Goal: Task Accomplishment & Management: Manage account settings

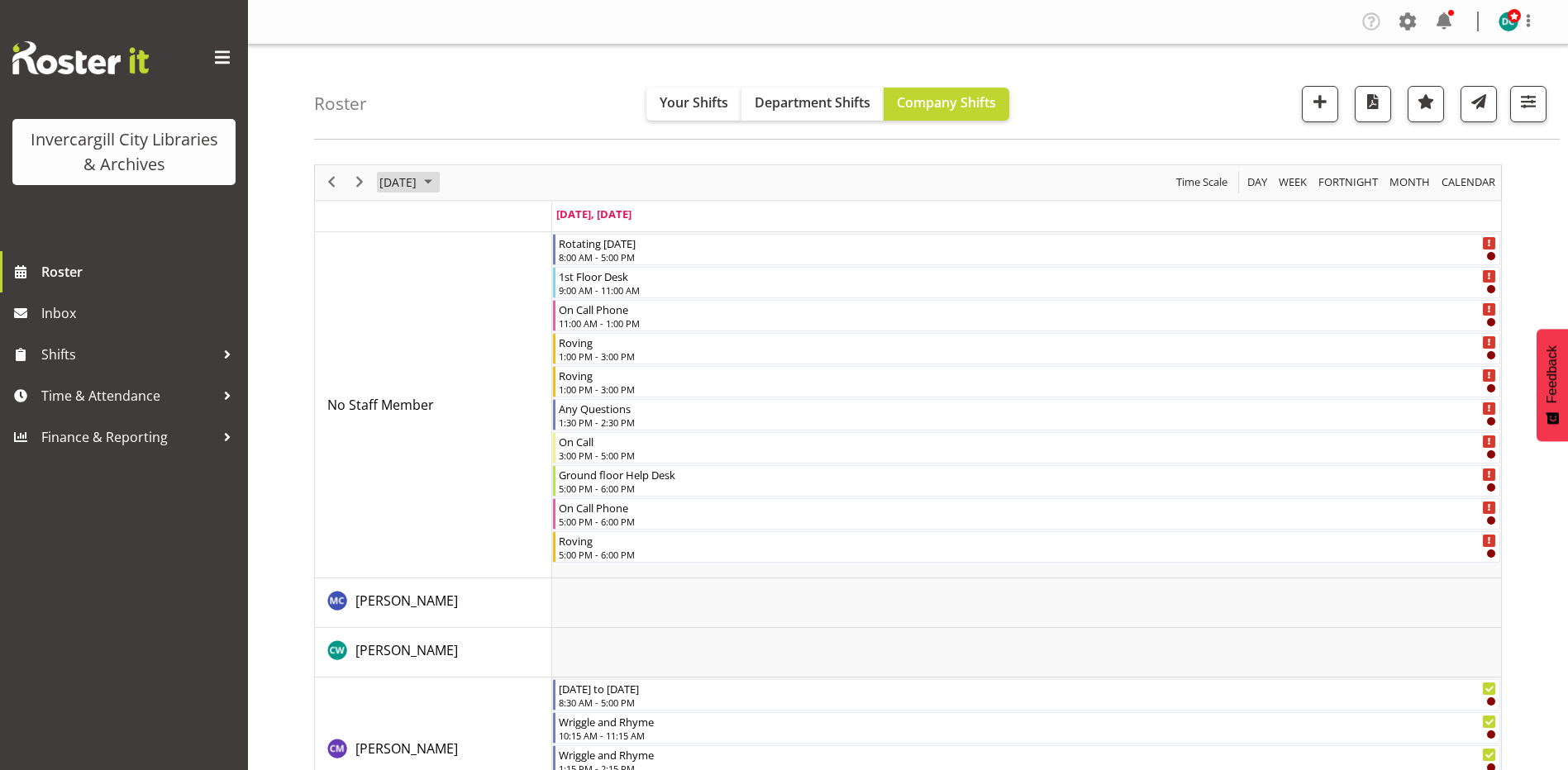
click at [417, 181] on span "[DATE]" at bounding box center [398, 182] width 41 height 21
click at [540, 119] on div "Roster Your Shifts Department Shifts Company Shifts All Locations Clear Bluff L…" at bounding box center [937, 93] width 1246 height 96
click at [87, 358] on span "Shifts" at bounding box center [128, 354] width 173 height 25
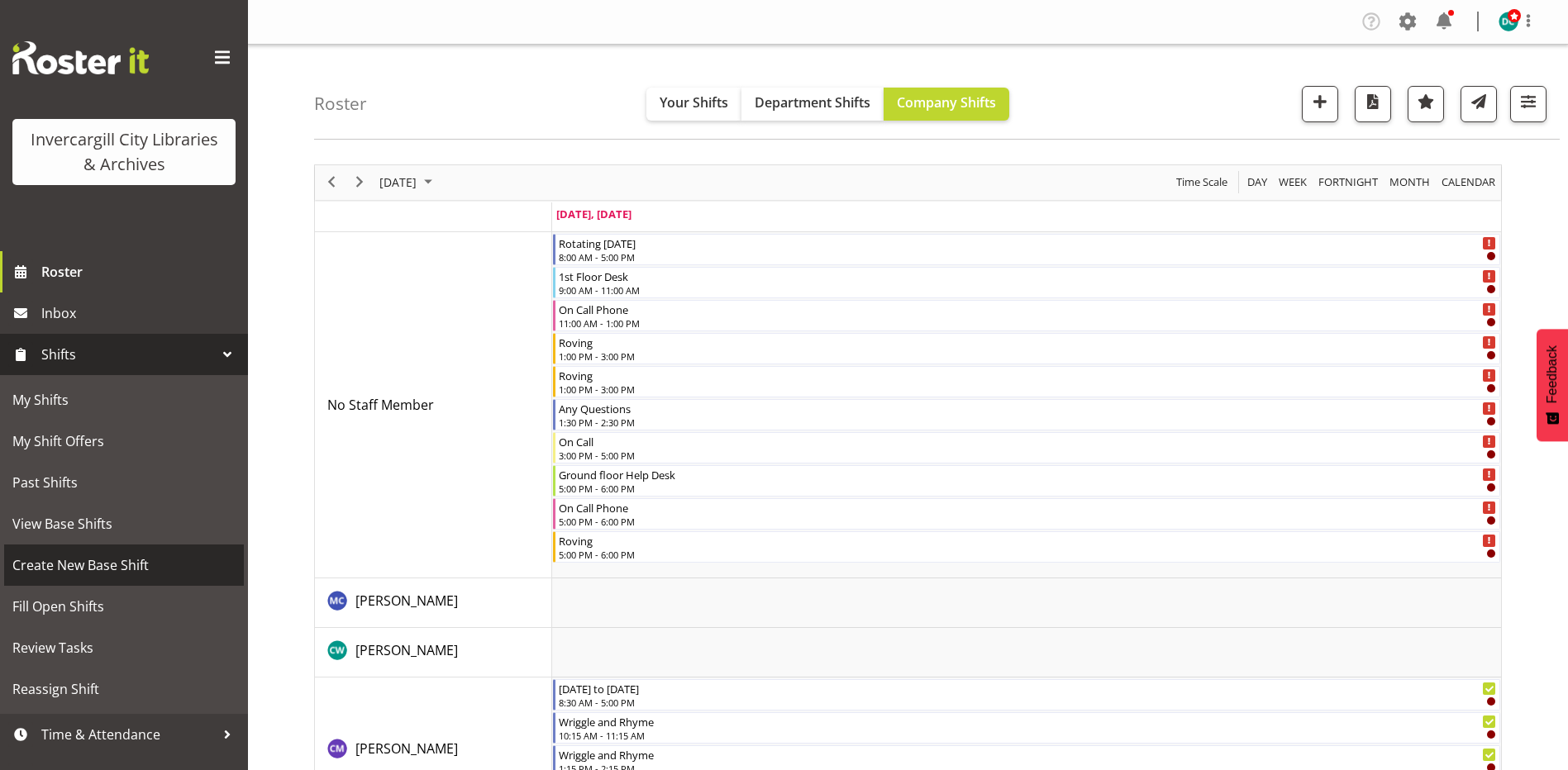
click at [97, 559] on span "Create New Base Shift" at bounding box center [123, 565] width 223 height 25
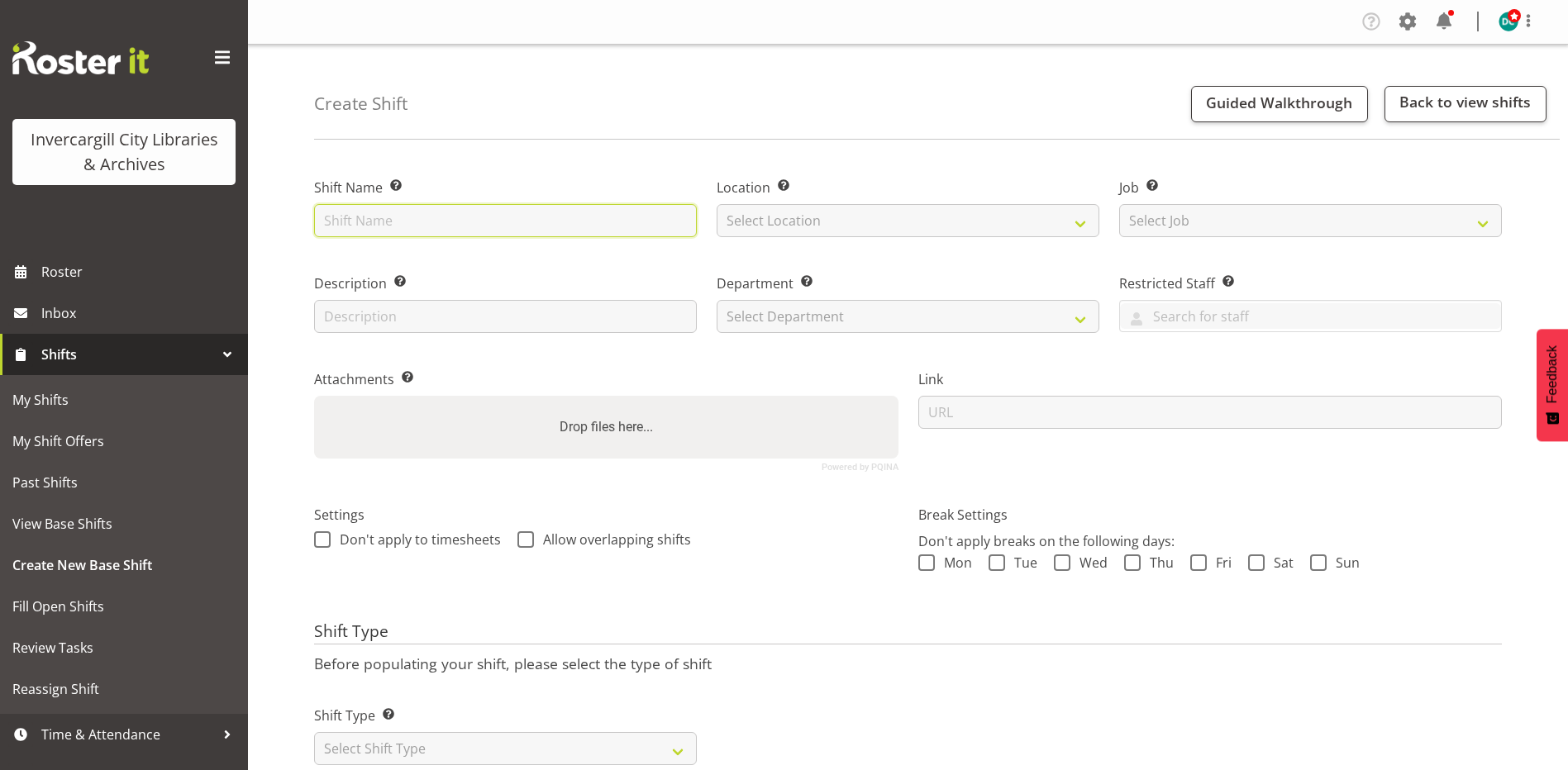
click at [462, 225] on input "text" at bounding box center [505, 220] width 383 height 33
click at [457, 162] on div "Shift Name Enter a name for the shift (e.g. Day Shift)." at bounding box center [505, 202] width 403 height 96
click at [430, 217] on input "text" at bounding box center [505, 220] width 383 height 33
click at [477, 144] on div "Create Shift Guided Walkthrough Back to view shifts Shift Name Enter a name for…" at bounding box center [907, 429] width 1320 height 769
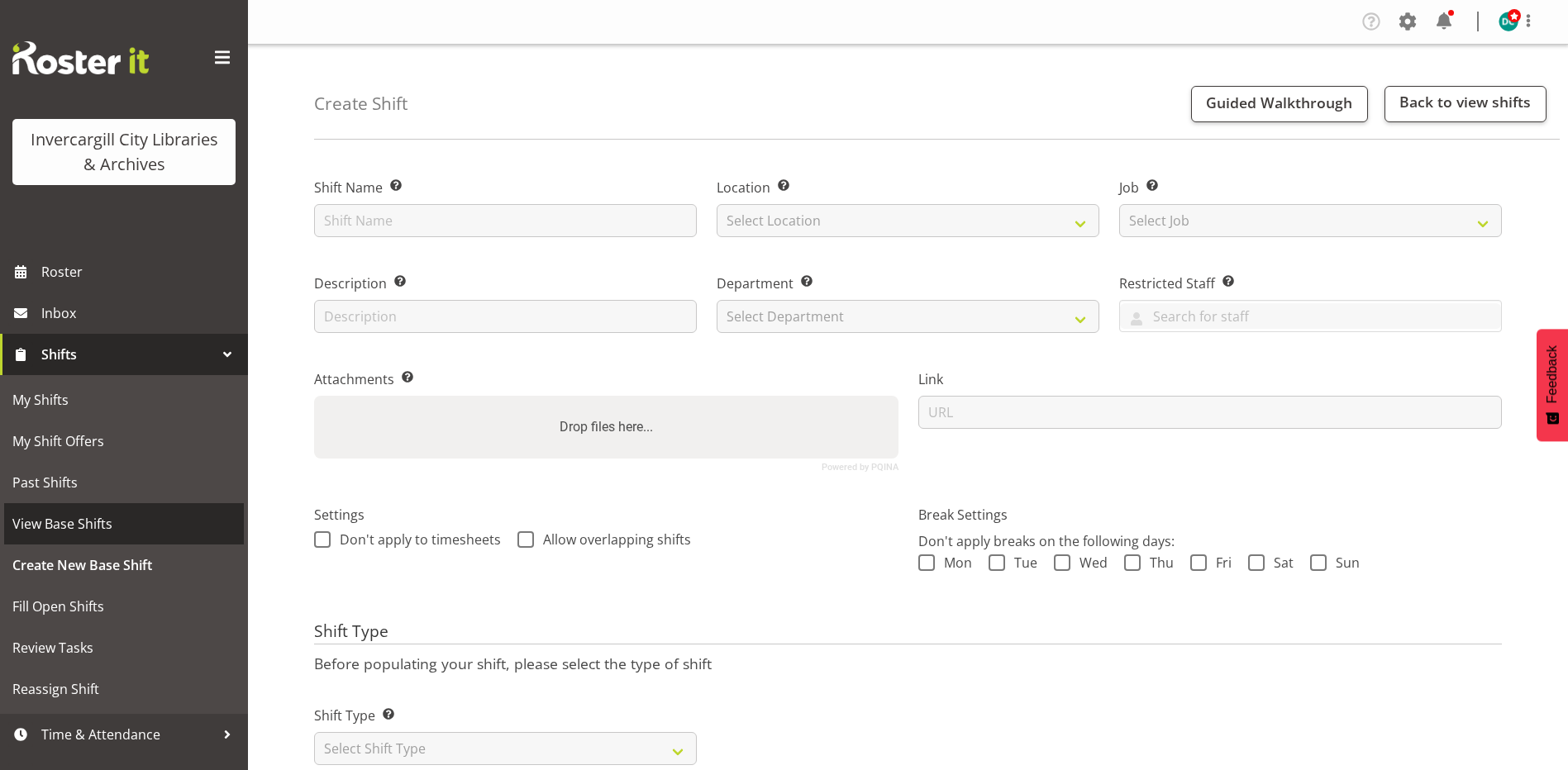
click at [47, 523] on span "View Base Shifts" at bounding box center [123, 523] width 223 height 25
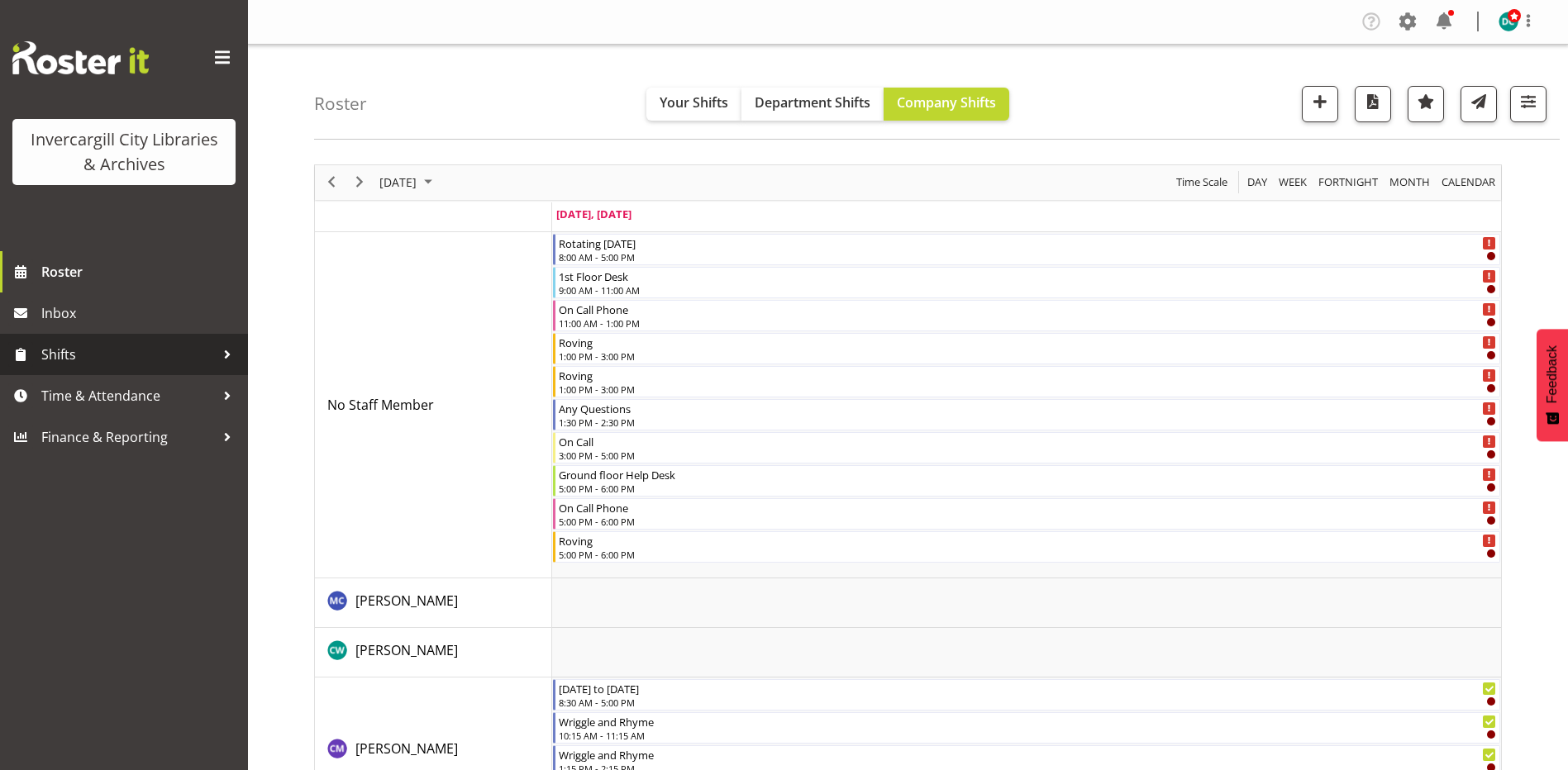
click at [76, 357] on span "Shifts" at bounding box center [128, 354] width 173 height 25
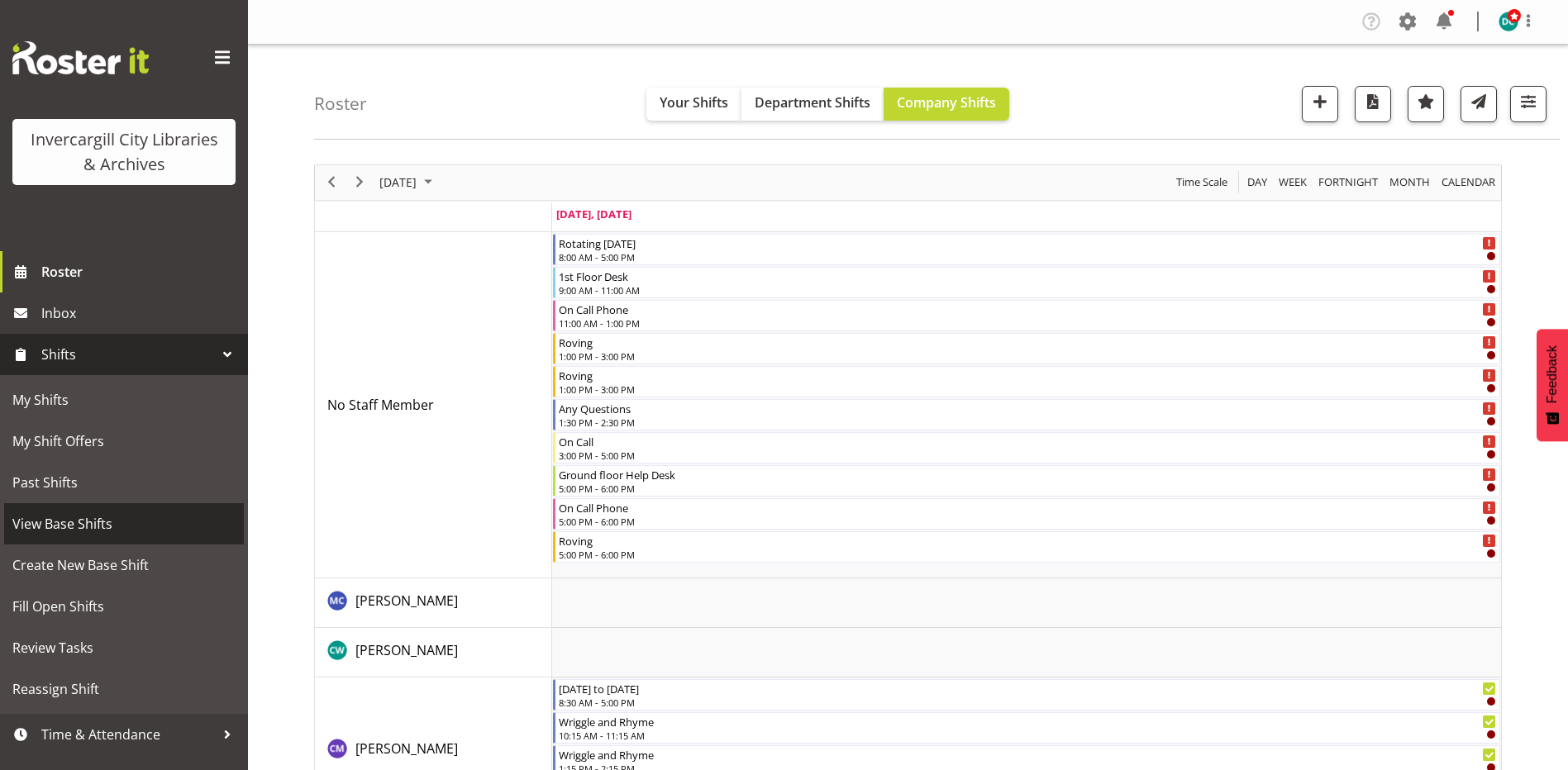
click at [67, 527] on span "View Base Shifts" at bounding box center [123, 523] width 223 height 25
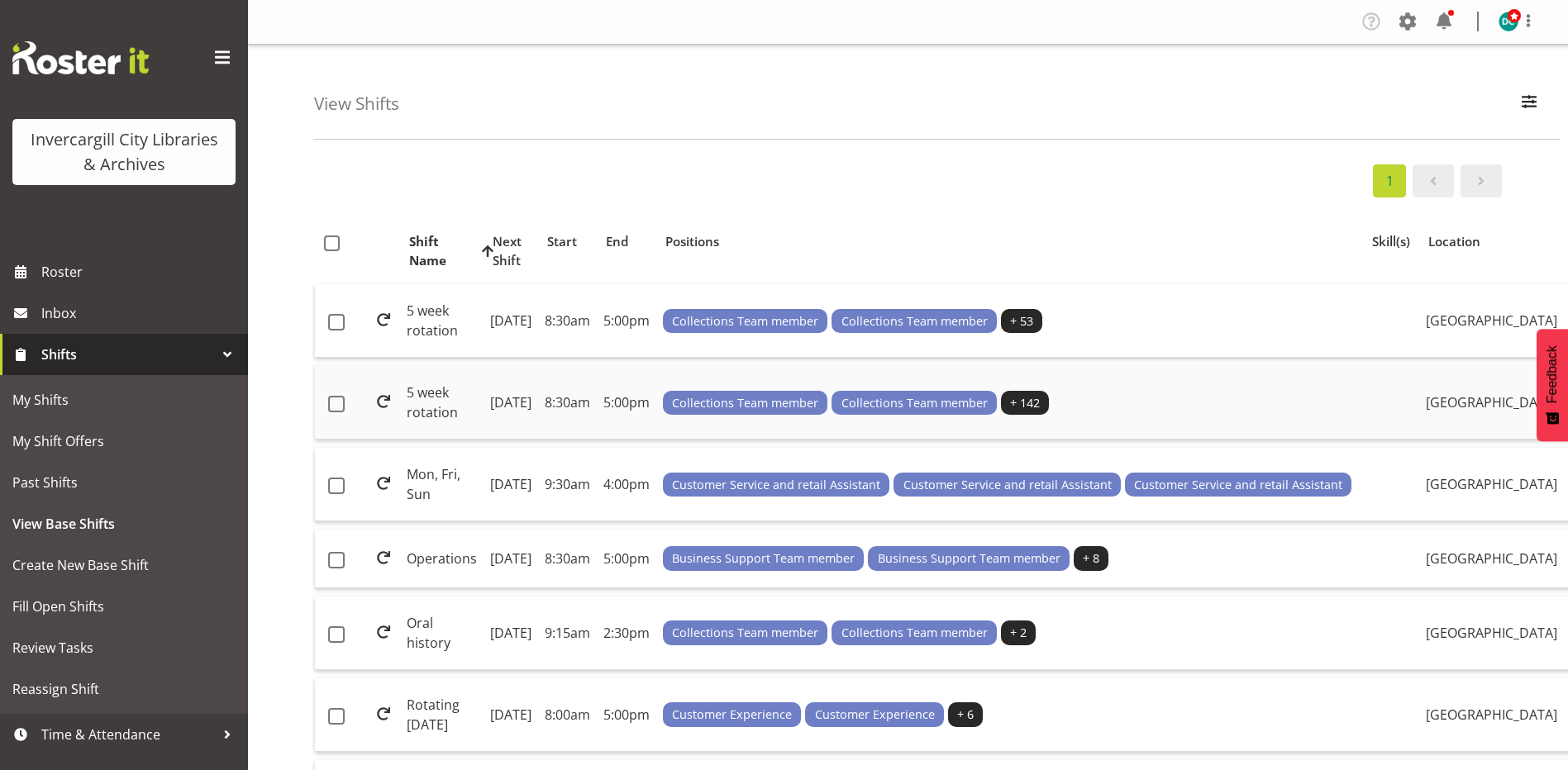
click at [442, 440] on td "5 week rotation" at bounding box center [442, 403] width 84 height 74
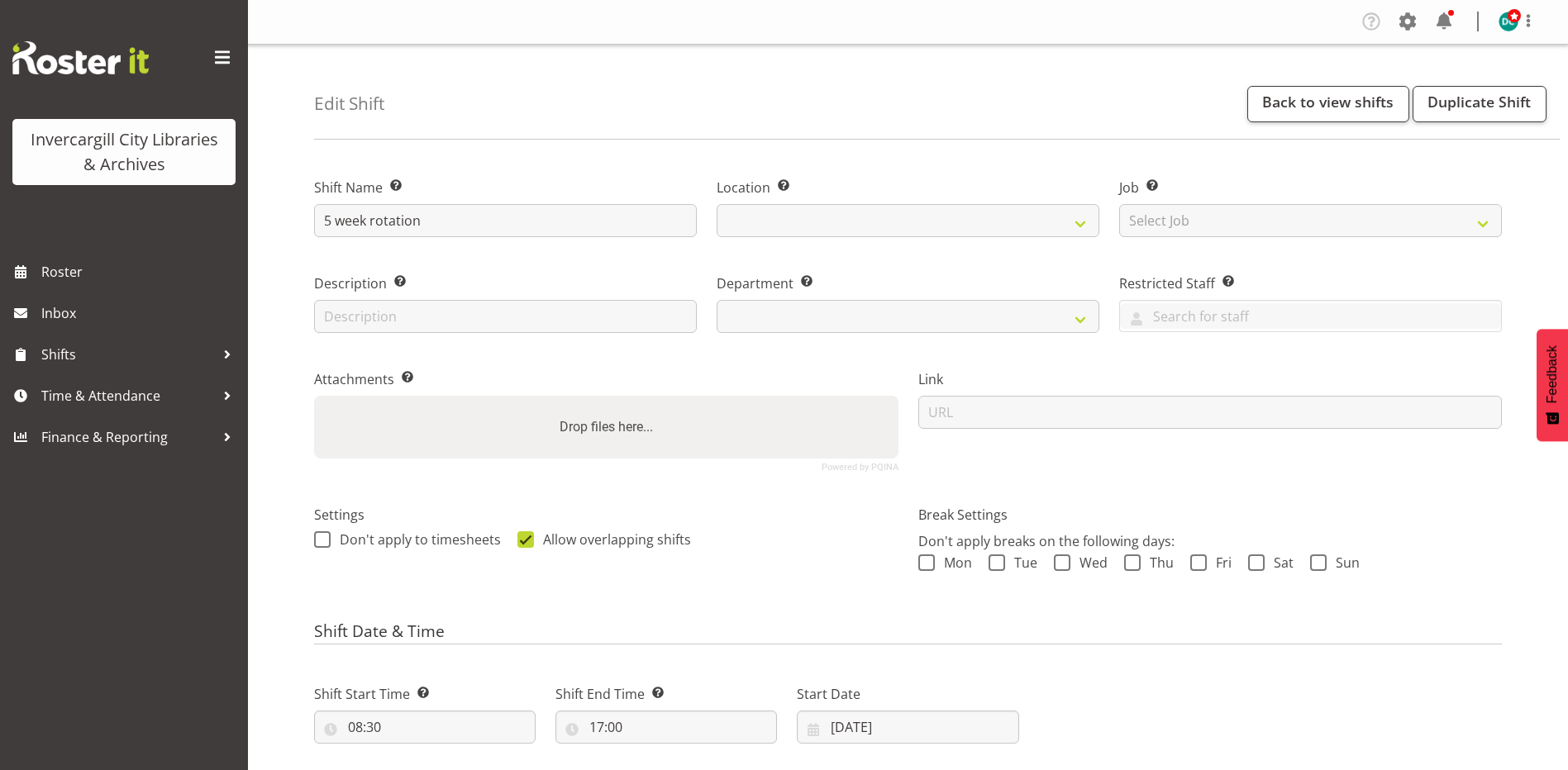
select select
select select "1276"
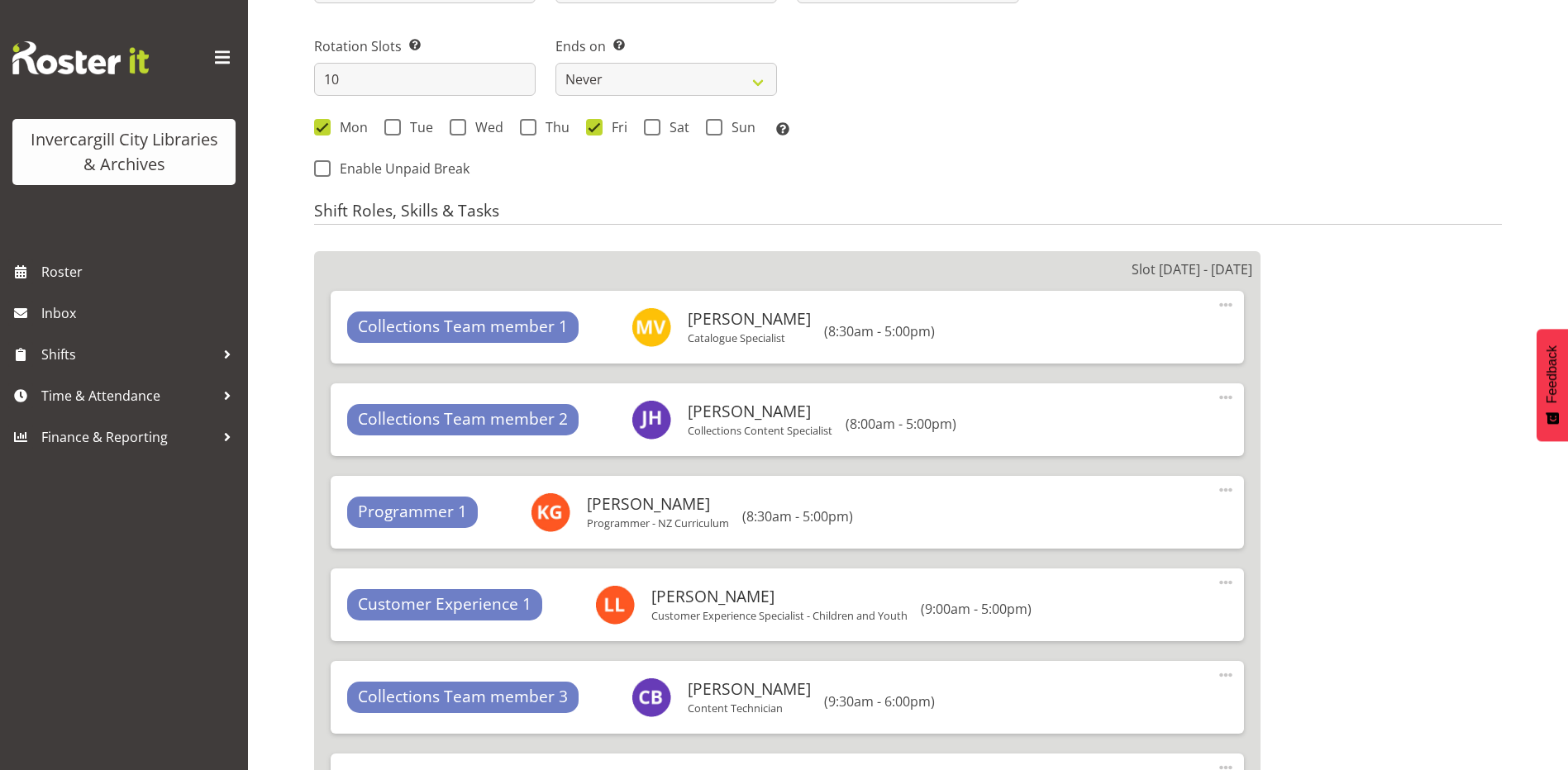
scroll to position [744, 0]
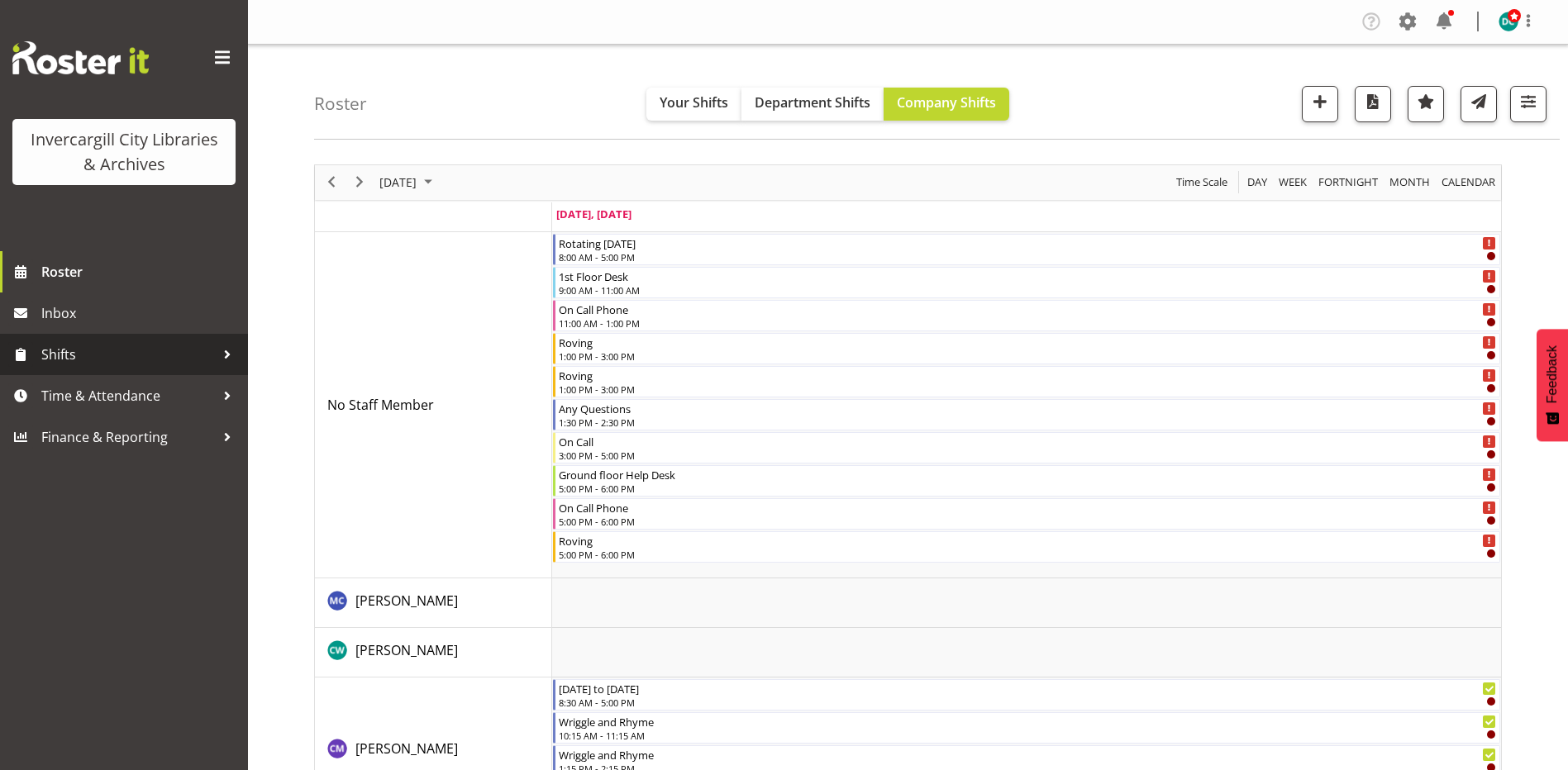
click at [74, 361] on span "Shifts" at bounding box center [128, 354] width 173 height 25
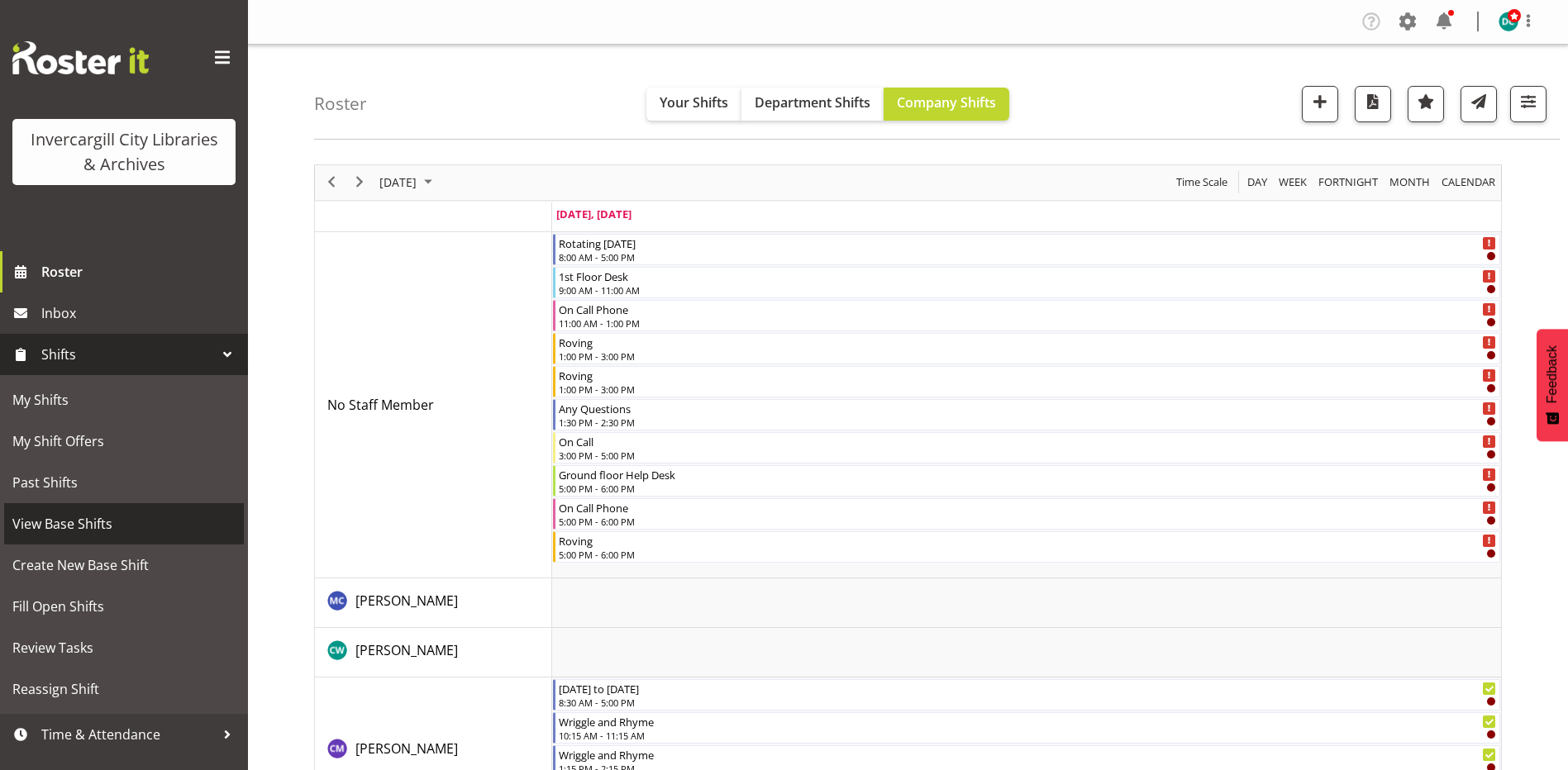
click at [105, 527] on span "View Base Shifts" at bounding box center [123, 523] width 223 height 25
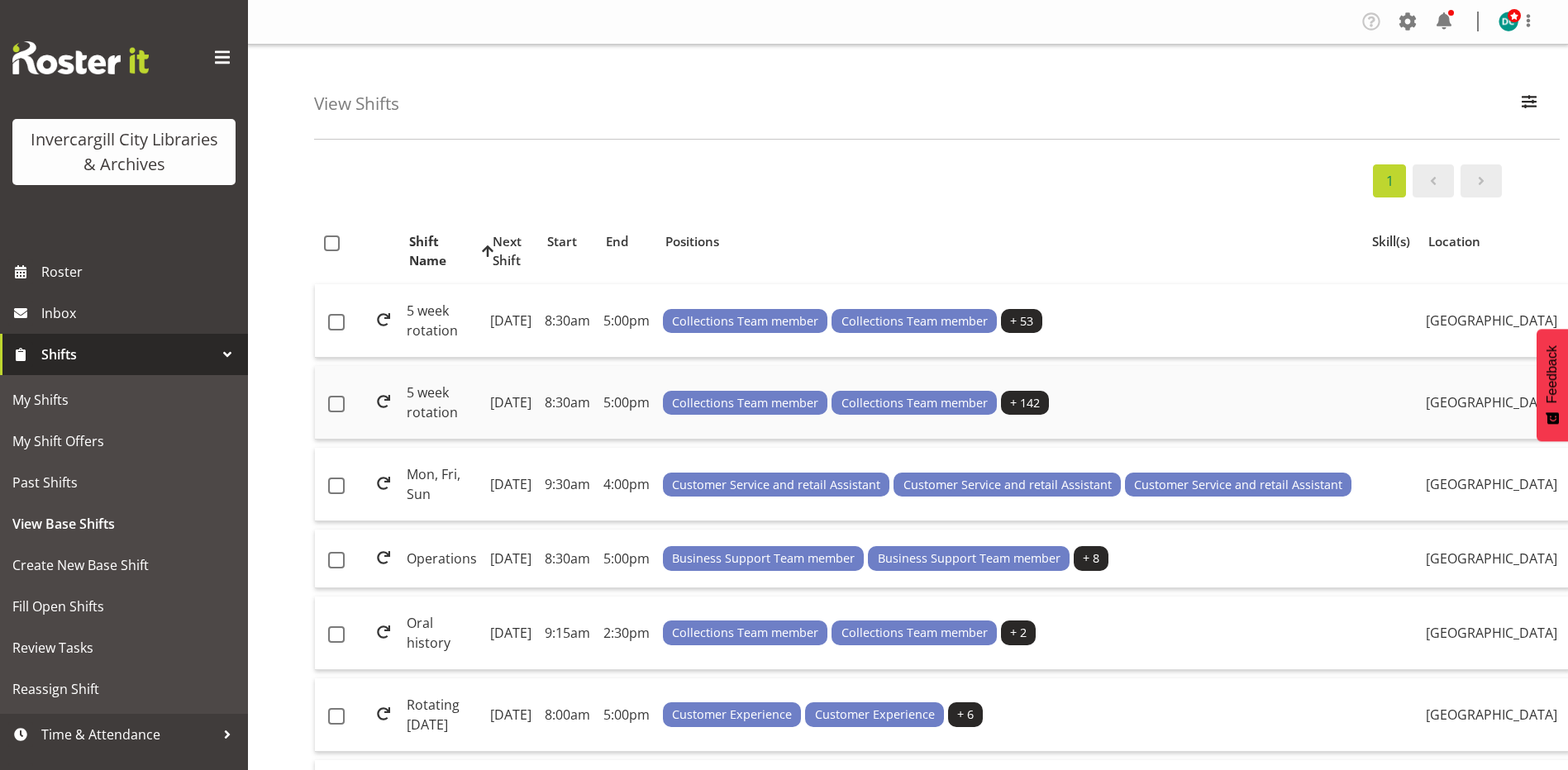
click at [442, 440] on td "5 week rotation" at bounding box center [442, 403] width 84 height 74
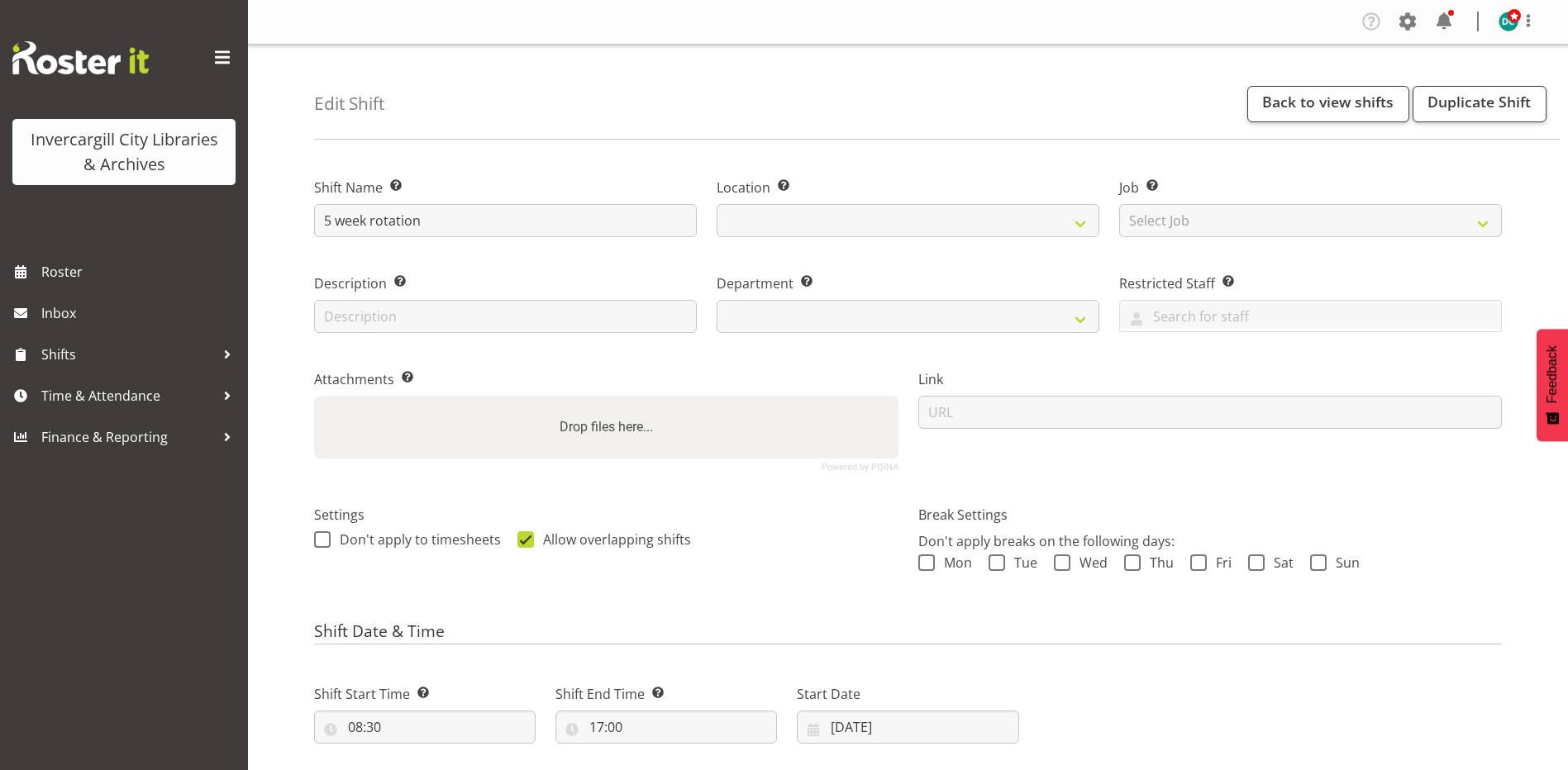
select select
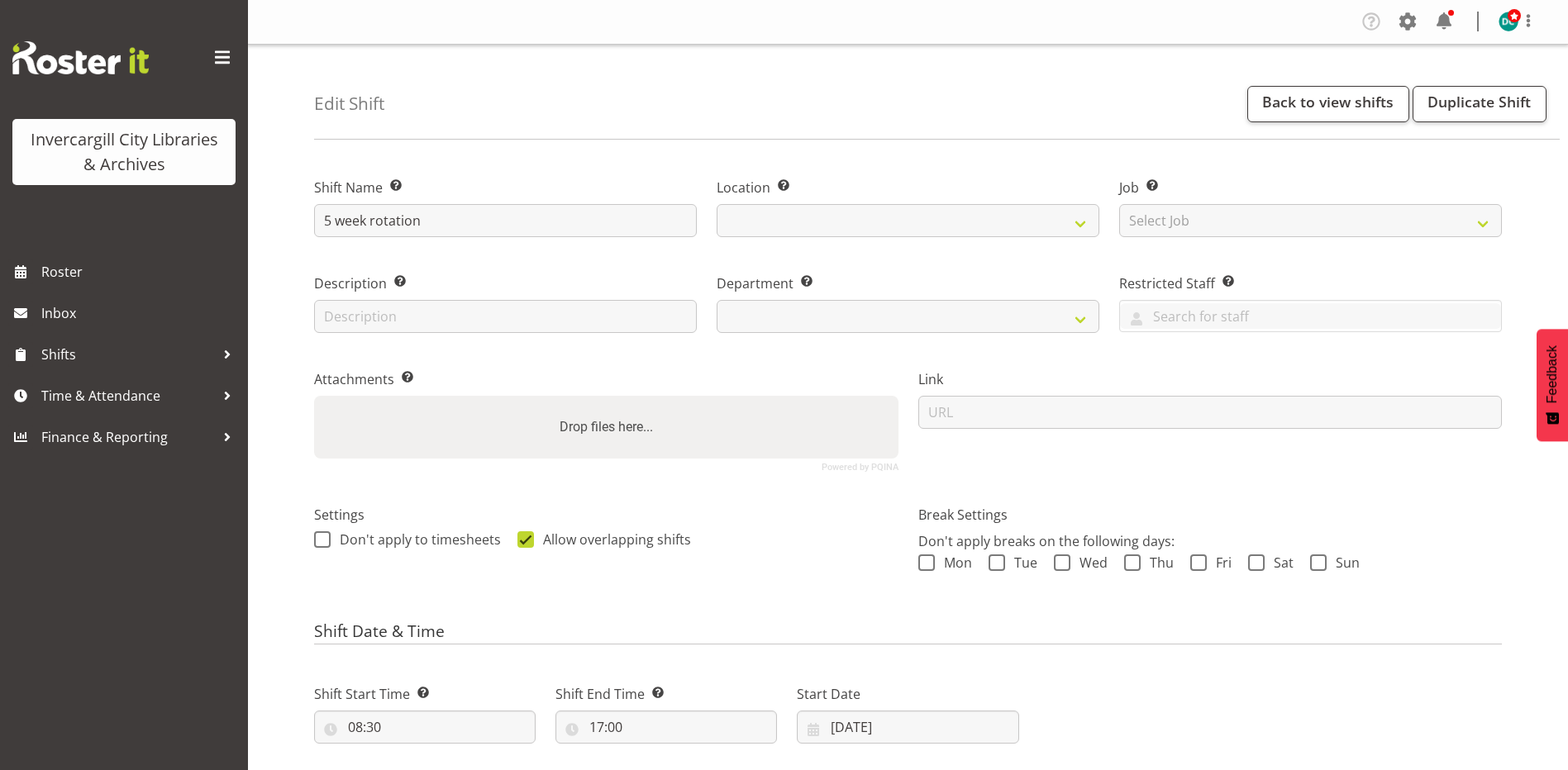
select select
select select "1276"
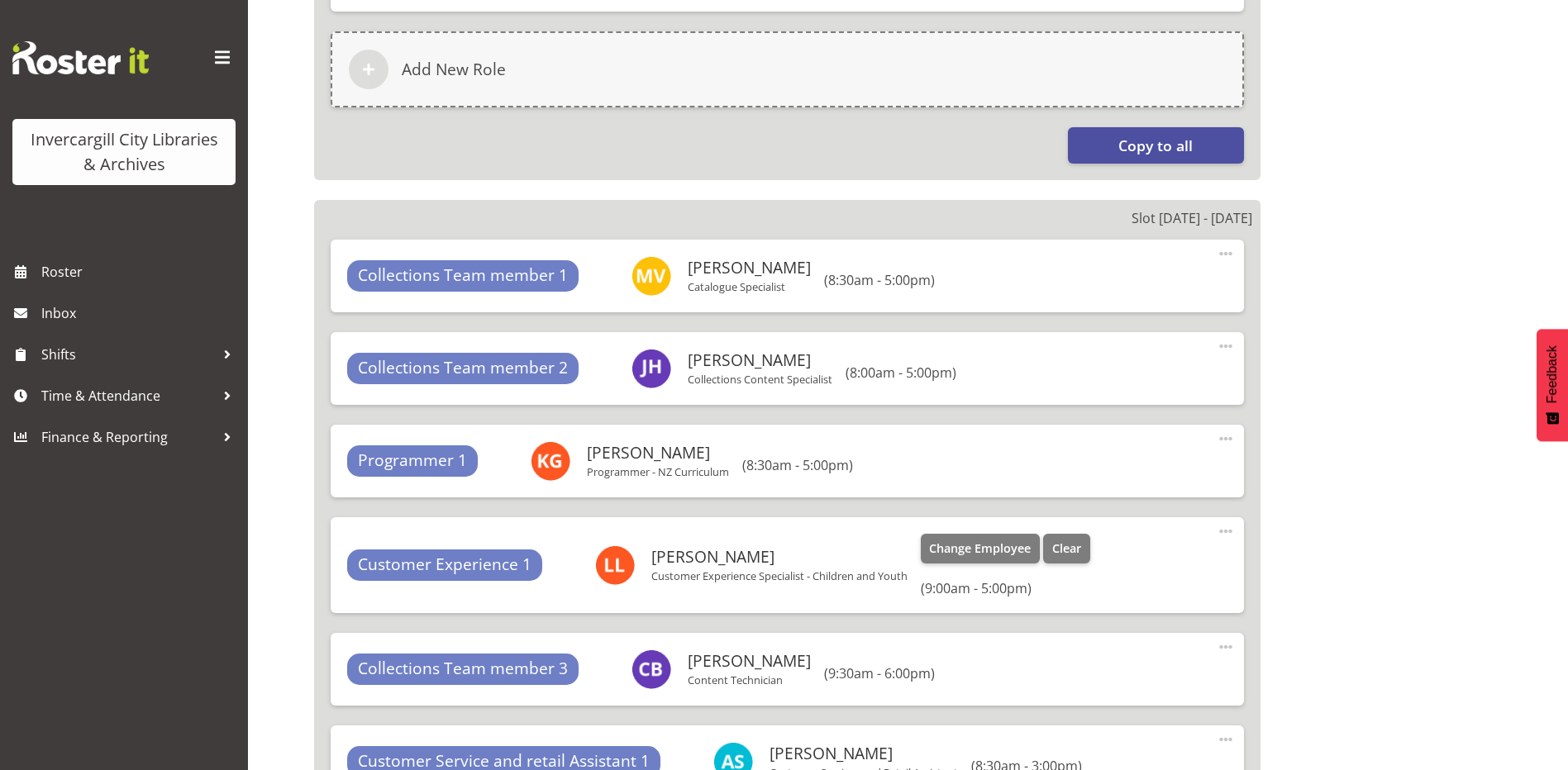
scroll to position [2397, 0]
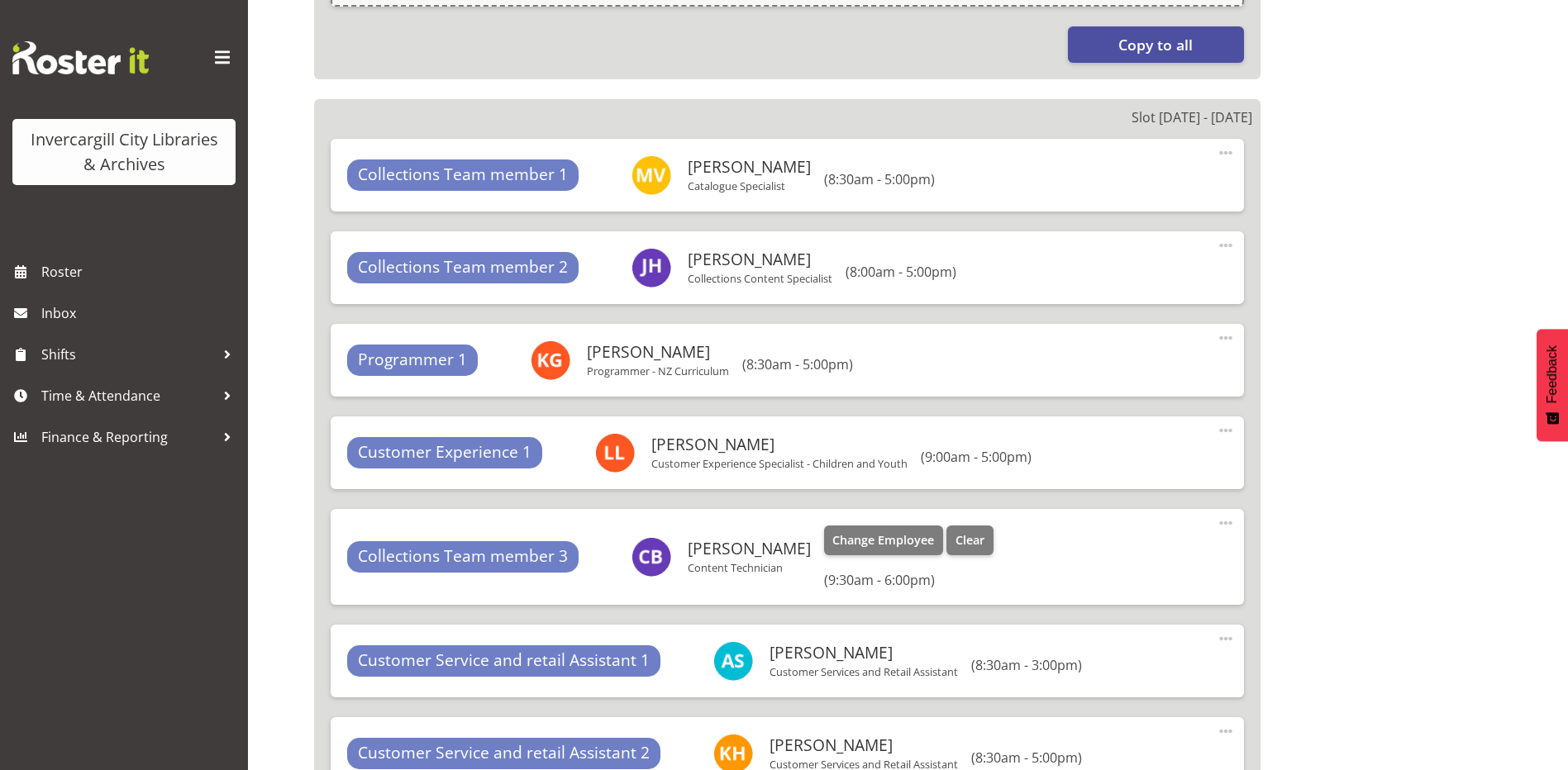
click at [1222, 525] on span at bounding box center [1226, 523] width 20 height 20
click at [1130, 559] on link "Edit" at bounding box center [1157, 559] width 159 height 30
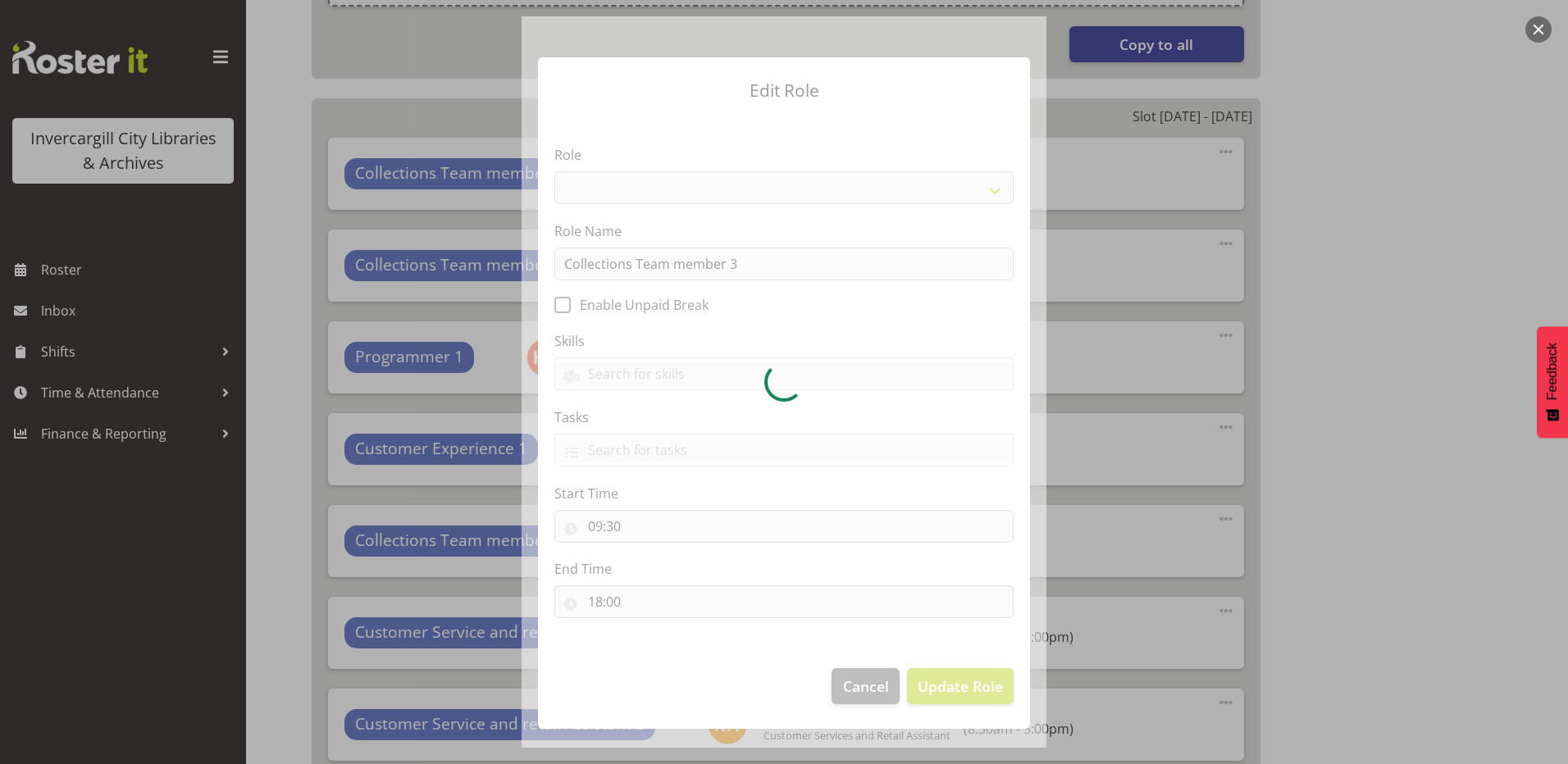
select select "1524"
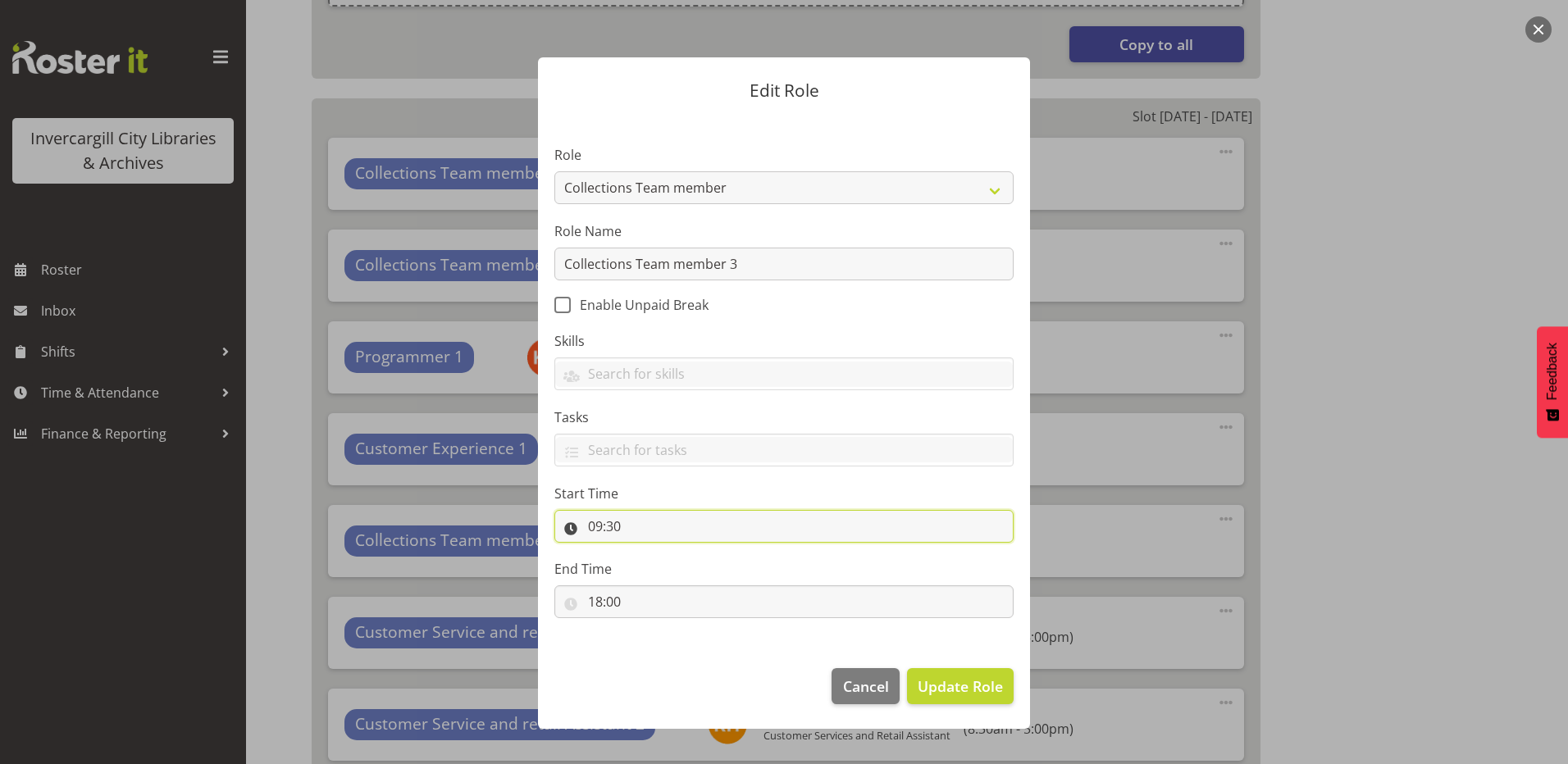
click at [598, 529] on input "09:30" at bounding box center [784, 526] width 459 height 33
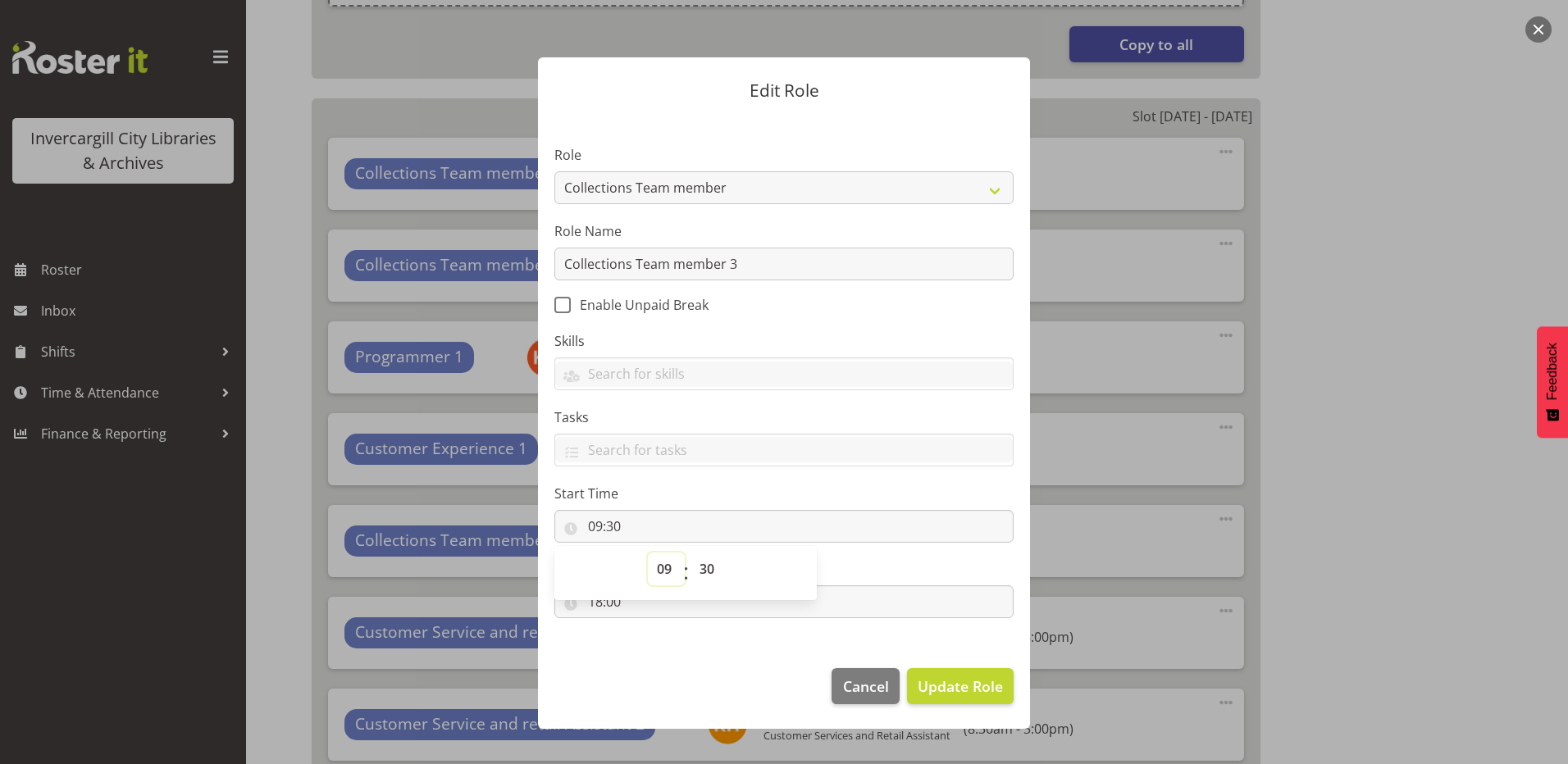
click at [654, 564] on select "00 01 02 03 04 05 06 07 08 09 10 11 12 13 14 15 16 17 18 19 20 21 22 23" at bounding box center [666, 569] width 37 height 33
select select "8"
click at [648, 553] on select "00 01 02 03 04 05 06 07 08 09 10 11 12 13 14 15 16 17 18 19 20 21 22 23" at bounding box center [666, 569] width 37 height 33
type input "08:30"
drag, startPoint x: 655, startPoint y: 676, endPoint x: 634, endPoint y: 656, distance: 29.0
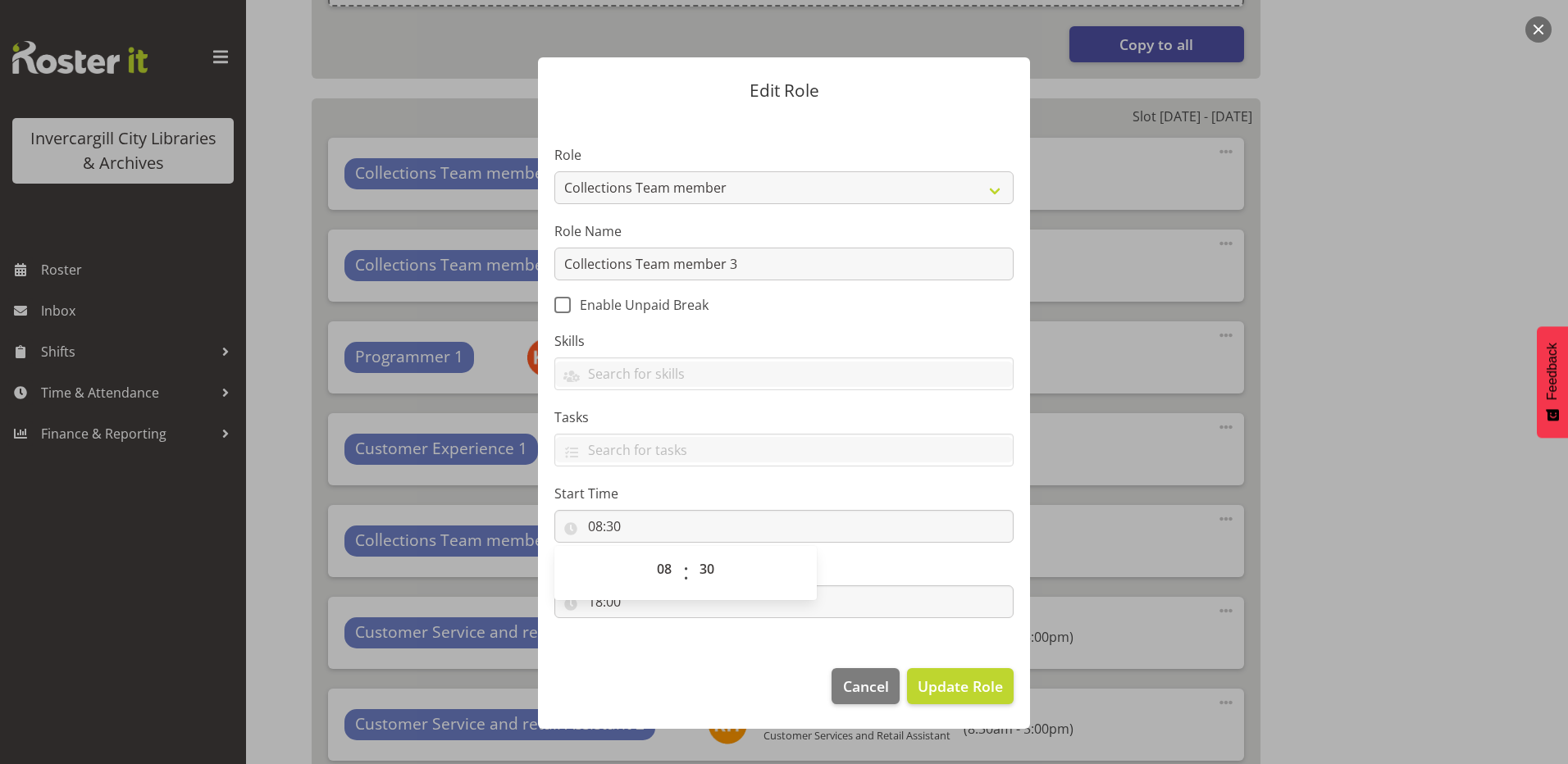
click at [652, 671] on footer "Cancel Update Role" at bounding box center [784, 690] width 492 height 77
click at [951, 684] on span "Update Role" at bounding box center [961, 687] width 85 height 22
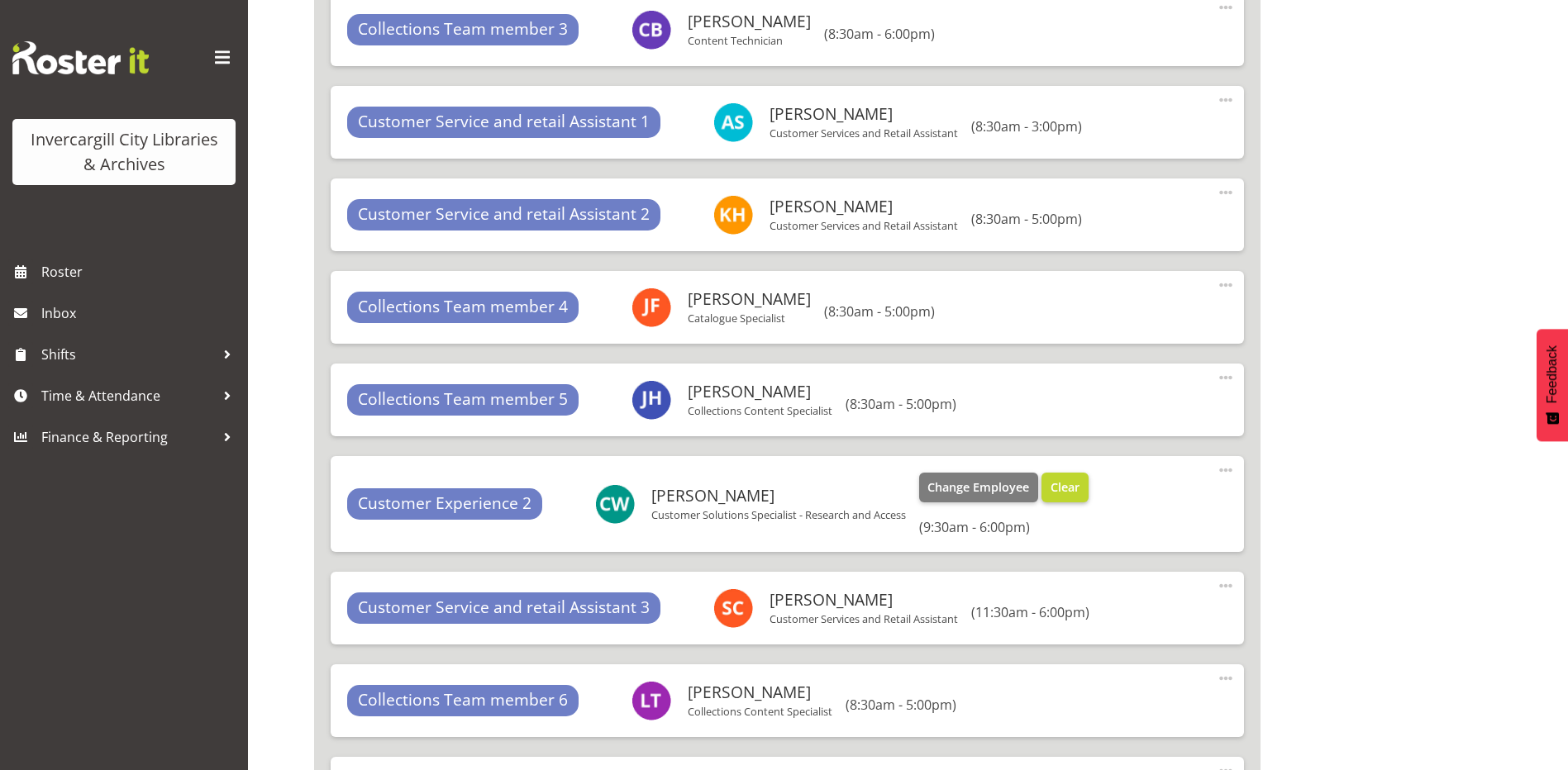
scroll to position [2976, 0]
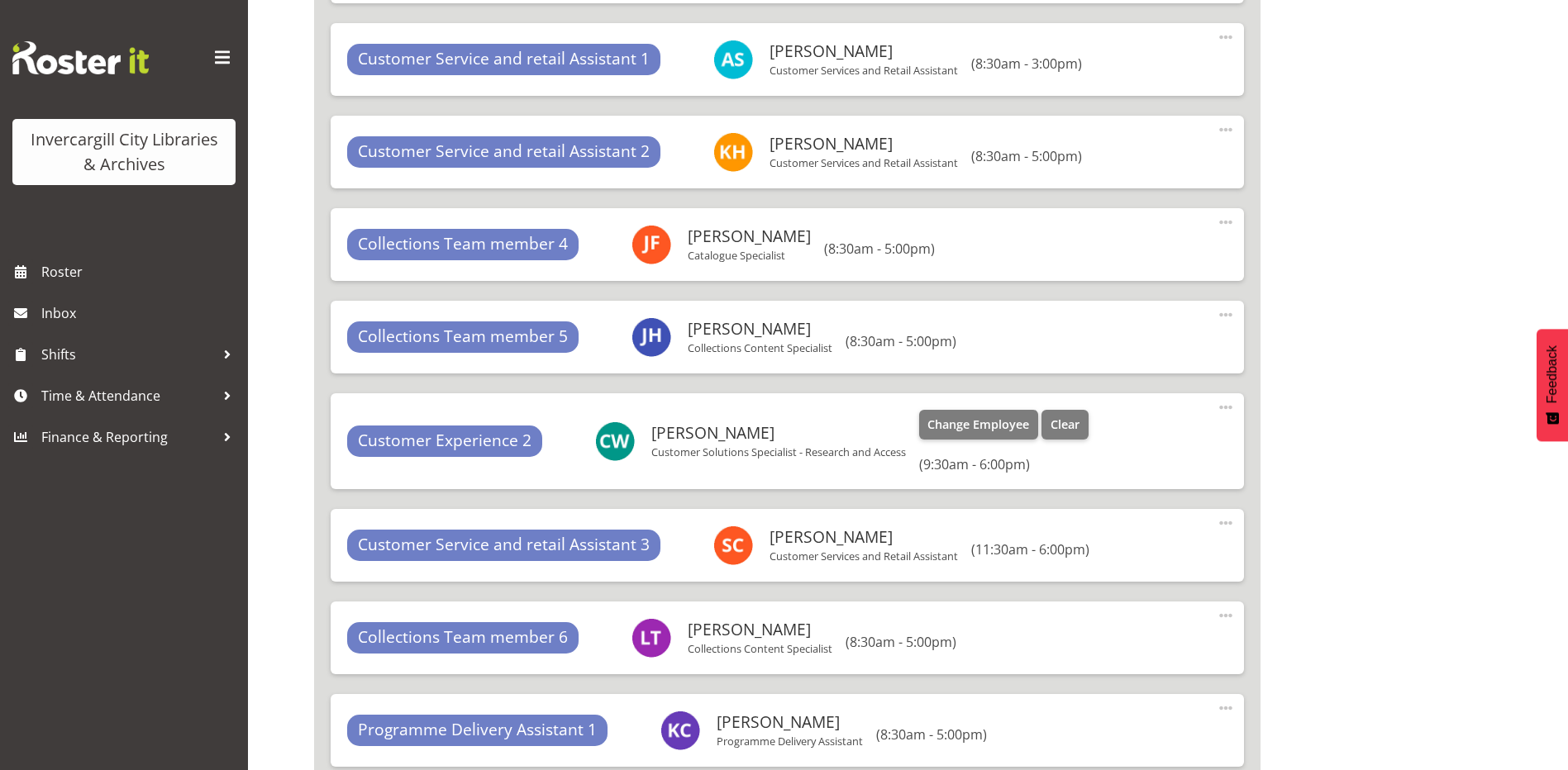
click at [1224, 408] on span at bounding box center [1226, 408] width 20 height 20
click at [1117, 450] on link "Edit" at bounding box center [1157, 444] width 159 height 30
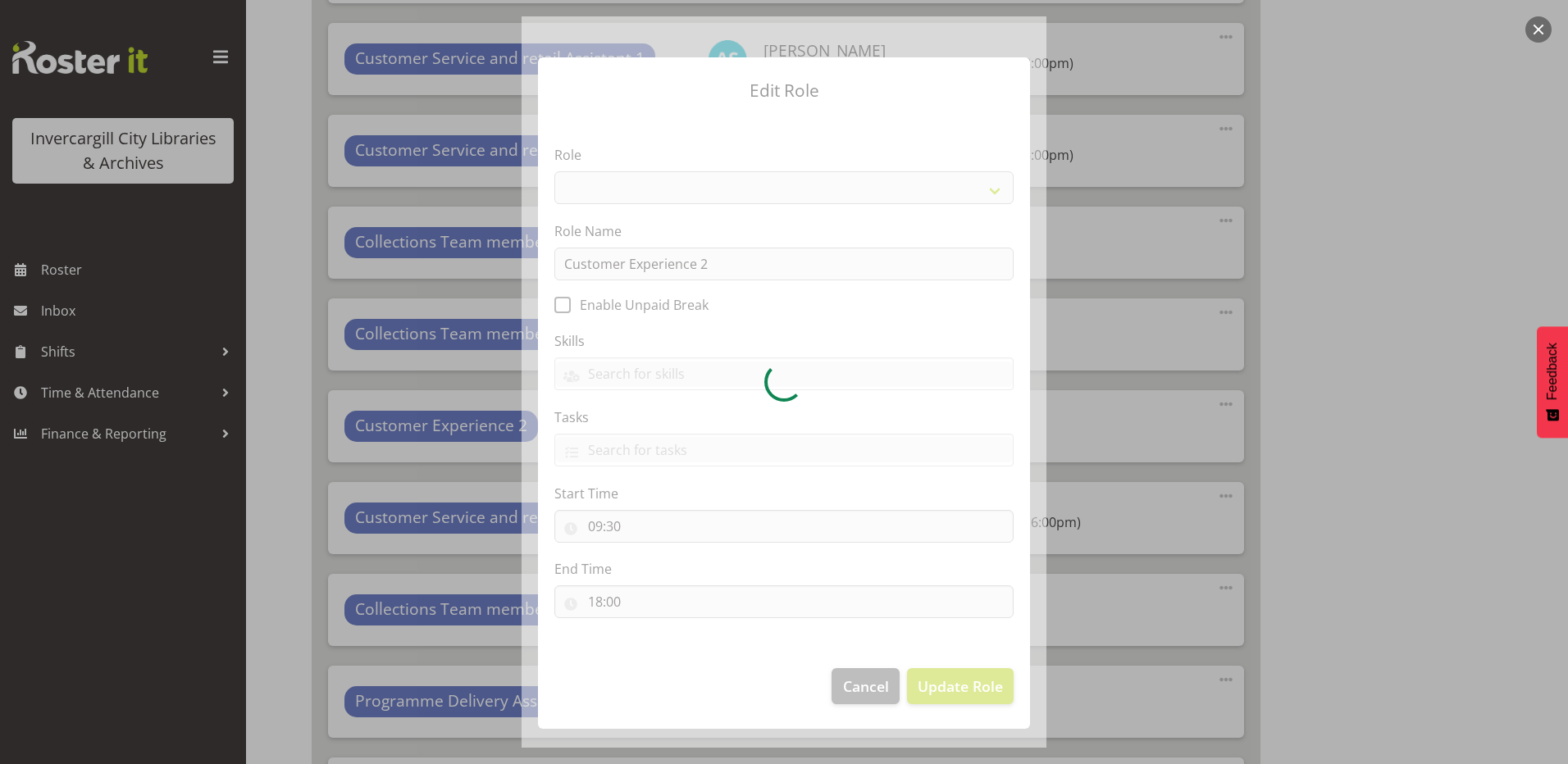
select select "1533"
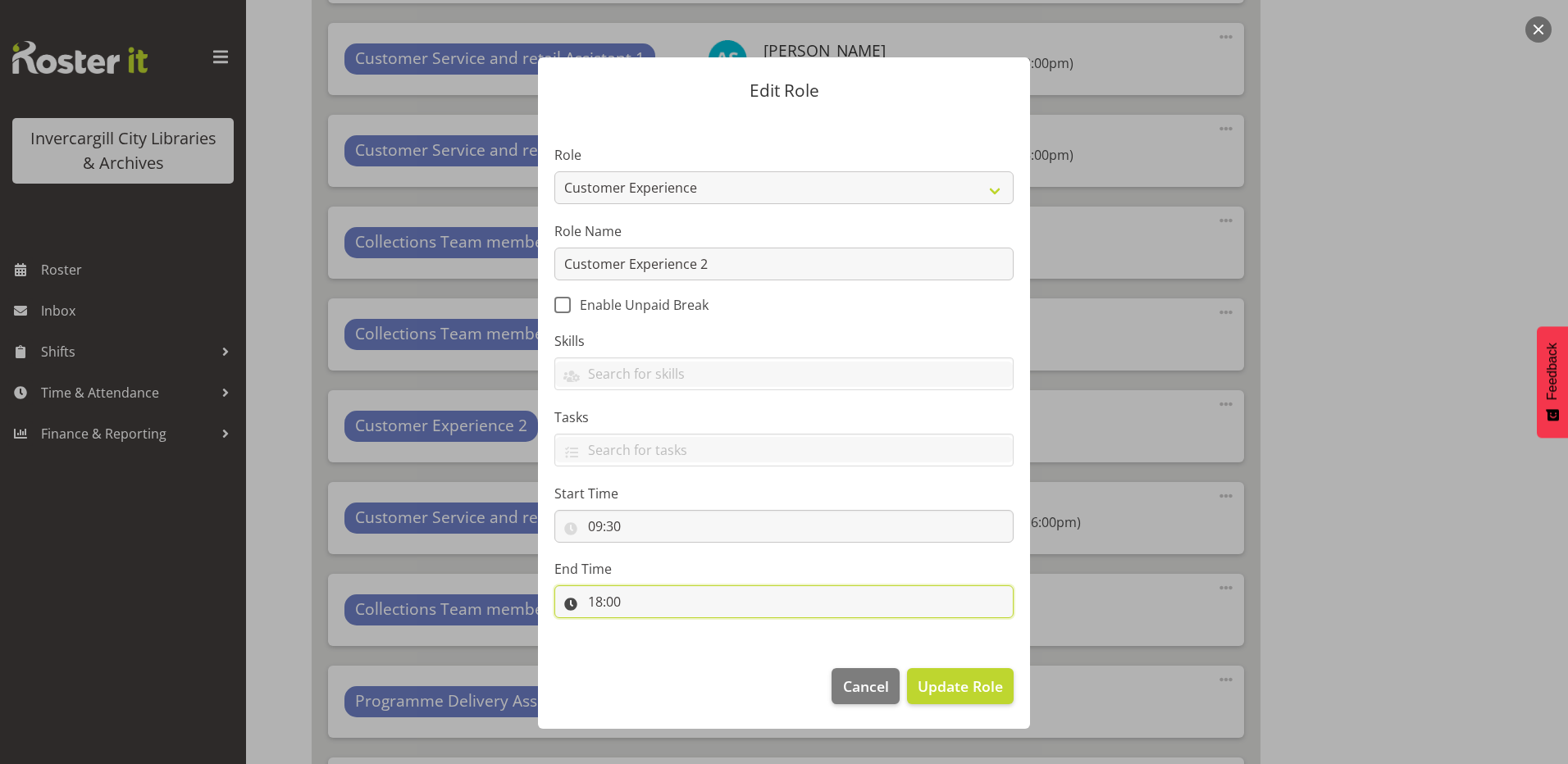
click at [605, 593] on input "18:00" at bounding box center [784, 601] width 459 height 33
click at [657, 648] on select "00 01 02 03 04 05 06 07 08 09 10 11 12 13 14 15 16 17 18 19 20 21 22 23" at bounding box center [666, 644] width 37 height 33
select select "17"
click at [648, 628] on select "00 01 02 03 04 05 06 07 08 09 10 11 12 13 14 15 16 17 18 19 20 21 22 23" at bounding box center [666, 644] width 37 height 33
type input "17:00"
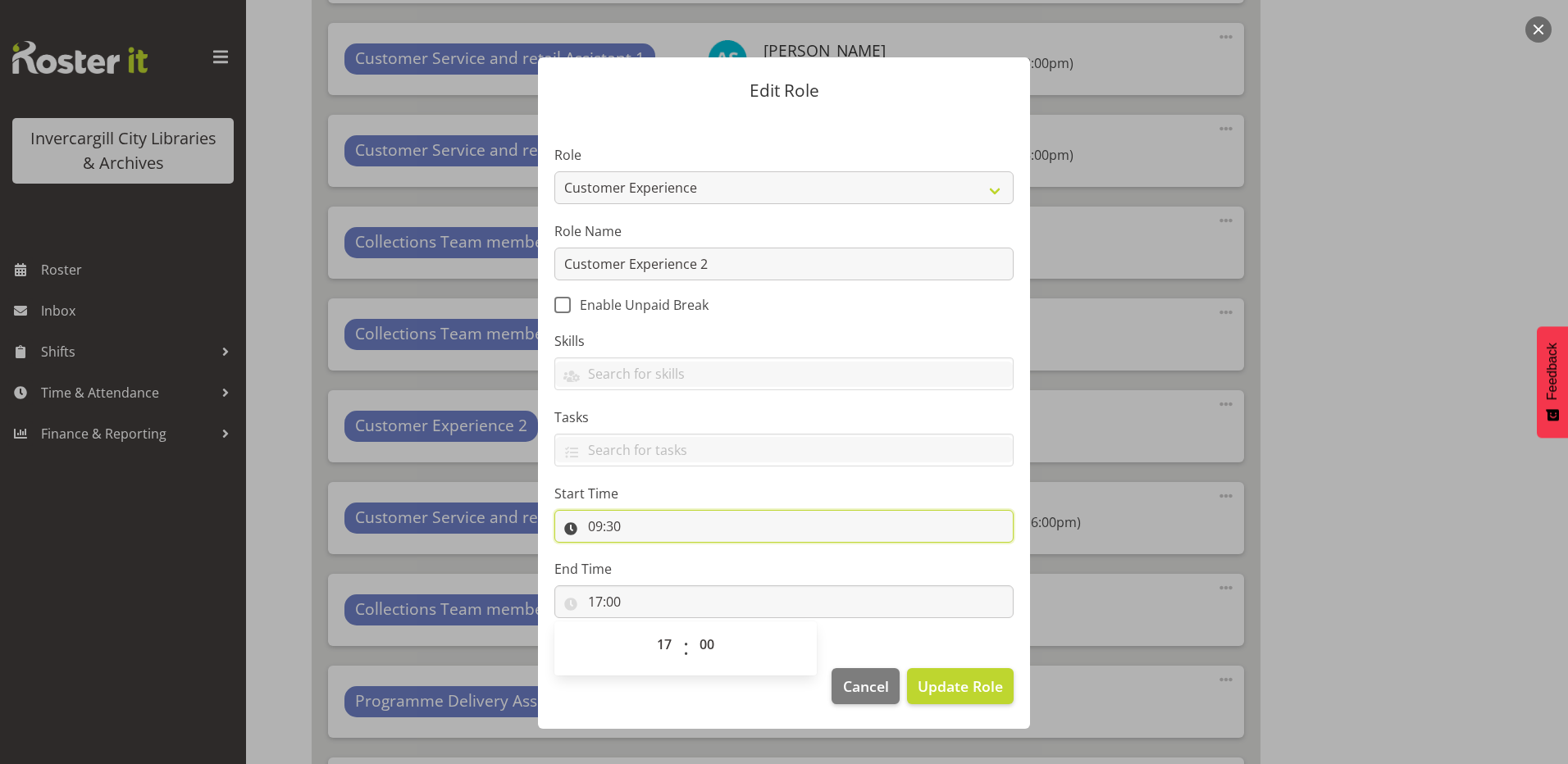
click at [593, 533] on input "09:30" at bounding box center [784, 526] width 459 height 33
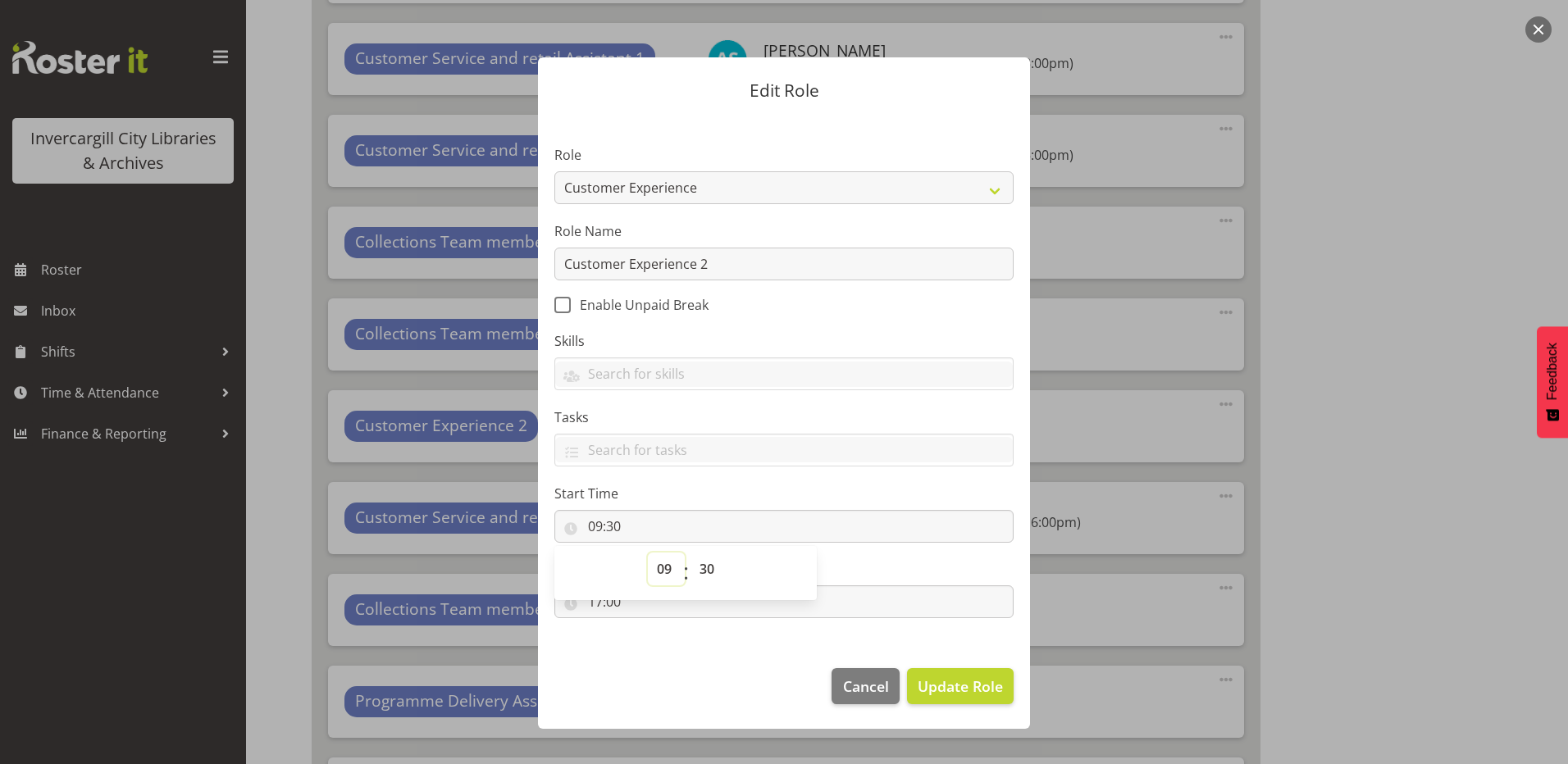
click at [668, 570] on select "00 01 02 03 04 05 06 07 08 09 10 11 12 13 14 15 16 17 18 19 20 21 22 23" at bounding box center [666, 569] width 37 height 33
select select "8"
click at [648, 553] on select "00 01 02 03 04 05 06 07 08 09 10 11 12 13 14 15 16 17 18 19 20 21 22 23" at bounding box center [666, 569] width 37 height 33
type input "08:30"
click at [749, 676] on footer "Cancel Update Role" at bounding box center [784, 690] width 492 height 77
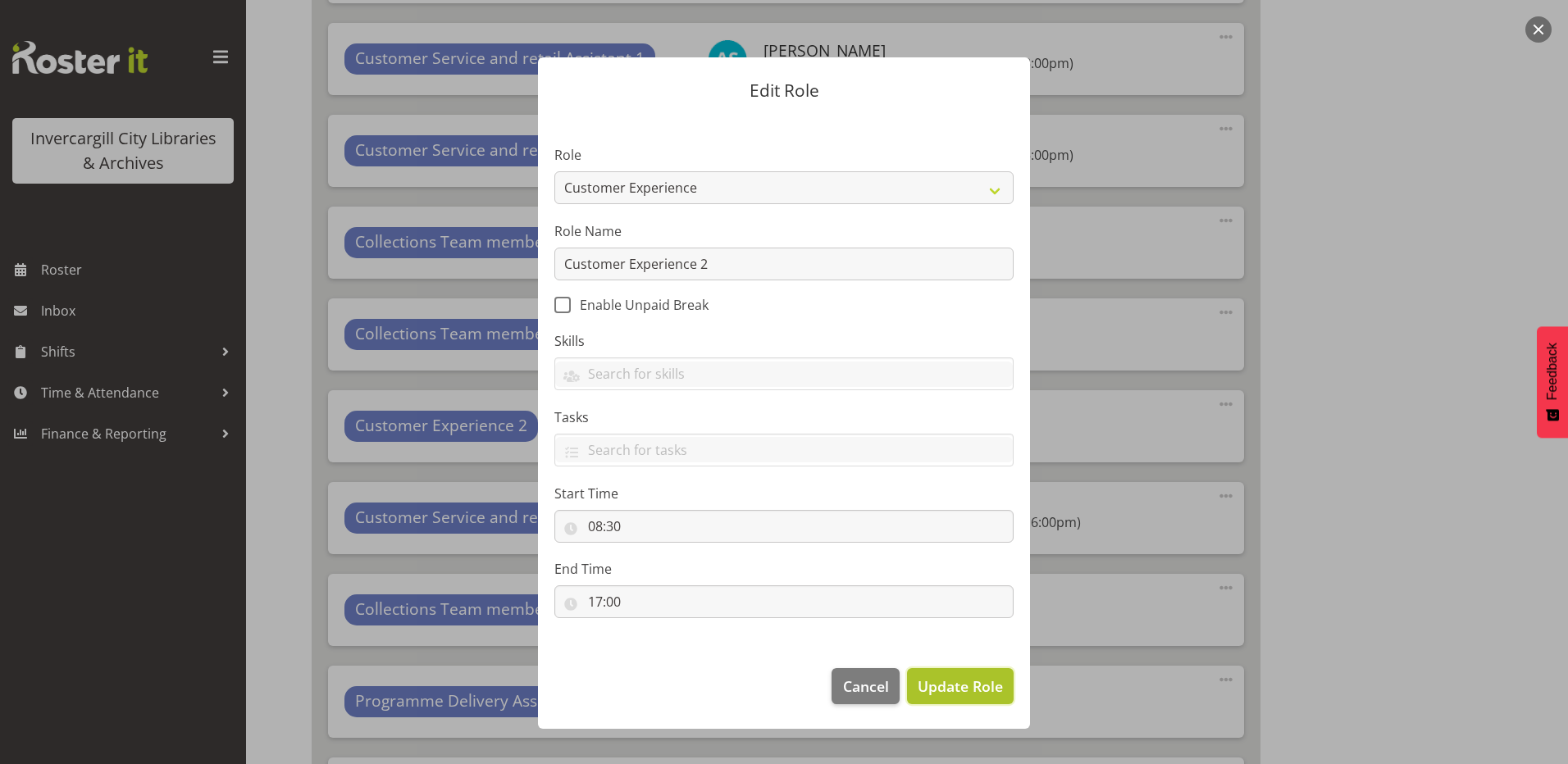
click at [938, 686] on span "Update Role" at bounding box center [961, 687] width 85 height 22
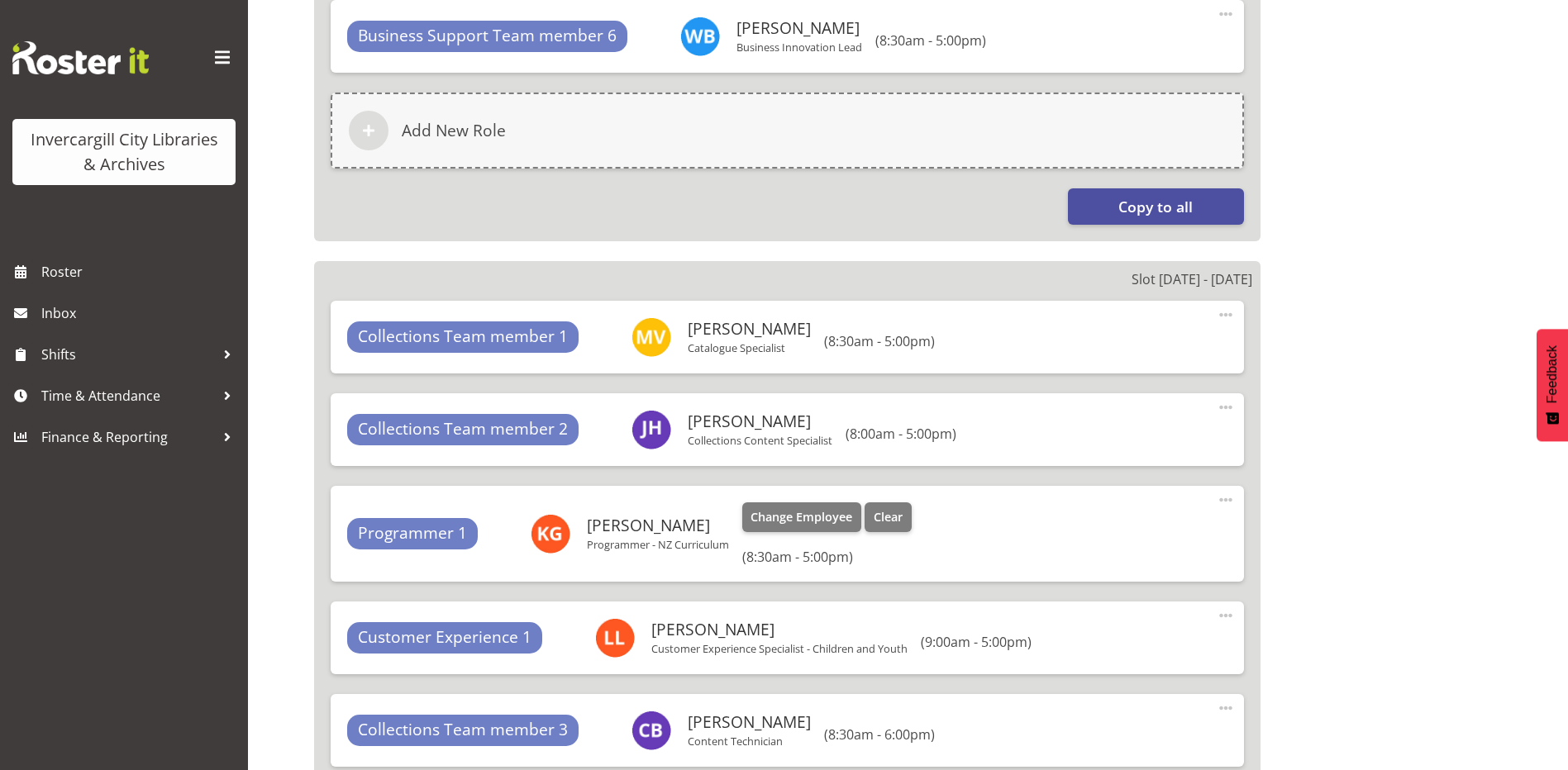
scroll to position [2149, 0]
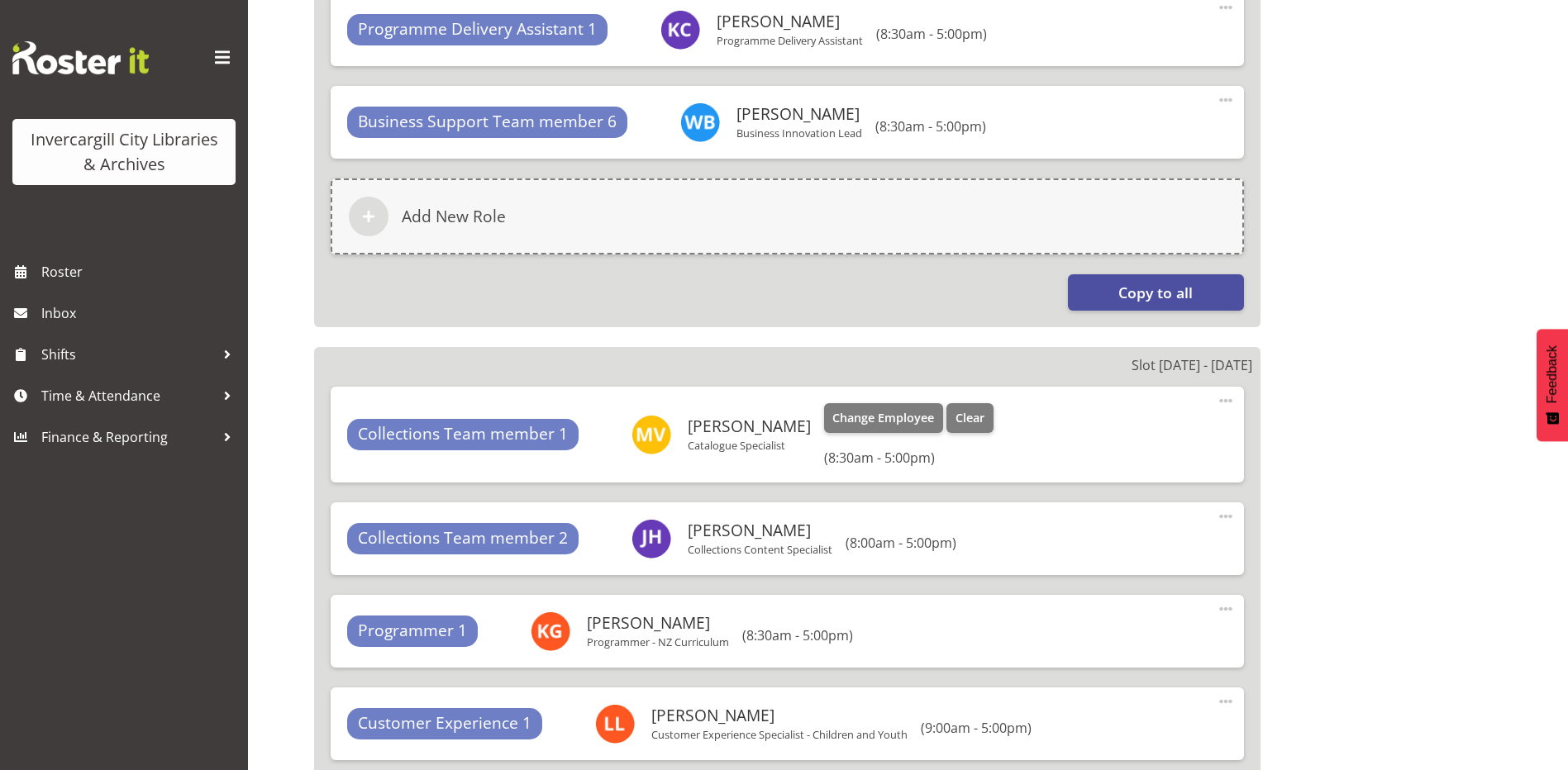
click at [1223, 395] on span at bounding box center [1226, 401] width 20 height 20
click at [1111, 441] on link "Edit" at bounding box center [1157, 438] width 159 height 30
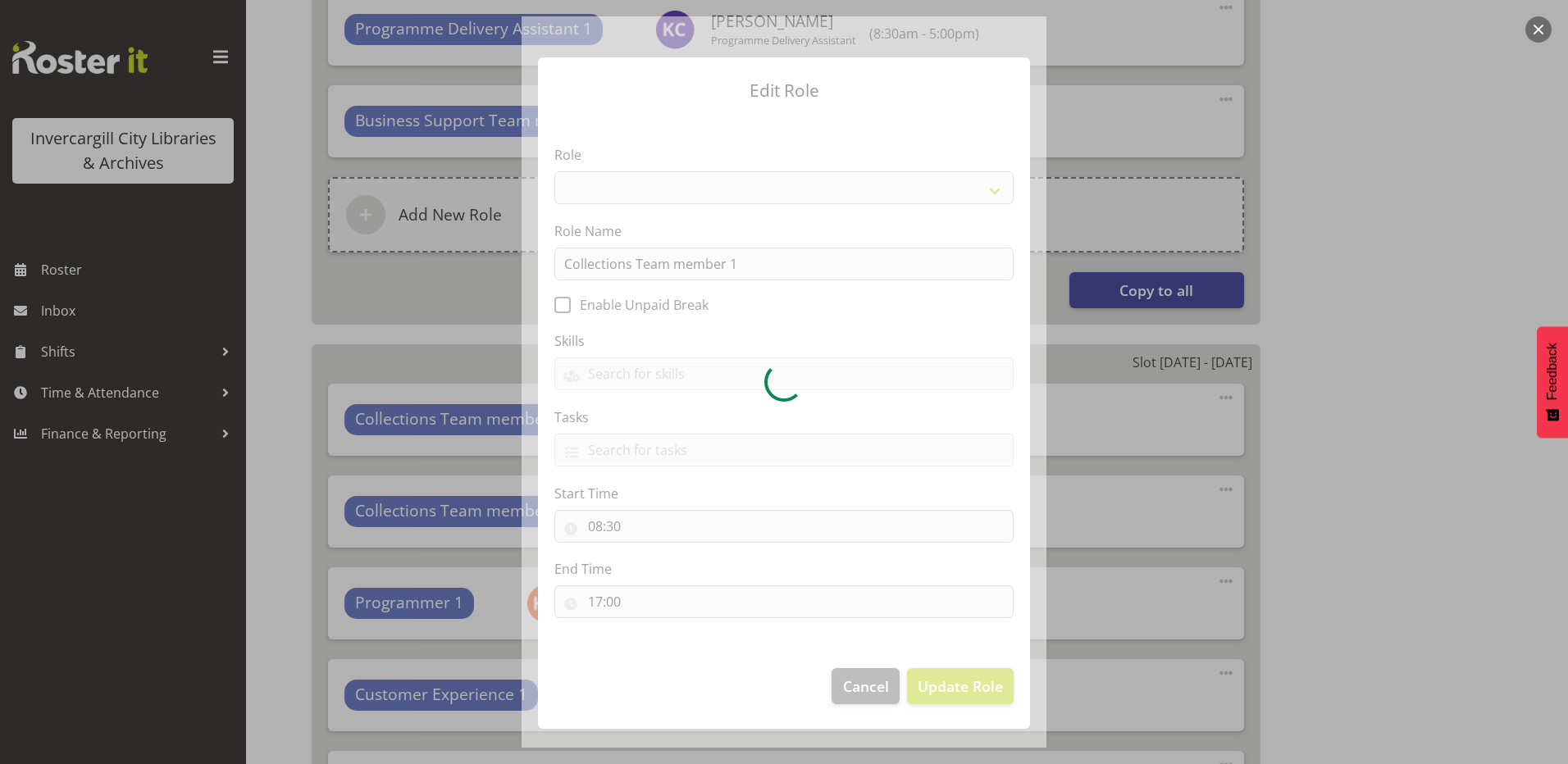
select select "1524"
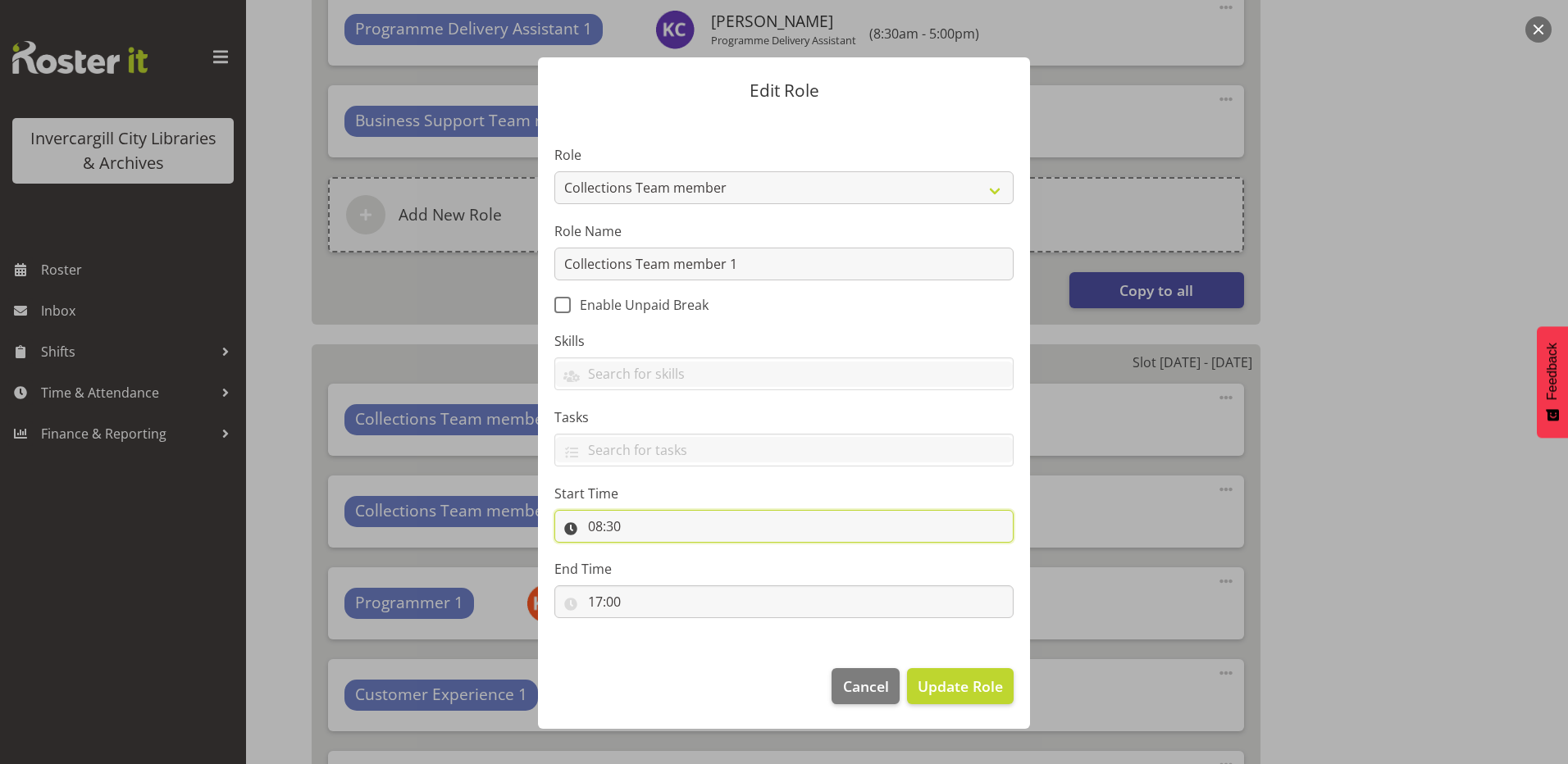
click at [592, 529] on input "08:30" at bounding box center [784, 526] width 459 height 33
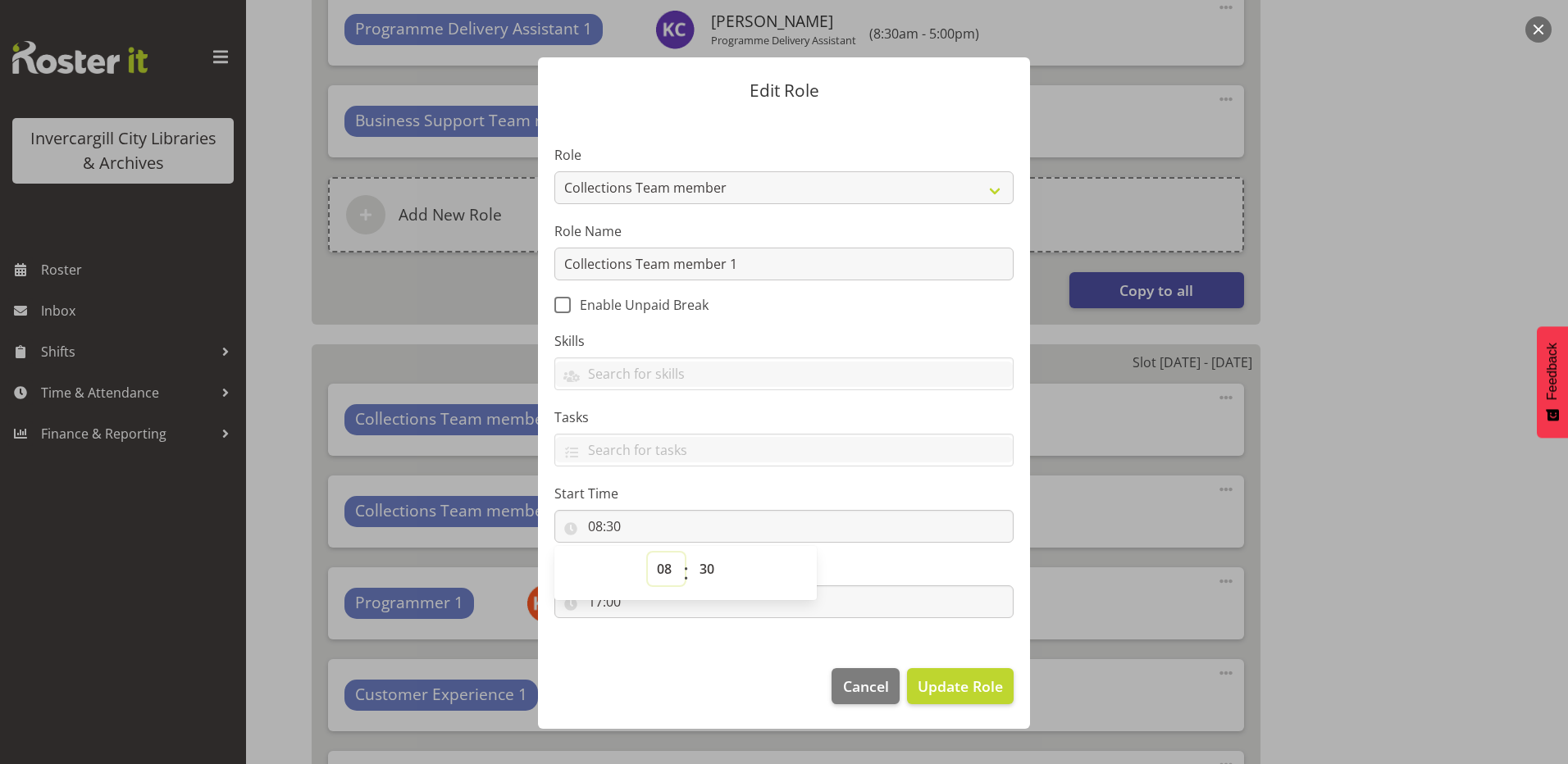
drag, startPoint x: 592, startPoint y: 529, endPoint x: 665, endPoint y: 575, distance: 86.3
click at [665, 575] on select "00 01 02 03 04 05 06 07 08 09 10 11 12 13 14 15 16 17 18 19 20 21 22 23" at bounding box center [666, 569] width 37 height 33
select select "9"
click at [648, 553] on select "00 01 02 03 04 05 06 07 08 09 10 11 12 13 14 15 16 17 18 19 20 21 22 23" at bounding box center [666, 569] width 37 height 33
type input "09:30"
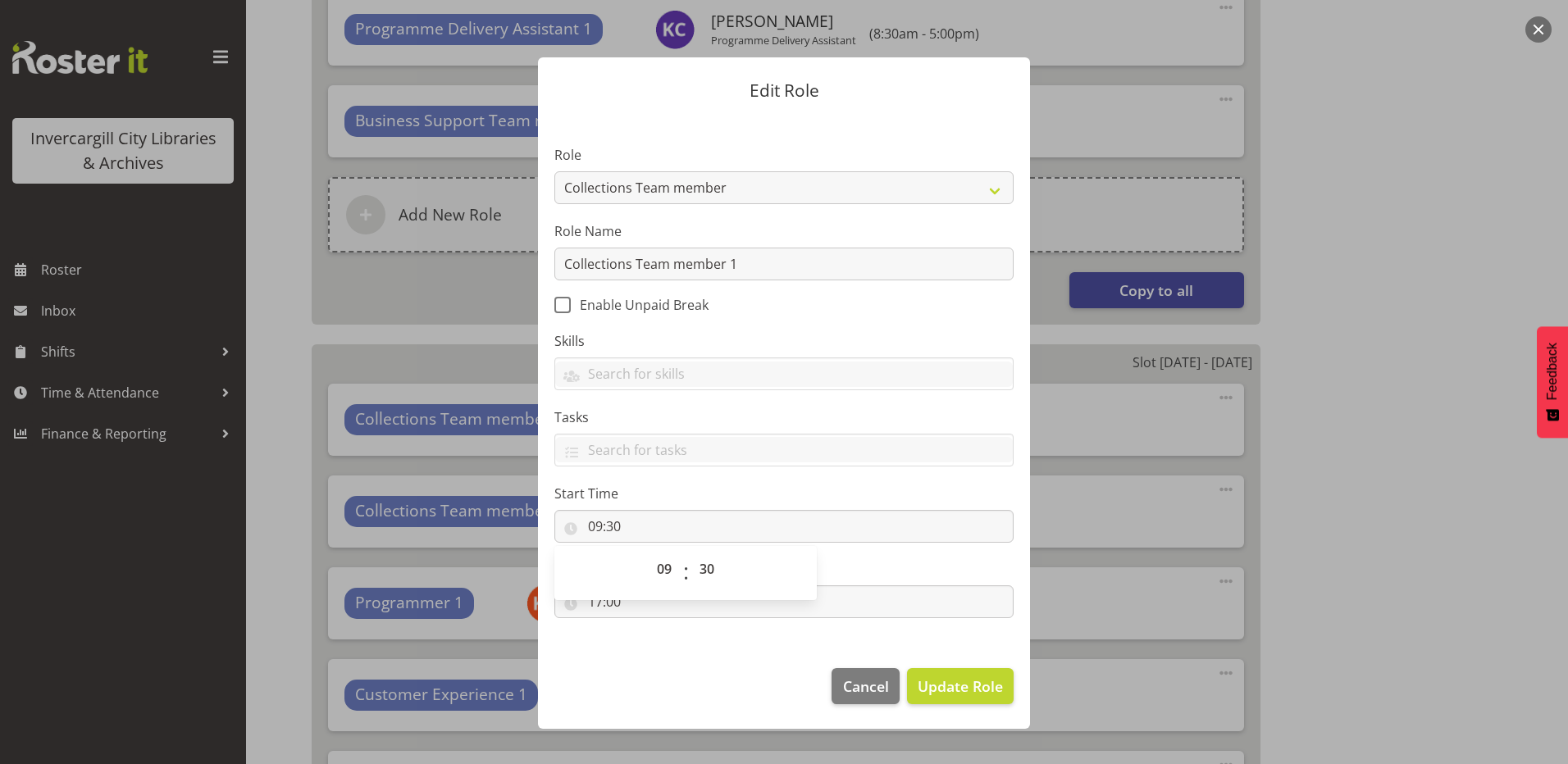
click at [627, 686] on footer "Cancel Update Role" at bounding box center [784, 690] width 492 height 77
click at [606, 601] on input "17:00" at bounding box center [784, 601] width 459 height 33
click at [666, 647] on select "00 01 02 03 04 05 06 07 08 09 10 11 12 13 14 15 16 17 18 19 20 21 22 23" at bounding box center [666, 644] width 37 height 33
select select "18"
click at [648, 628] on select "00 01 02 03 04 05 06 07 08 09 10 11 12 13 14 15 16 17 18 19 20 21 22 23" at bounding box center [666, 644] width 37 height 33
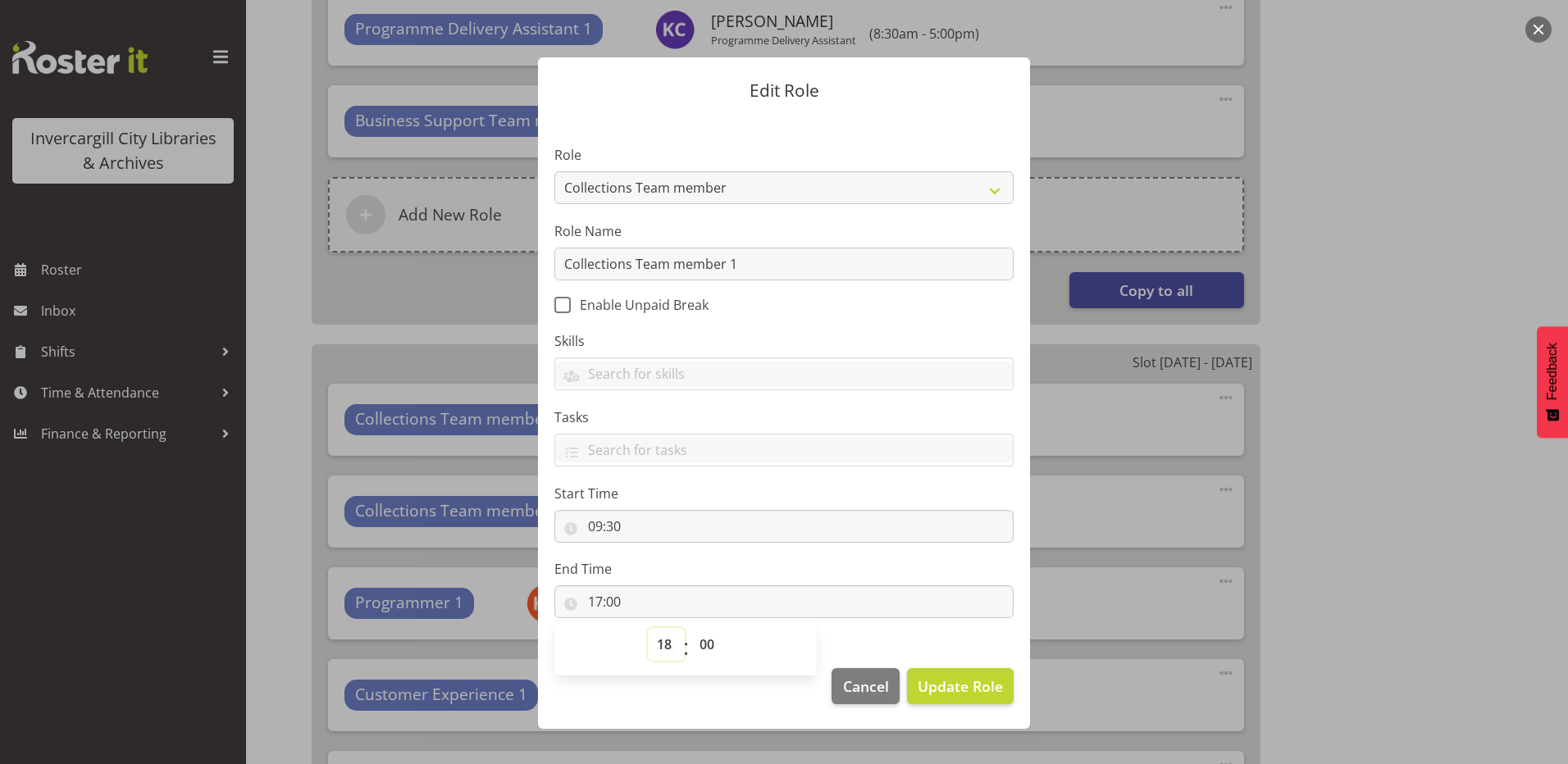
type input "18:00"
click at [952, 691] on span "Update Role" at bounding box center [961, 687] width 85 height 22
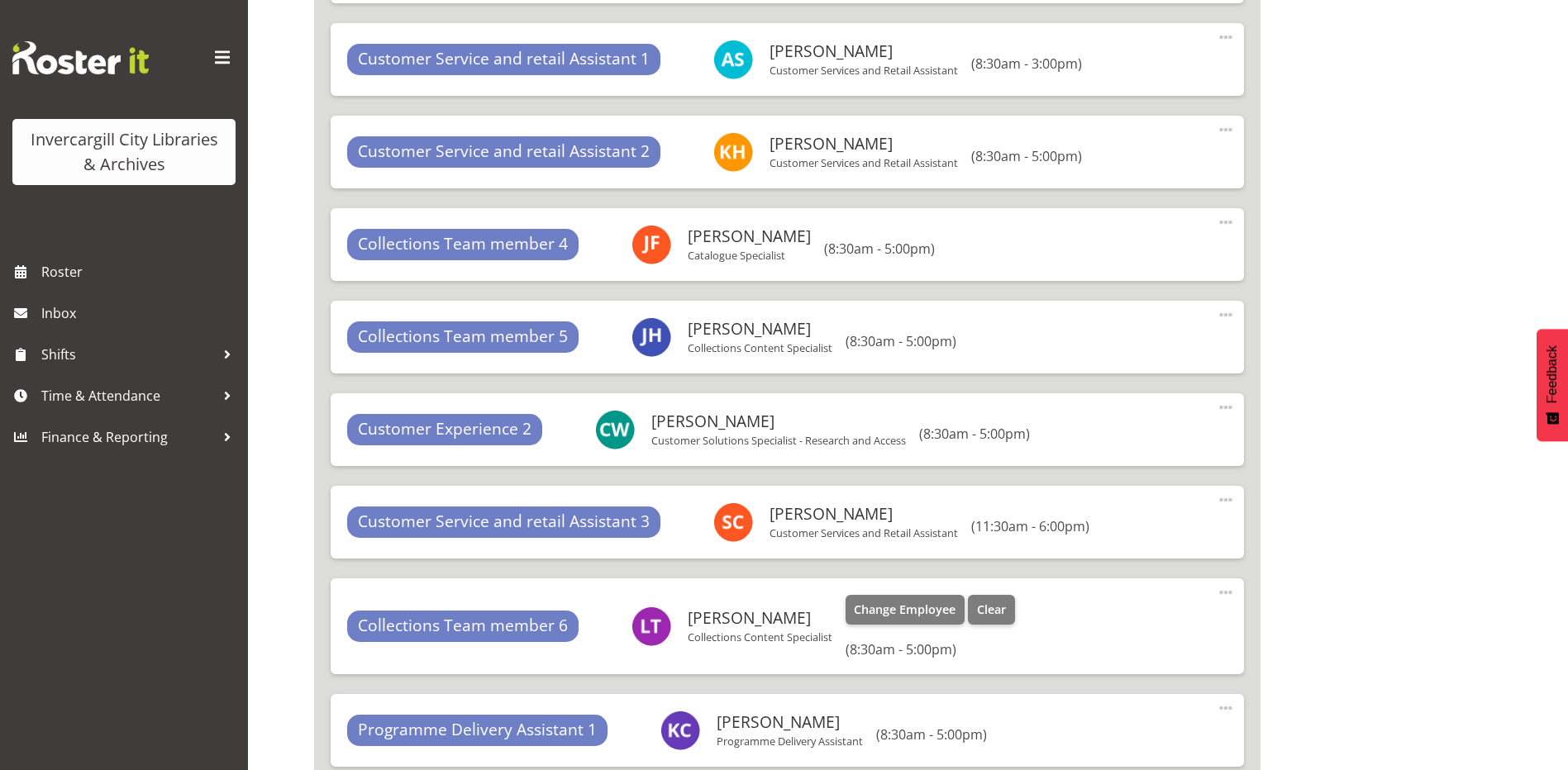
scroll to position [3141, 0]
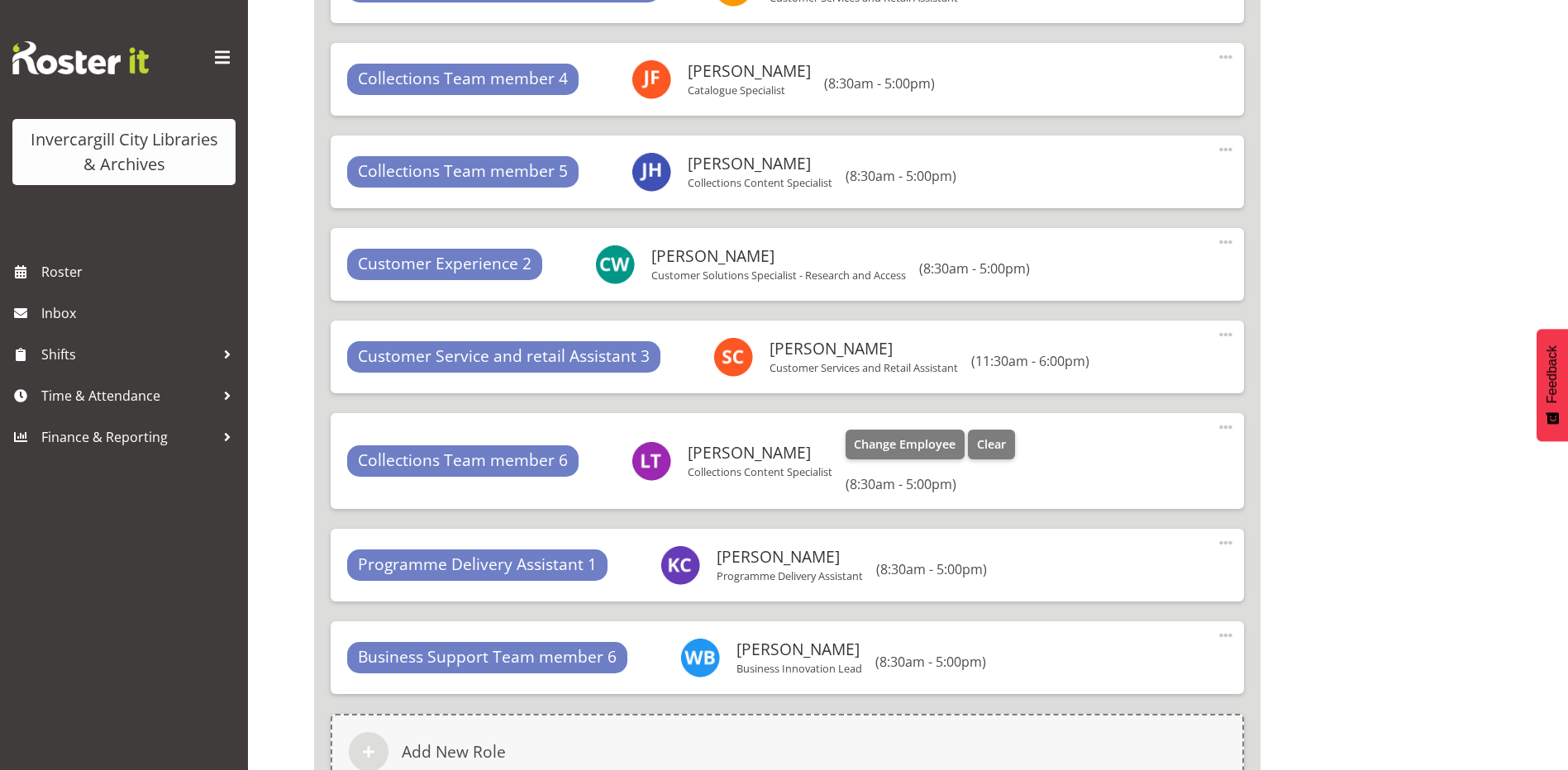
click at [1228, 427] on span at bounding box center [1226, 428] width 20 height 20
click at [1155, 456] on link "Edit" at bounding box center [1157, 464] width 159 height 30
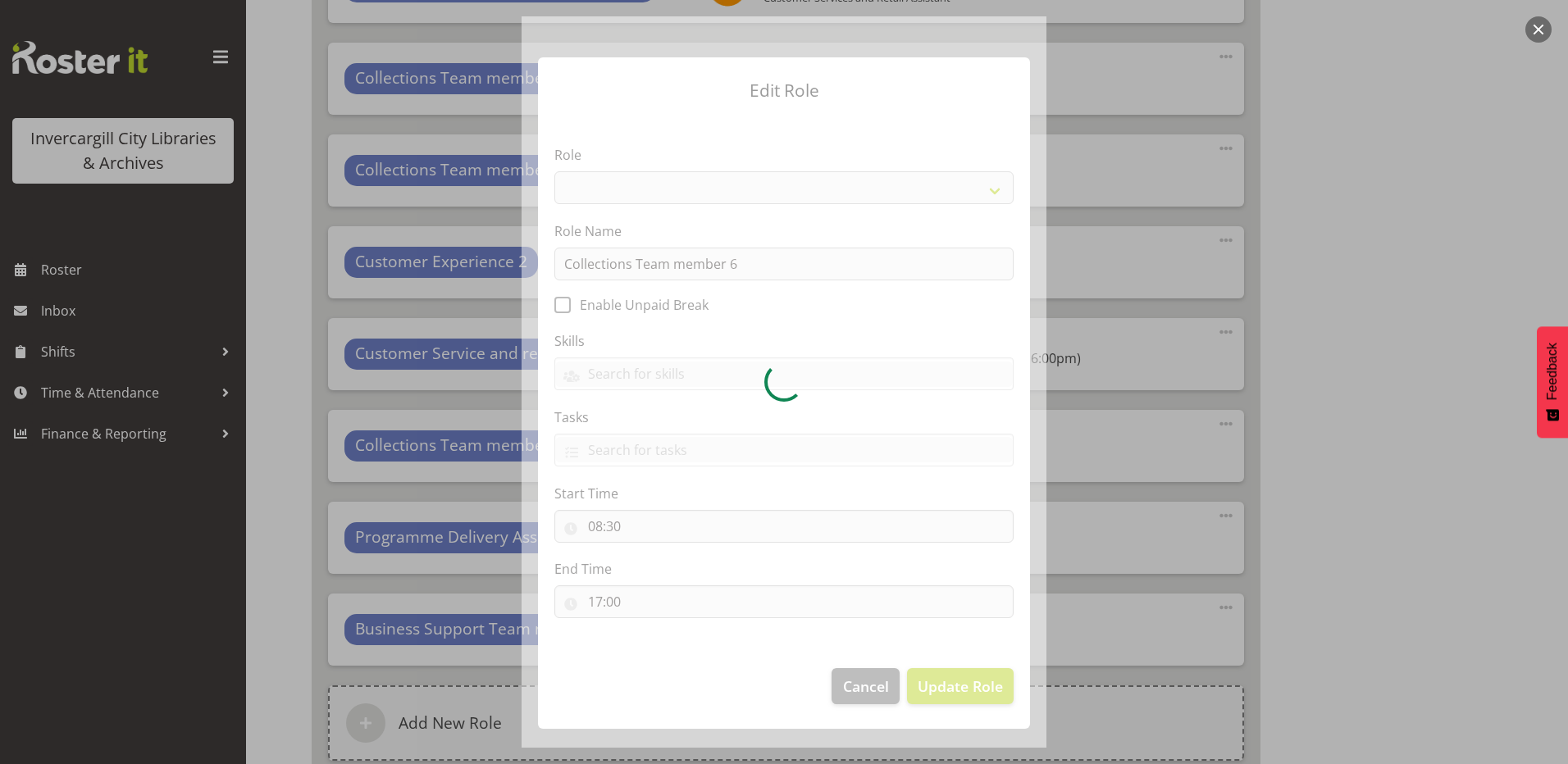
select select "1524"
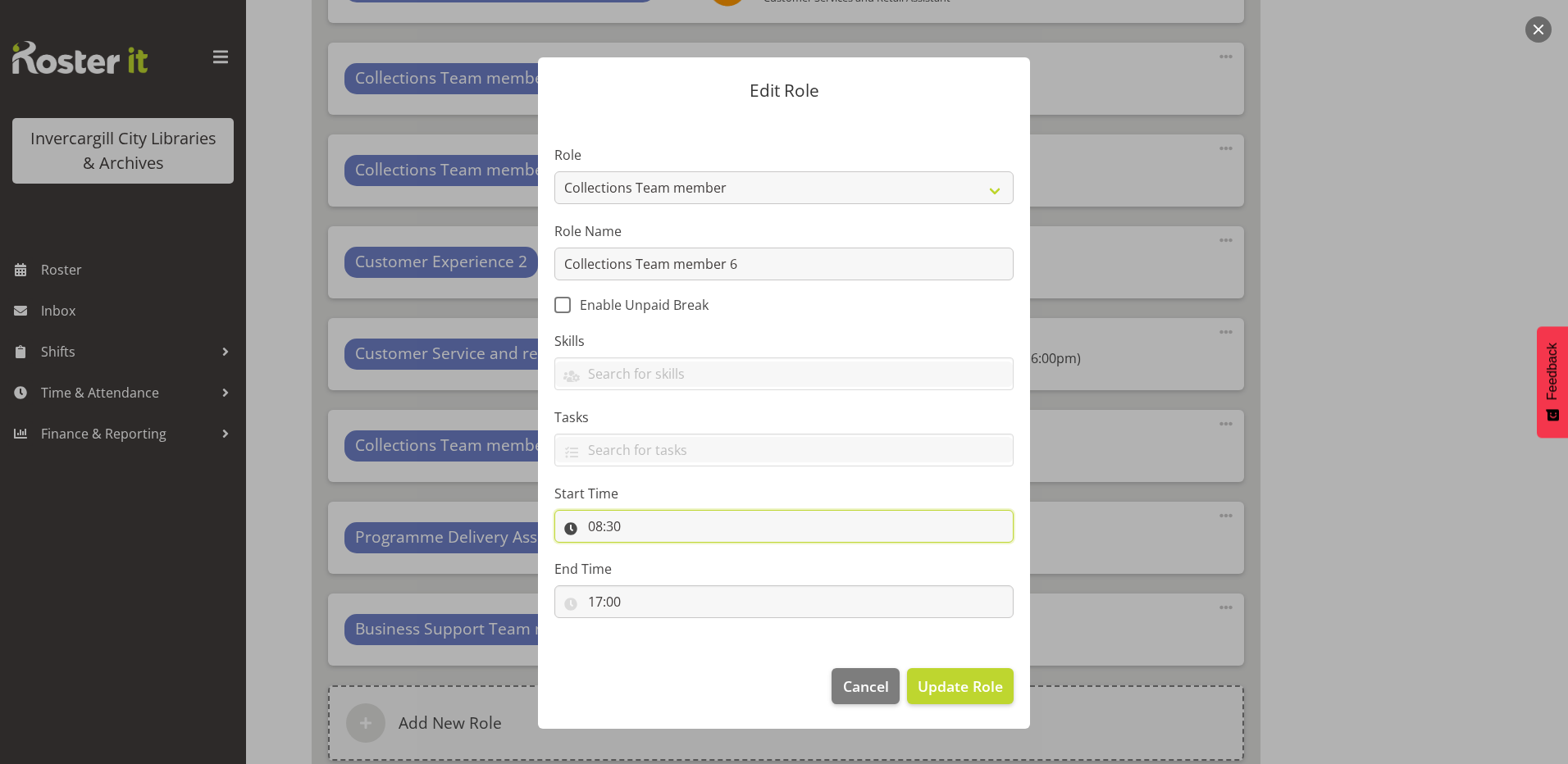
click at [613, 526] on input "08:30" at bounding box center [784, 526] width 459 height 33
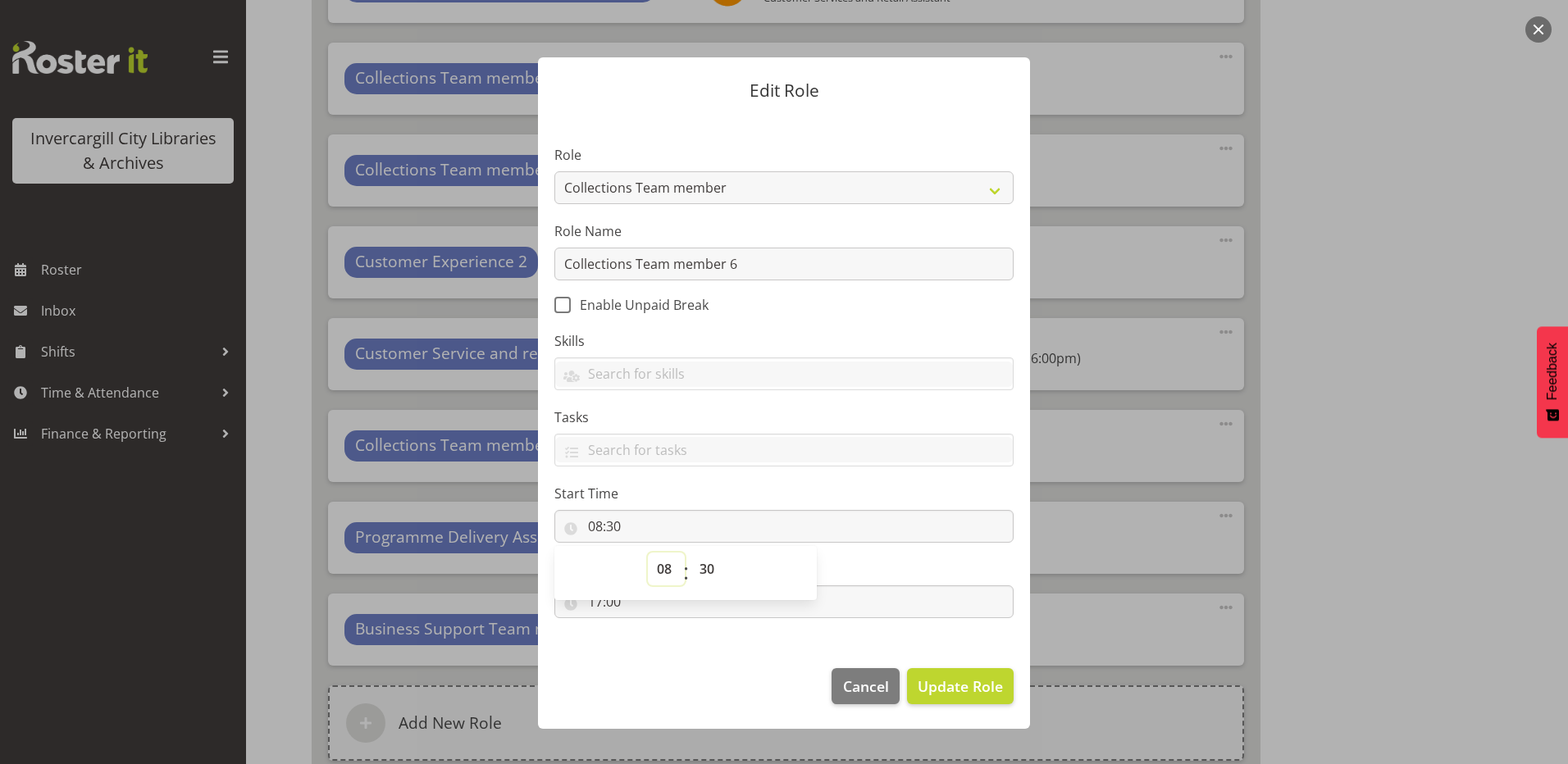
click at [656, 572] on select "00 01 02 03 04 05 06 07 08 09 10 11 12 13 14 15 16 17 18 19 20 21 22 23" at bounding box center [666, 569] width 37 height 33
select select "9"
click at [648, 553] on select "00 01 02 03 04 05 06 07 08 09 10 11 12 13 14 15 16 17 18 19 20 21 22 23" at bounding box center [666, 569] width 37 height 33
type input "09:30"
click at [699, 570] on select "00 01 02 03 04 05 06 07 08 09 10 11 12 13 14 15 16 17 18 19 20 21 22 23 24 25 2…" at bounding box center [709, 569] width 37 height 33
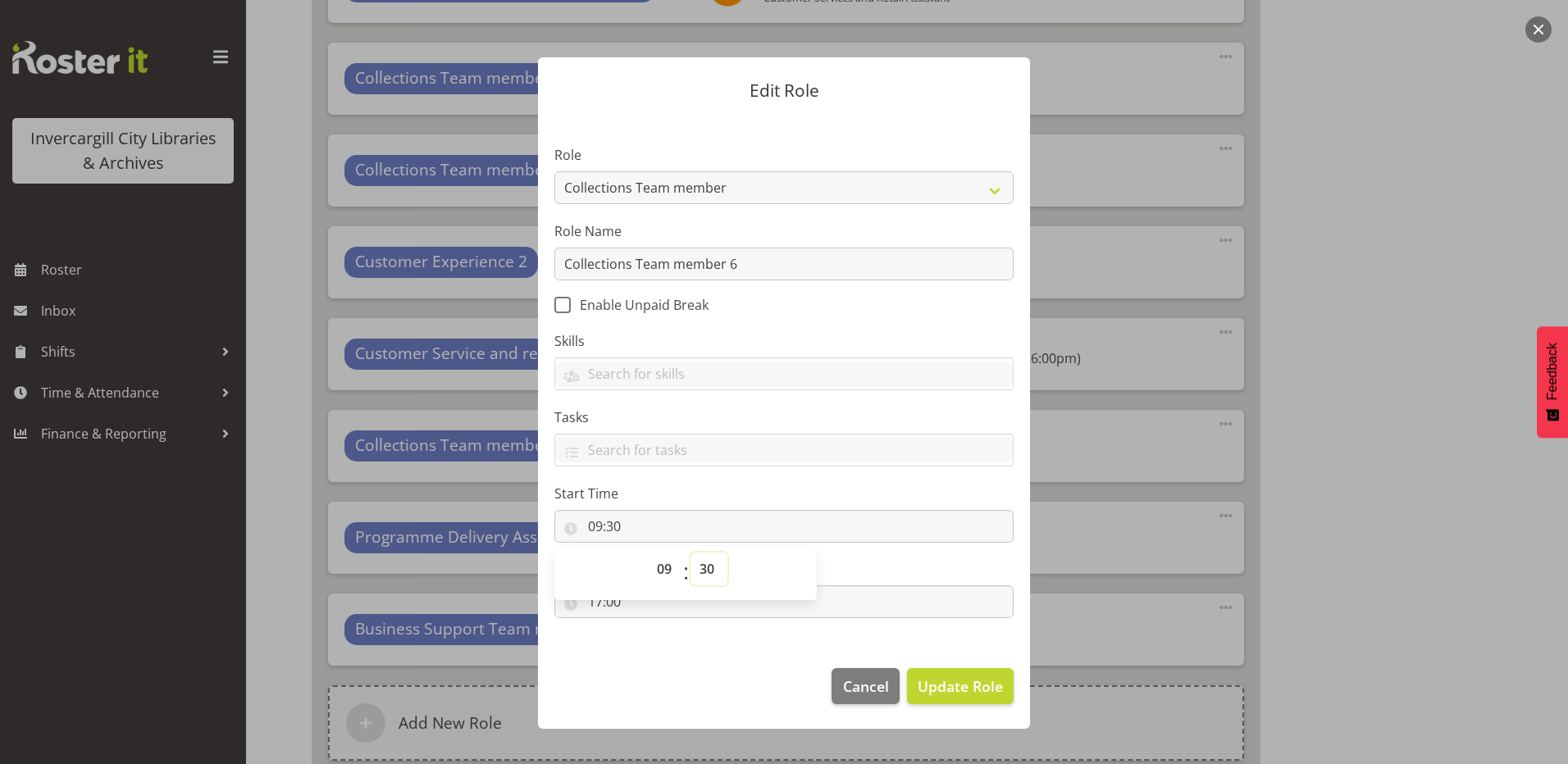
select select "0"
click at [691, 553] on select "00 01 02 03 04 05 06 07 08 09 10 11 12 13 14 15 16 17 18 19 20 21 22 23 24 25 2…" at bounding box center [709, 569] width 37 height 33
type input "09:00"
drag, startPoint x: 709, startPoint y: 673, endPoint x: 664, endPoint y: 648, distance: 51.5
click at [705, 668] on footer "Cancel Update Role" at bounding box center [784, 690] width 492 height 77
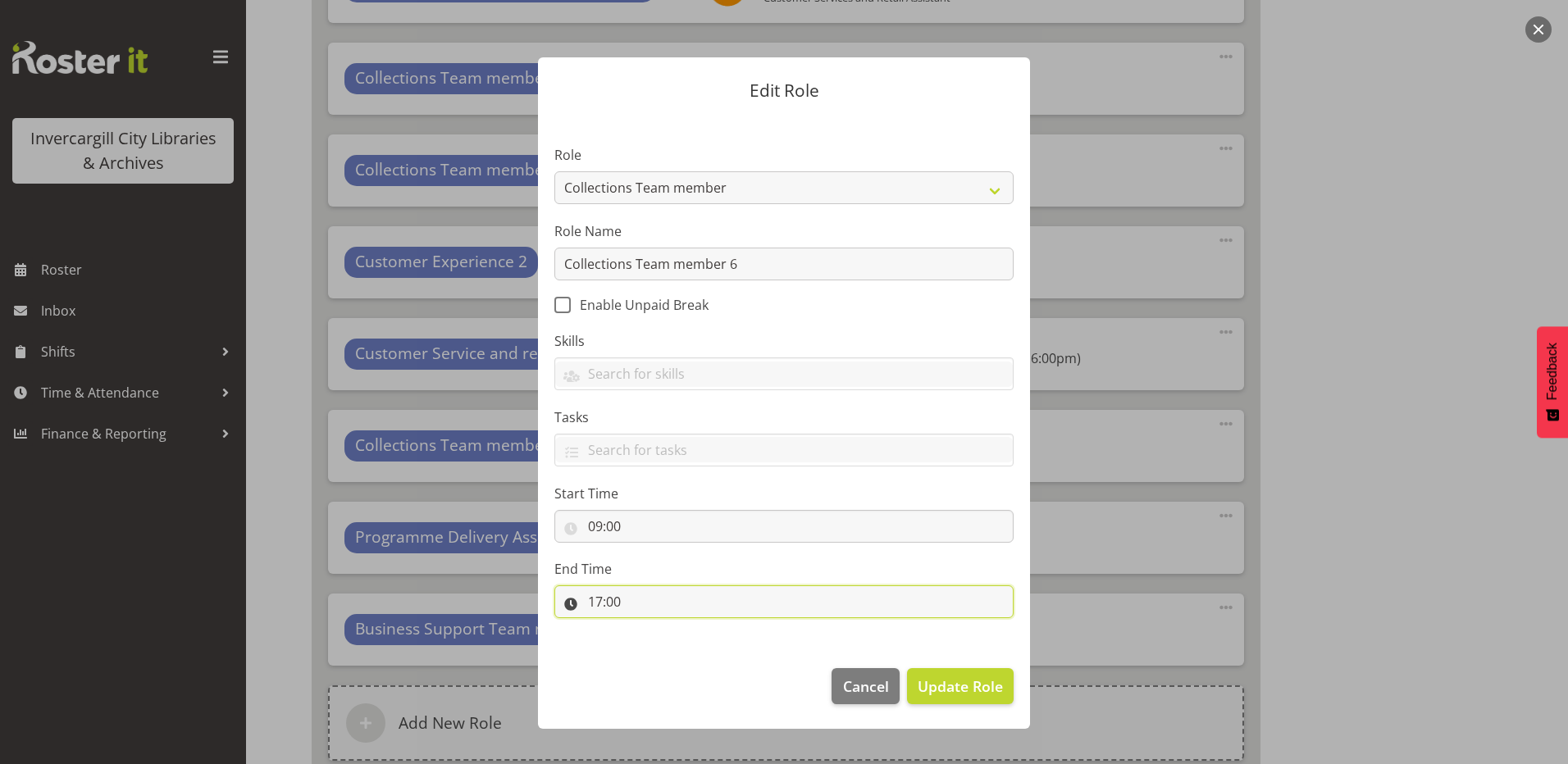
click at [609, 599] on input "17:00" at bounding box center [784, 601] width 459 height 33
click at [671, 650] on select "00 01 02 03 04 05 06 07 08 09 10 11 12 13 14 15 16 17 18 19 20 21 22 23" at bounding box center [666, 644] width 37 height 33
select select "18"
click at [648, 628] on select "00 01 02 03 04 05 06 07 08 09 10 11 12 13 14 15 16 17 18 19 20 21 22 23" at bounding box center [666, 644] width 37 height 33
type input "18:00"
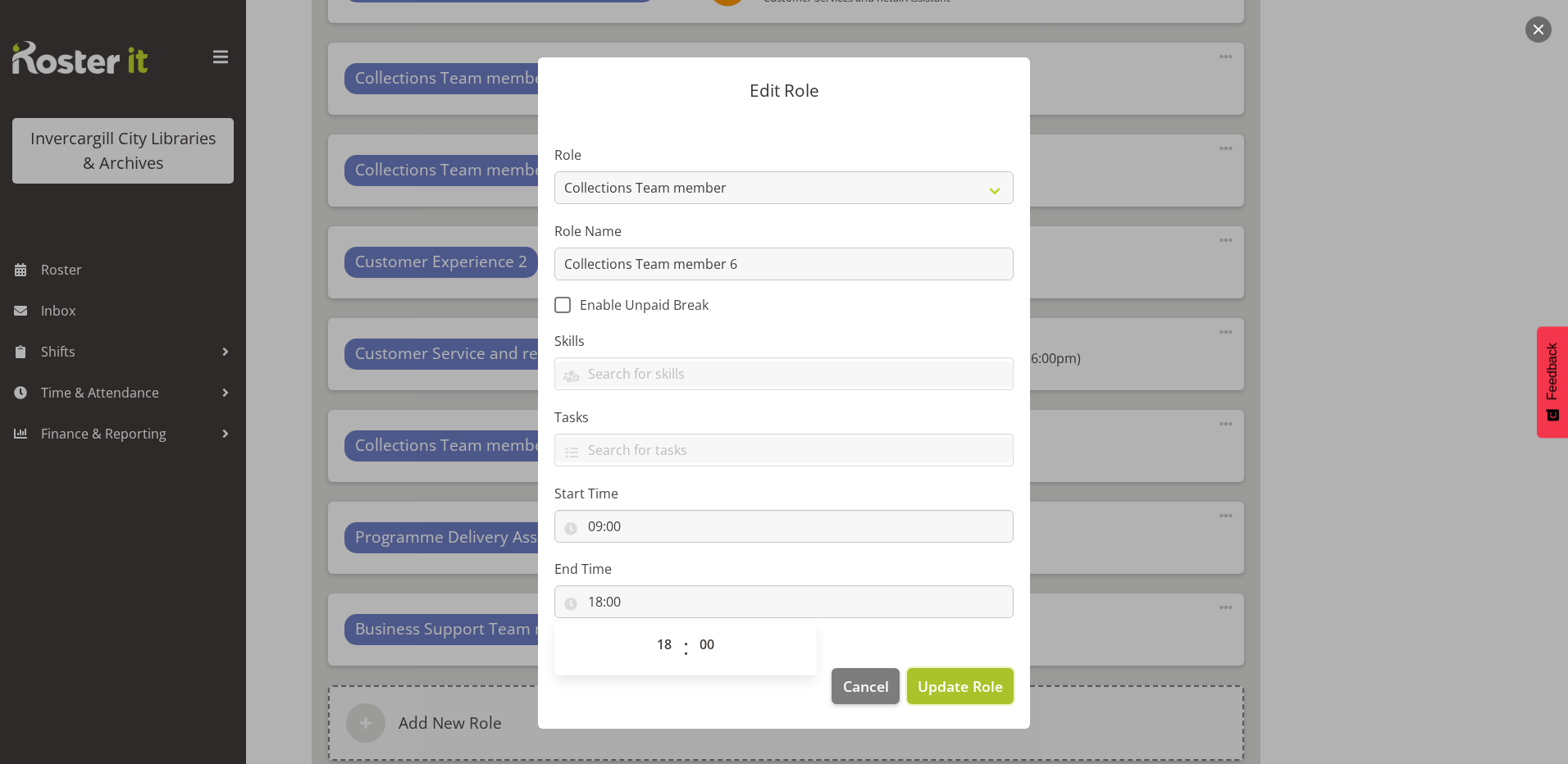
click at [949, 676] on span "Update Role" at bounding box center [961, 687] width 85 height 22
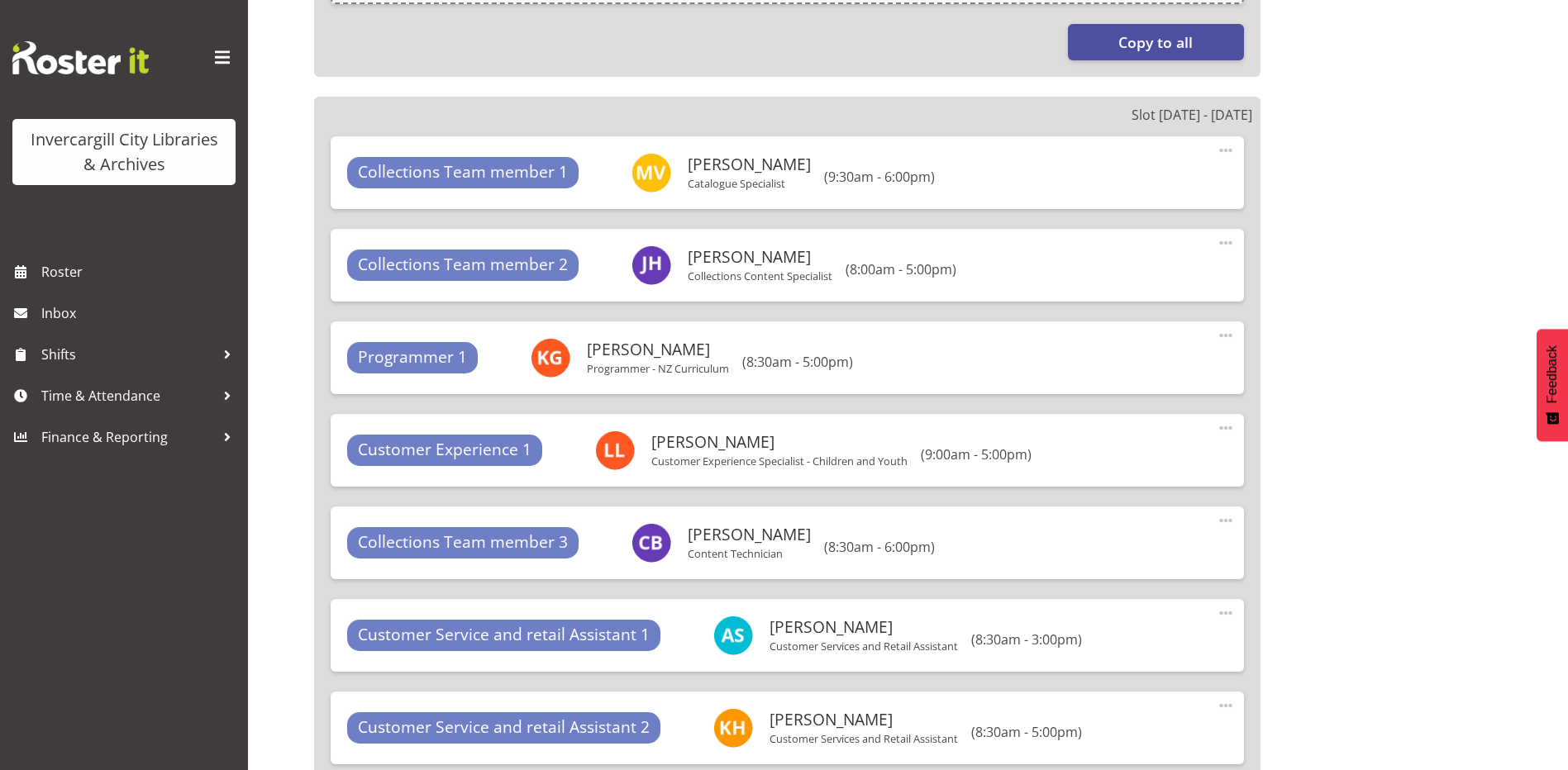
scroll to position [2397, 0]
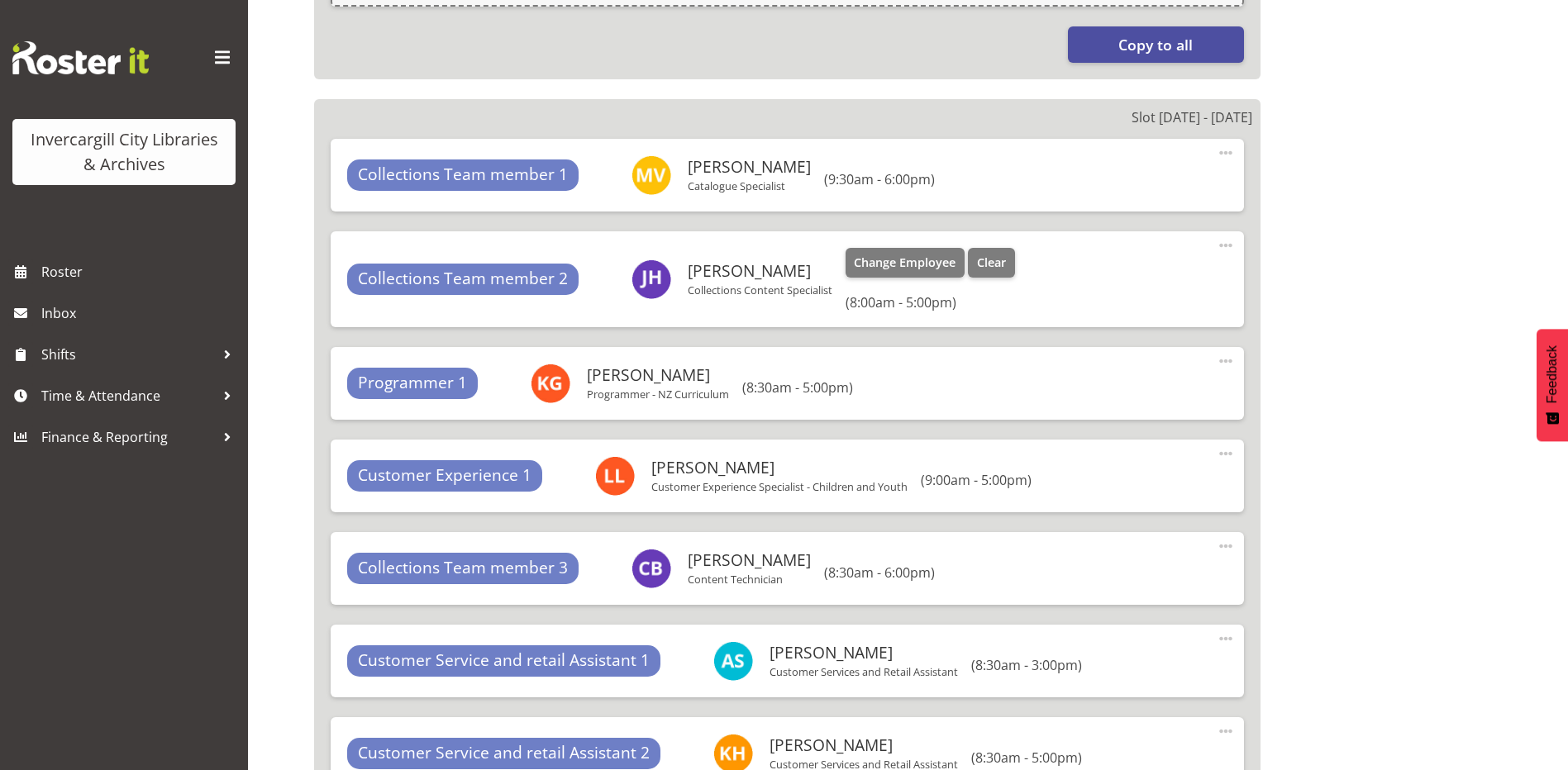
click at [1229, 251] on span at bounding box center [1226, 246] width 20 height 20
click at [1149, 290] on link "Edit" at bounding box center [1157, 282] width 159 height 30
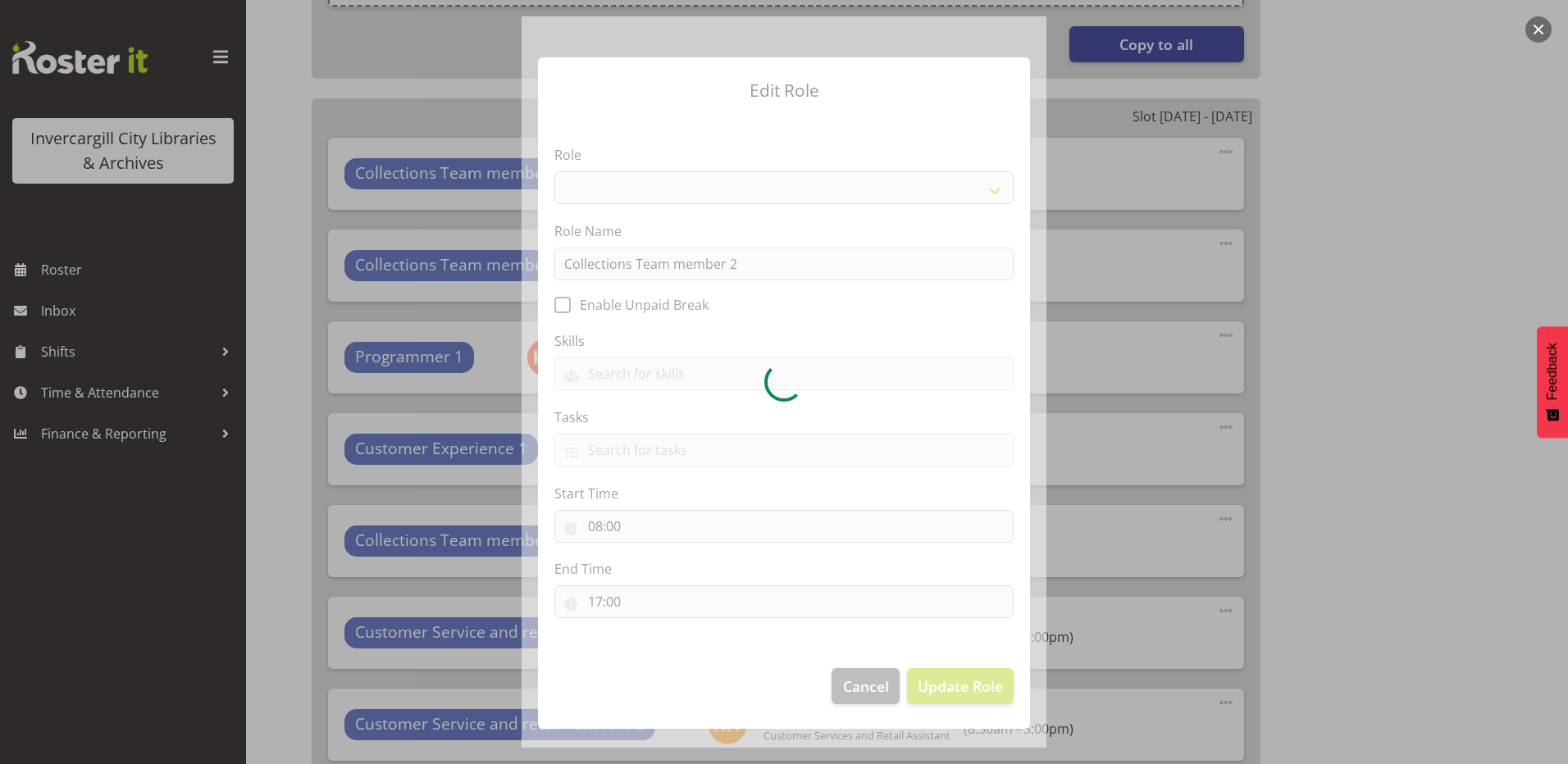
select select "1524"
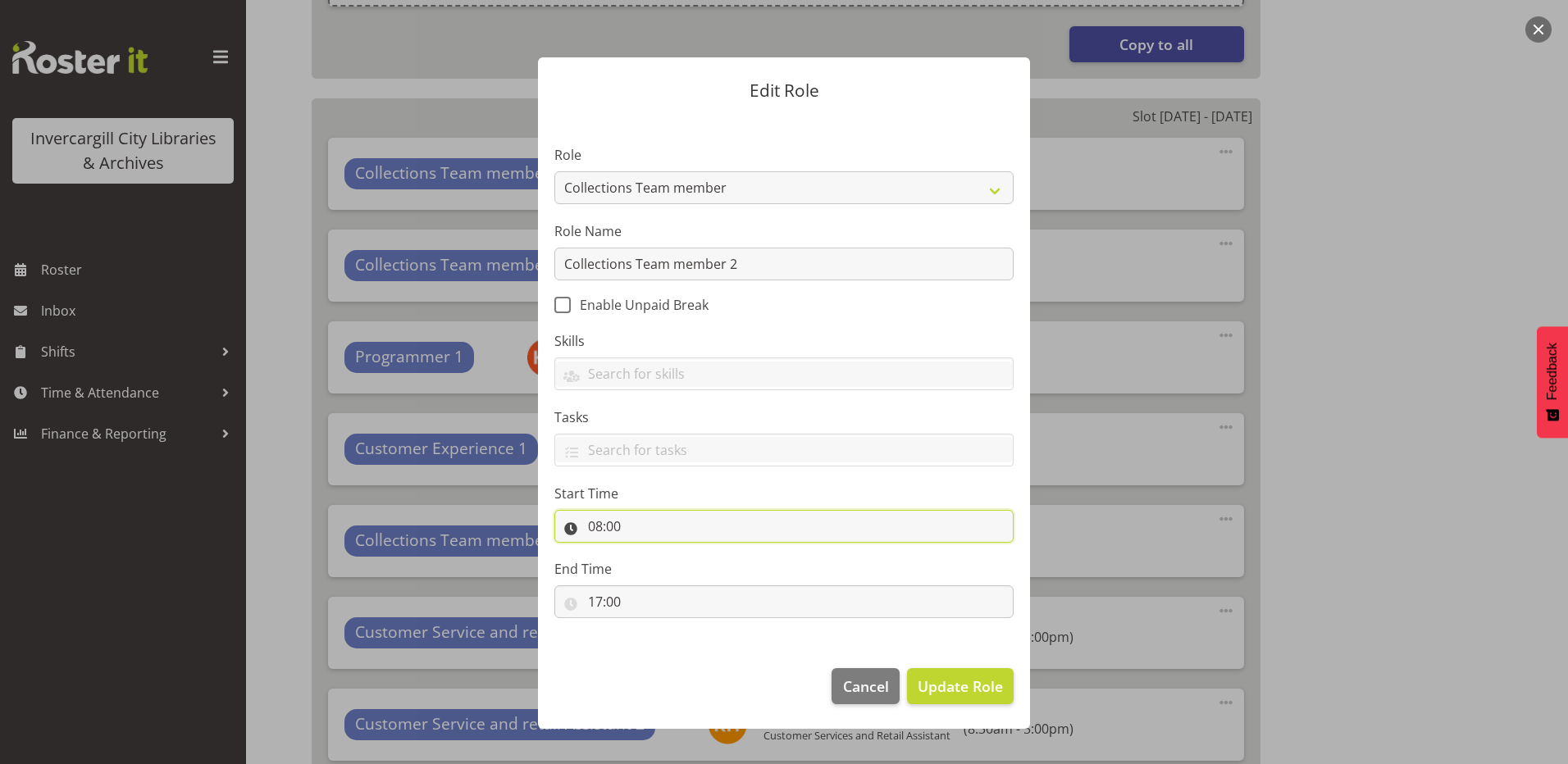
click at [621, 513] on input "08:00" at bounding box center [784, 526] width 459 height 33
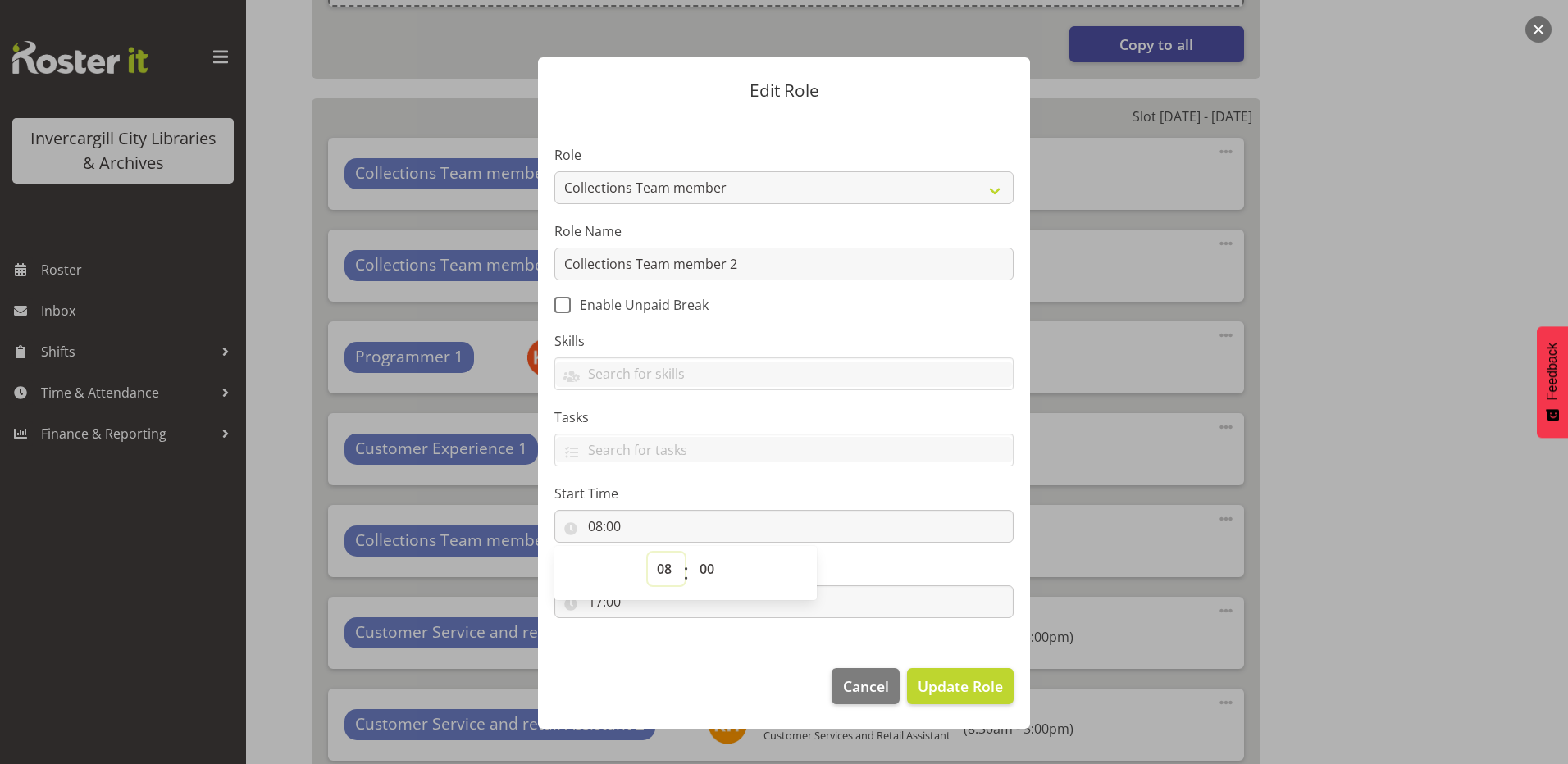
click at [666, 569] on select "00 01 02 03 04 05 06 07 08 09 10 11 12 13 14 15 16 17 18 19 20 21 22 23" at bounding box center [666, 569] width 37 height 33
select select "9"
click at [648, 553] on select "00 01 02 03 04 05 06 07 08 09 10 11 12 13 14 15 16 17 18 19 20 21 22 23" at bounding box center [666, 569] width 37 height 33
type input "09:00"
click at [648, 647] on section "Role 1st floor desk AQ operator Business Support Team member Casual Customer Ex…" at bounding box center [784, 383] width 492 height 536
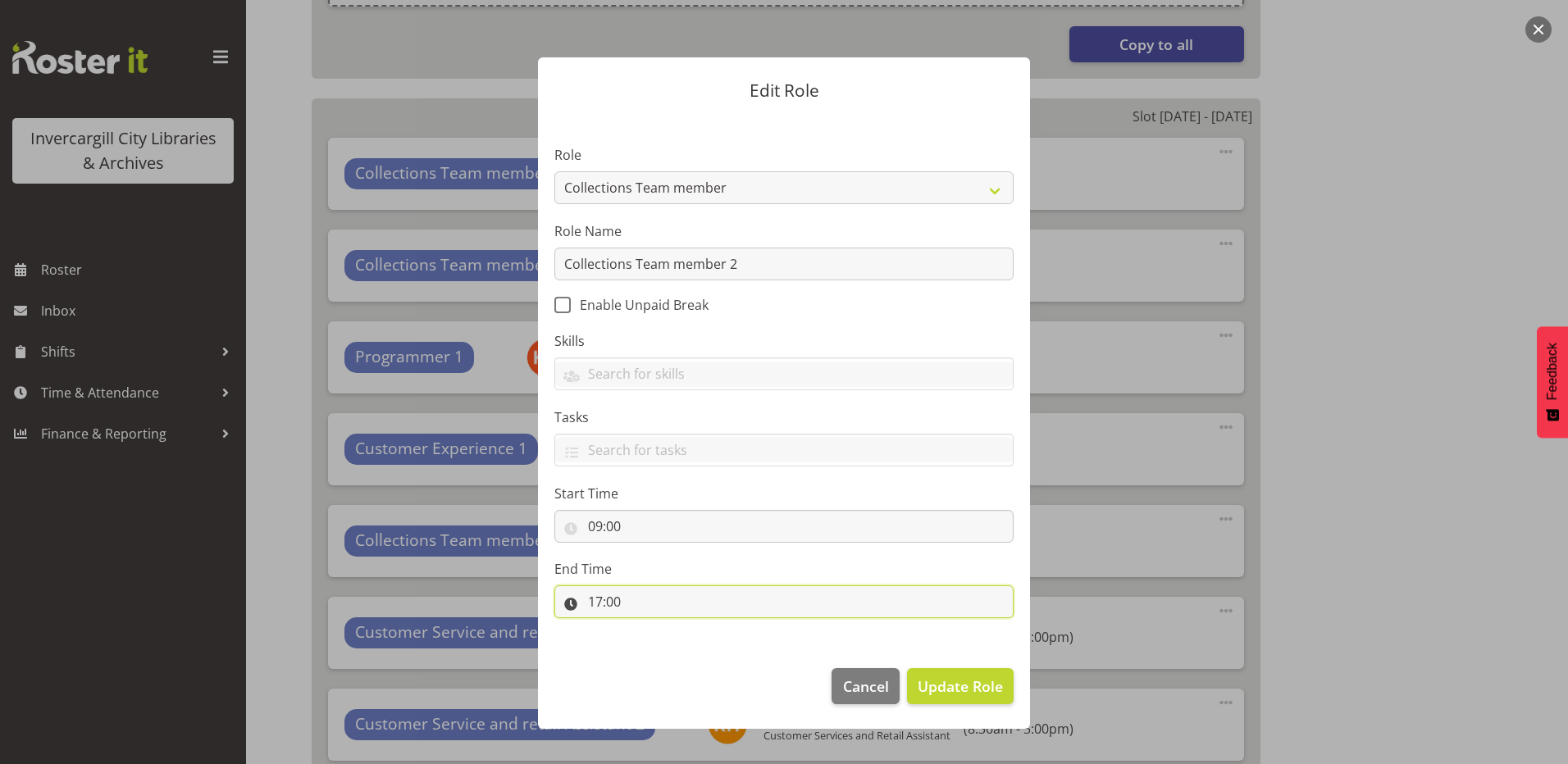
click at [601, 604] on input "17:00" at bounding box center [784, 601] width 459 height 33
click at [664, 638] on select "00 01 02 03 04 05 06 07 08 09 10 11 12 13 14 15 16 17 18 19 20 21 22 23" at bounding box center [666, 644] width 37 height 33
select select "18"
click at [648, 628] on select "00 01 02 03 04 05 06 07 08 09 10 11 12 13 14 15 16 17 18 19 20 21 22 23" at bounding box center [666, 644] width 37 height 33
type input "18:00"
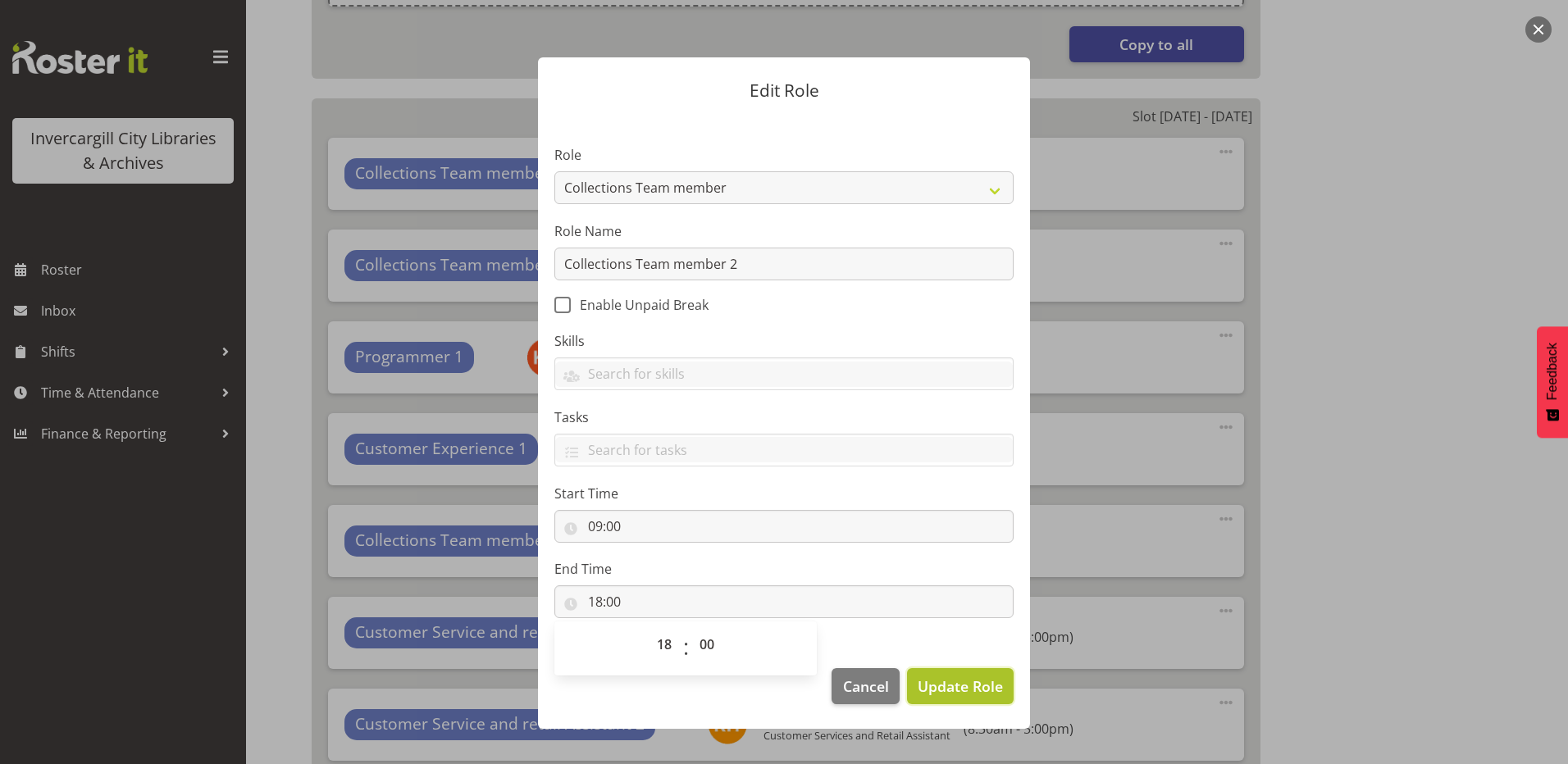
click at [937, 681] on span "Update Role" at bounding box center [961, 687] width 85 height 22
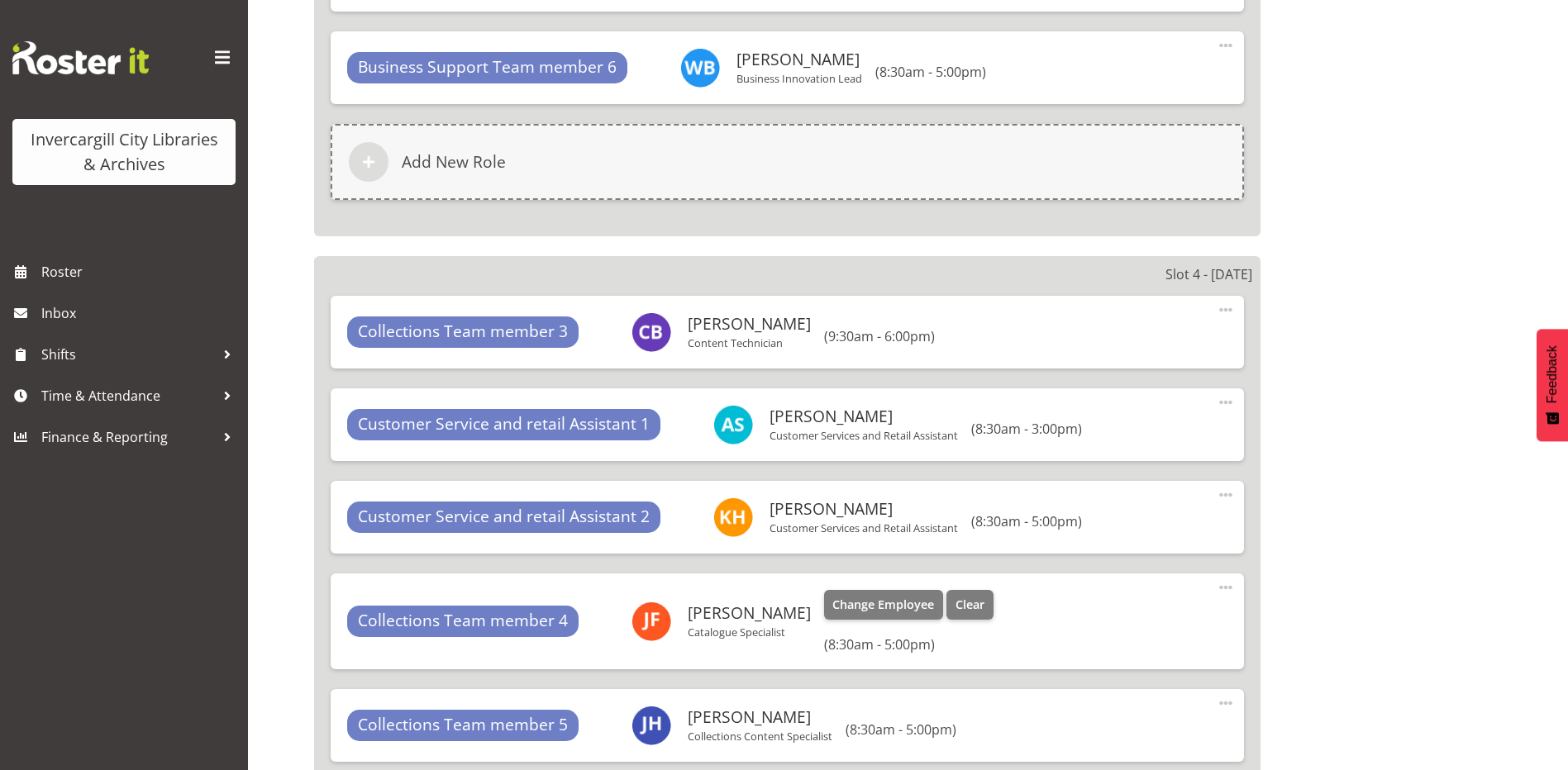
scroll to position [5267, 0]
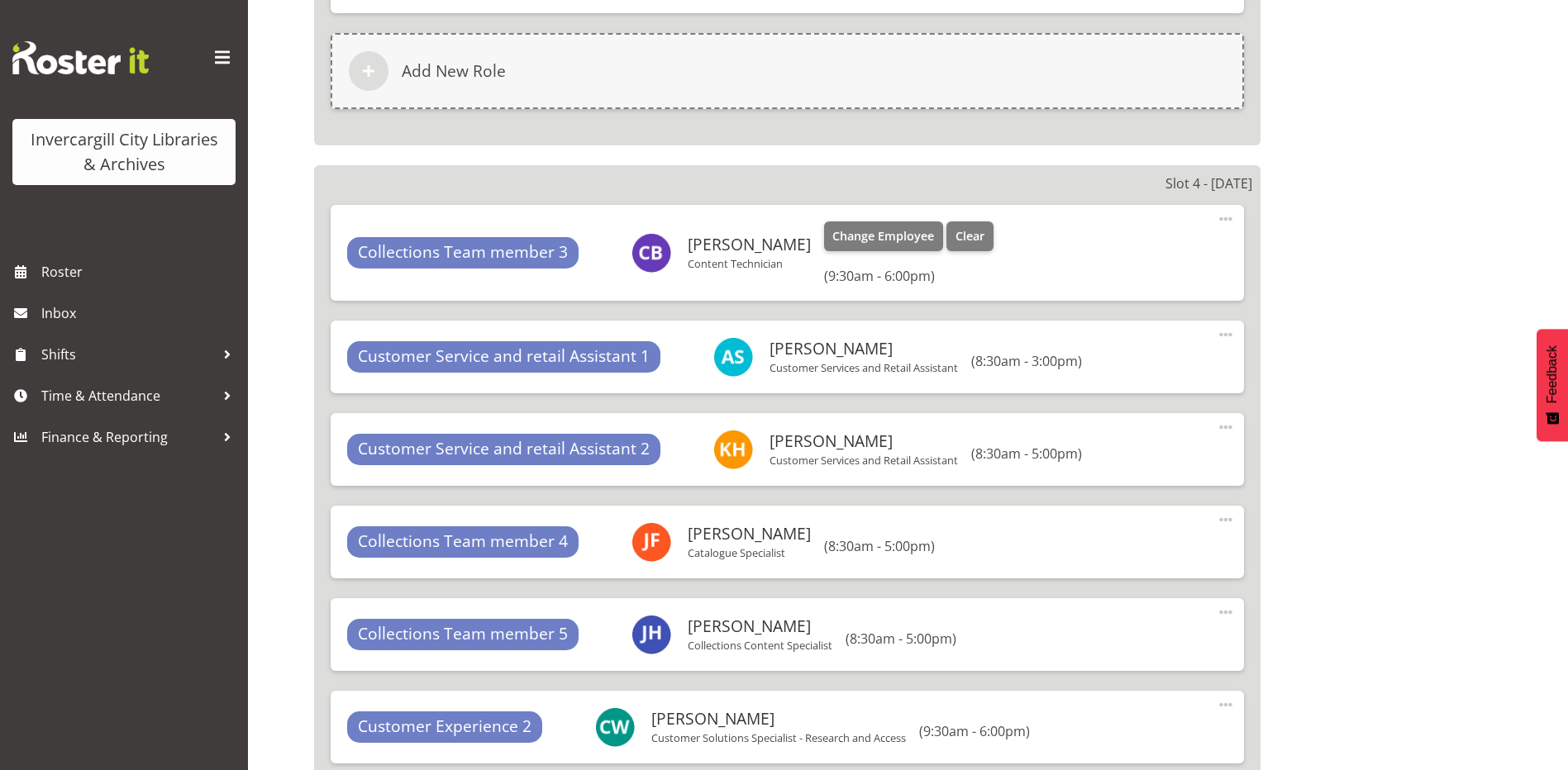
click at [1213, 218] on div "Collections Team member 3 Chris Broad Content Technician Change Employee Clear …" at bounding box center [787, 253] width 913 height 96
click at [1222, 216] on span at bounding box center [1226, 219] width 20 height 20
click at [1121, 257] on link "Edit" at bounding box center [1157, 256] width 159 height 30
select select "9"
select select "30"
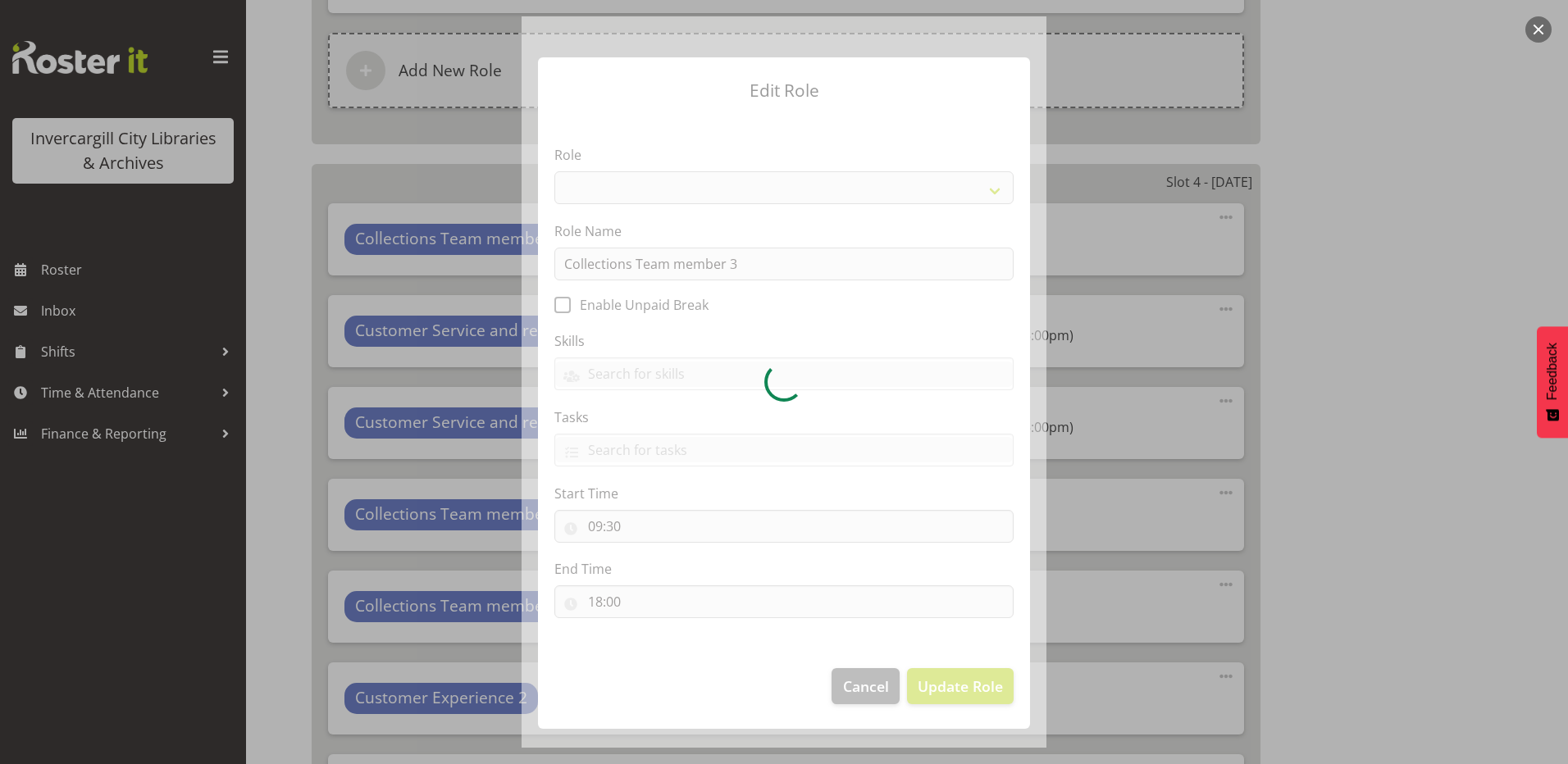
select select "1524"
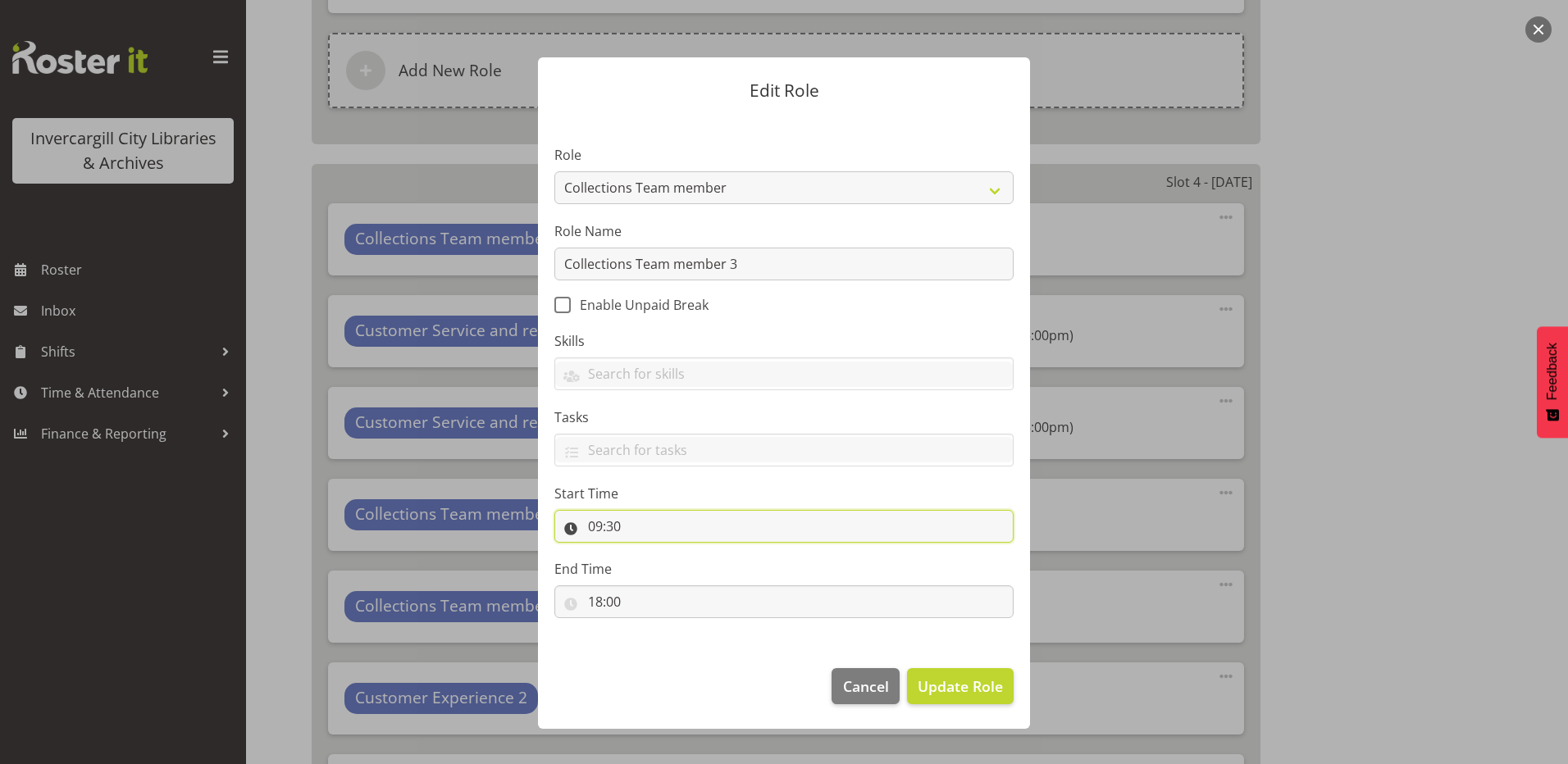
click at [597, 528] on input "09:30" at bounding box center [784, 526] width 459 height 33
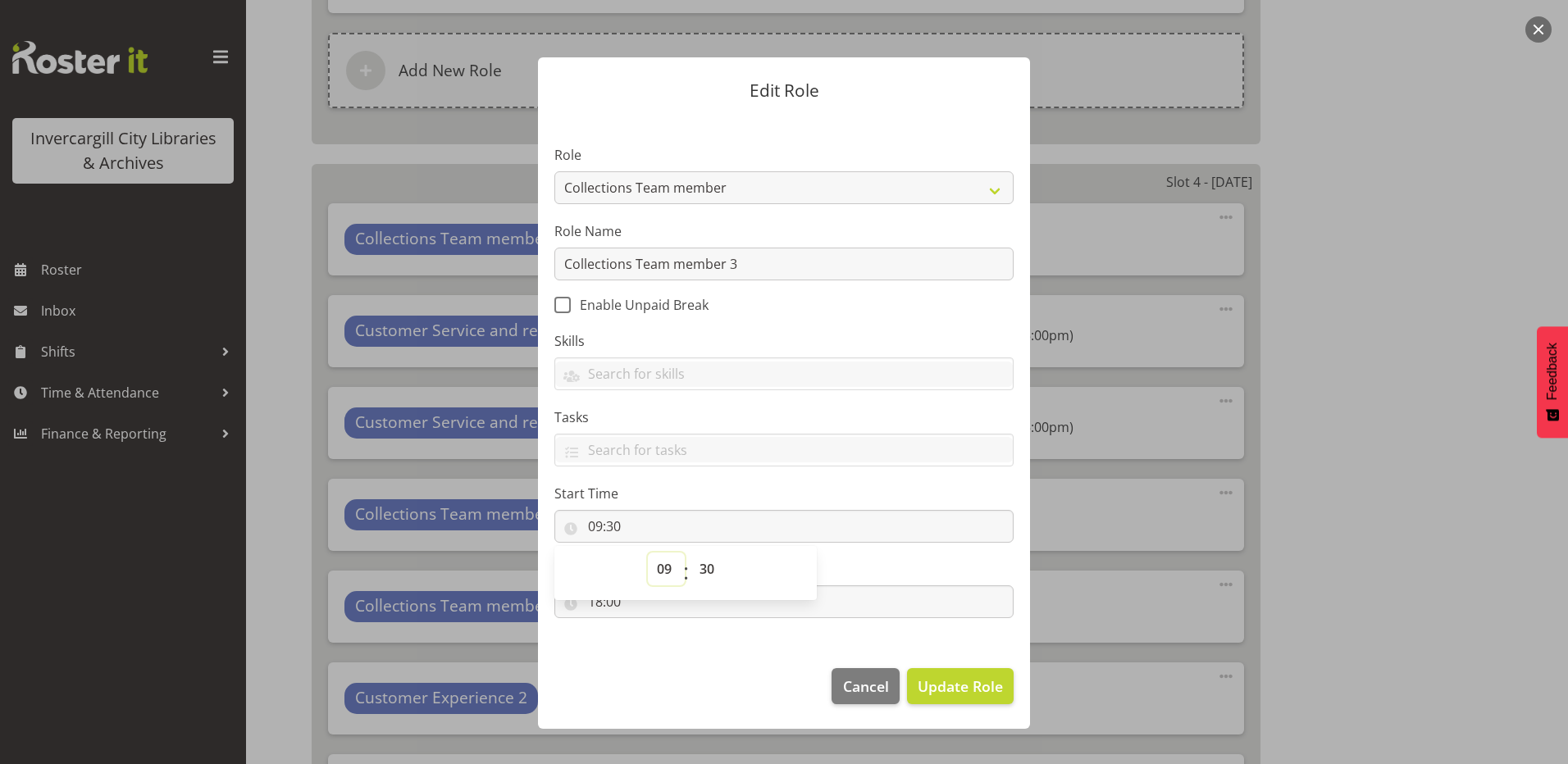
click at [666, 565] on select "00 01 02 03 04 05 06 07 08 09 10 11 12 13 14 15 16 17 18 19 20 21 22 23" at bounding box center [666, 569] width 37 height 33
select select "8"
click at [648, 553] on select "00 01 02 03 04 05 06 07 08 09 10 11 12 13 14 15 16 17 18 19 20 21 22 23" at bounding box center [666, 569] width 37 height 33
type input "08:30"
click at [666, 691] on footer "Cancel Update Role" at bounding box center [784, 690] width 492 height 77
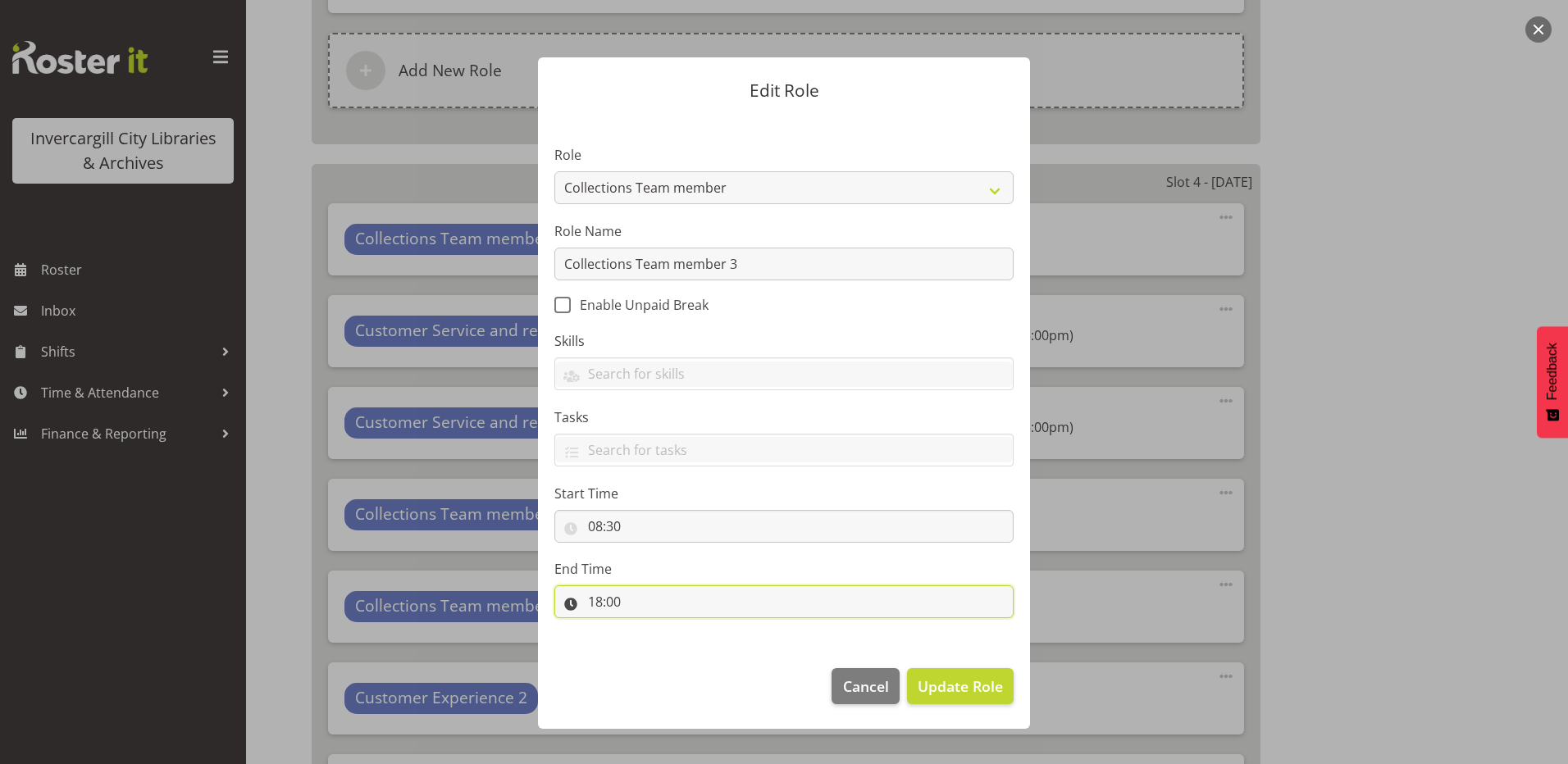
click at [609, 597] on input "18:00" at bounding box center [784, 601] width 459 height 33
click at [665, 648] on select "00 01 02 03 04 05 06 07 08 09 10 11 12 13 14 15 16 17 18 19 20 21 22 23" at bounding box center [666, 644] width 37 height 33
select select "17"
click at [648, 628] on select "00 01 02 03 04 05 06 07 08 09 10 11 12 13 14 15 16 17 18 19 20 21 22 23" at bounding box center [666, 644] width 37 height 33
type input "17:00"
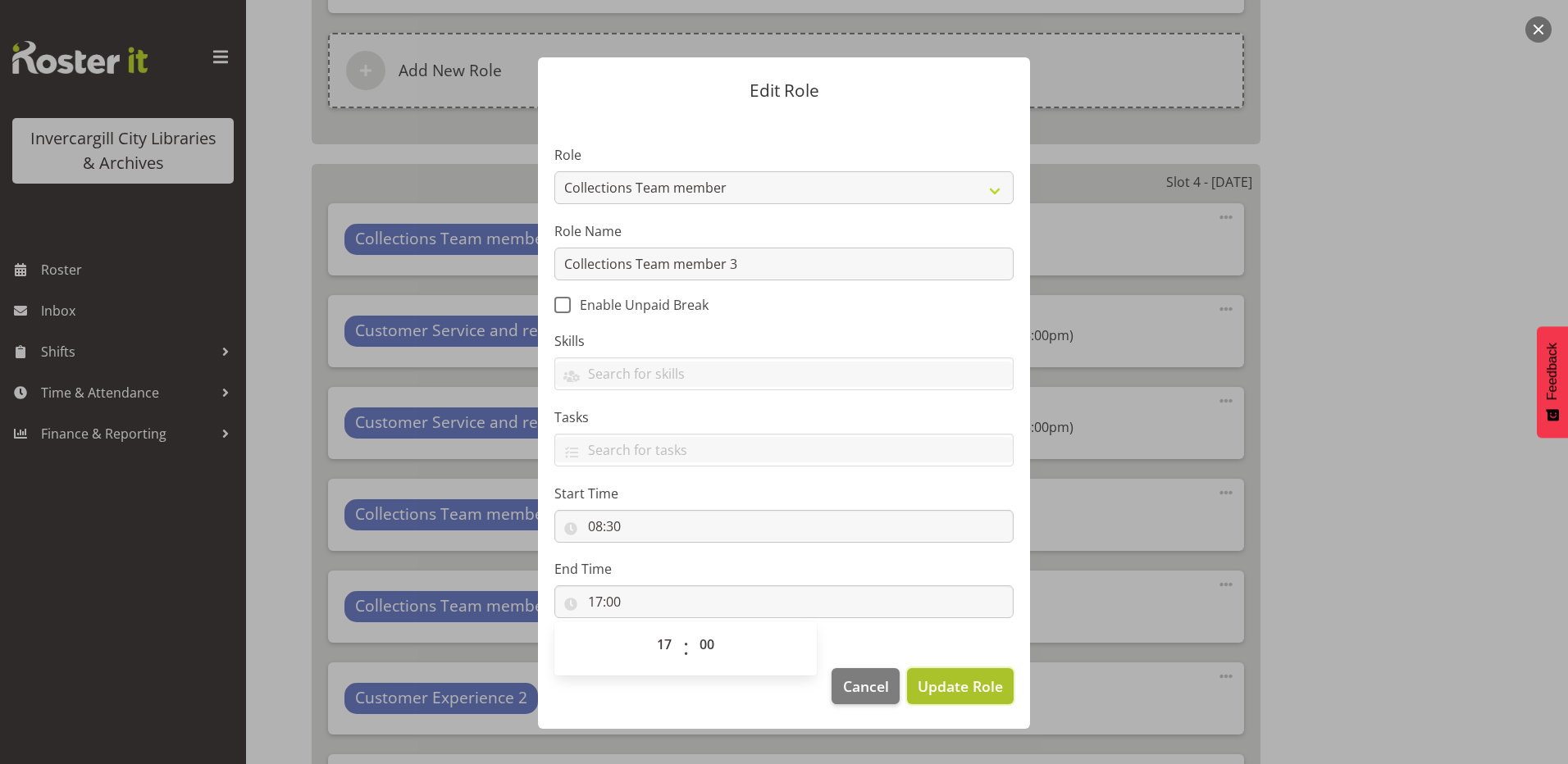
click at [968, 691] on span "Update Role" at bounding box center [961, 687] width 85 height 22
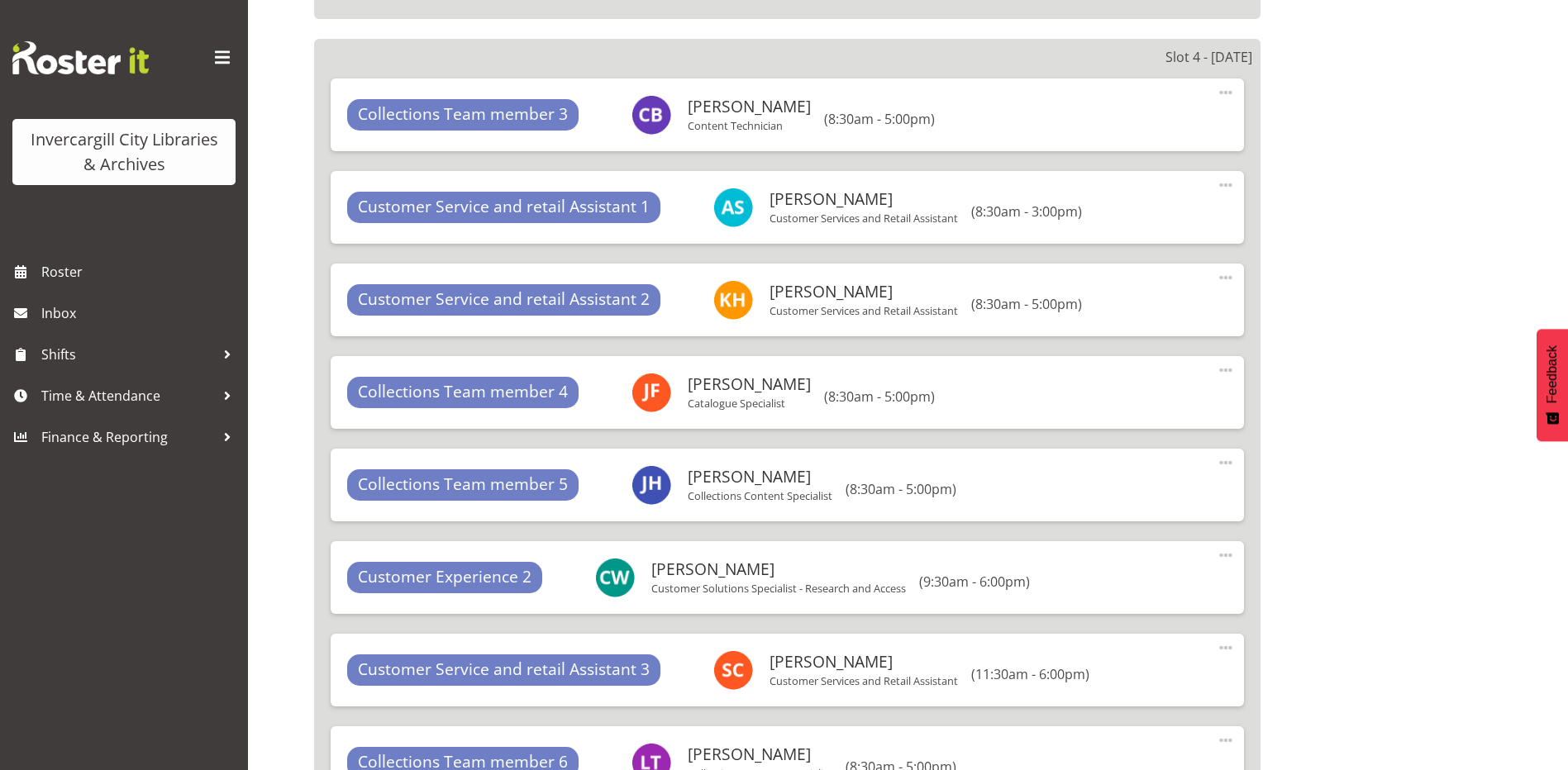
scroll to position [5514, 0]
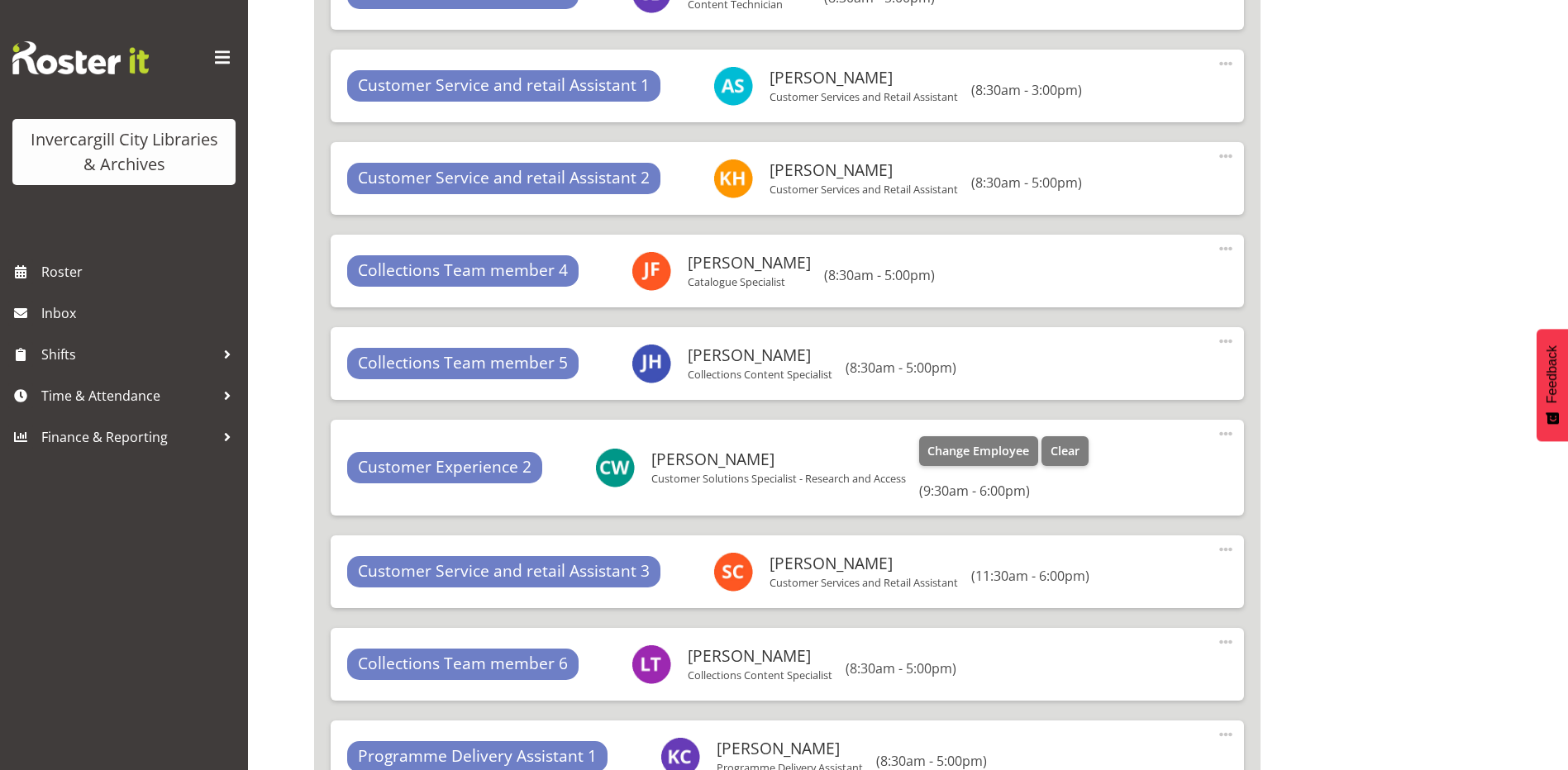
click at [1227, 437] on span at bounding box center [1226, 434] width 20 height 20
click at [1110, 468] on link "Edit" at bounding box center [1157, 471] width 159 height 30
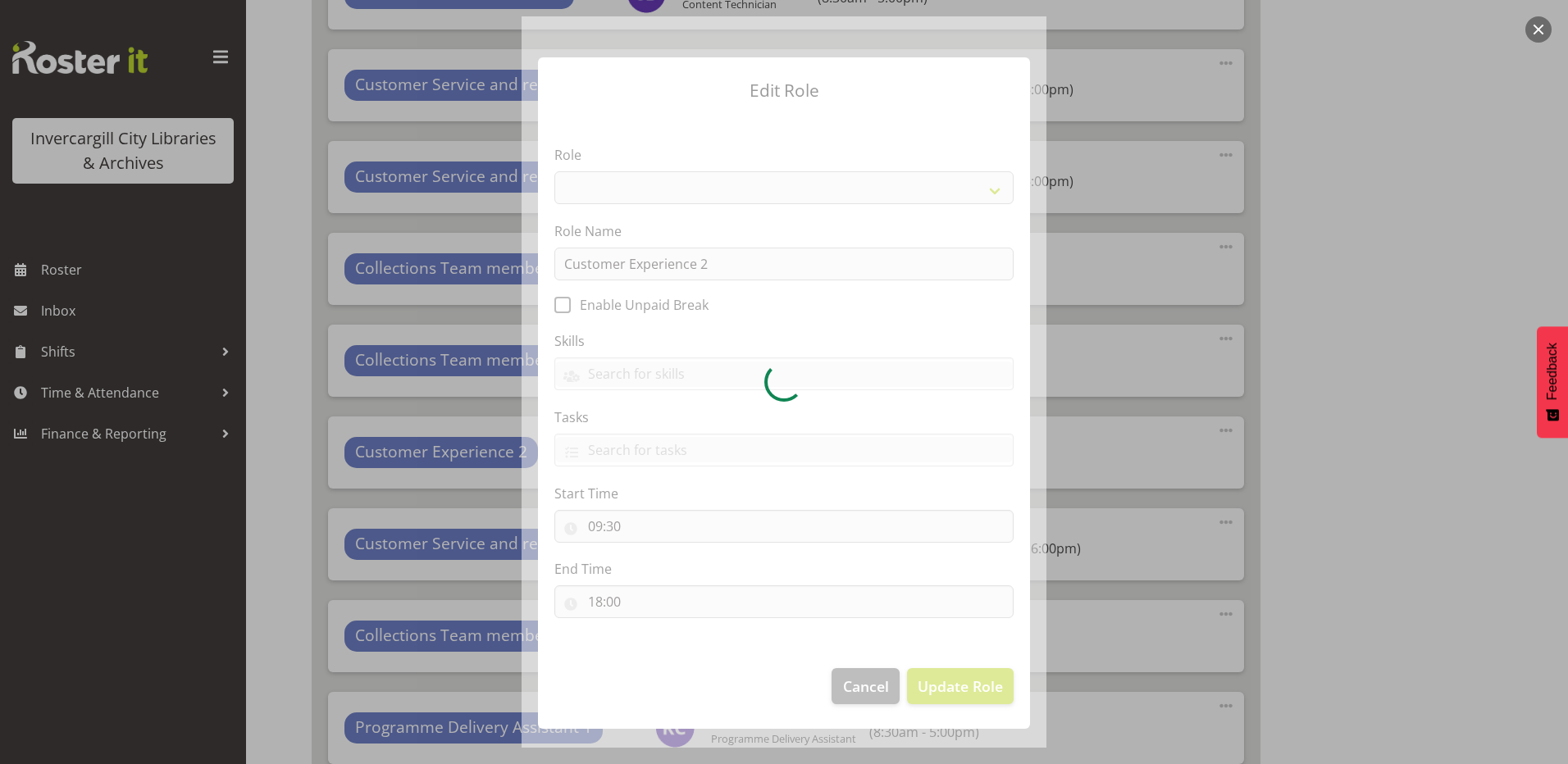
select select "1533"
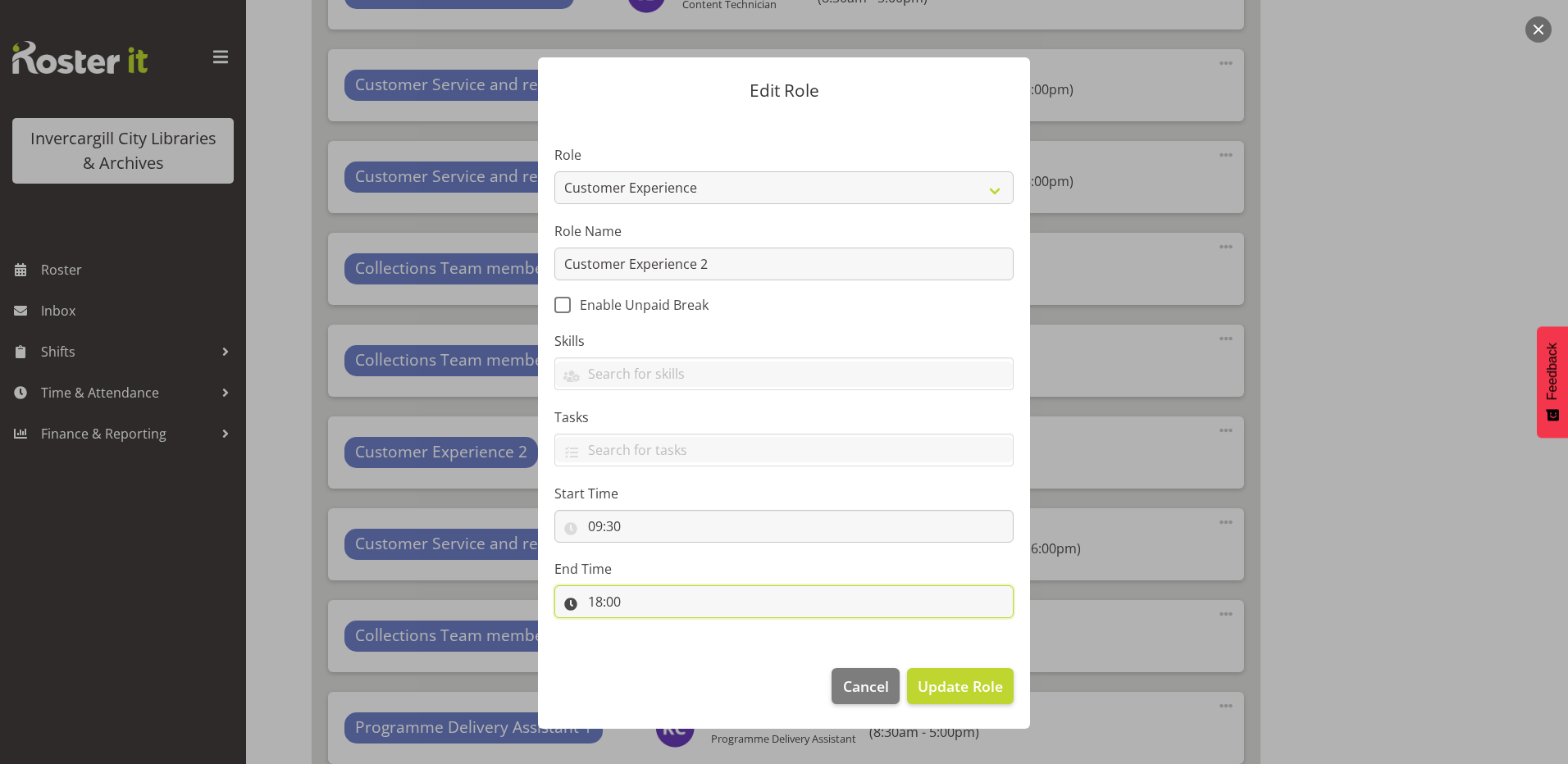
click at [593, 606] on input "18:00" at bounding box center [784, 601] width 459 height 33
click at [663, 648] on select "00 01 02 03 04 05 06 07 08 09 10 11 12 13 14 15 16 17 18 19 20 21 22 23" at bounding box center [666, 644] width 37 height 33
select select "17"
click at [648, 628] on select "00 01 02 03 04 05 06 07 08 09 10 11 12 13 14 15 16 17 18 19 20 21 22 23" at bounding box center [666, 644] width 37 height 33
type input "17:00"
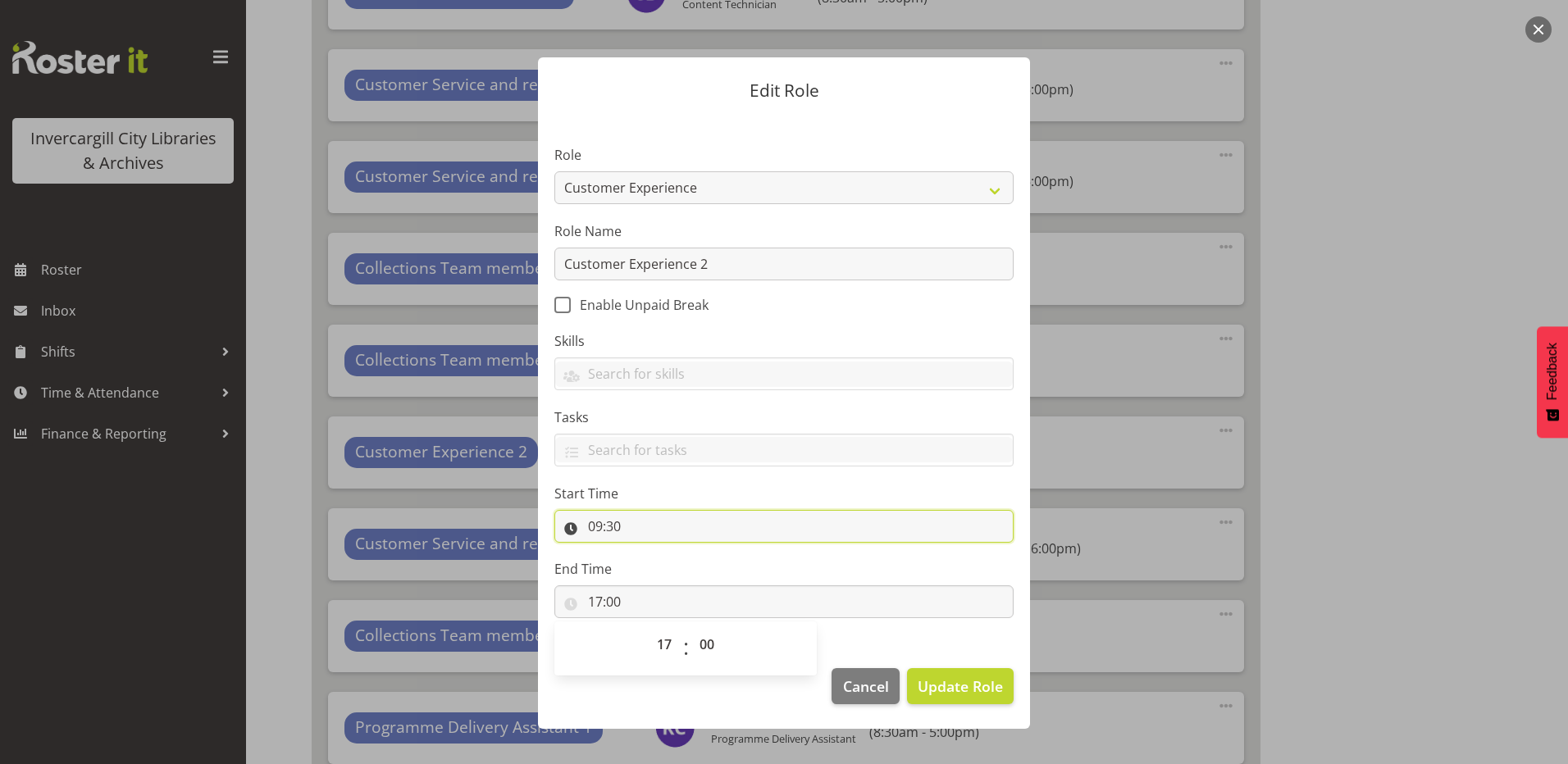
click at [594, 526] on input "09:30" at bounding box center [784, 526] width 459 height 33
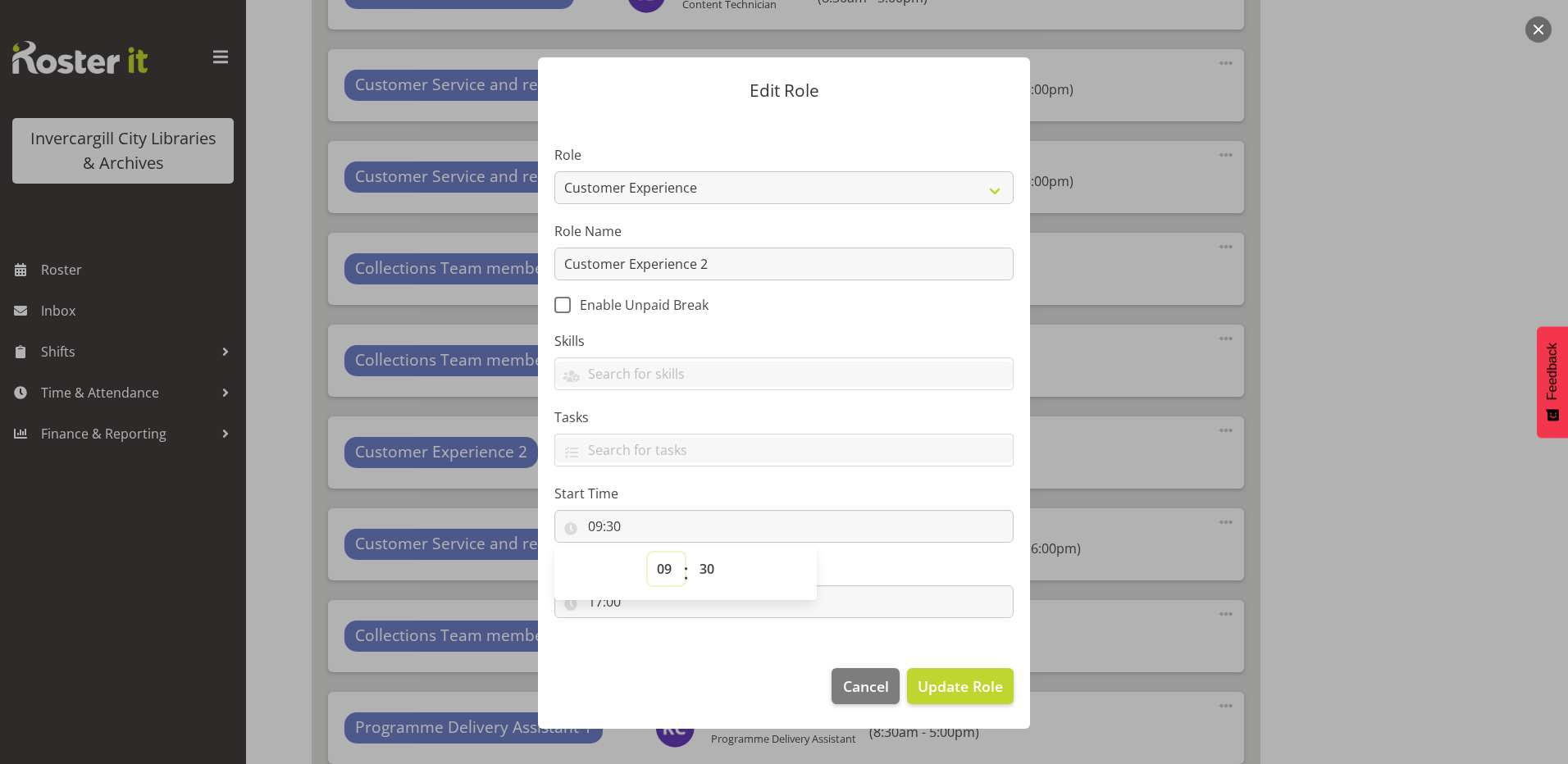
click at [666, 560] on select "00 01 02 03 04 05 06 07 08 09 10 11 12 13 14 15 16 17 18 19 20 21 22 23" at bounding box center [666, 569] width 37 height 33
select select "8"
click at [648, 553] on select "00 01 02 03 04 05 06 07 08 09 10 11 12 13 14 15 16 17 18 19 20 21 22 23" at bounding box center [666, 569] width 37 height 33
type input "08:30"
drag, startPoint x: 932, startPoint y: 686, endPoint x: 940, endPoint y: 691, distance: 9.4
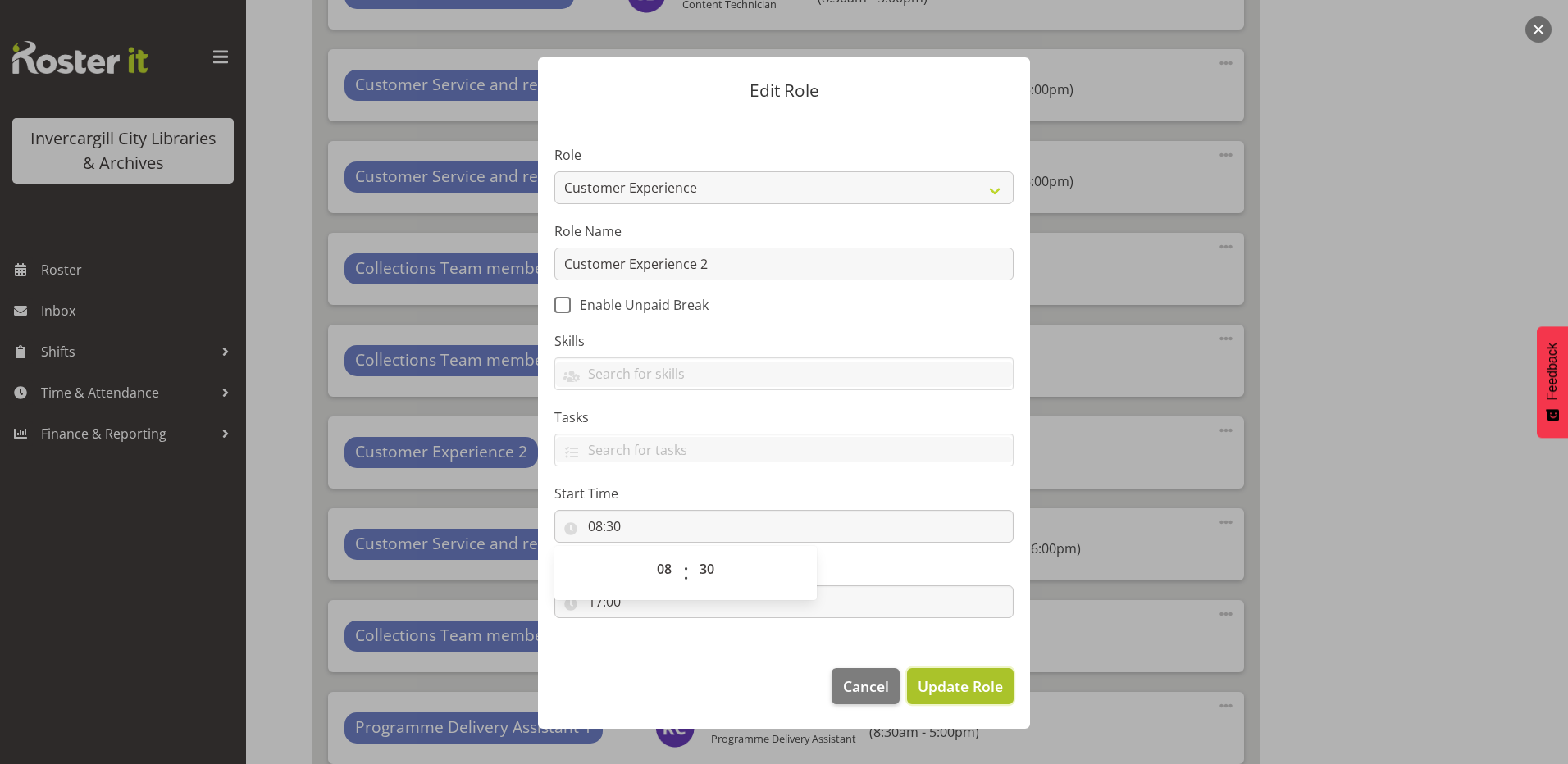
click at [932, 687] on span "Update Role" at bounding box center [961, 687] width 85 height 22
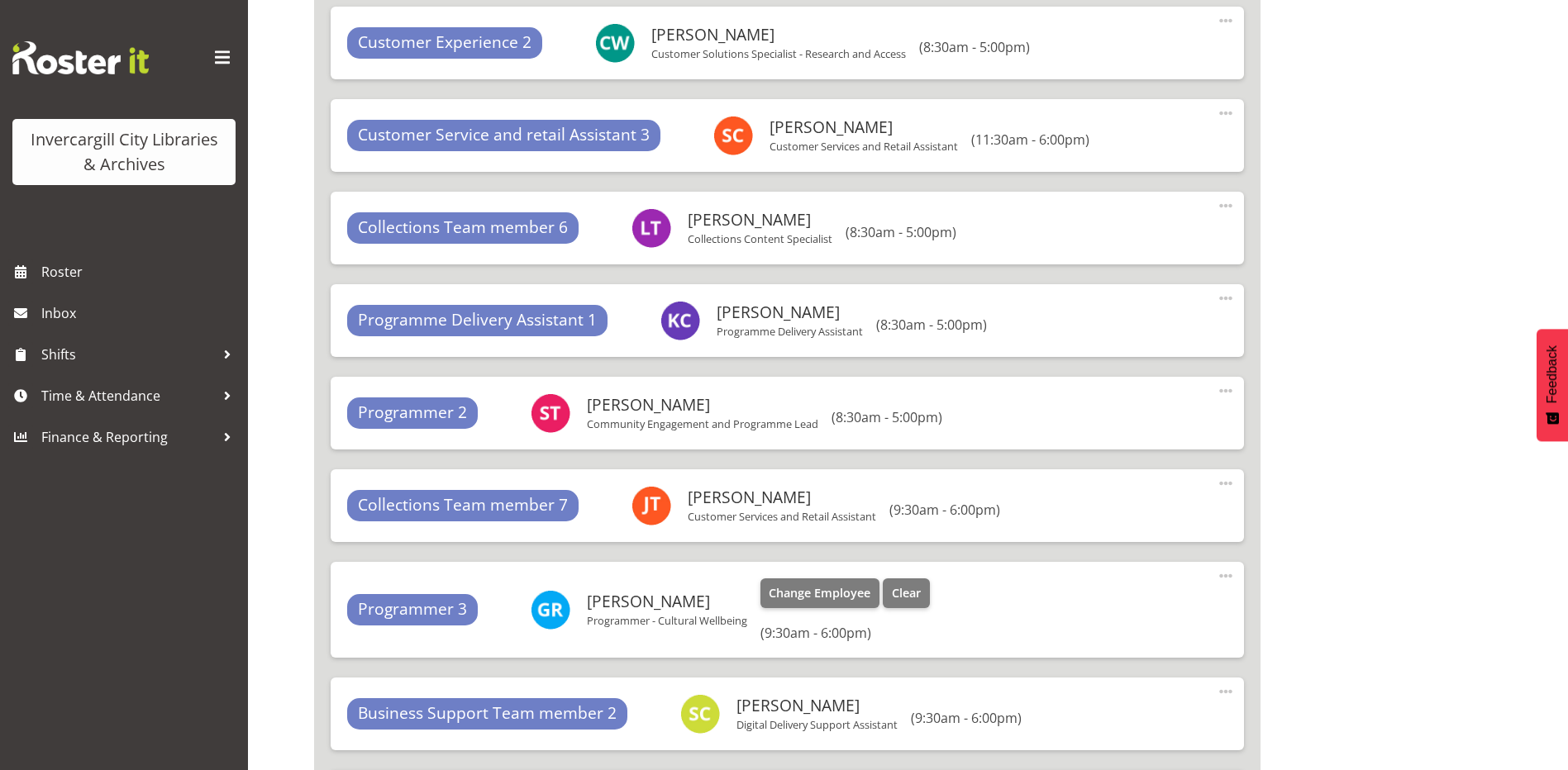
scroll to position [6011, 0]
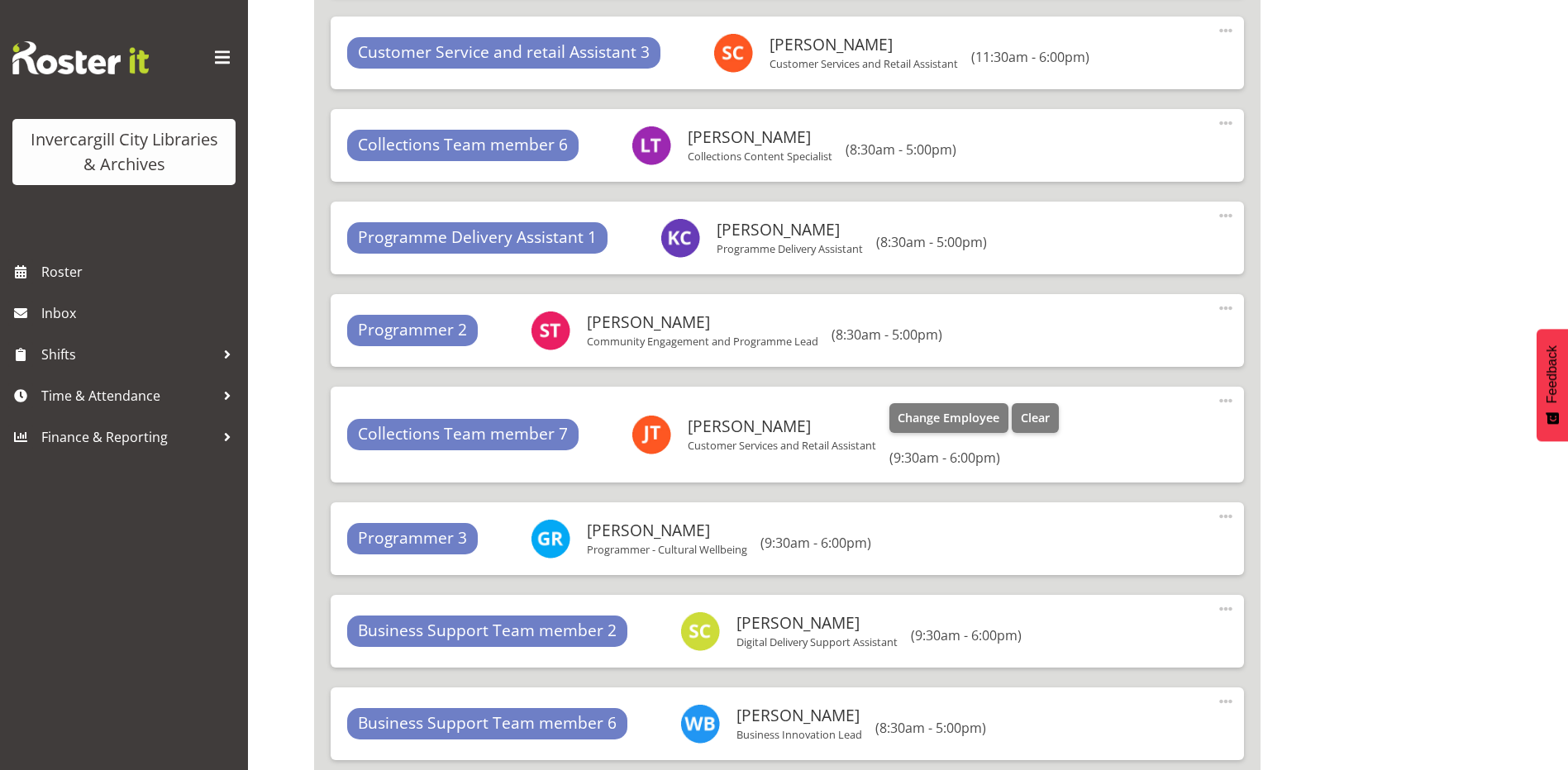
click at [1226, 401] on span at bounding box center [1226, 401] width 20 height 20
click at [1106, 432] on link "Edit" at bounding box center [1157, 438] width 159 height 30
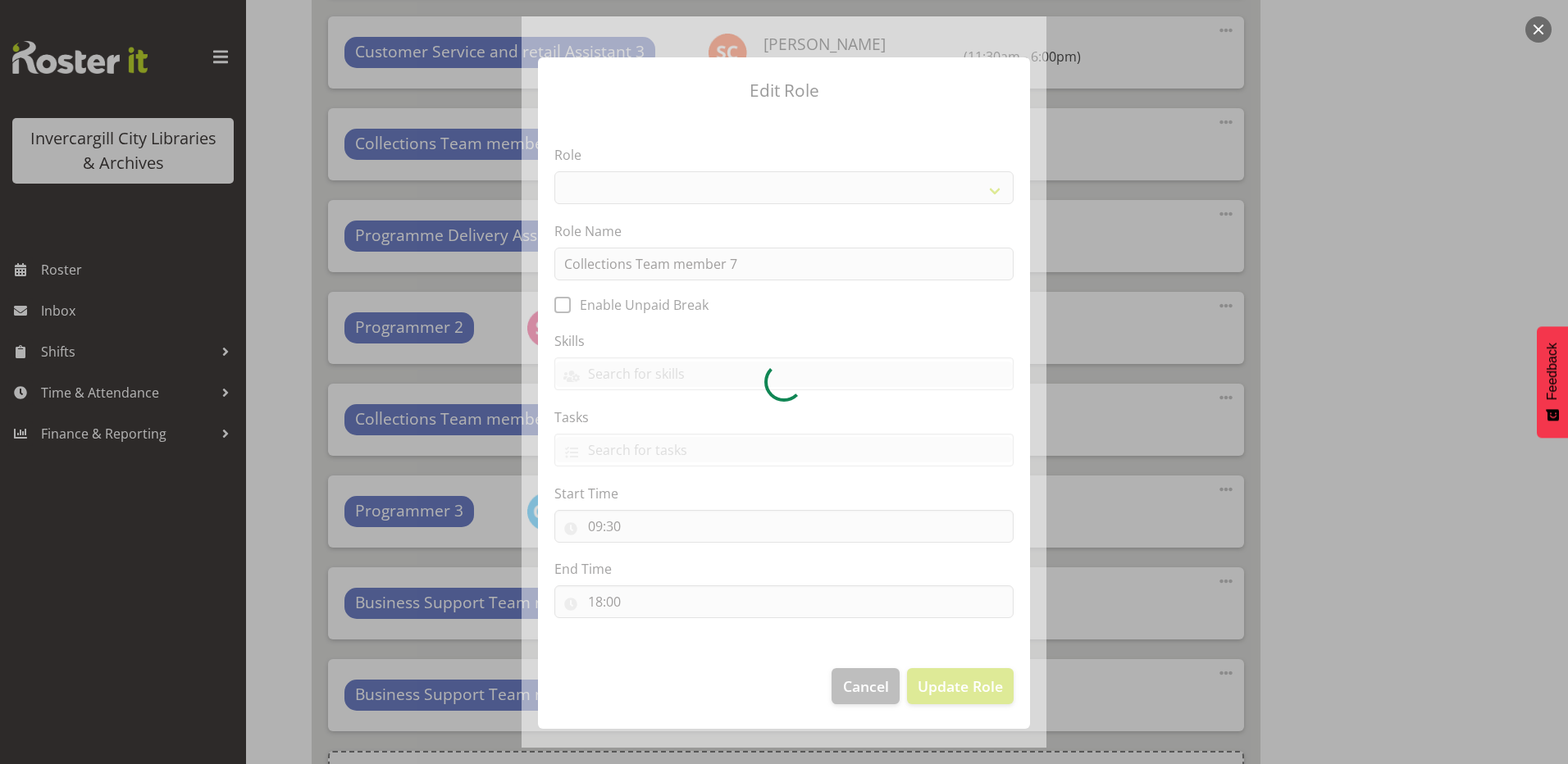
select select "1524"
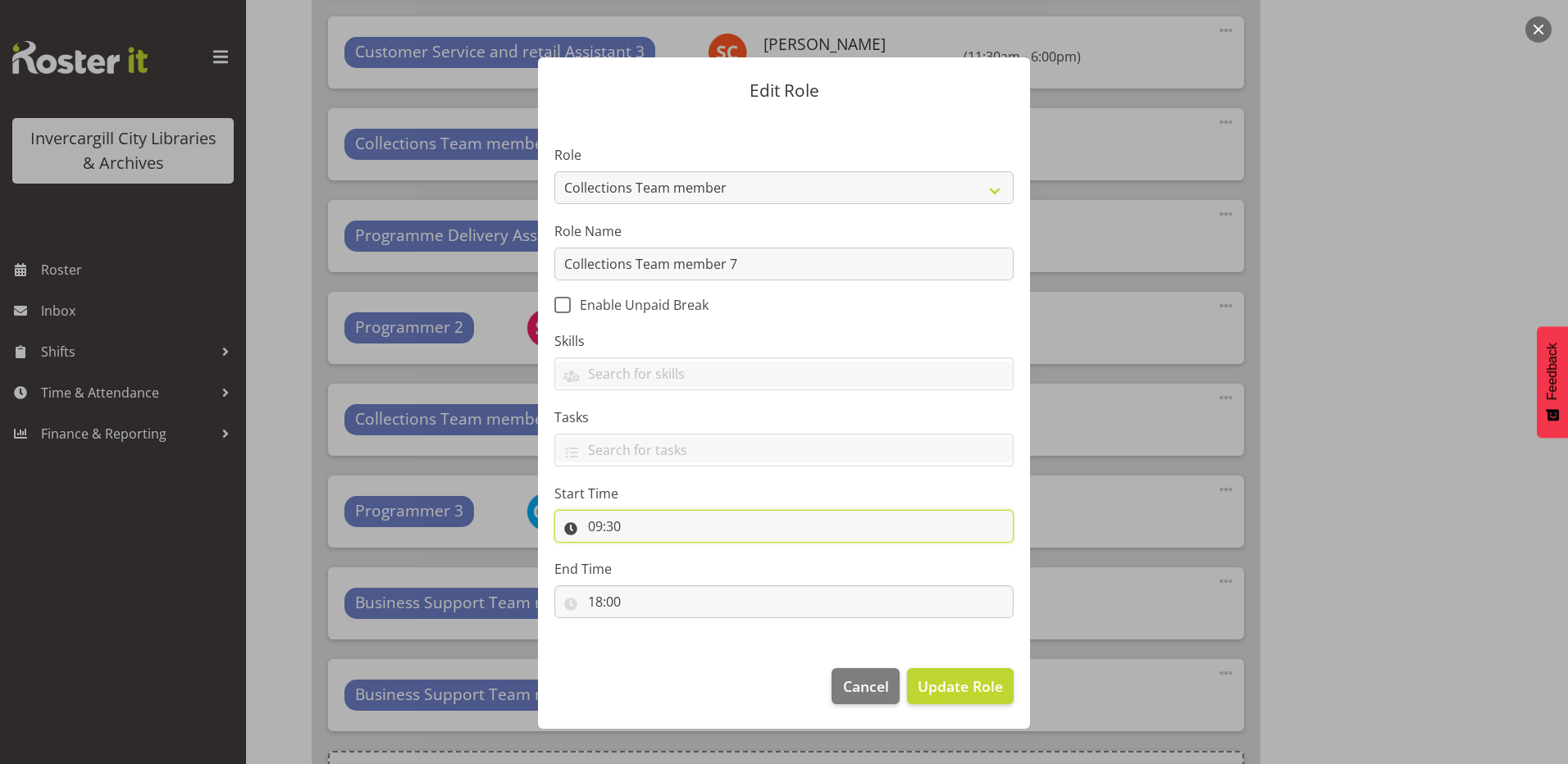
click at [609, 525] on input "09:30" at bounding box center [784, 526] width 459 height 33
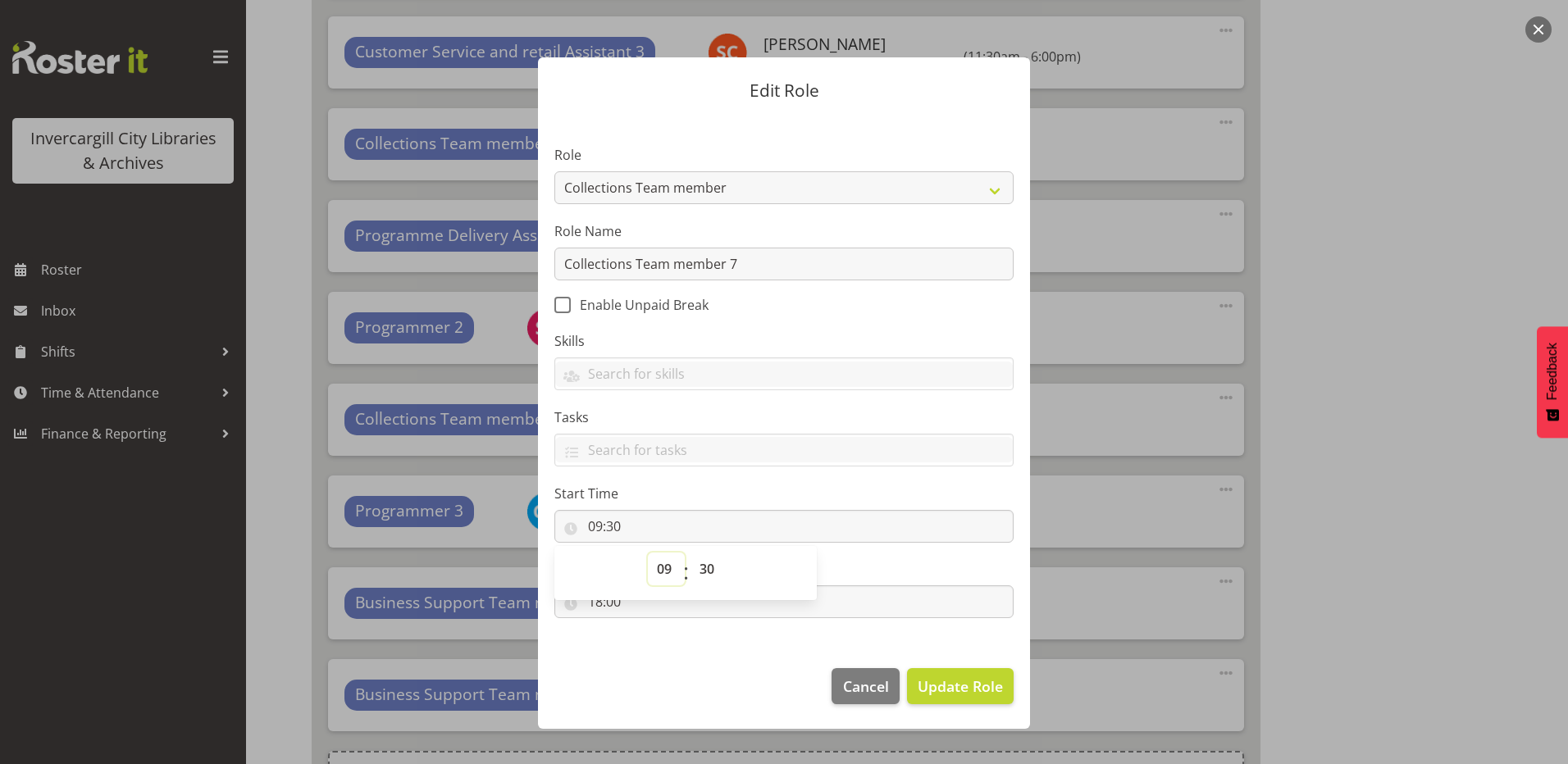
click at [666, 570] on select "00 01 02 03 04 05 06 07 08 09 10 11 12 13 14 15 16 17 18 19 20 21 22 23" at bounding box center [666, 569] width 37 height 33
select select "8"
click at [648, 553] on select "00 01 02 03 04 05 06 07 08 09 10 11 12 13 14 15 16 17 18 19 20 21 22 23" at bounding box center [666, 569] width 37 height 33
type input "08:30"
click at [664, 657] on footer "Cancel Update Role" at bounding box center [784, 690] width 492 height 77
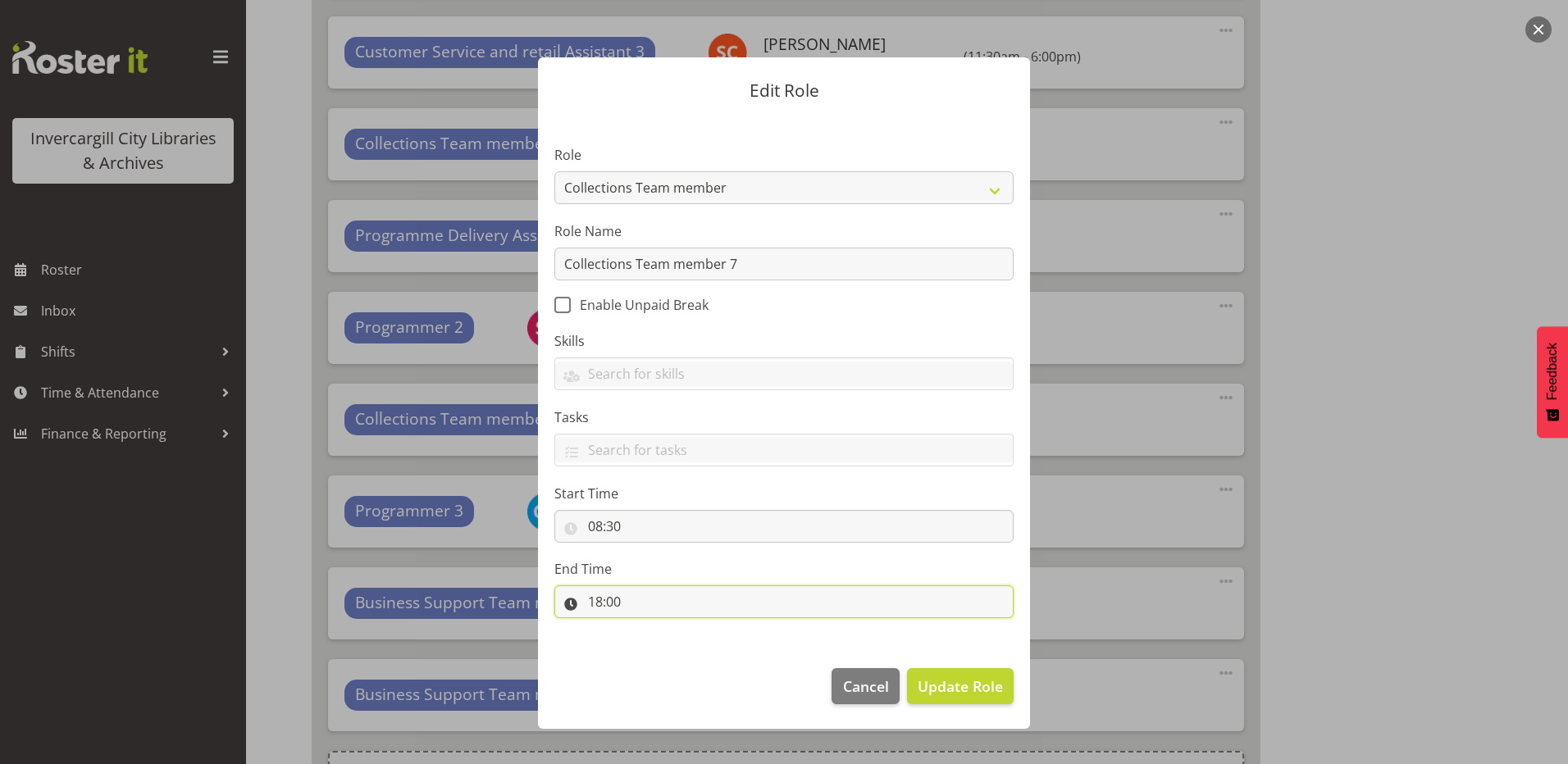
click at [604, 602] on input "18:00" at bounding box center [784, 601] width 459 height 33
click at [666, 651] on select "00 01 02 03 04 05 06 07 08 09 10 11 12 13 14 15 16 17 18 19 20 21 22 23" at bounding box center [666, 644] width 37 height 33
select select "17"
click at [648, 628] on select "00 01 02 03 04 05 06 07 08 09 10 11 12 13 14 15 16 17 18 19 20 21 22 23" at bounding box center [666, 644] width 37 height 33
type input "17:00"
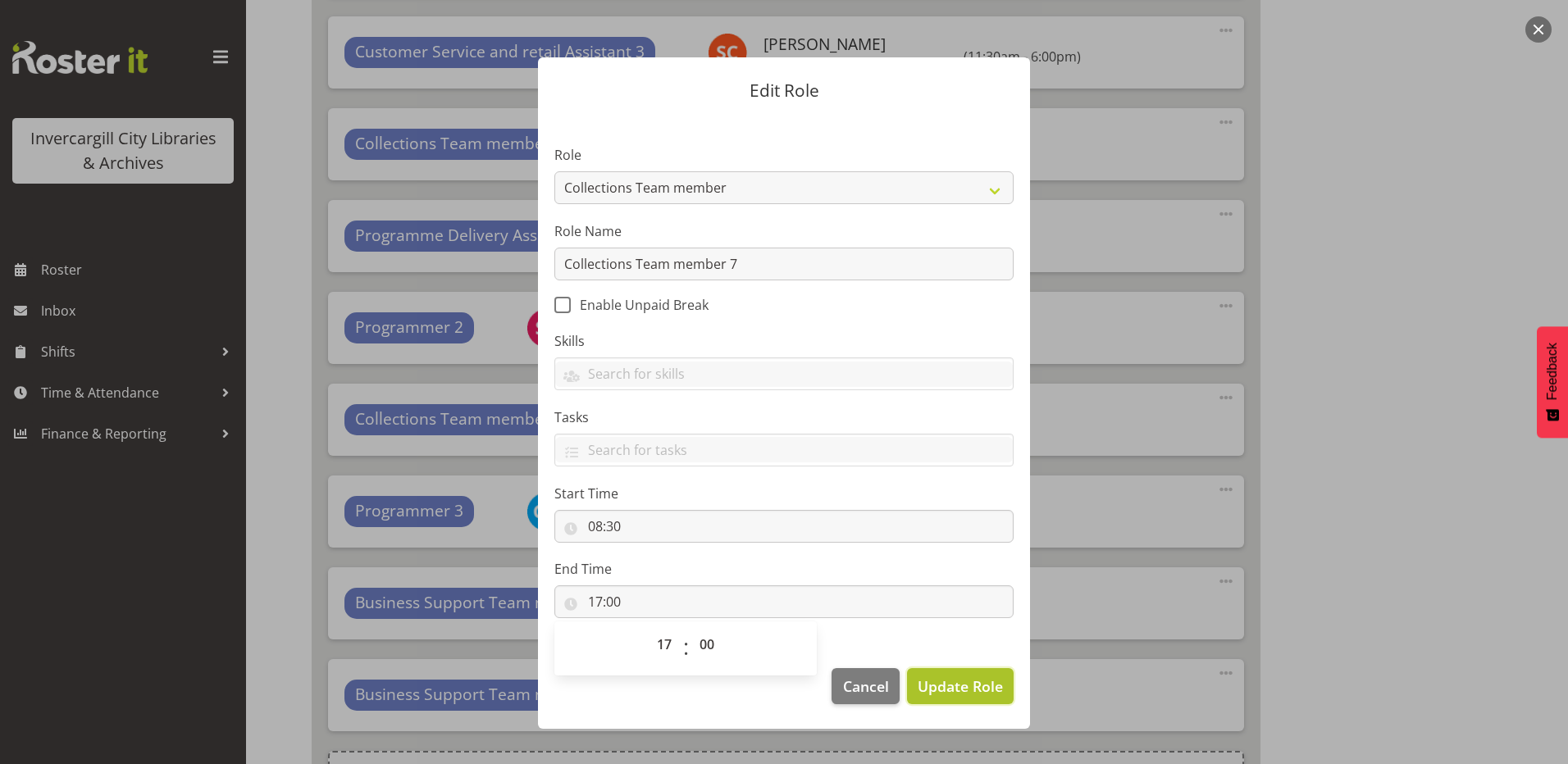
click at [971, 691] on span "Update Role" at bounding box center [961, 687] width 85 height 22
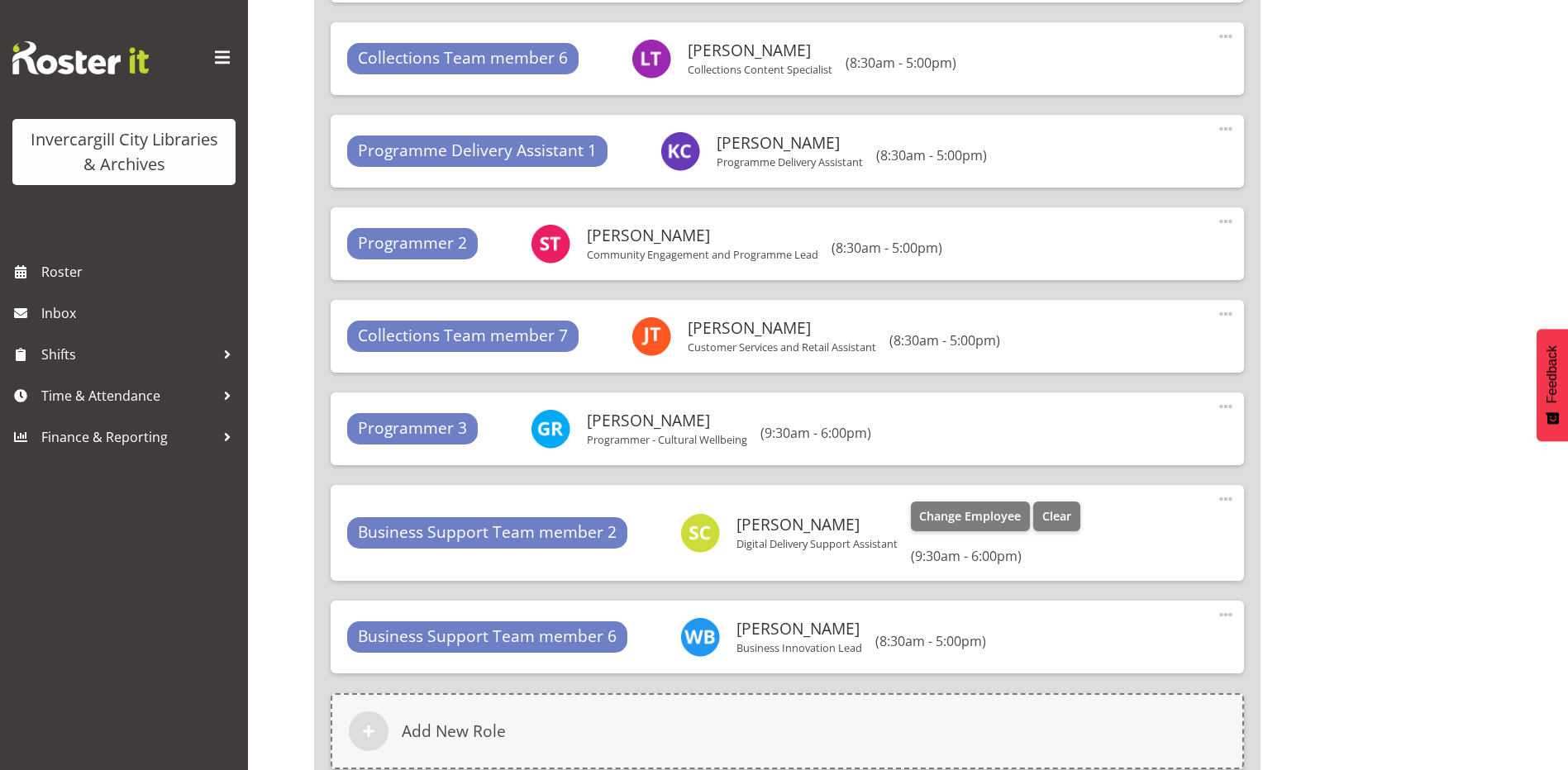
scroll to position [6176, 0]
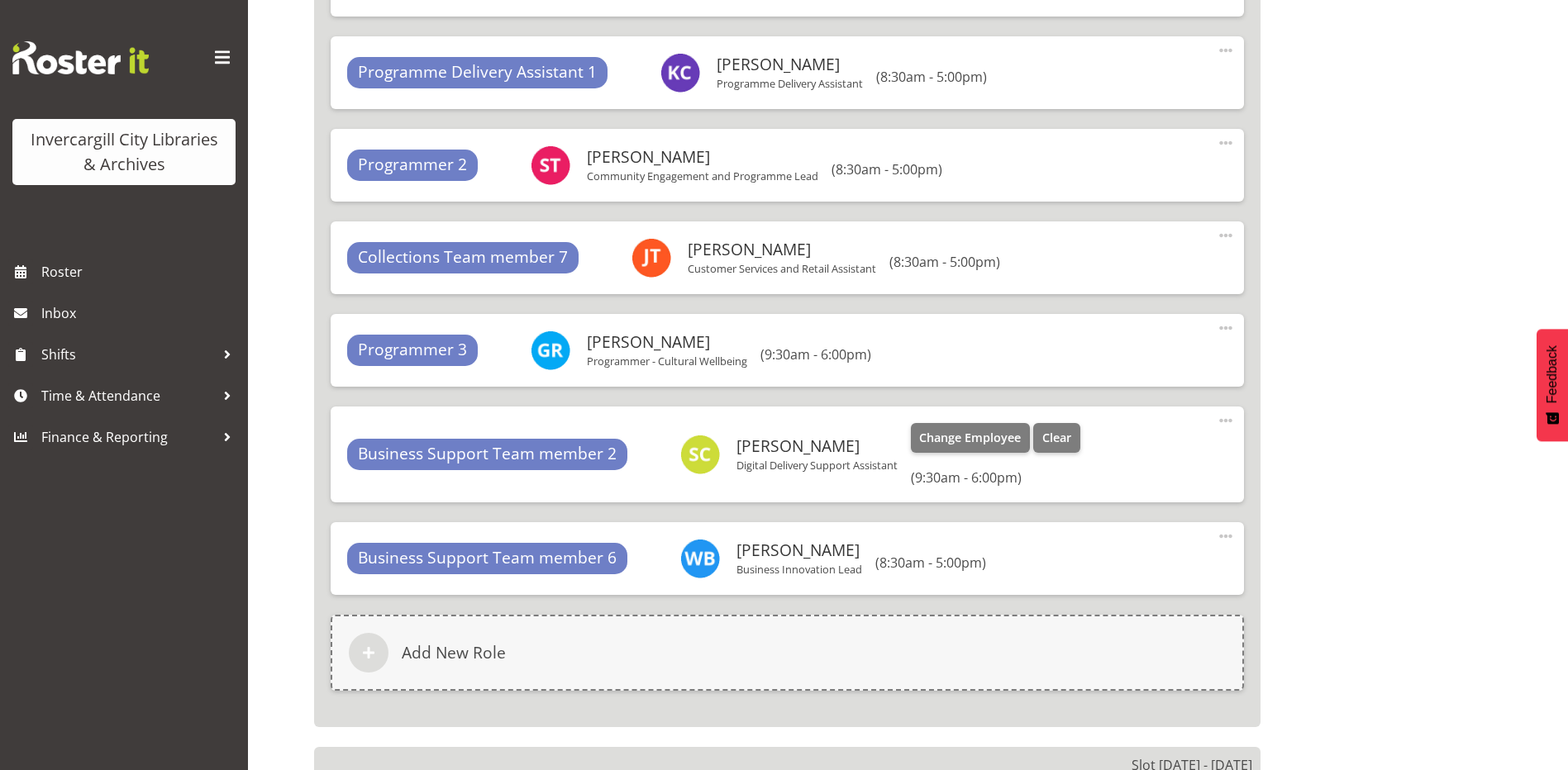
click at [1231, 418] on span at bounding box center [1226, 421] width 20 height 20
click at [1119, 462] on link "Edit" at bounding box center [1157, 457] width 159 height 30
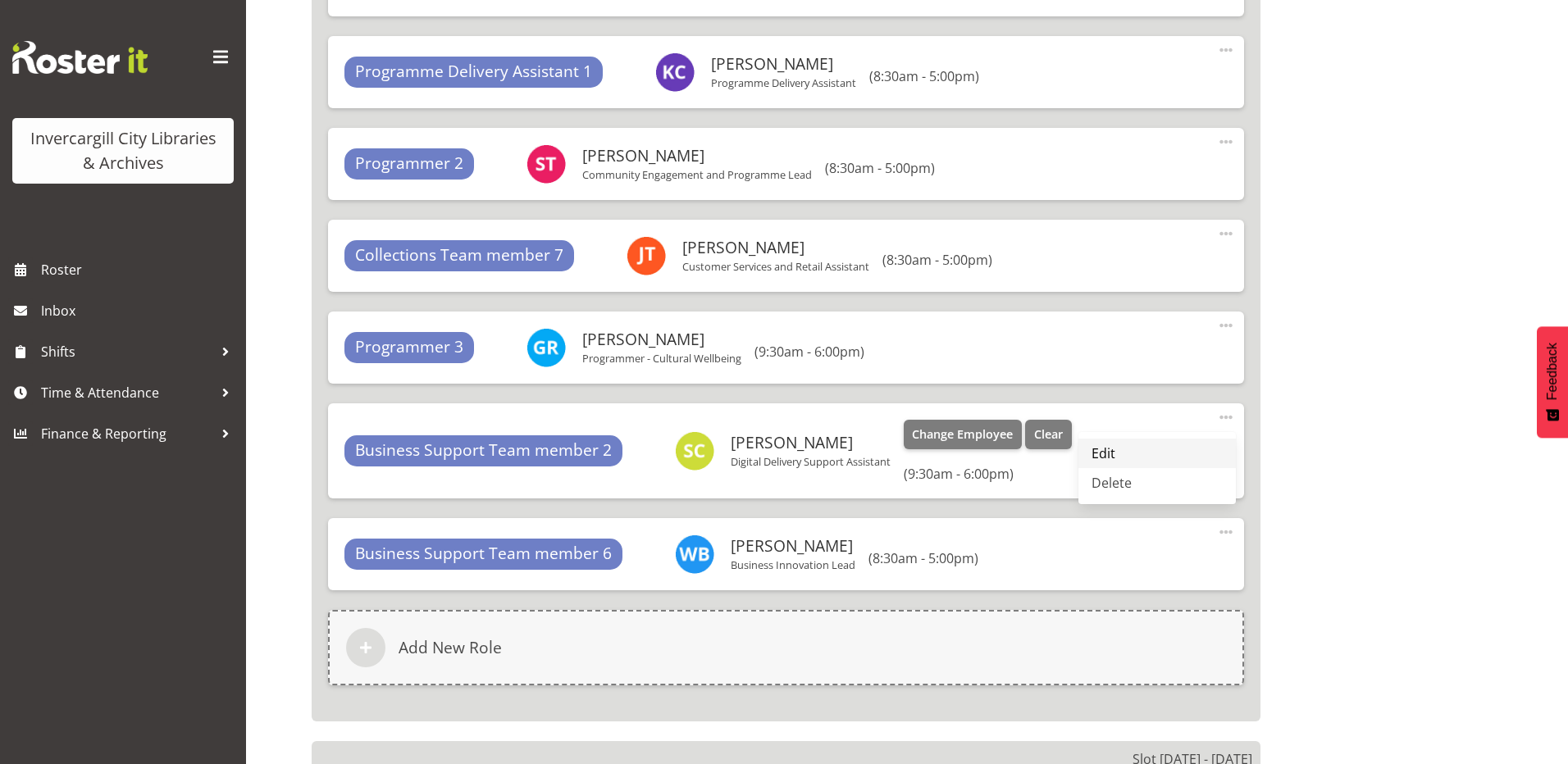
select select "9"
select select "30"
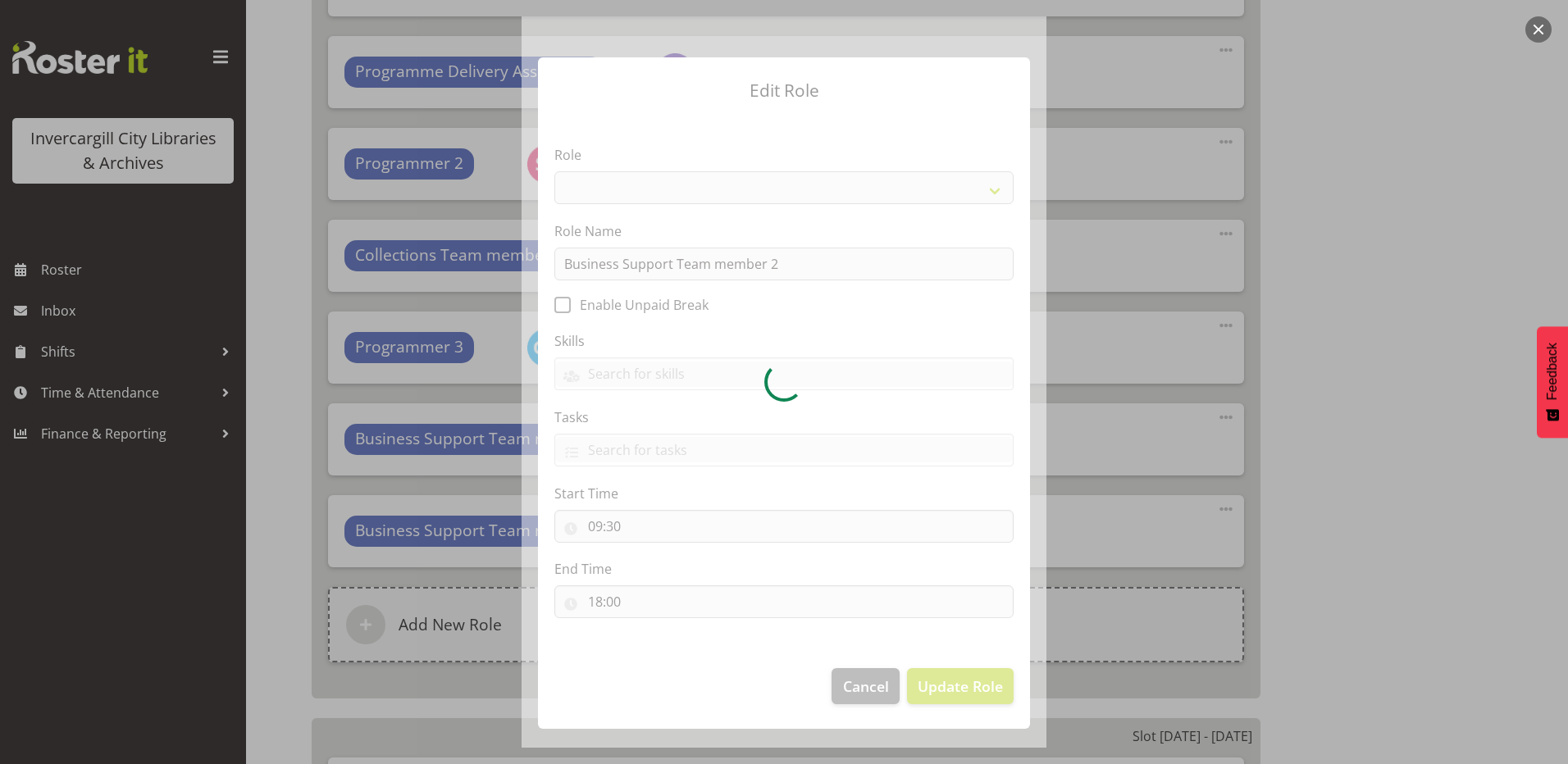
select select "1527"
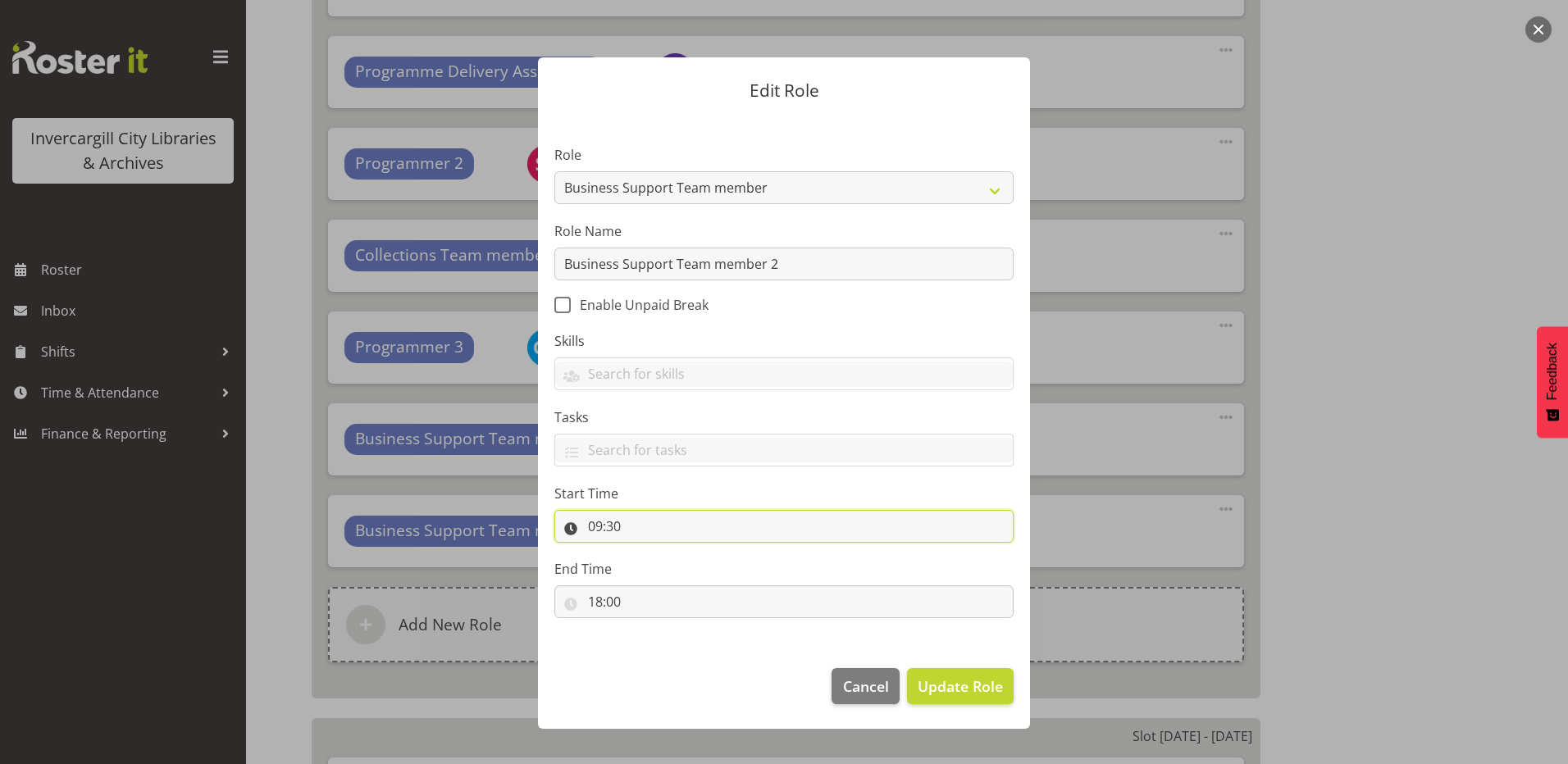
click at [603, 530] on input "09:30" at bounding box center [784, 526] width 459 height 33
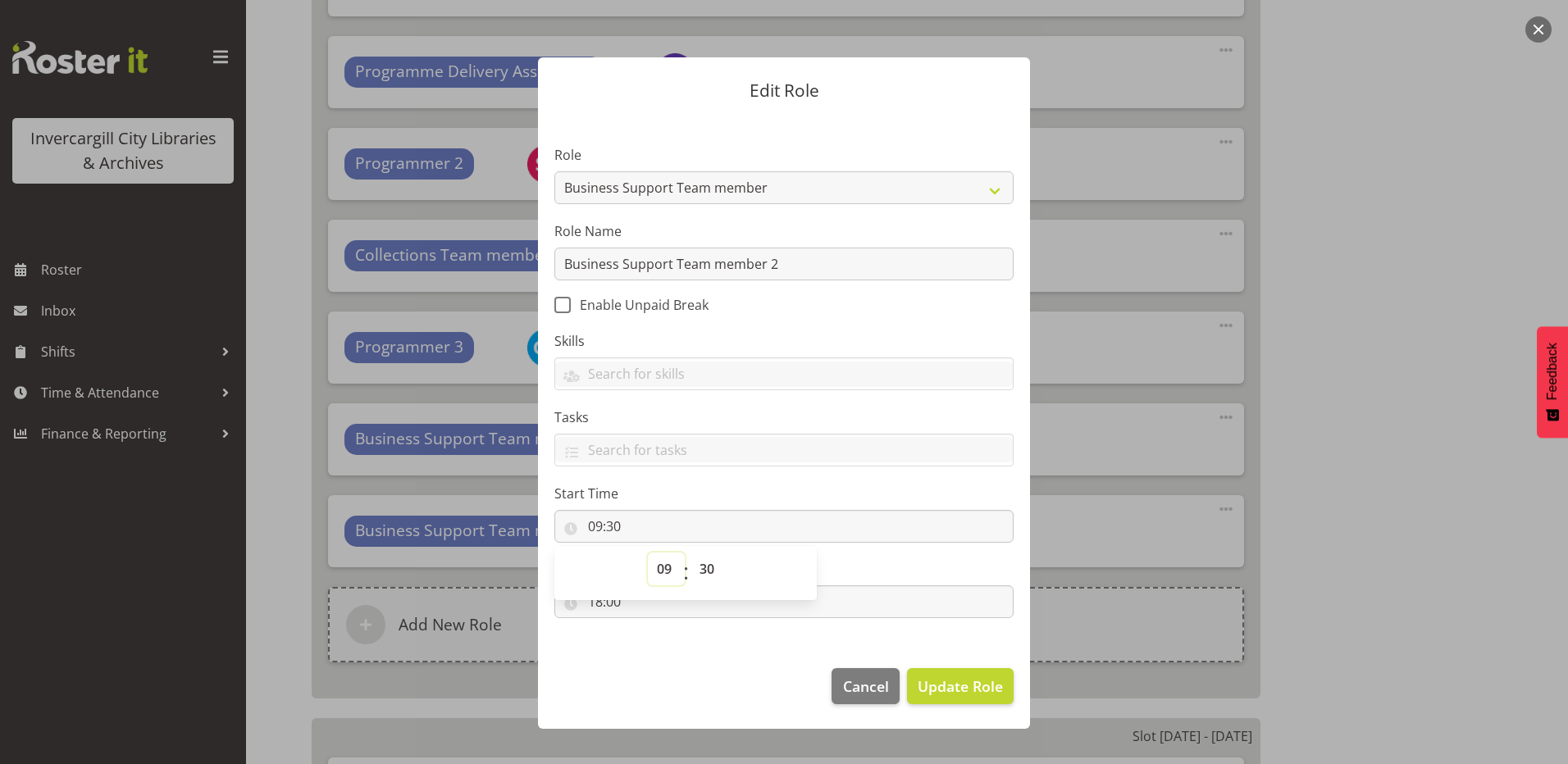
drag, startPoint x: 603, startPoint y: 530, endPoint x: 658, endPoint y: 572, distance: 69.2
click at [658, 572] on select "00 01 02 03 04 05 06 07 08 09 10 11 12 13 14 15 16 17 18 19 20 21 22 23" at bounding box center [666, 569] width 37 height 33
select select "8"
click at [648, 553] on select "00 01 02 03 04 05 06 07 08 09 10 11 12 13 14 15 16 17 18 19 20 21 22 23" at bounding box center [666, 569] width 37 height 33
type input "08:30"
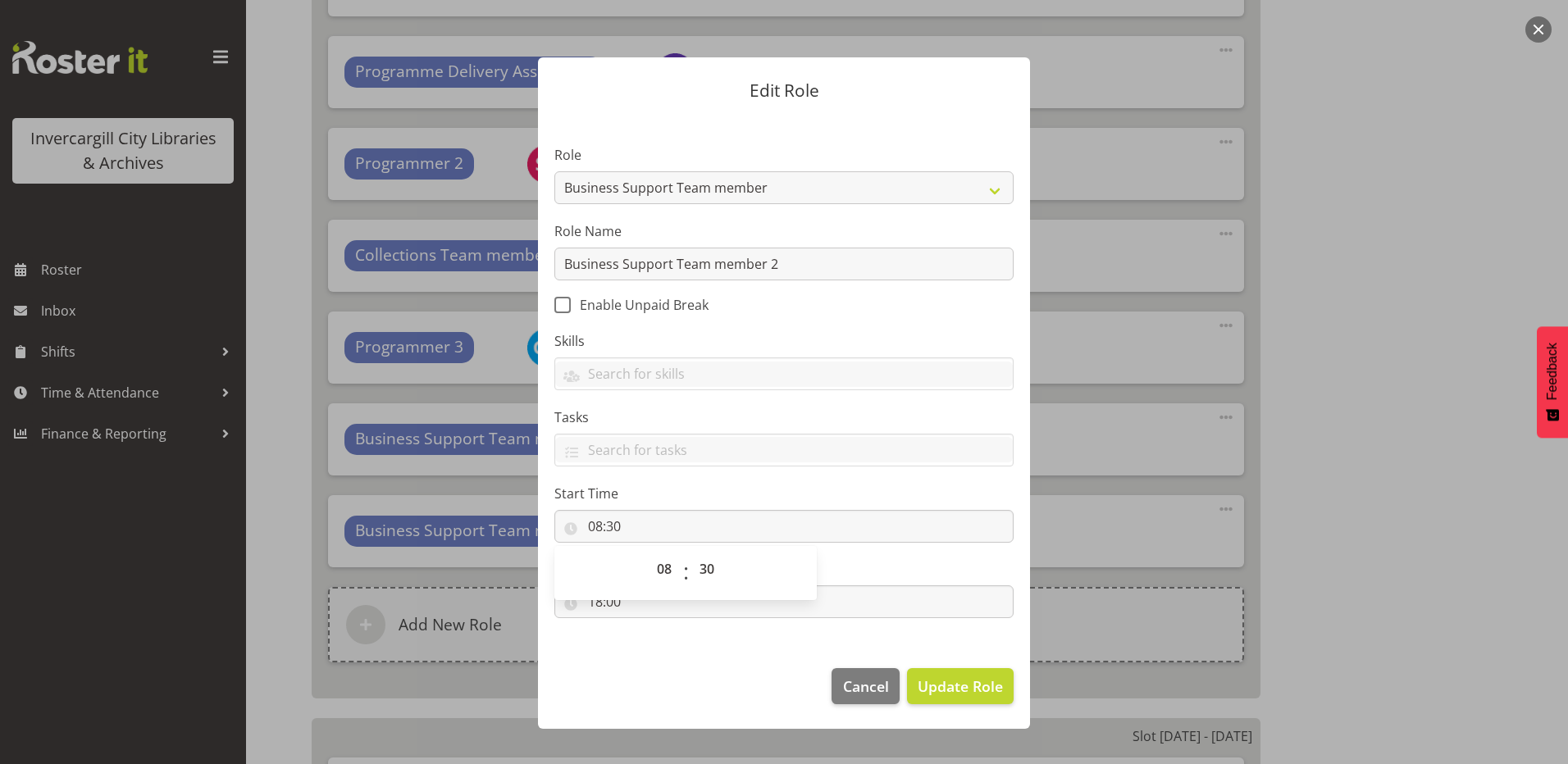
drag, startPoint x: 605, startPoint y: 718, endPoint x: 607, endPoint y: 704, distance: 14.1
click at [607, 708] on footer "Cancel Update Role" at bounding box center [784, 690] width 492 height 77
click at [596, 603] on input "18:00" at bounding box center [784, 601] width 459 height 33
click at [659, 643] on select "00 01 02 03 04 05 06 07 08 09 10 11 12 13 14 15 16 17 18 19 20 21 22 23" at bounding box center [666, 644] width 37 height 33
select select "17"
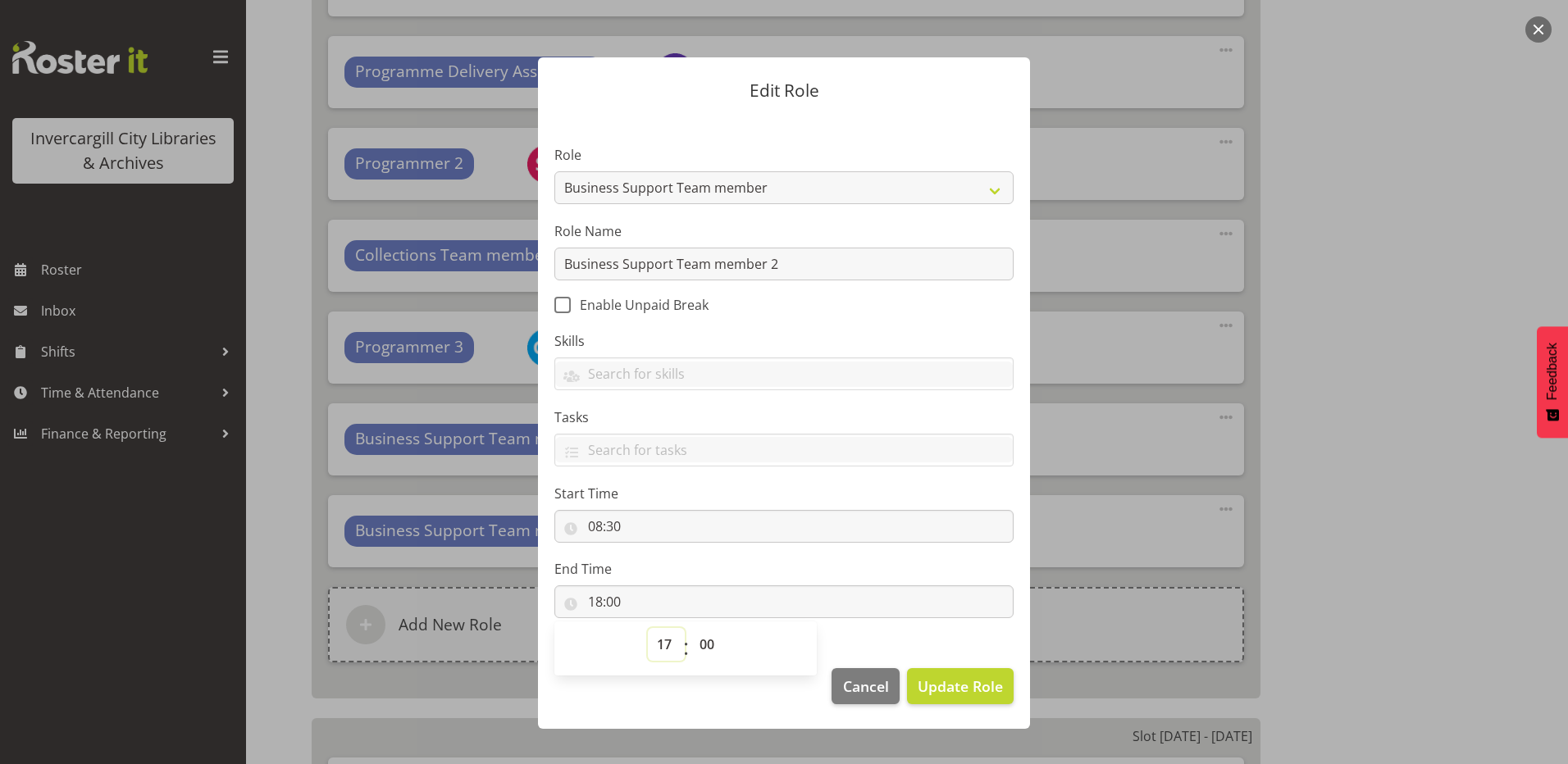
click at [648, 628] on select "00 01 02 03 04 05 06 07 08 09 10 11 12 13 14 15 16 17 18 19 20 21 22 23" at bounding box center [666, 644] width 37 height 33
type input "17:00"
click at [965, 705] on footer "Cancel Update Role" at bounding box center [784, 690] width 492 height 77
click at [959, 694] on span "Update Role" at bounding box center [961, 687] width 85 height 22
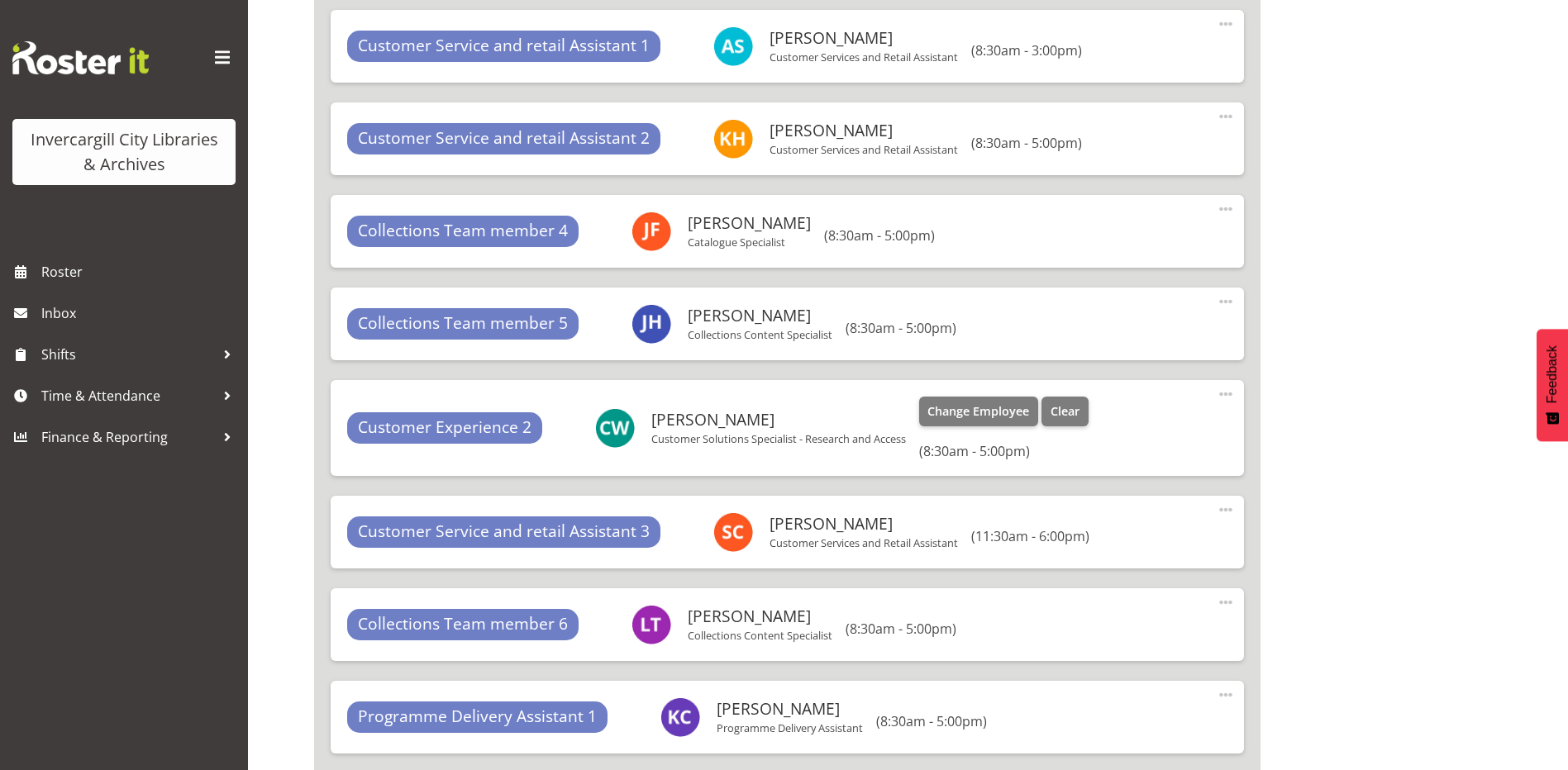
scroll to position [5597, 0]
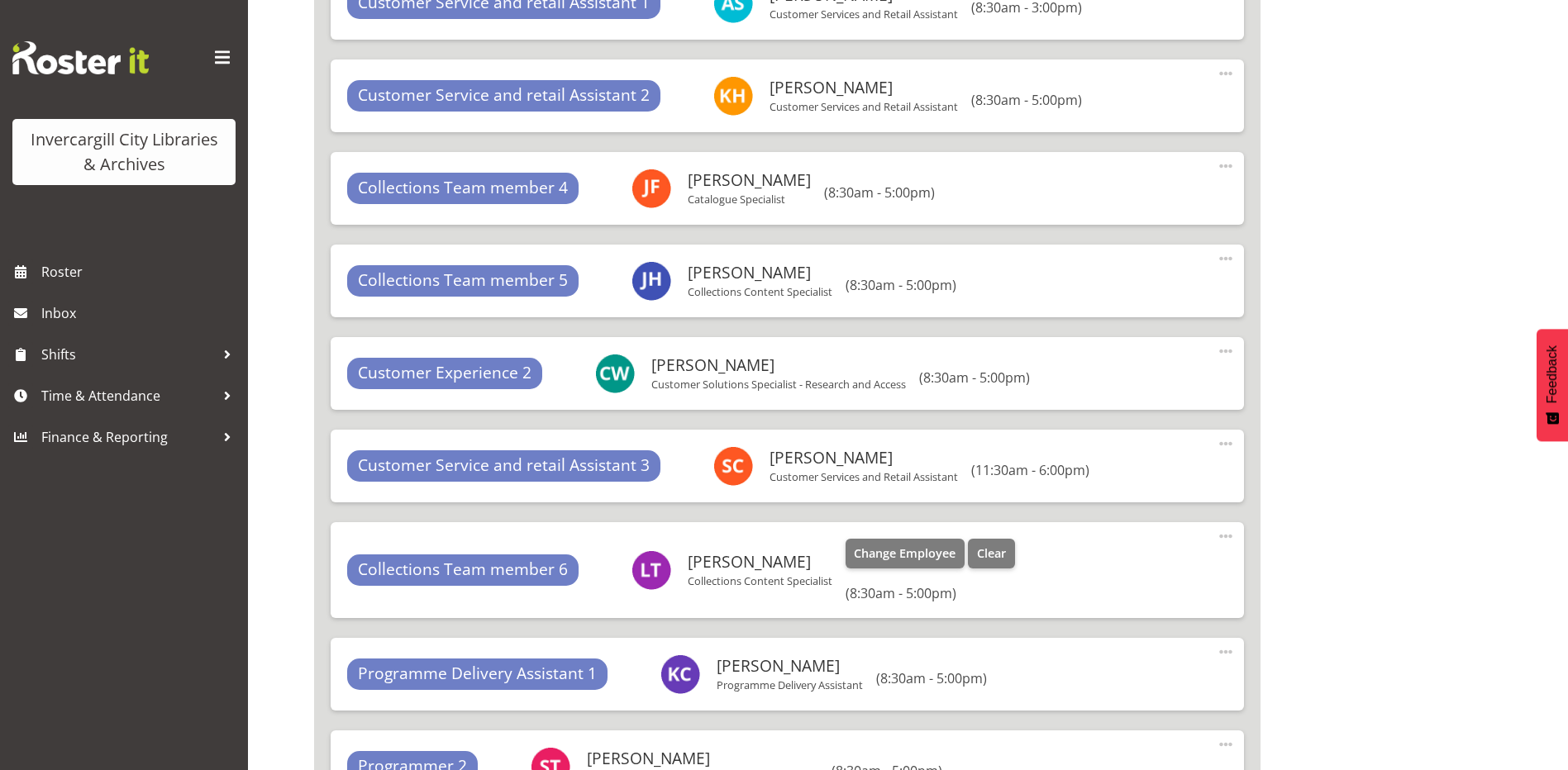
click at [1228, 531] on span at bounding box center [1226, 536] width 20 height 20
click at [1146, 564] on link "Edit" at bounding box center [1157, 573] width 159 height 30
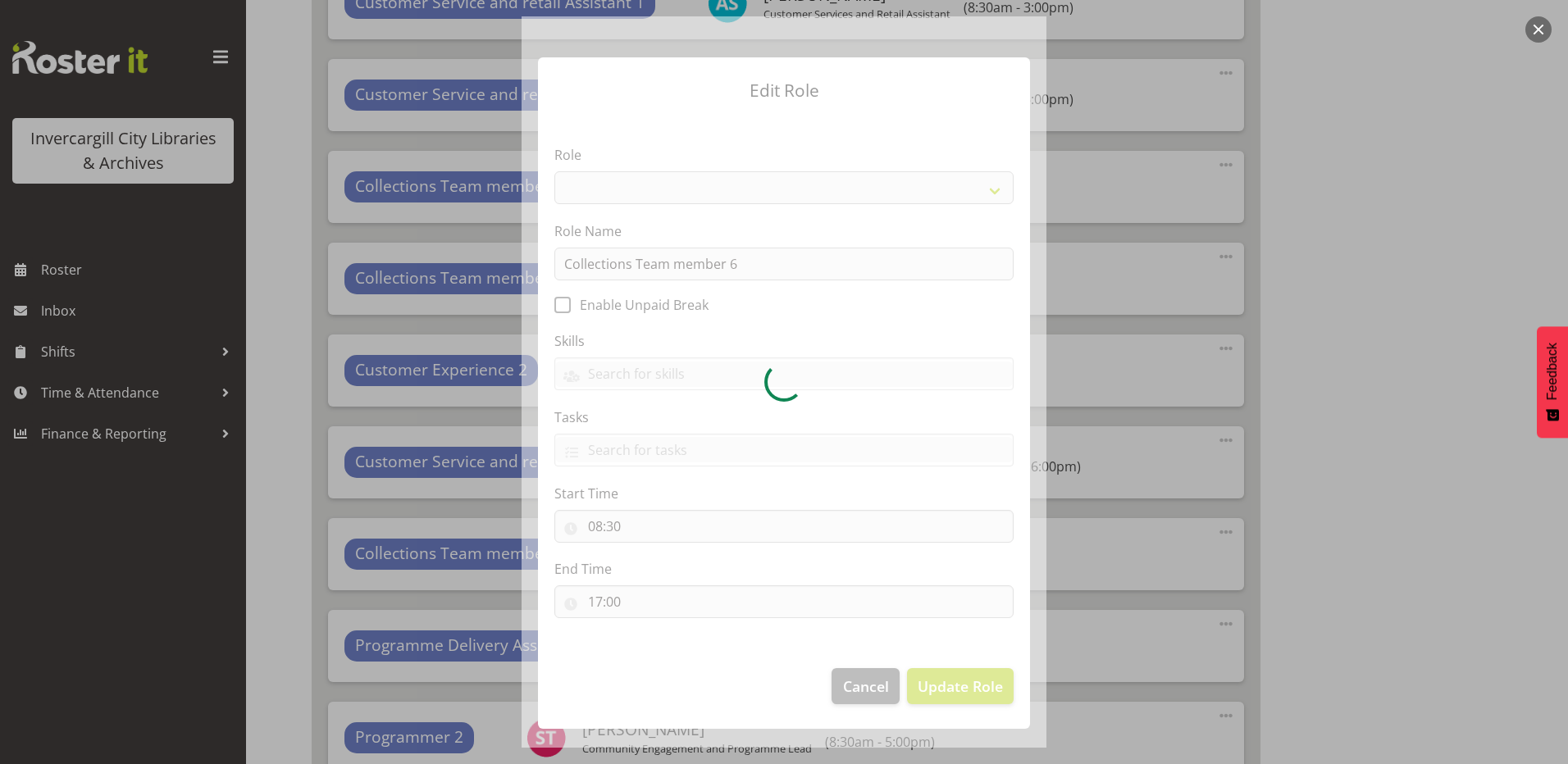
select select "1524"
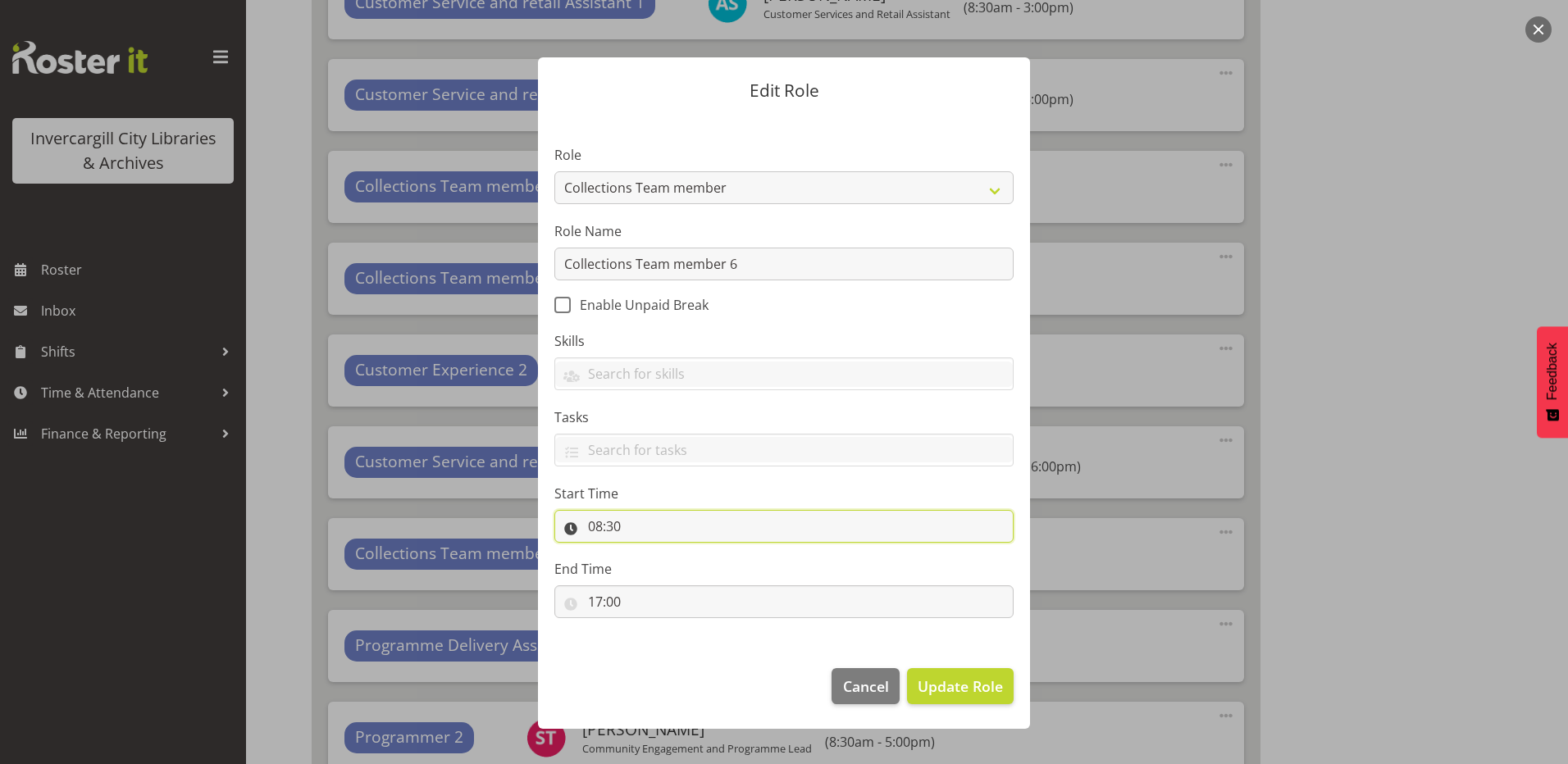
click at [591, 524] on input "08:30" at bounding box center [784, 526] width 459 height 33
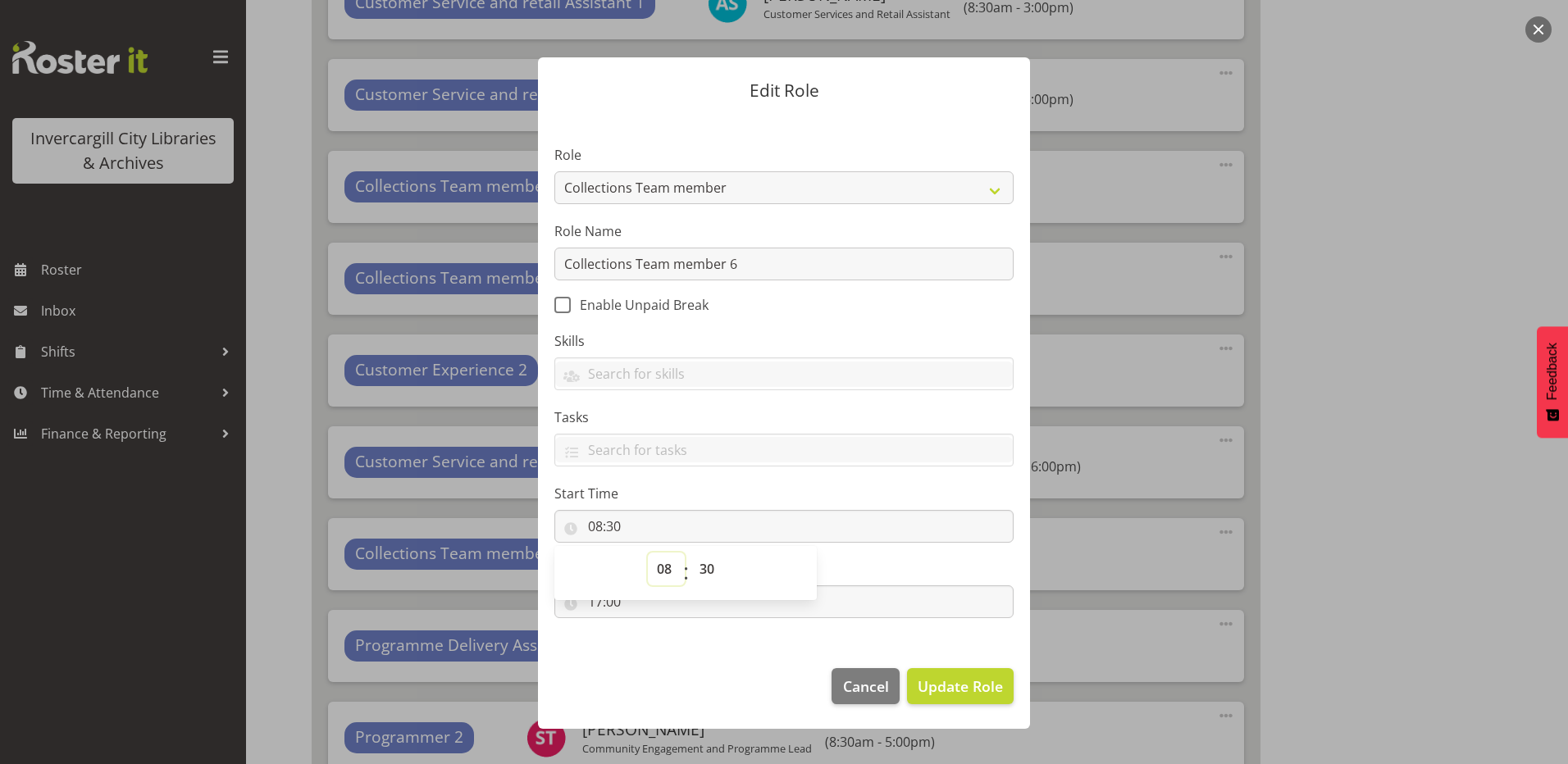
click at [669, 572] on select "00 01 02 03 04 05 06 07 08 09 10 11 12 13 14 15 16 17 18 19 20 21 22 23" at bounding box center [666, 569] width 37 height 33
select select "9"
click at [648, 553] on select "00 01 02 03 04 05 06 07 08 09 10 11 12 13 14 15 16 17 18 19 20 21 22 23" at bounding box center [666, 569] width 37 height 33
type input "09:30"
click at [705, 572] on select "00 01 02 03 04 05 06 07 08 09 10 11 12 13 14 15 16 17 18 19 20 21 22 23 24 25 2…" at bounding box center [709, 569] width 37 height 33
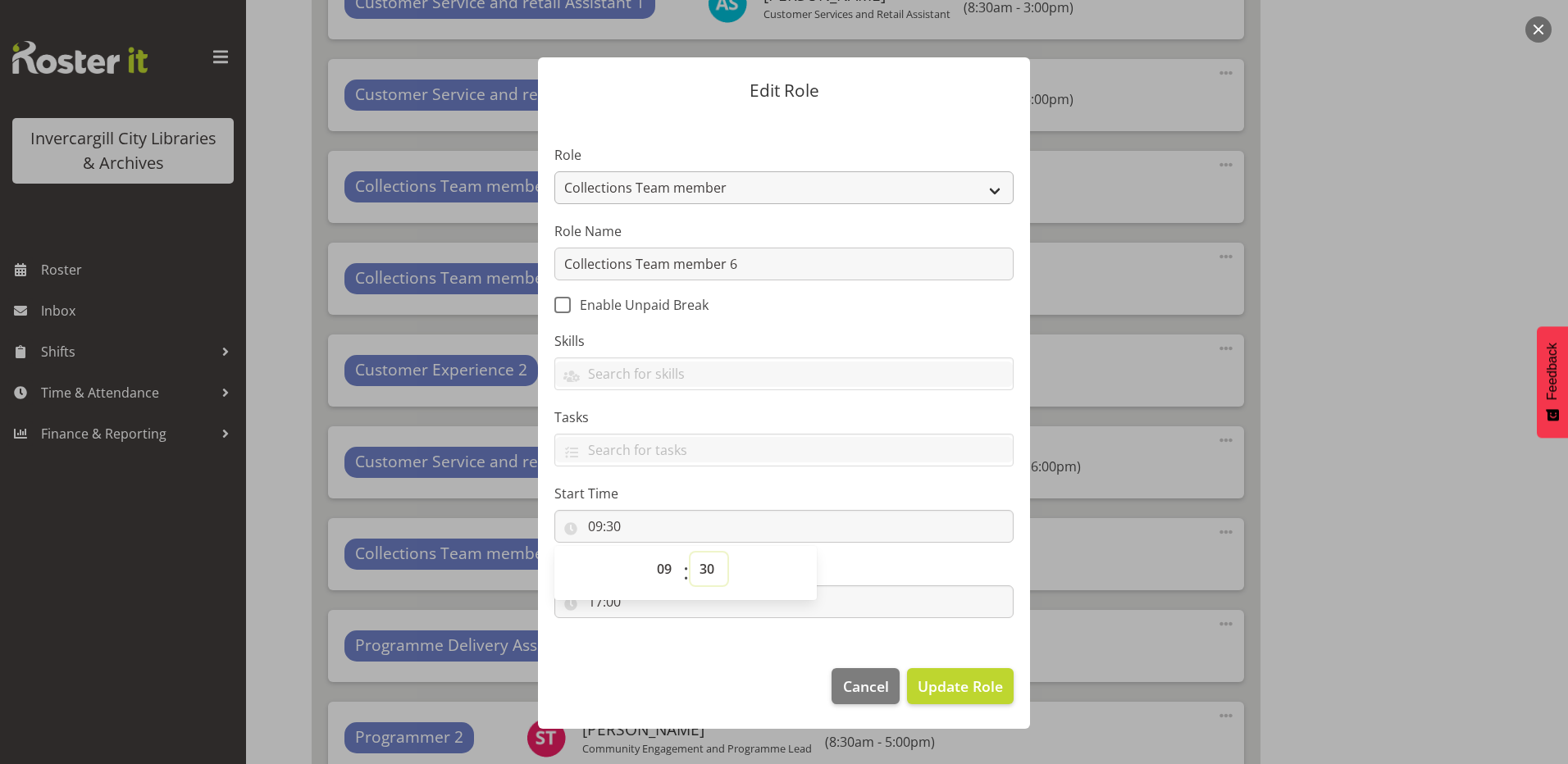
select select "0"
click at [691, 553] on select "00 01 02 03 04 05 06 07 08 09 10 11 12 13 14 15 16 17 18 19 20 21 22 23 24 25 2…" at bounding box center [709, 569] width 37 height 33
type input "09:00"
click at [661, 669] on footer "Cancel Update Role" at bounding box center [784, 690] width 492 height 77
click at [600, 605] on input "17:00" at bounding box center [784, 601] width 459 height 33
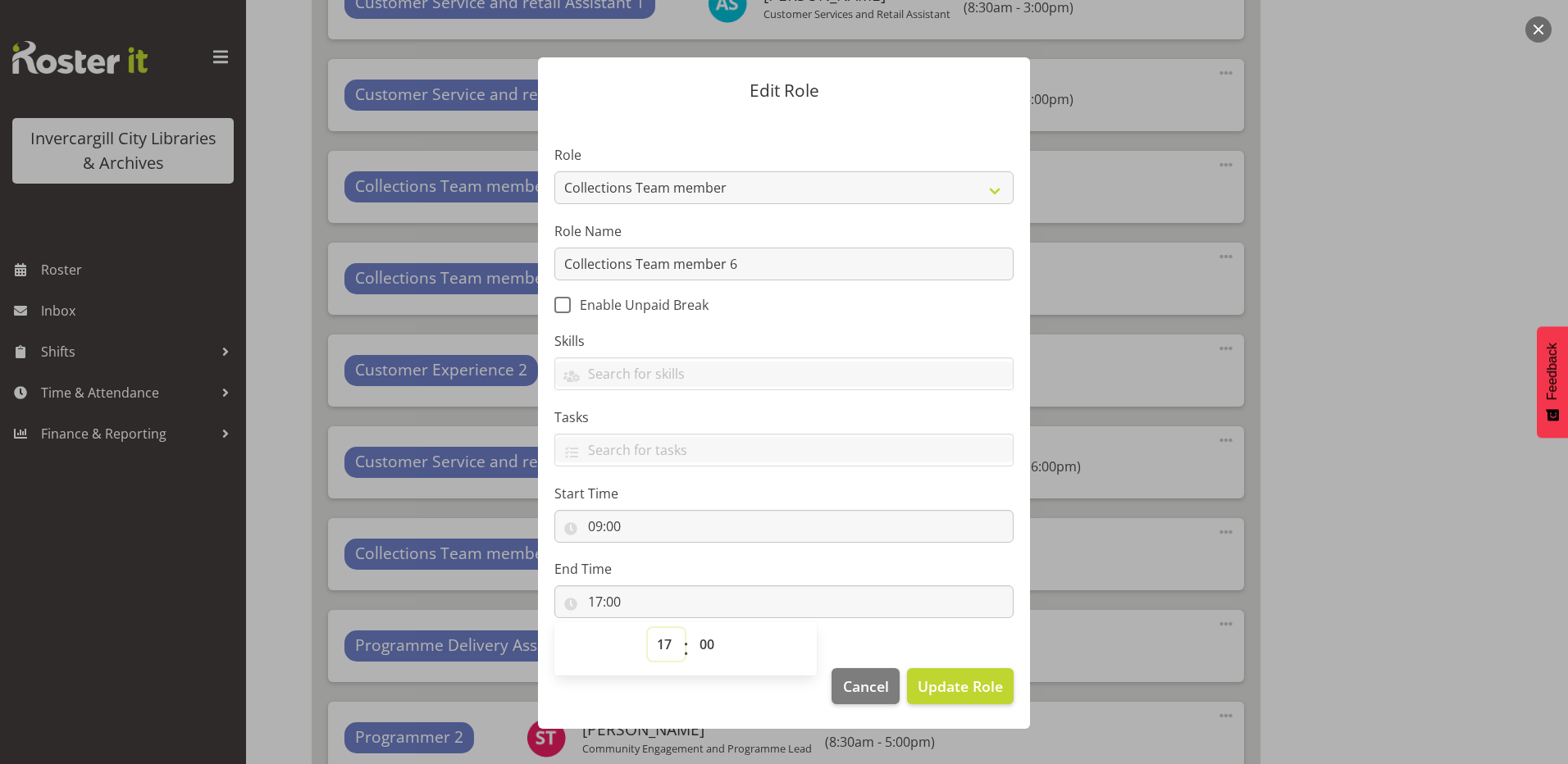
click at [667, 640] on select "00 01 02 03 04 05 06 07 08 09 10 11 12 13 14 15 16 17 18 19 20 21 22 23" at bounding box center [666, 644] width 37 height 33
select select "18"
click at [648, 628] on select "00 01 02 03 04 05 06 07 08 09 10 11 12 13 14 15 16 17 18 19 20 21 22 23" at bounding box center [666, 644] width 37 height 33
type input "18:00"
click at [943, 686] on span "Update Role" at bounding box center [961, 687] width 85 height 22
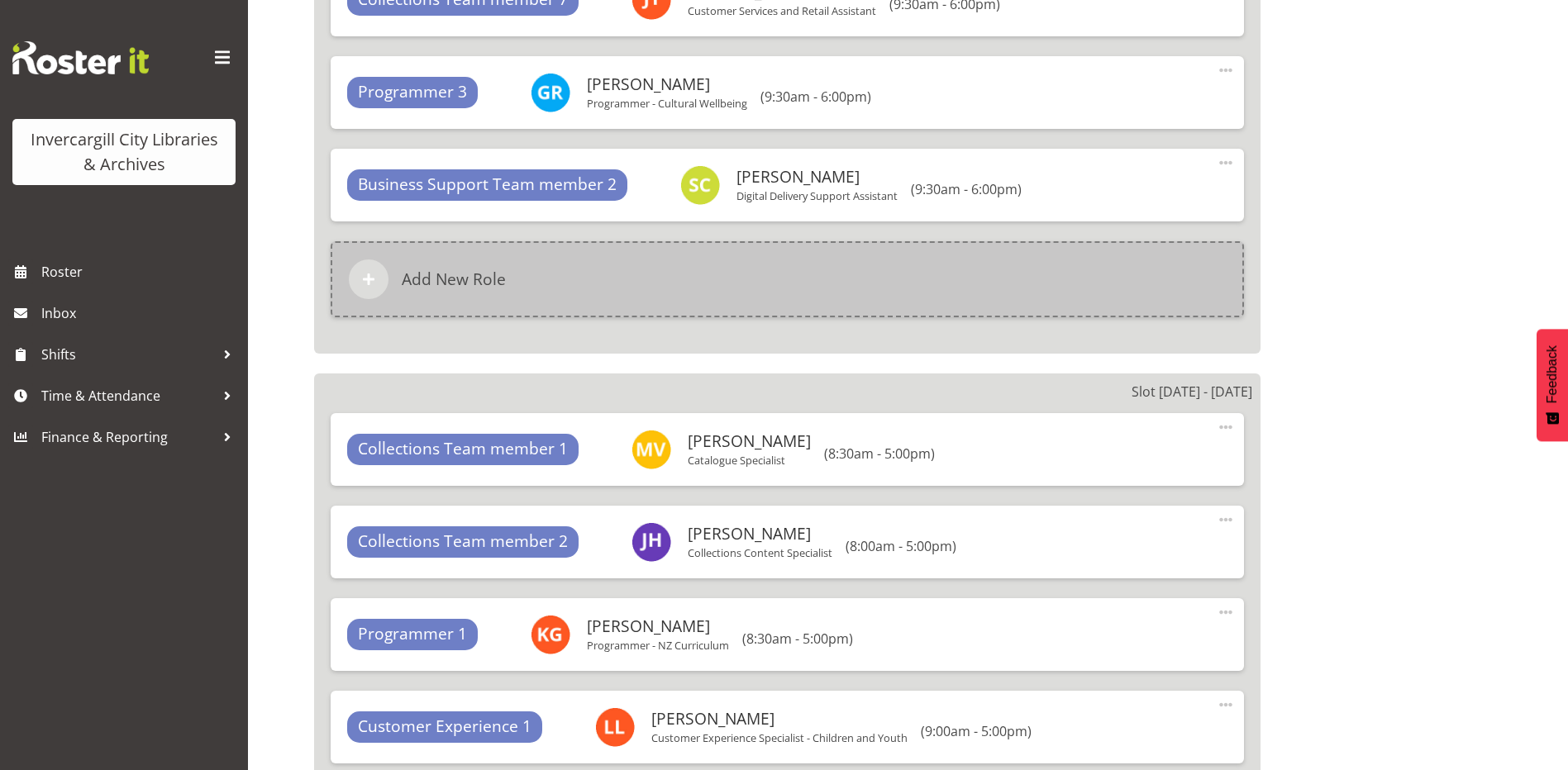
scroll to position [8077, 0]
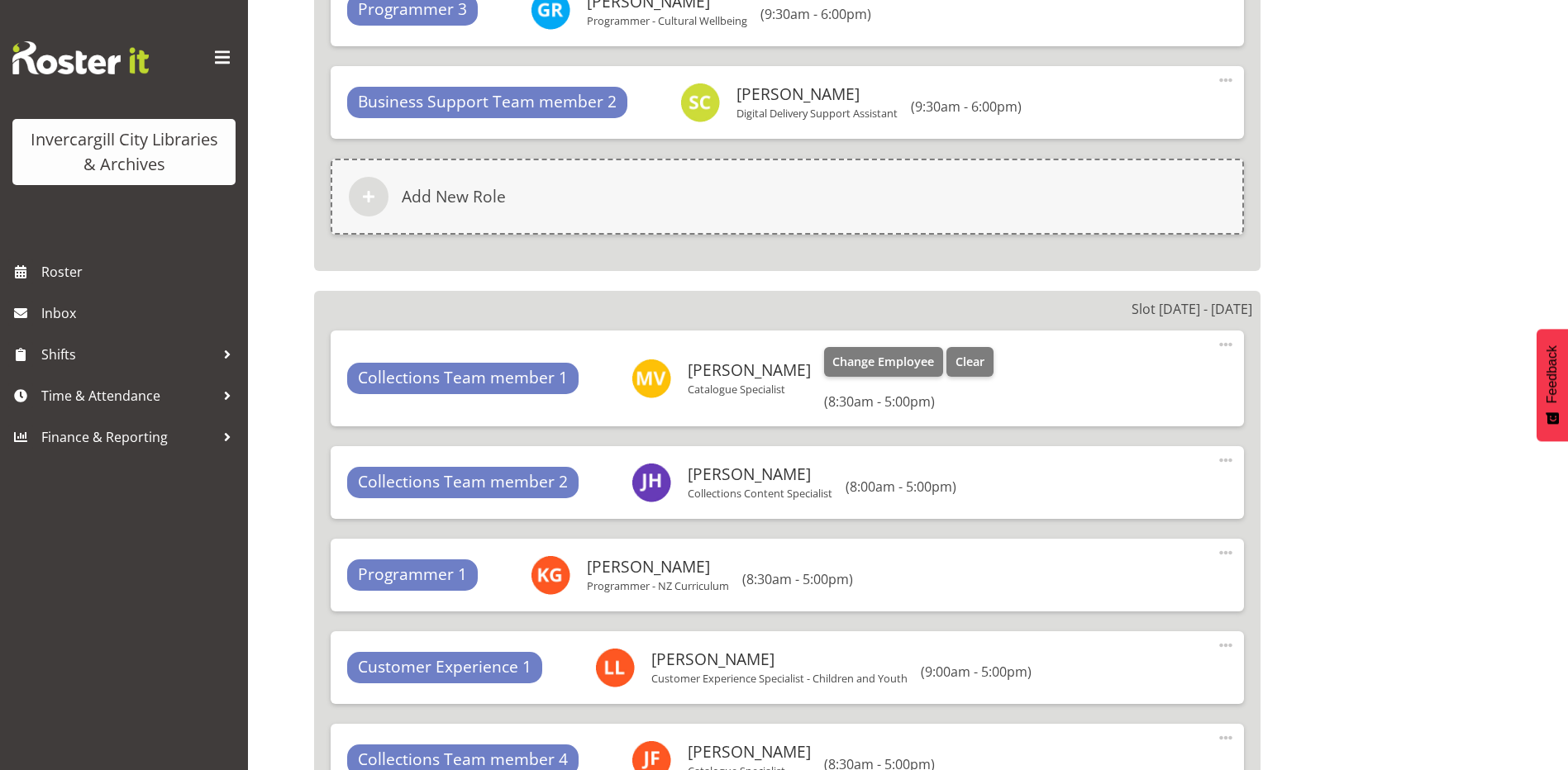
click at [1229, 341] on span at bounding box center [1226, 344] width 20 height 20
click at [1149, 379] on link "Edit" at bounding box center [1157, 381] width 159 height 30
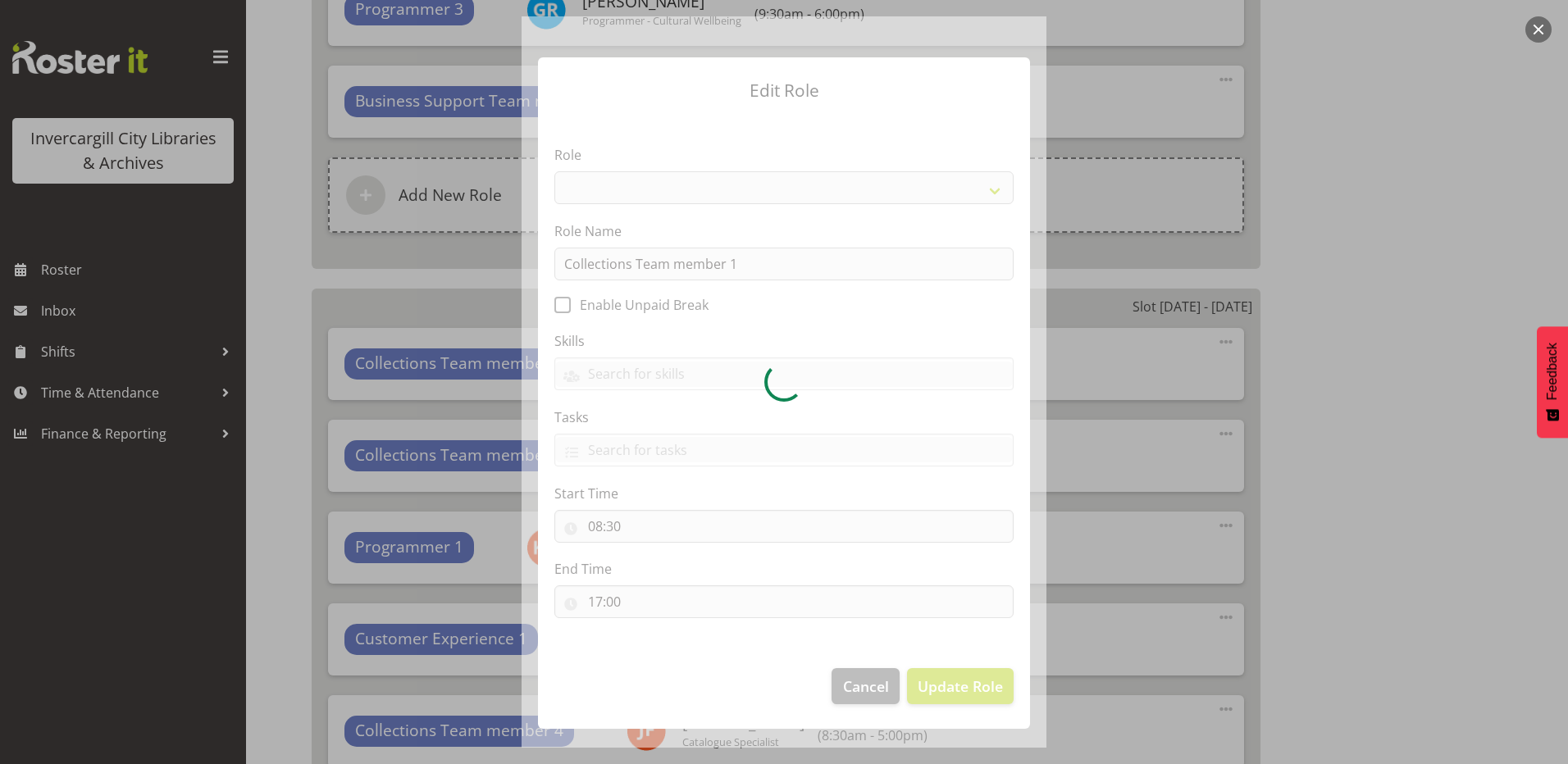
select select "1524"
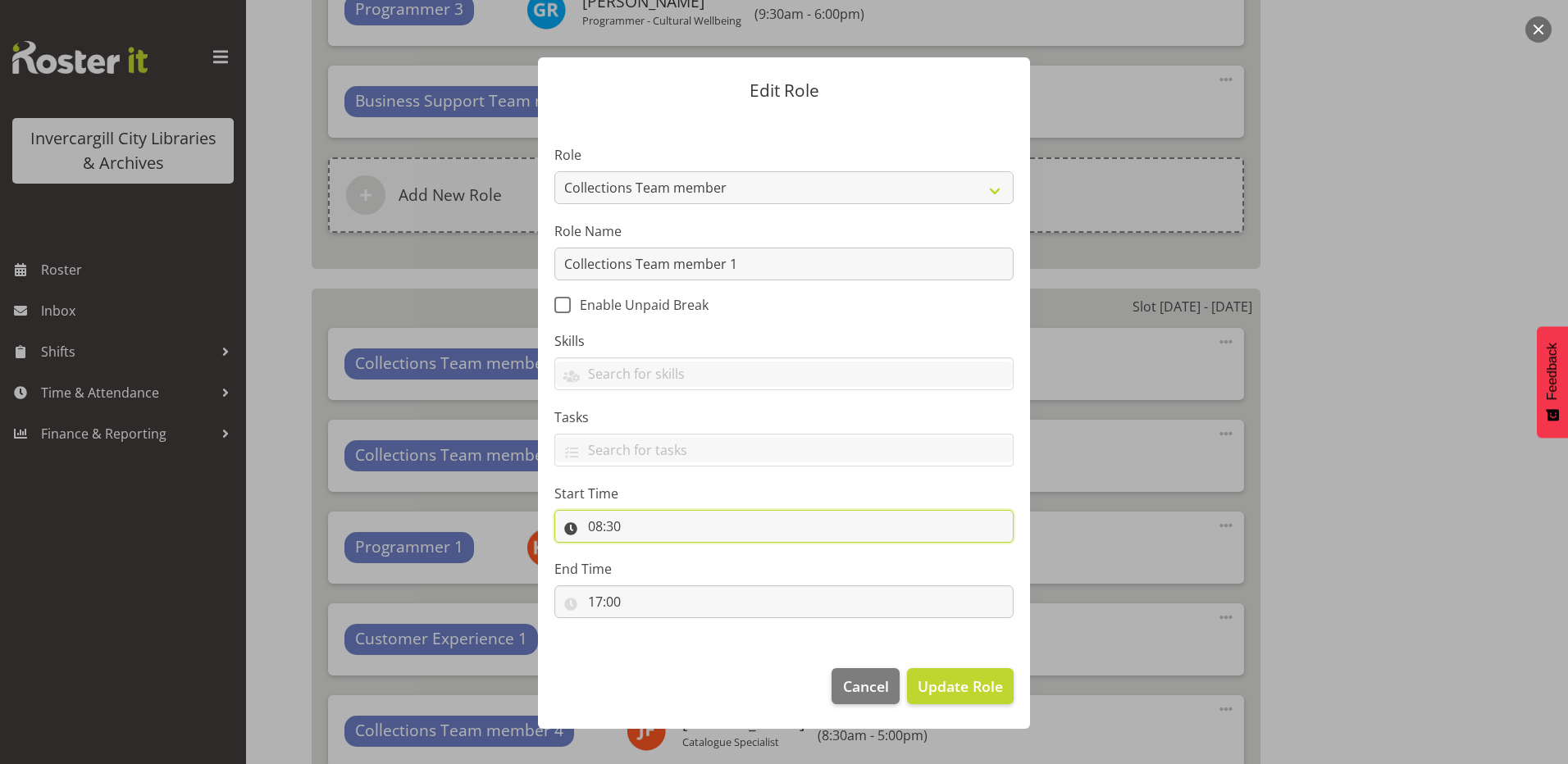
click at [660, 533] on input "08:30" at bounding box center [784, 526] width 459 height 33
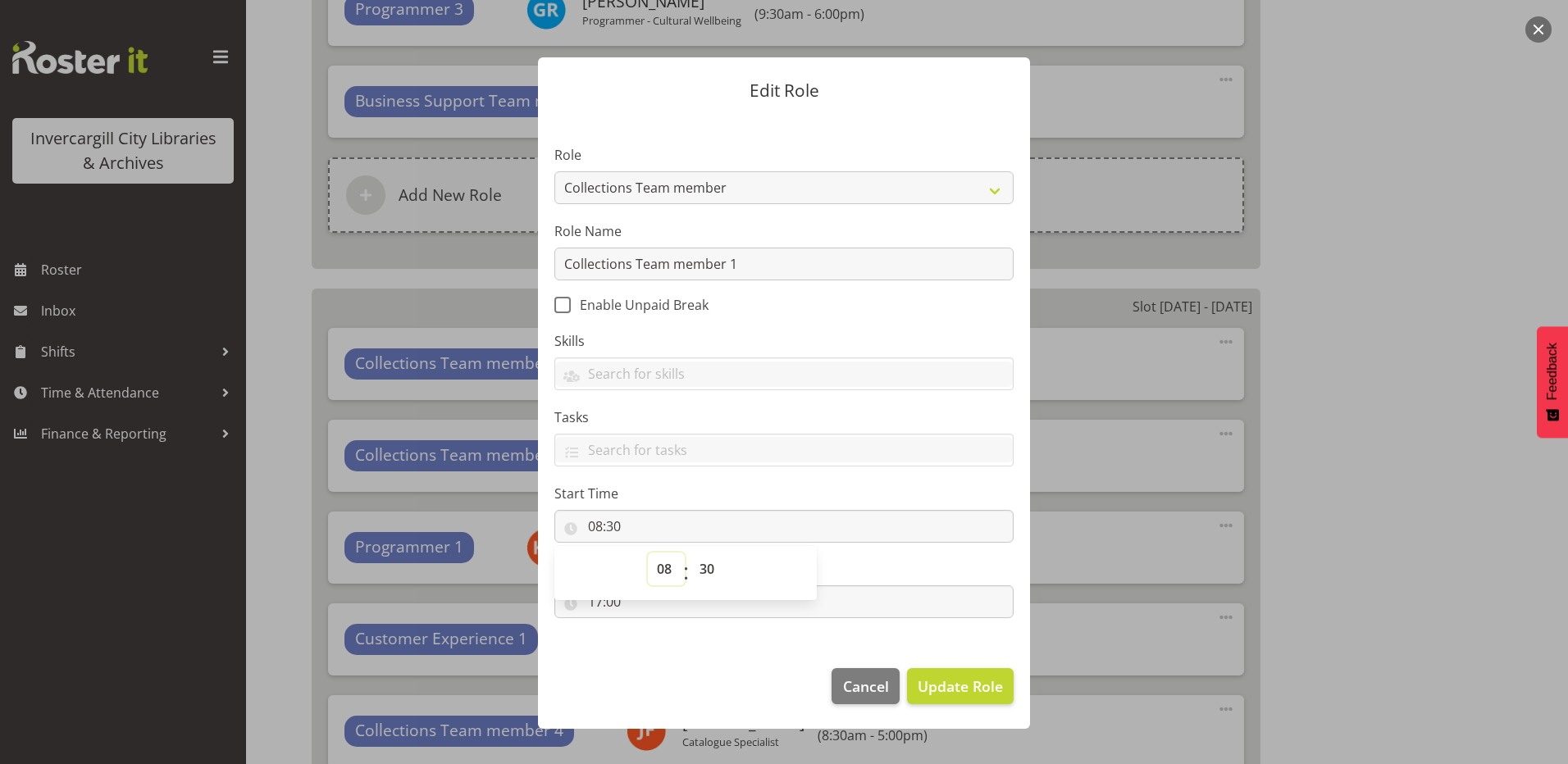
click at [659, 569] on select "00 01 02 03 04 05 06 07 08 09 10 11 12 13 14 15 16 17 18 19 20 21 22 23" at bounding box center [666, 569] width 37 height 33
select select "9"
click at [648, 553] on select "00 01 02 03 04 05 06 07 08 09 10 11 12 13 14 15 16 17 18 19 20 21 22 23" at bounding box center [666, 569] width 37 height 33
type input "09:30"
drag, startPoint x: 618, startPoint y: 692, endPoint x: 618, endPoint y: 680, distance: 12.0
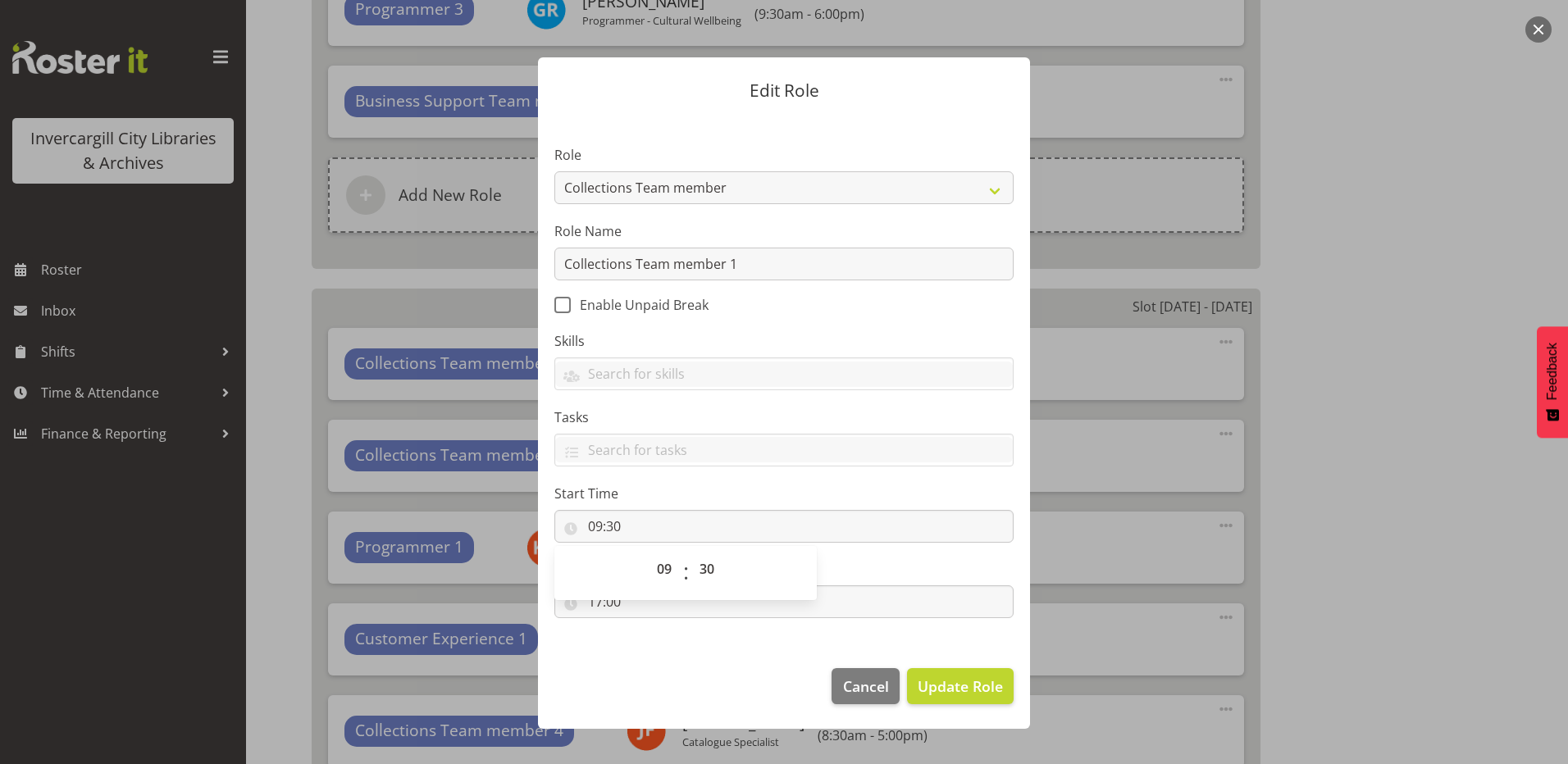
click at [619, 692] on footer "Cancel Update Role" at bounding box center [784, 690] width 492 height 77
click at [598, 607] on input "17:00" at bounding box center [784, 601] width 459 height 33
click at [661, 637] on select "00 01 02 03 04 05 06 07 08 09 10 11 12 13 14 15 16 17 18 19 20 21 22 23" at bounding box center [666, 644] width 37 height 33
select select "18"
click at [648, 628] on select "00 01 02 03 04 05 06 07 08 09 10 11 12 13 14 15 16 17 18 19 20 21 22 23" at bounding box center [666, 644] width 37 height 33
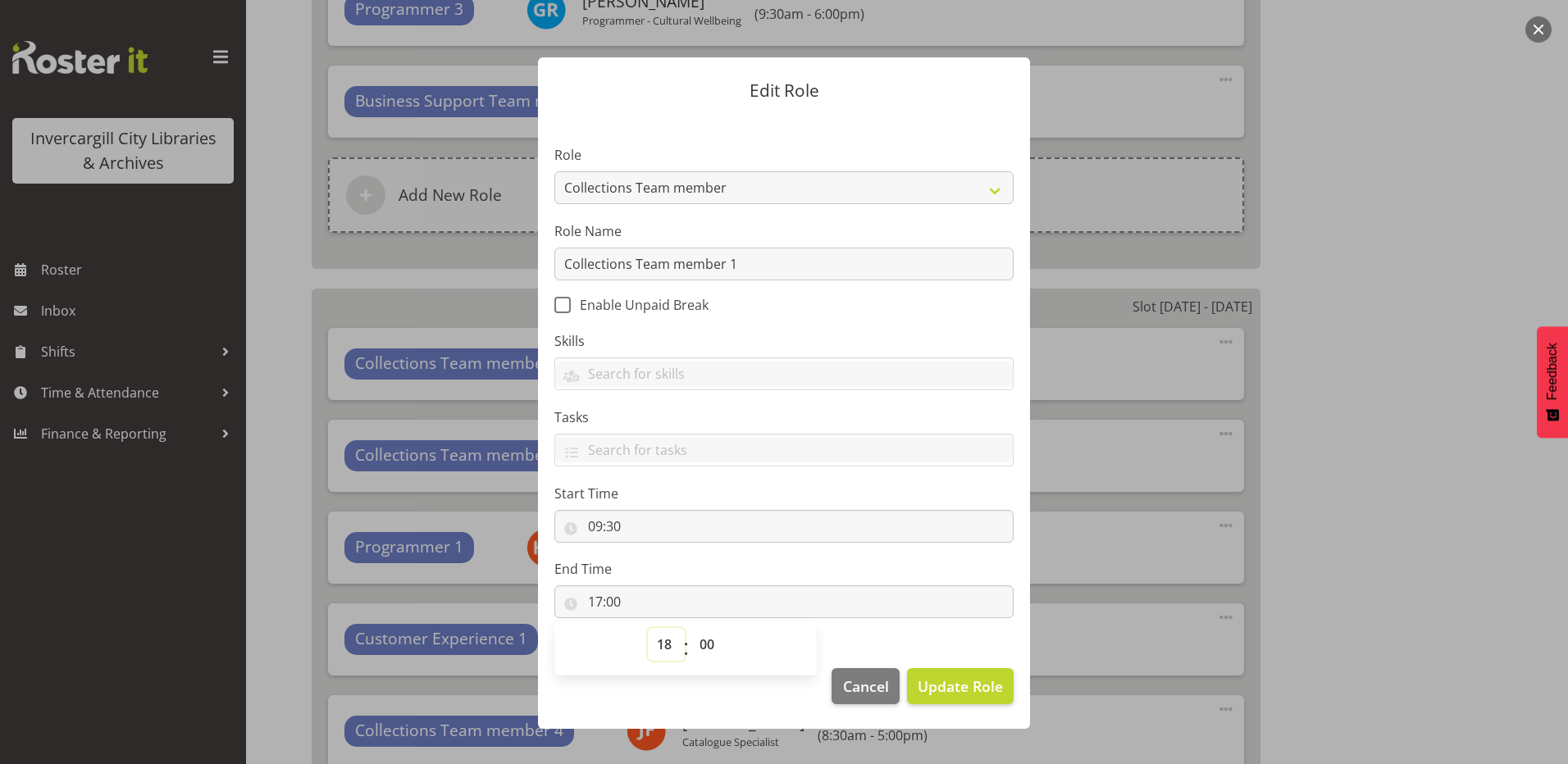
type input "18:00"
click at [950, 688] on span "Update Role" at bounding box center [961, 687] width 85 height 22
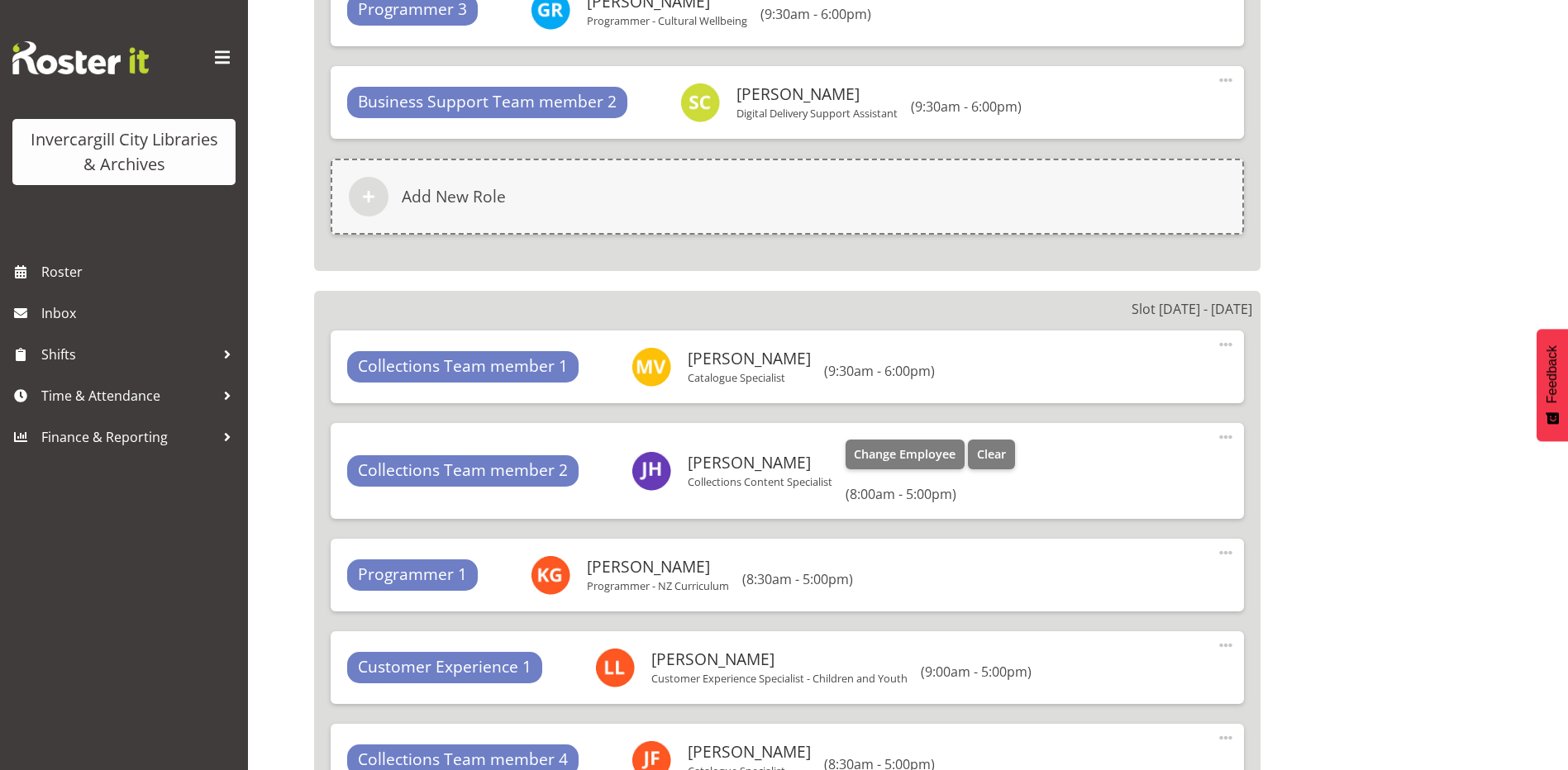
click at [1223, 436] on span at bounding box center [1226, 438] width 20 height 20
click at [1095, 467] on link "Edit" at bounding box center [1157, 474] width 159 height 30
select select "17"
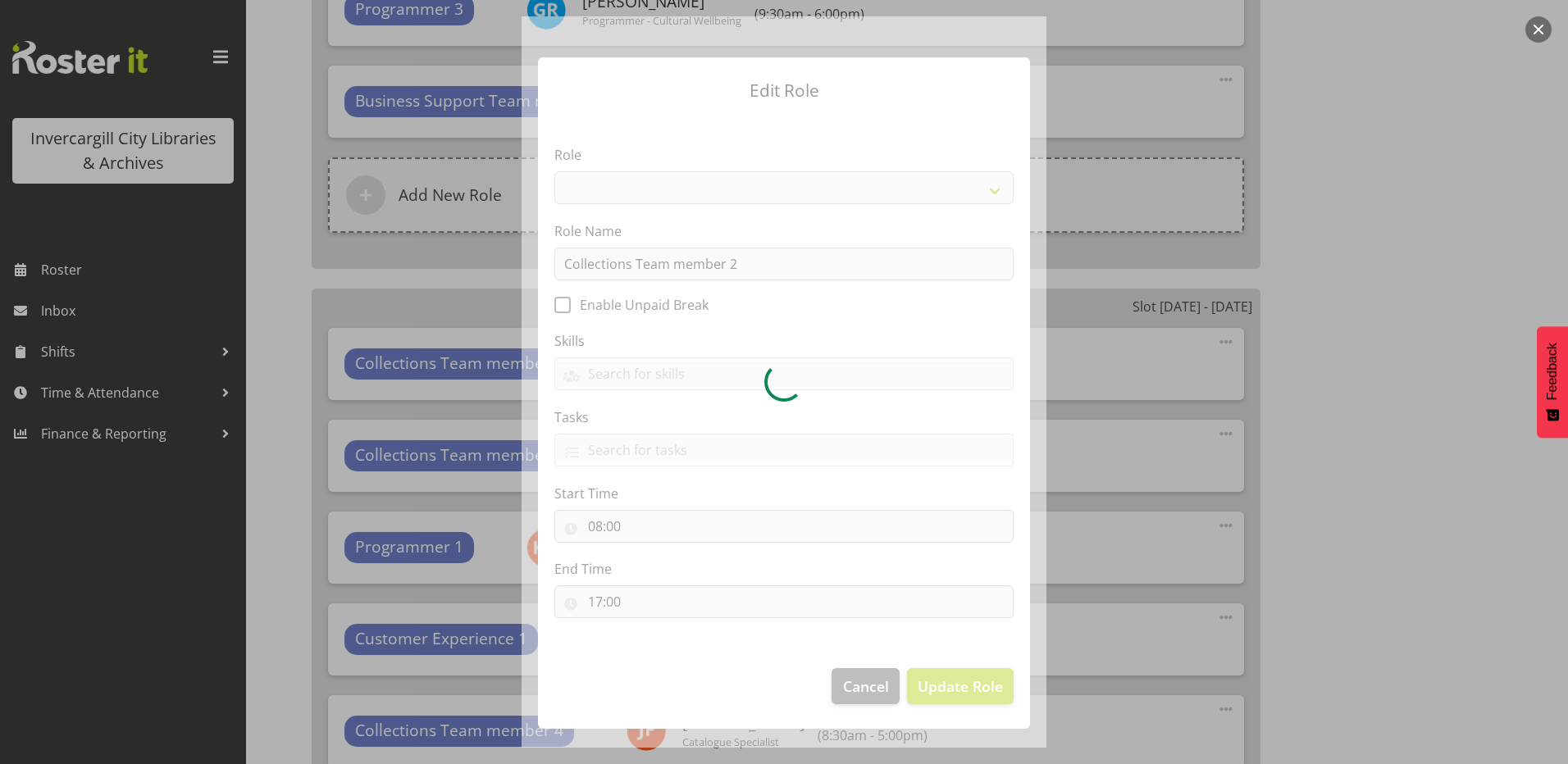
select select "1524"
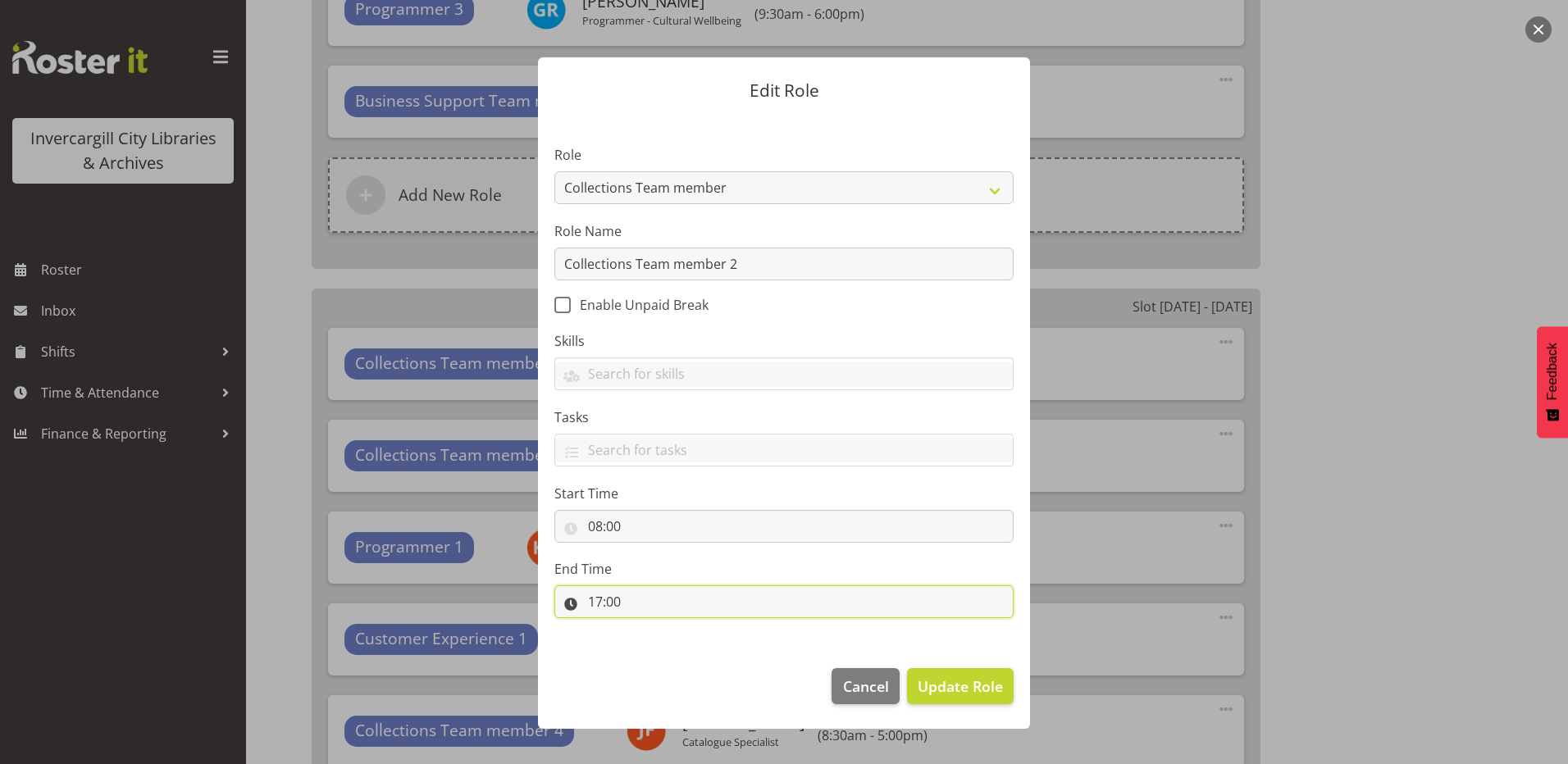
click at [597, 603] on input "17:00" at bounding box center [784, 601] width 459 height 33
click at [663, 636] on select "00 01 02 03 04 05 06 07 08 09 10 11 12 13 14 15 16 17 18 19 20 21 22 23" at bounding box center [666, 644] width 37 height 33
select select "18"
click at [648, 628] on select "00 01 02 03 04 05 06 07 08 09 10 11 12 13 14 15 16 17 18 19 20 21 22 23" at bounding box center [666, 644] width 37 height 33
type input "18:00"
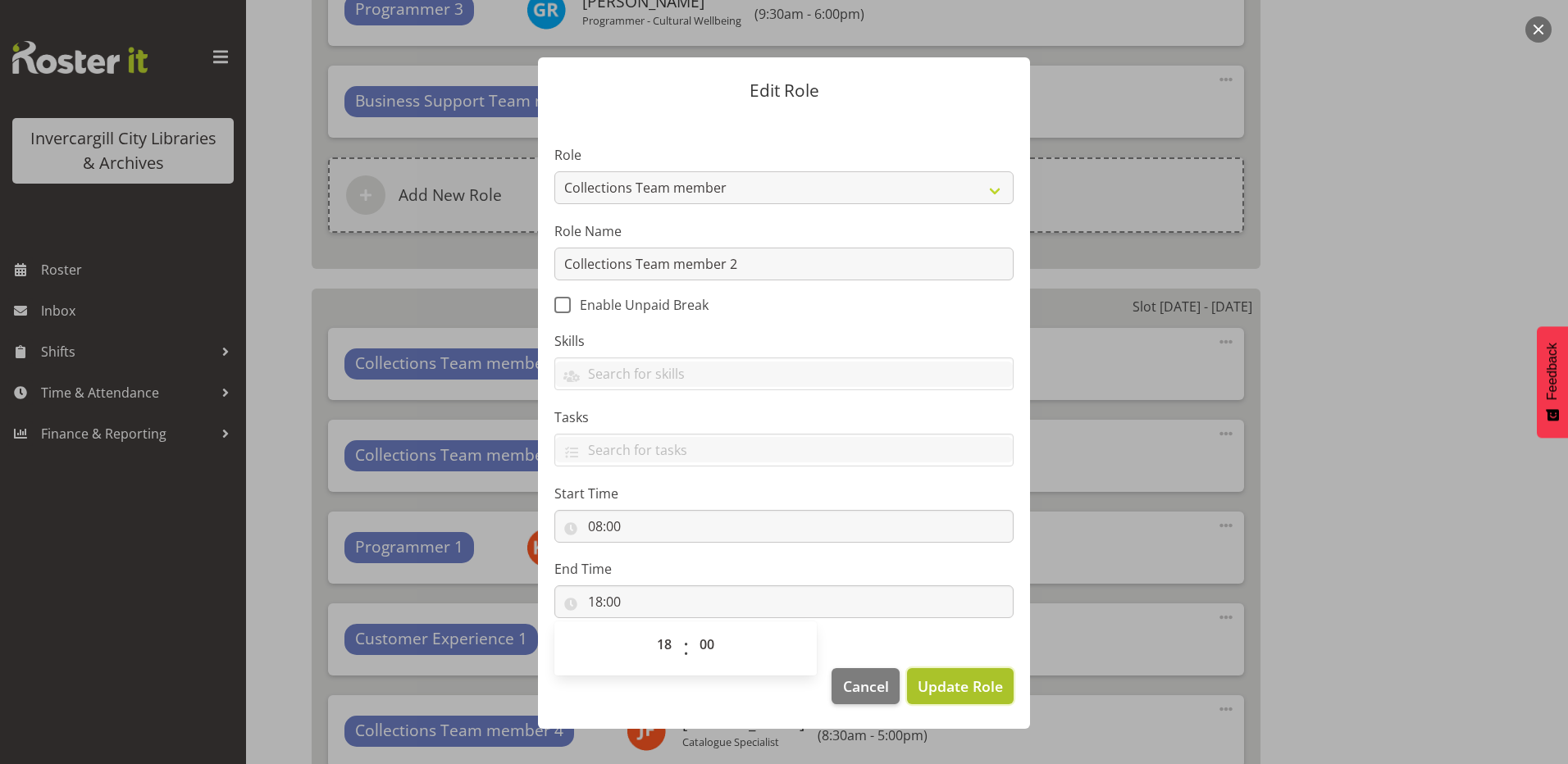
click at [945, 689] on span "Update Role" at bounding box center [961, 687] width 85 height 22
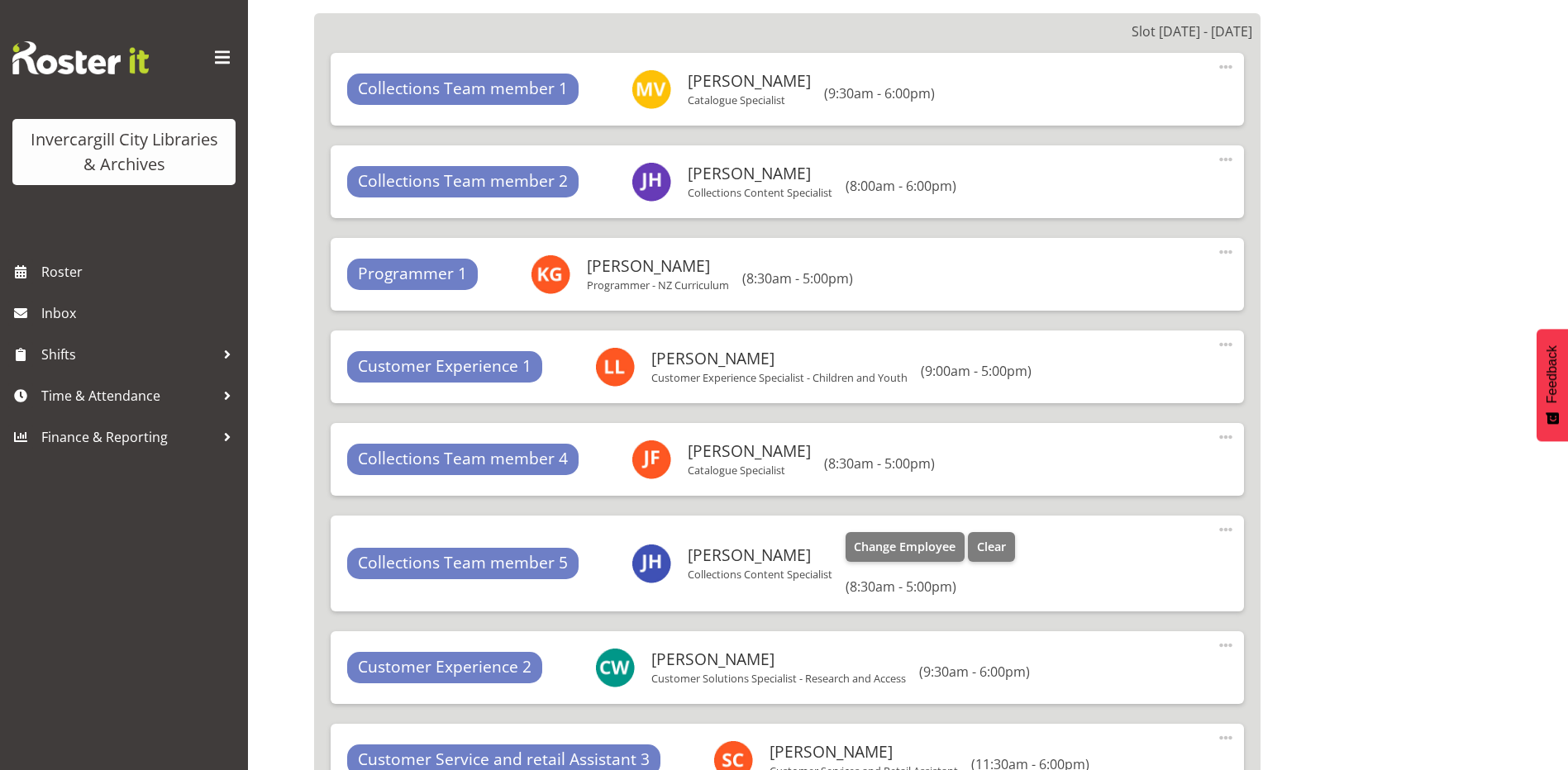
scroll to position [8407, 0]
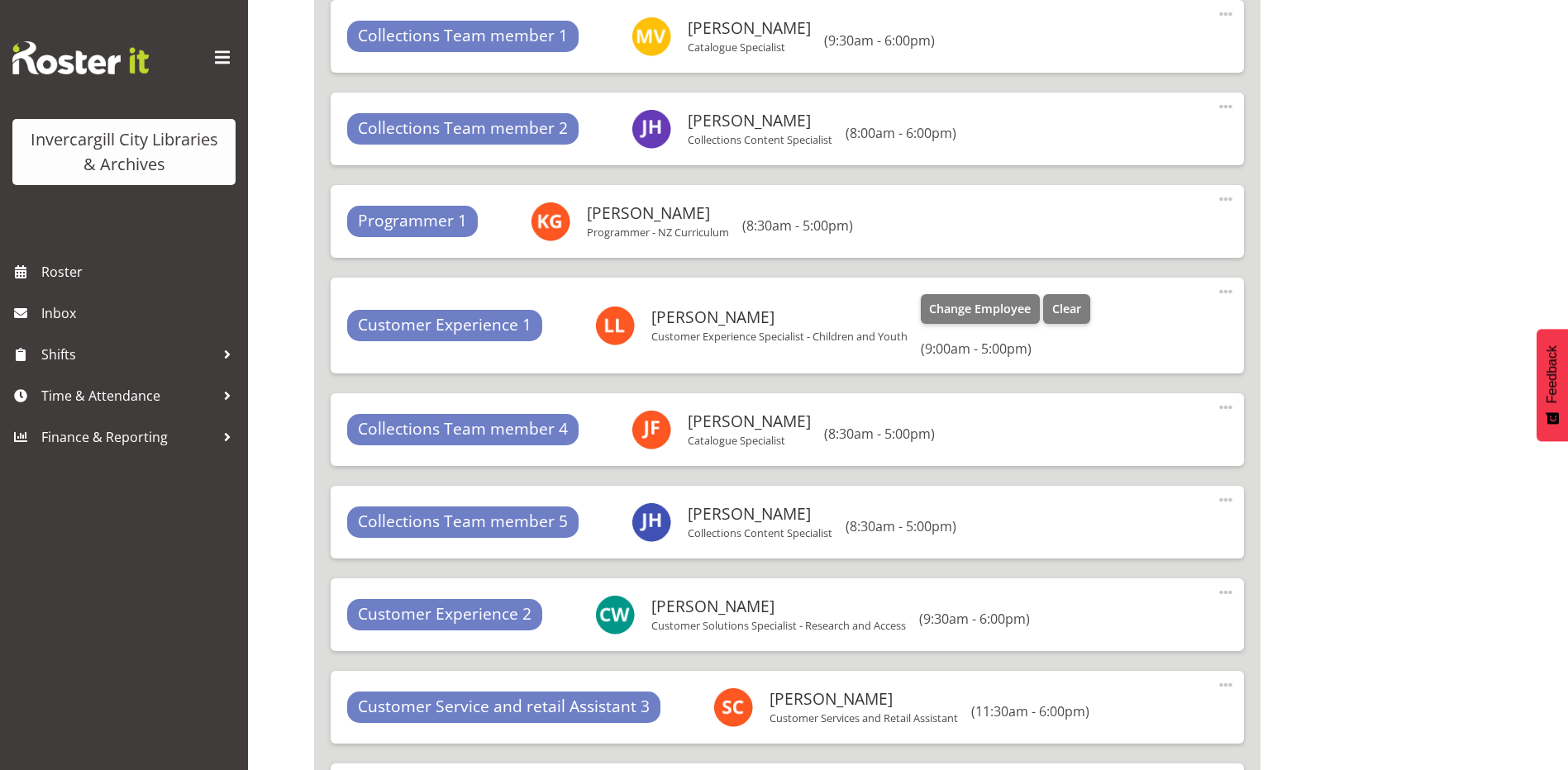
click at [1229, 292] on span at bounding box center [1226, 291] width 20 height 20
click at [1106, 332] on link "Edit" at bounding box center [1157, 328] width 159 height 30
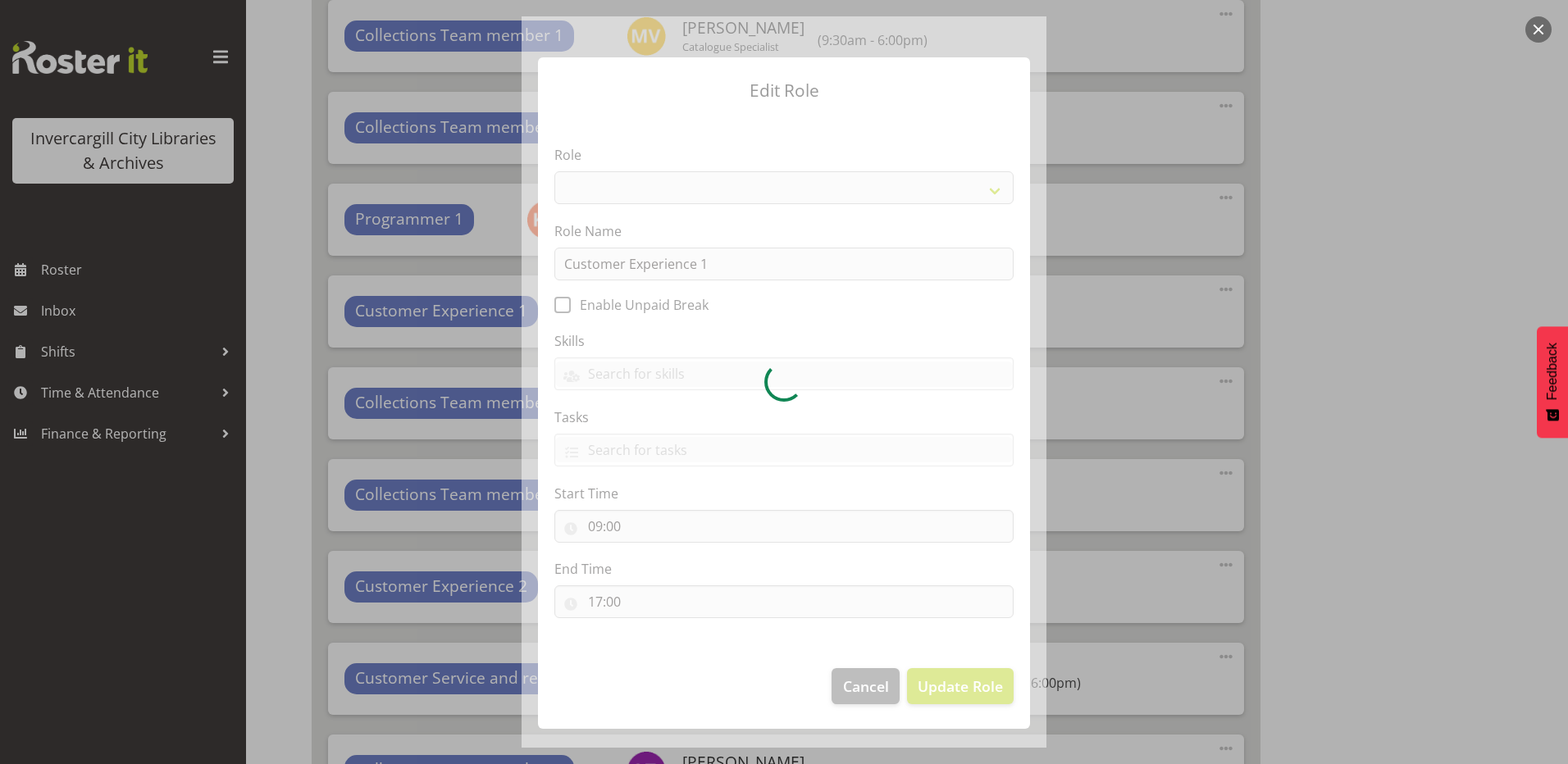
select select "1533"
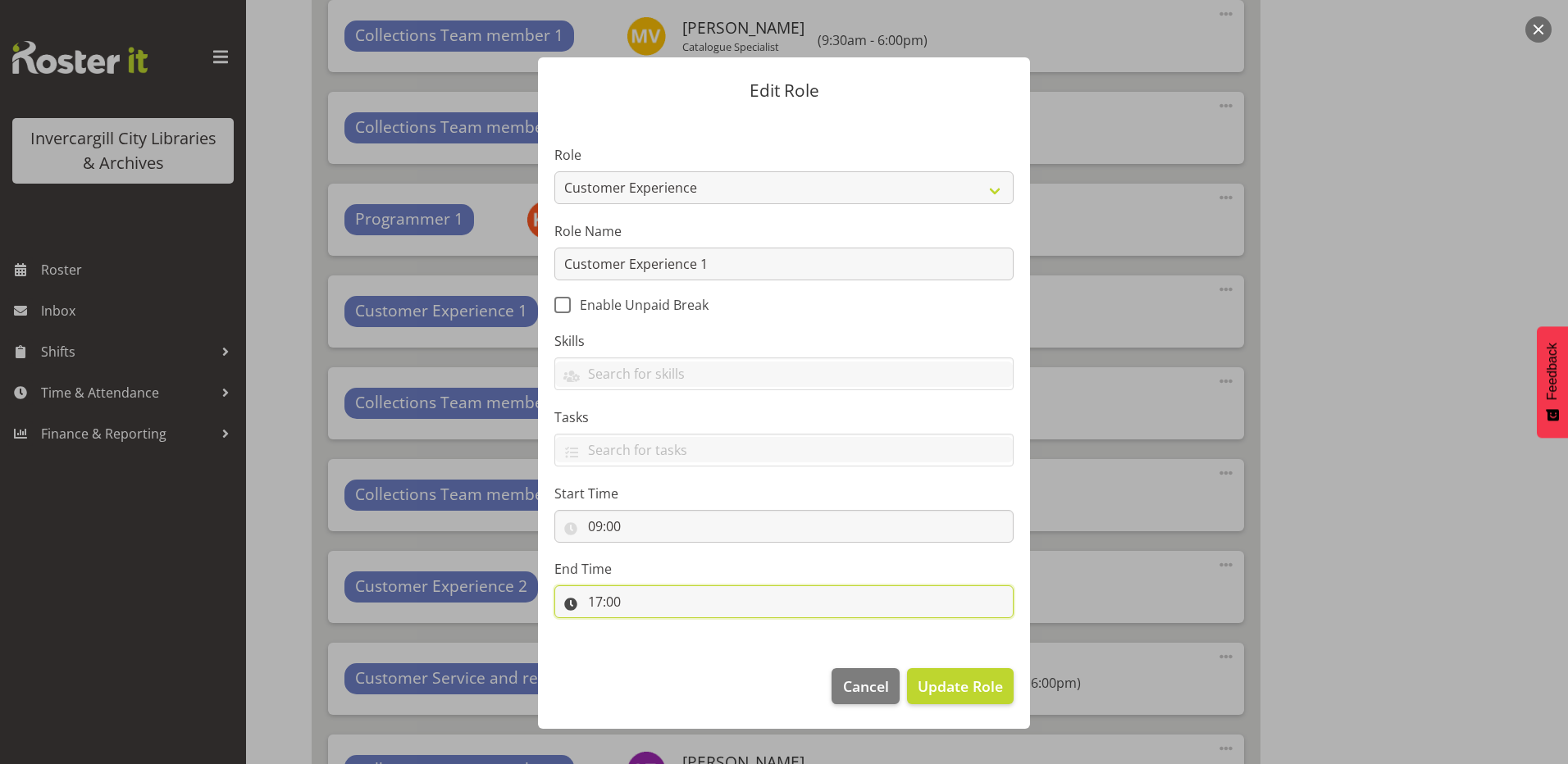
click at [608, 600] on input "17:00" at bounding box center [784, 601] width 459 height 33
click at [666, 645] on select "00 01 02 03 04 05 06 07 08 09 10 11 12 13 14 15 16 17 18 19 20 21 22 23" at bounding box center [666, 644] width 37 height 33
select select "18"
click at [648, 628] on select "00 01 02 03 04 05 06 07 08 09 10 11 12 13 14 15 16 17 18 19 20 21 22 23" at bounding box center [666, 644] width 37 height 33
type input "18:00"
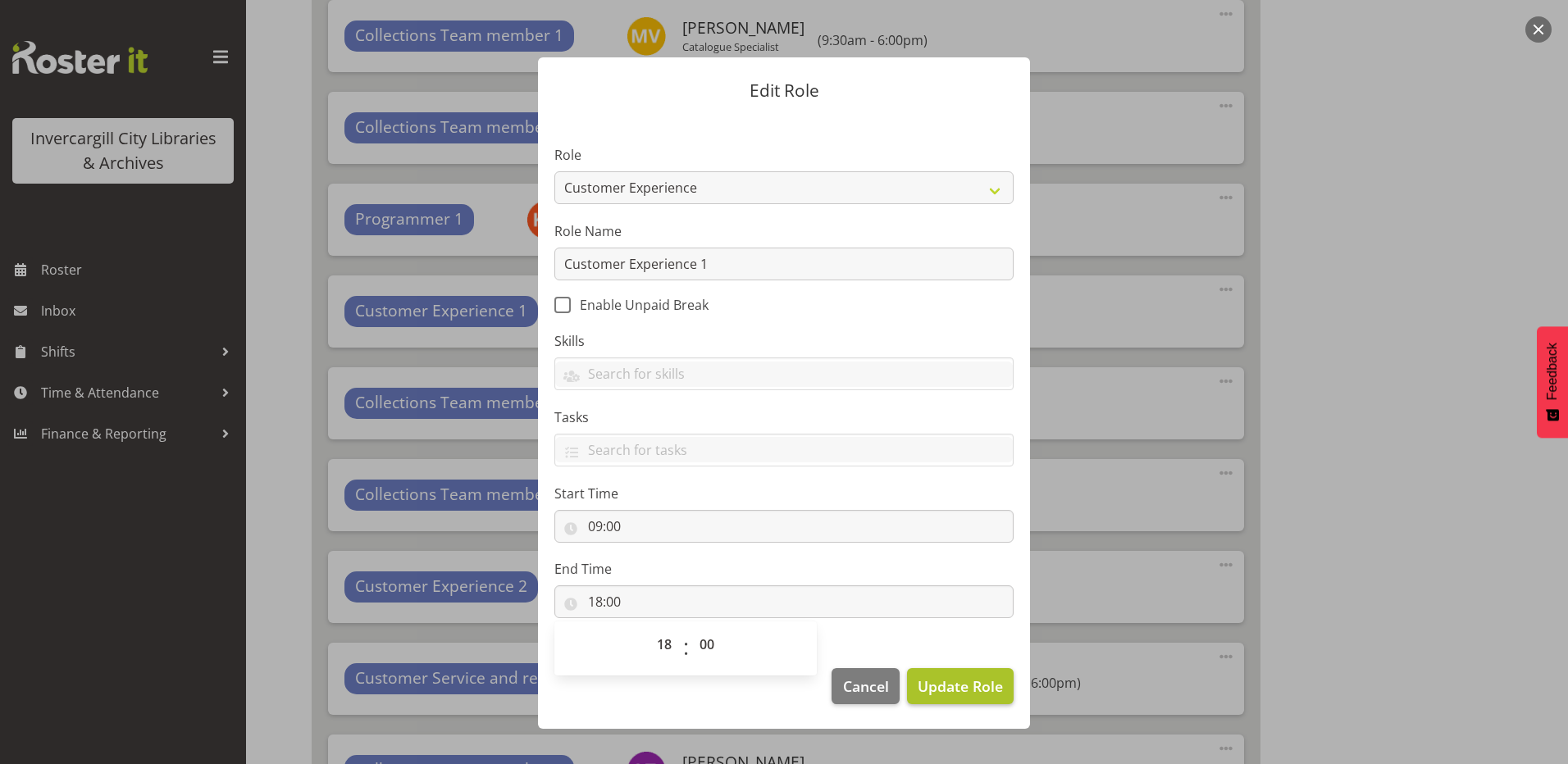
drag, startPoint x: 970, startPoint y: 664, endPoint x: 969, endPoint y: 673, distance: 9.1
click at [969, 673] on footer "Cancel Update Role" at bounding box center [784, 690] width 492 height 77
click at [971, 673] on button "Update Role" at bounding box center [961, 686] width 107 height 37
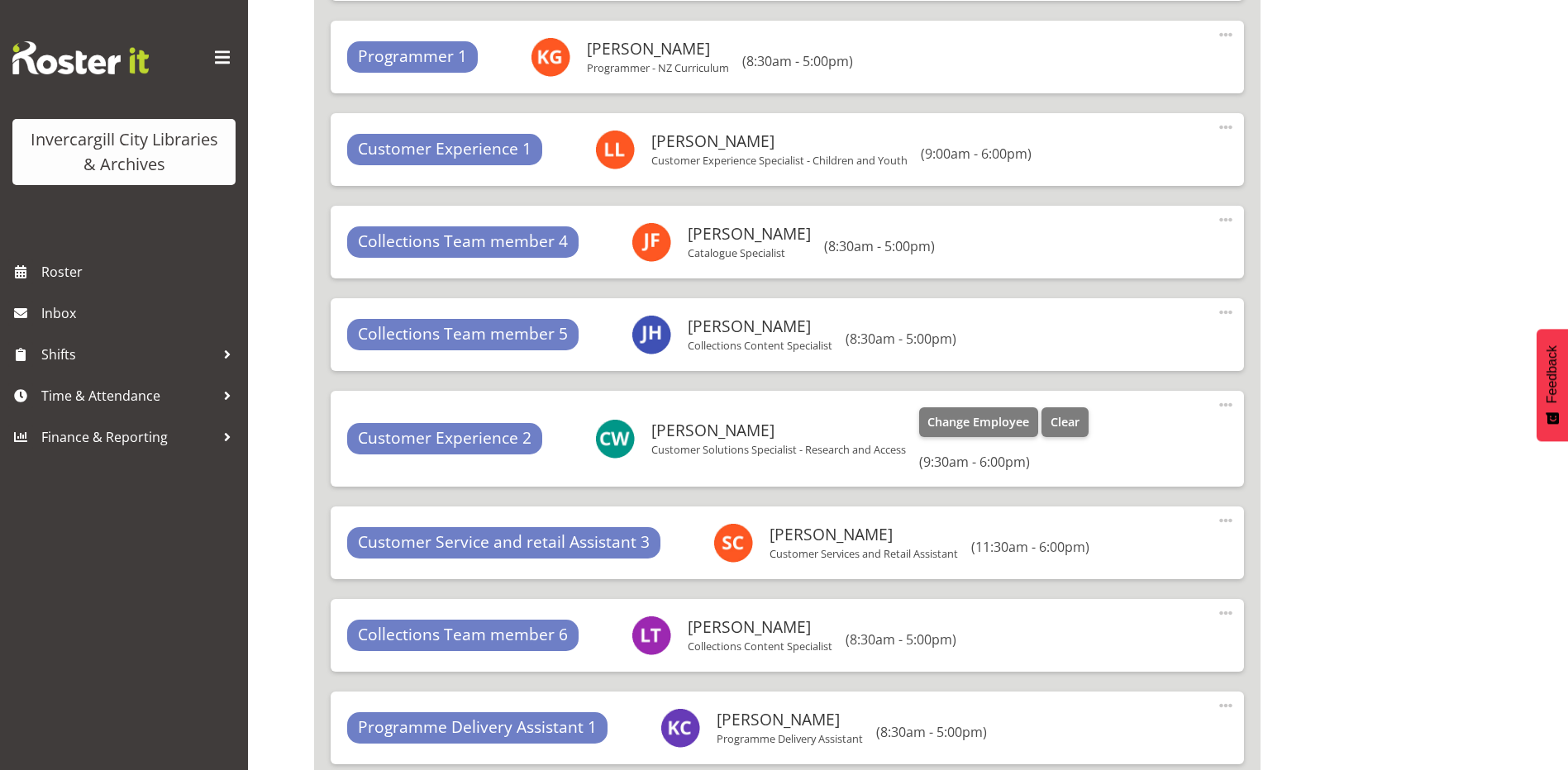
scroll to position [8572, 0]
click at [1232, 403] on span at bounding box center [1226, 404] width 20 height 20
click at [1112, 447] on link "Edit" at bounding box center [1157, 441] width 159 height 30
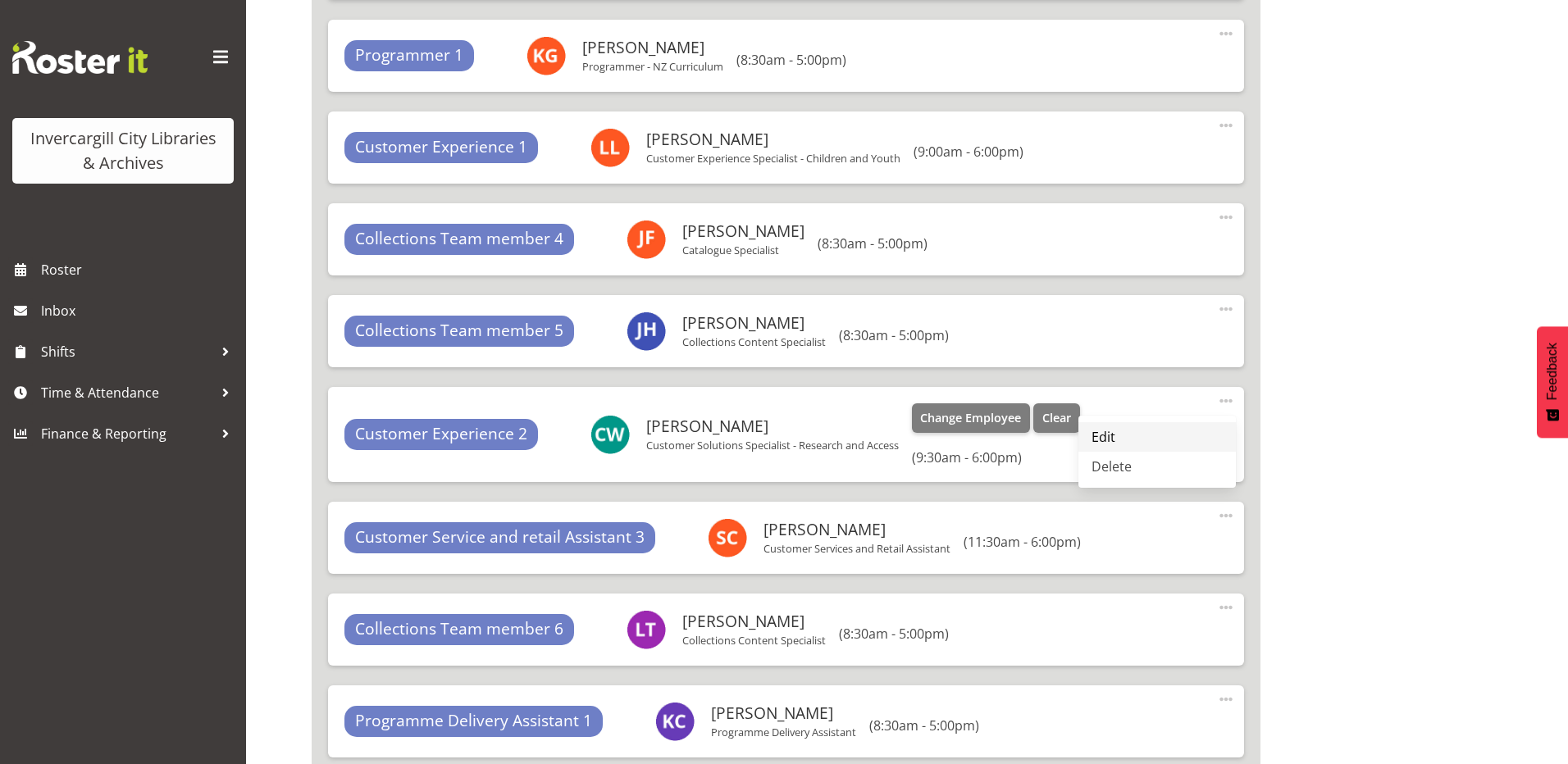
select select "9"
select select "30"
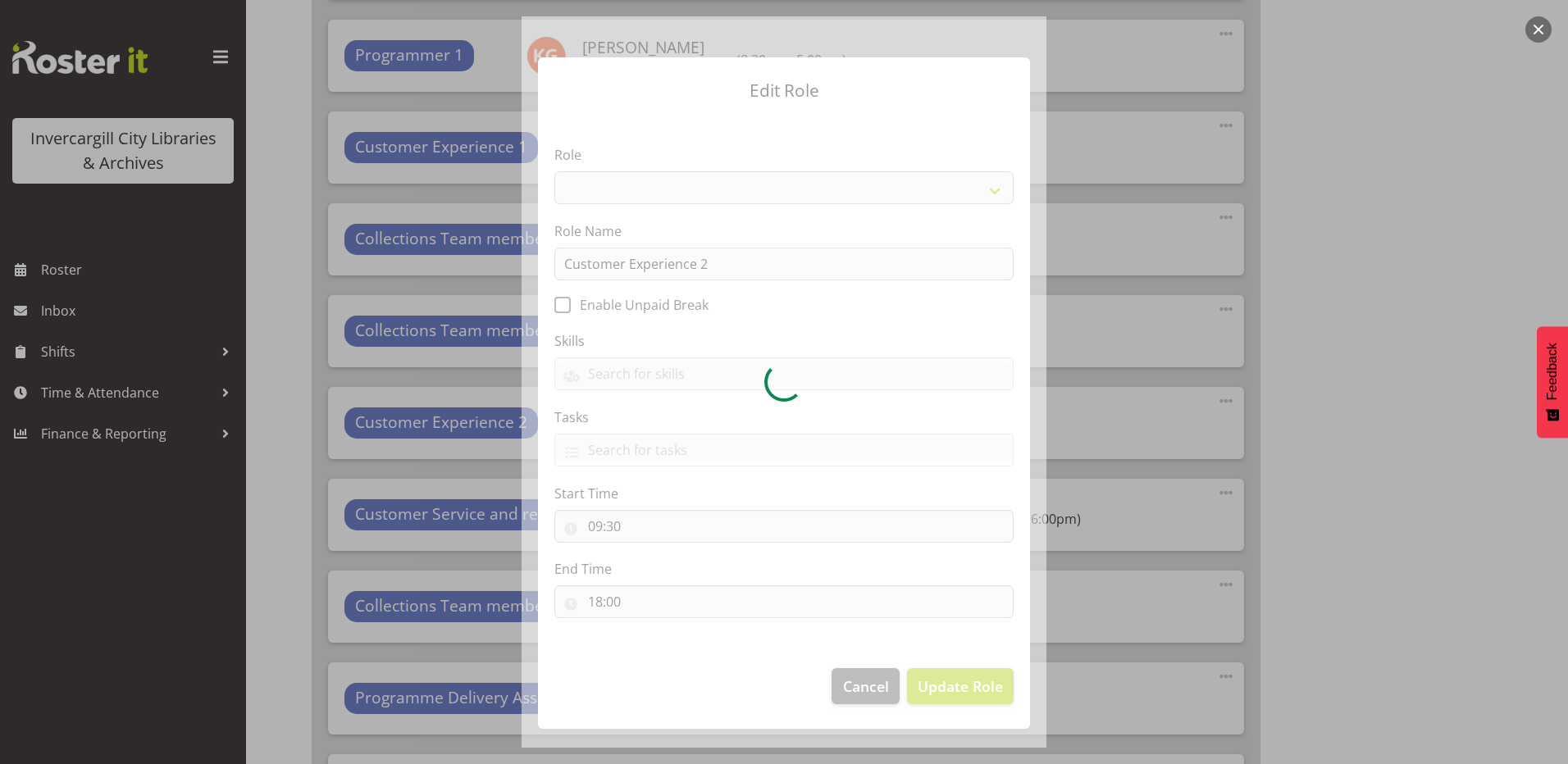
select select "1533"
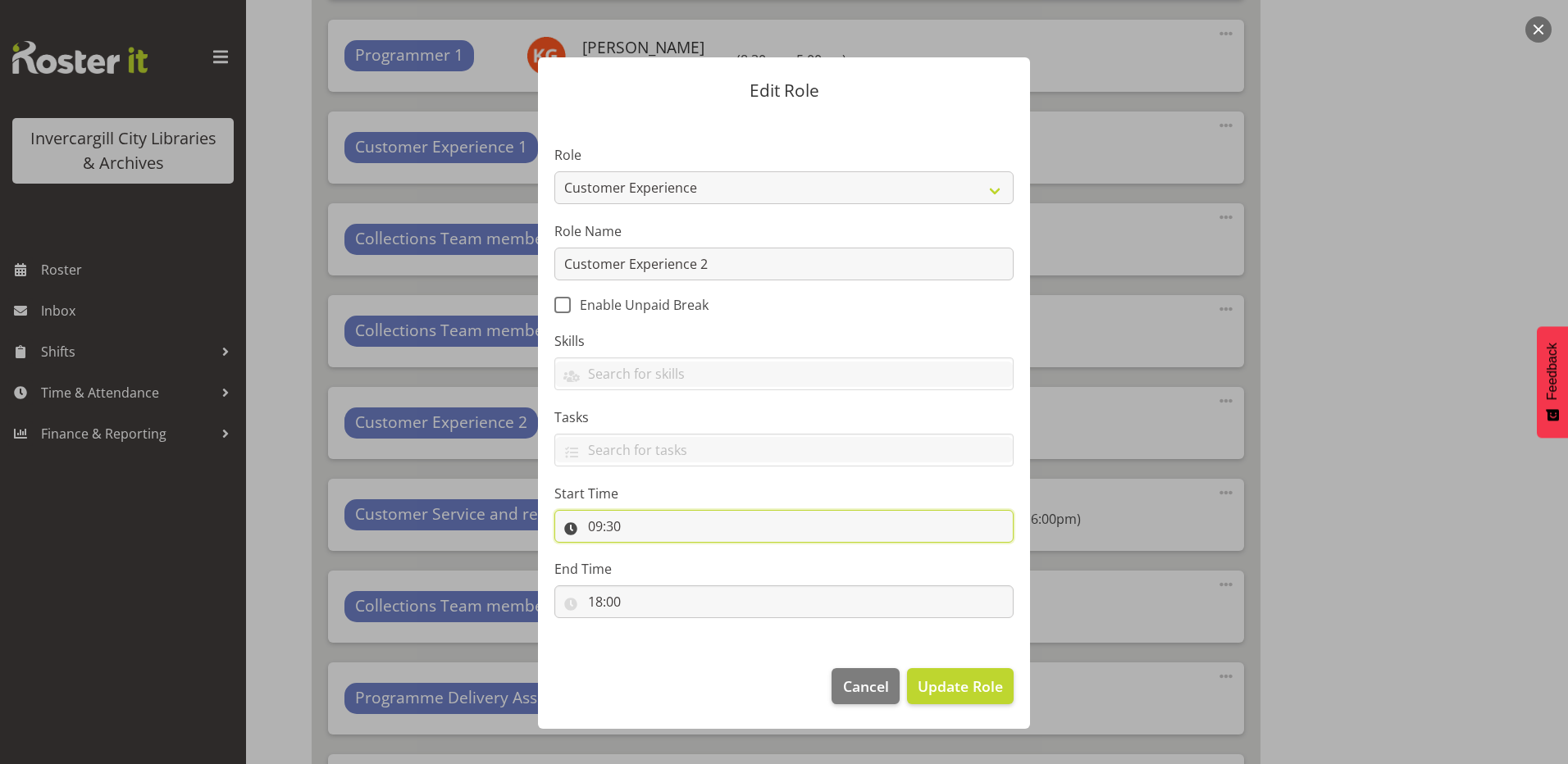
click at [613, 523] on input "09:30" at bounding box center [784, 526] width 459 height 33
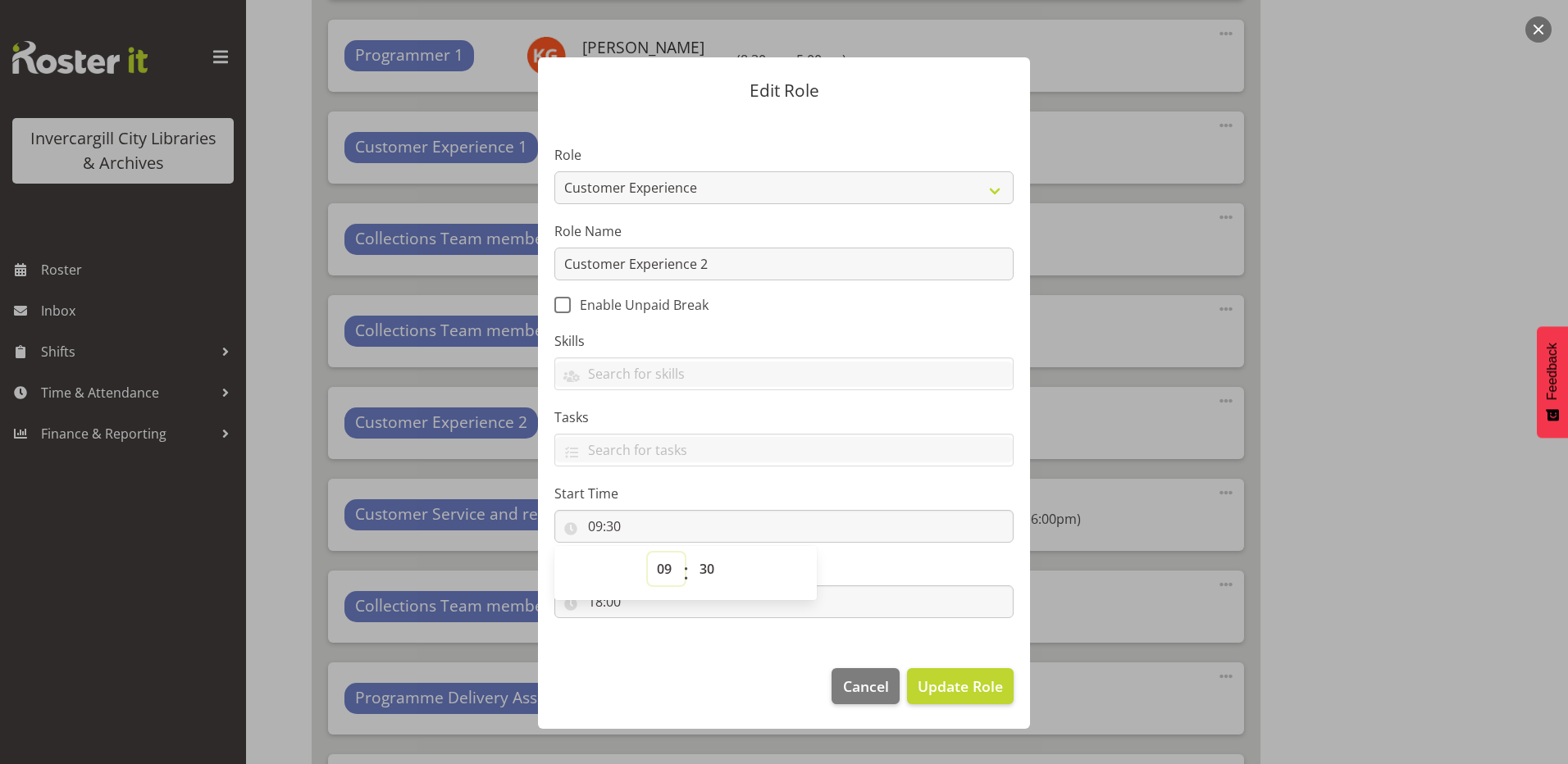
click at [654, 567] on select "00 01 02 03 04 05 06 07 08 09 10 11 12 13 14 15 16 17 18 19 20 21 22 23" at bounding box center [666, 569] width 37 height 33
select select "8"
click at [648, 553] on select "00 01 02 03 04 05 06 07 08 09 10 11 12 13 14 15 16 17 18 19 20 21 22 23" at bounding box center [666, 569] width 37 height 33
type input "08:30"
drag, startPoint x: 676, startPoint y: 658, endPoint x: 588, endPoint y: 607, distance: 101.7
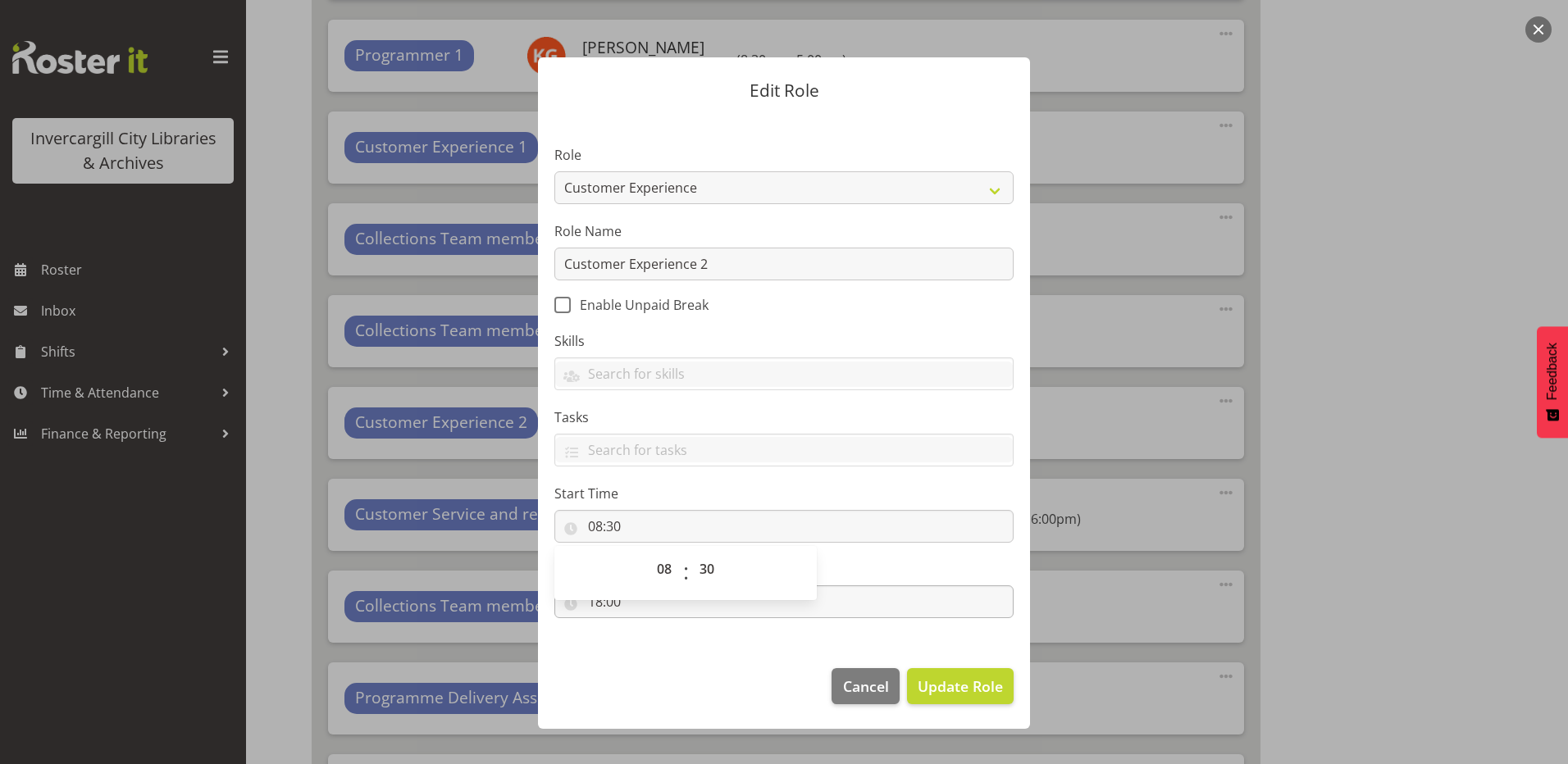
click at [675, 658] on footer "Cancel Update Role" at bounding box center [784, 690] width 492 height 77
click at [602, 598] on input "18:00" at bounding box center [784, 601] width 459 height 33
click at [666, 639] on select "00 01 02 03 04 05 06 07 08 09 10 11 12 13 14 15 16 17 18 19 20 21 22 23" at bounding box center [666, 644] width 37 height 33
select select "17"
click at [648, 628] on select "00 01 02 03 04 05 06 07 08 09 10 11 12 13 14 15 16 17 18 19 20 21 22 23" at bounding box center [666, 644] width 37 height 33
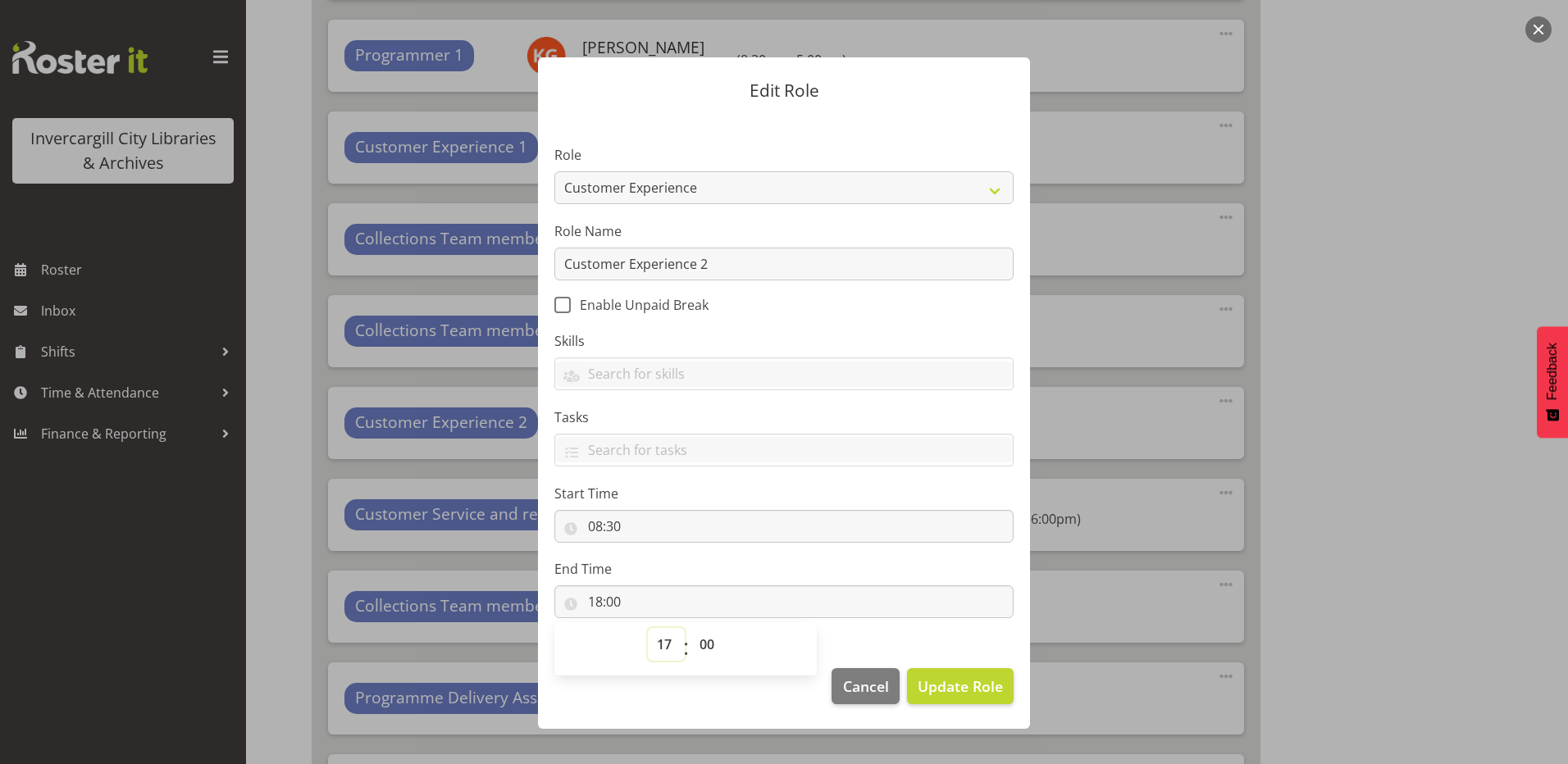
type input "17:00"
click at [973, 689] on span "Update Role" at bounding box center [961, 687] width 85 height 22
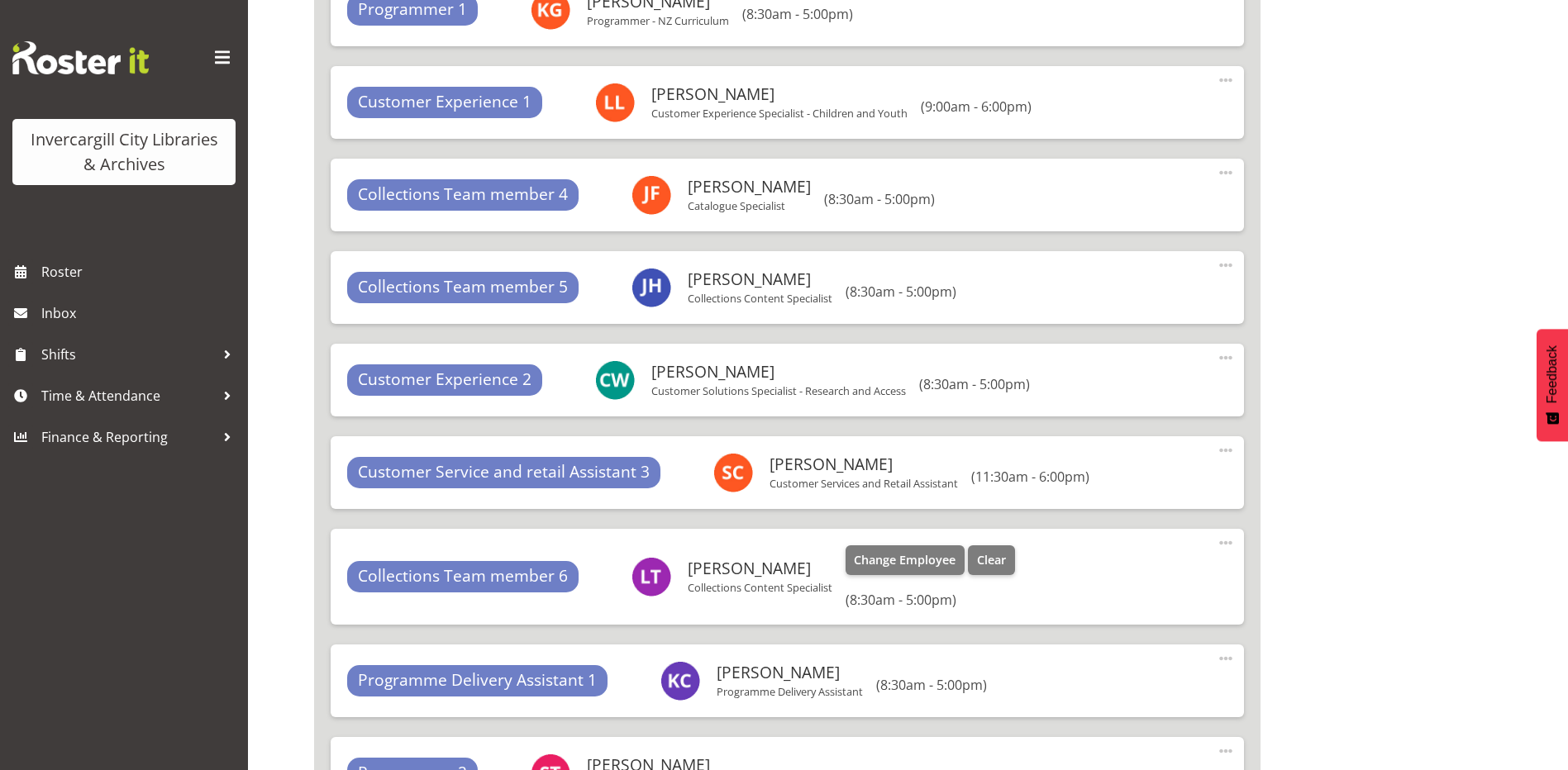
scroll to position [8655, 0]
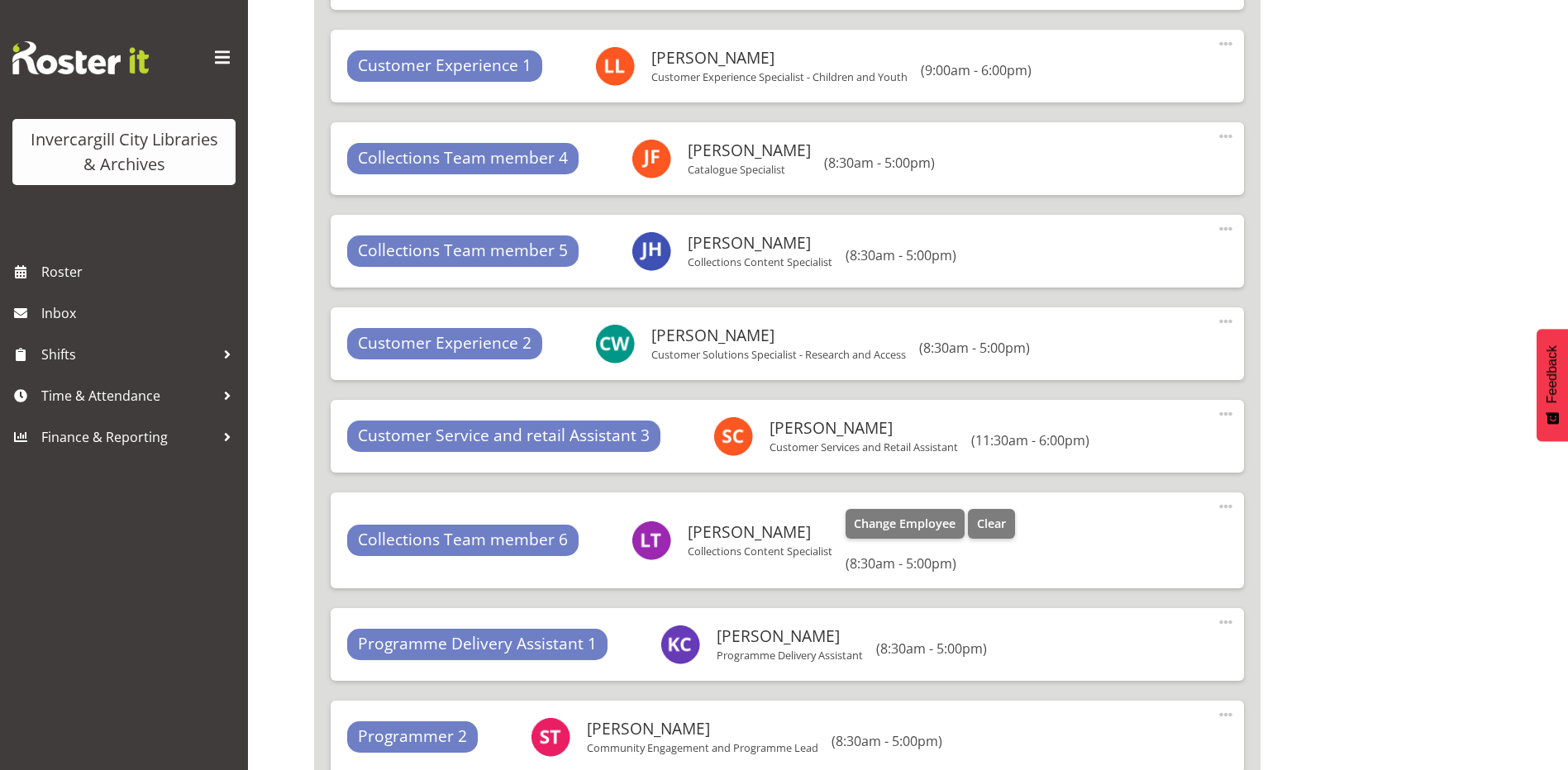
click at [1228, 506] on span at bounding box center [1226, 506] width 20 height 20
click at [1101, 547] on link "Edit" at bounding box center [1157, 543] width 159 height 30
select select "8"
select select "30"
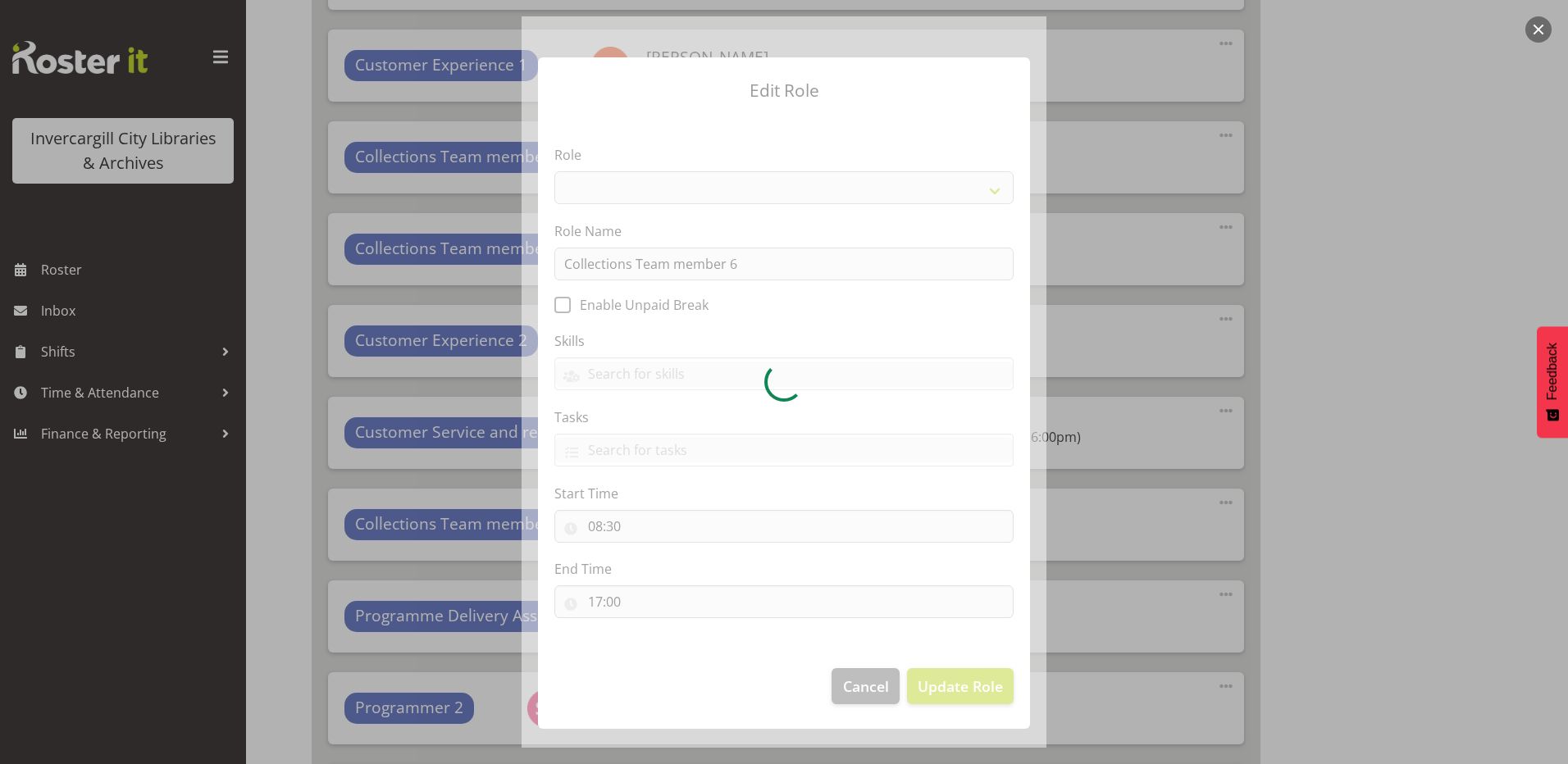
select select "1524"
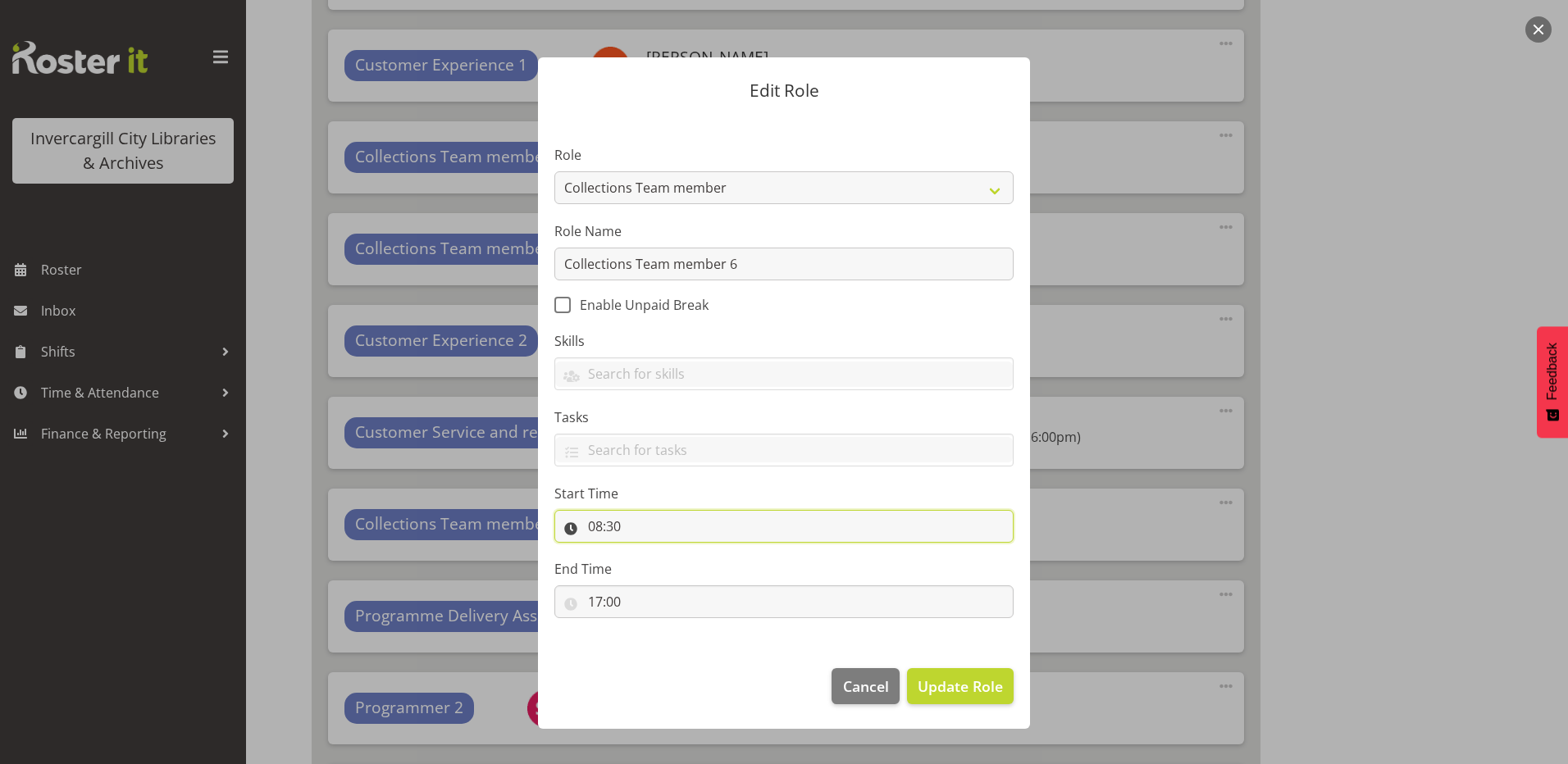
click at [601, 529] on input "08:30" at bounding box center [784, 526] width 459 height 33
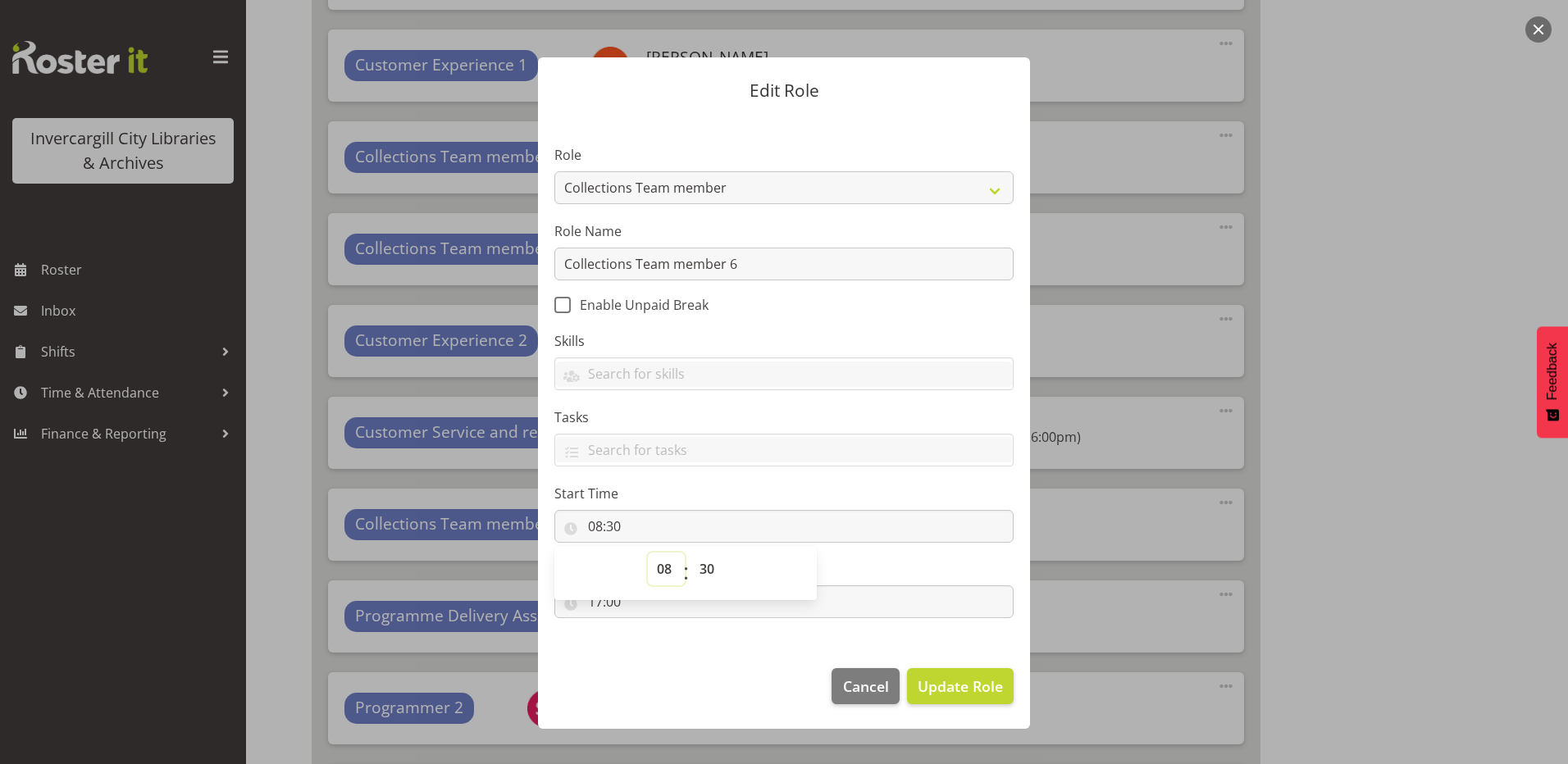
click at [665, 571] on select "00 01 02 03 04 05 06 07 08 09 10 11 12 13 14 15 16 17 18 19 20 21 22 23" at bounding box center [666, 569] width 37 height 33
select select "9"
click at [648, 553] on select "00 01 02 03 04 05 06 07 08 09 10 11 12 13 14 15 16 17 18 19 20 21 22 23" at bounding box center [666, 569] width 37 height 33
type input "09:30"
click at [702, 565] on select "00 01 02 03 04 05 06 07 08 09 10 11 12 13 14 15 16 17 18 19 20 21 22 23 24 25 2…" at bounding box center [709, 569] width 37 height 33
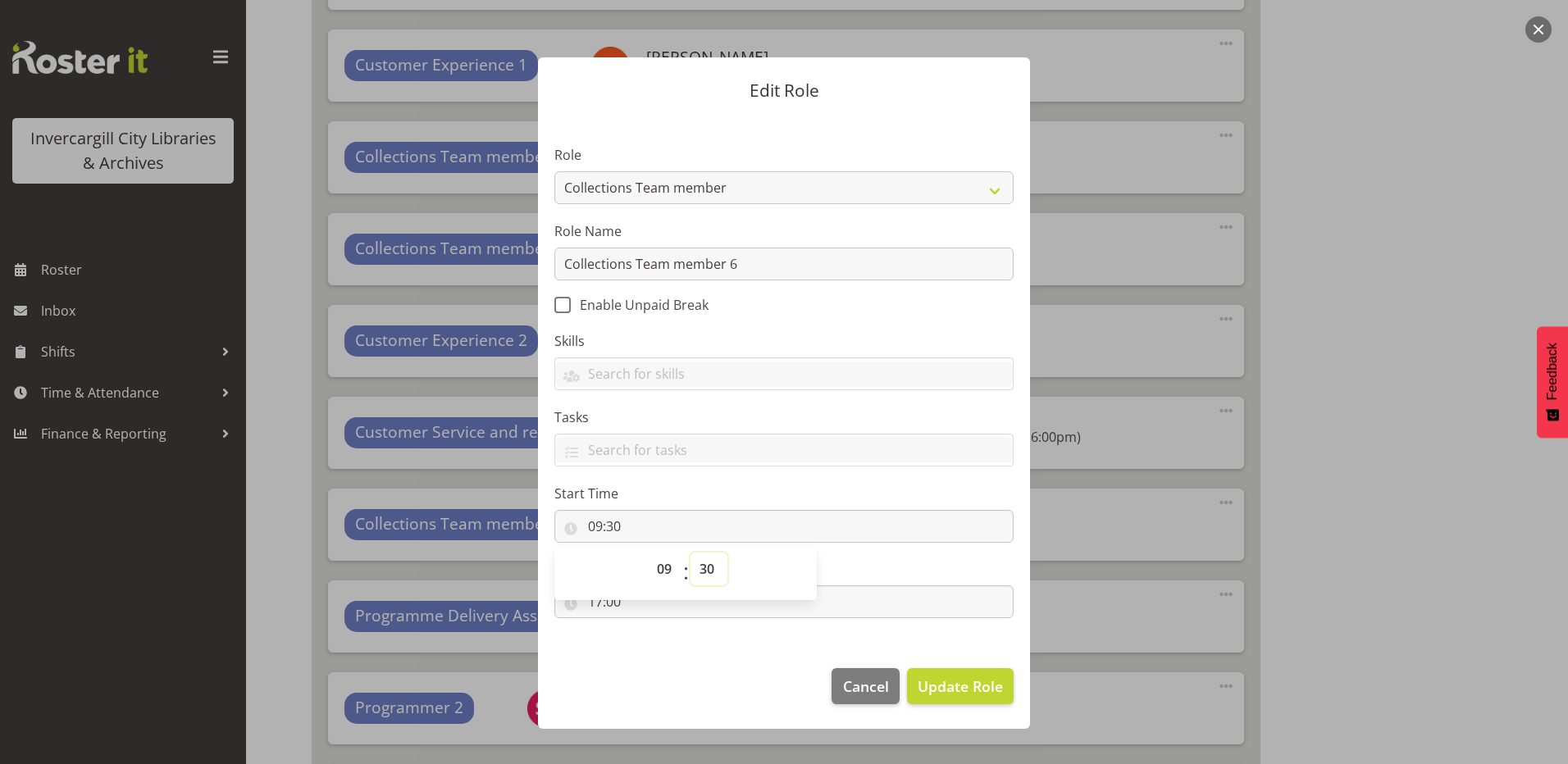
select select "0"
click at [691, 553] on select "00 01 02 03 04 05 06 07 08 09 10 11 12 13 14 15 16 17 18 19 20 21 22 23 24 25 2…" at bounding box center [709, 569] width 37 height 33
type input "09:00"
click at [640, 663] on footer "Cancel Update Role" at bounding box center [784, 690] width 492 height 77
click at [599, 607] on input "17:00" at bounding box center [784, 601] width 459 height 33
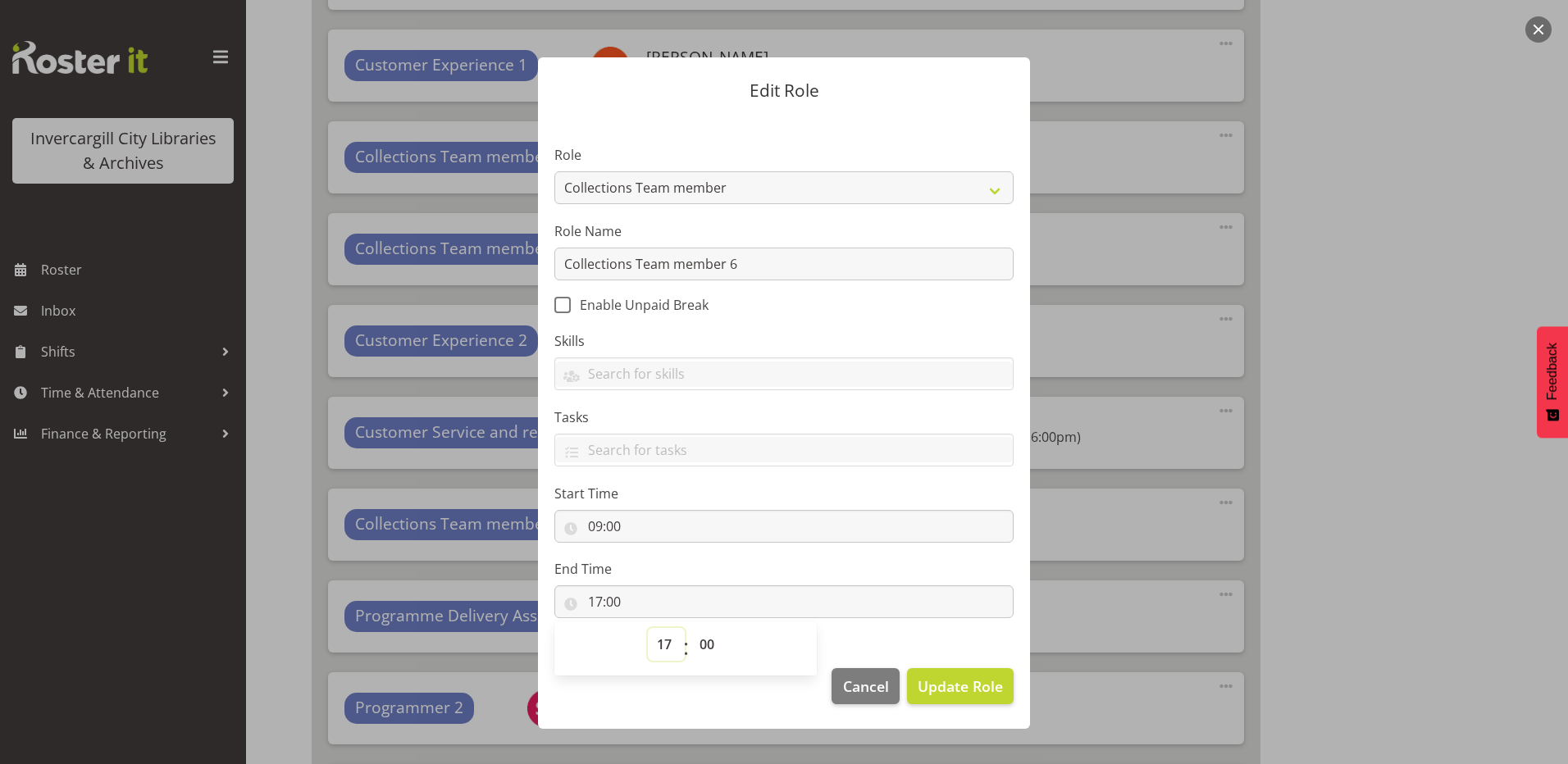
drag, startPoint x: 599, startPoint y: 607, endPoint x: 663, endPoint y: 646, distance: 74.9
click at [663, 646] on select "00 01 02 03 04 05 06 07 08 09 10 11 12 13 14 15 16 17 18 19 20 21 22 23" at bounding box center [666, 644] width 37 height 33
select select "18"
click at [648, 628] on select "00 01 02 03 04 05 06 07 08 09 10 11 12 13 14 15 16 17 18 19 20 21 22 23" at bounding box center [666, 644] width 37 height 33
type input "18:00"
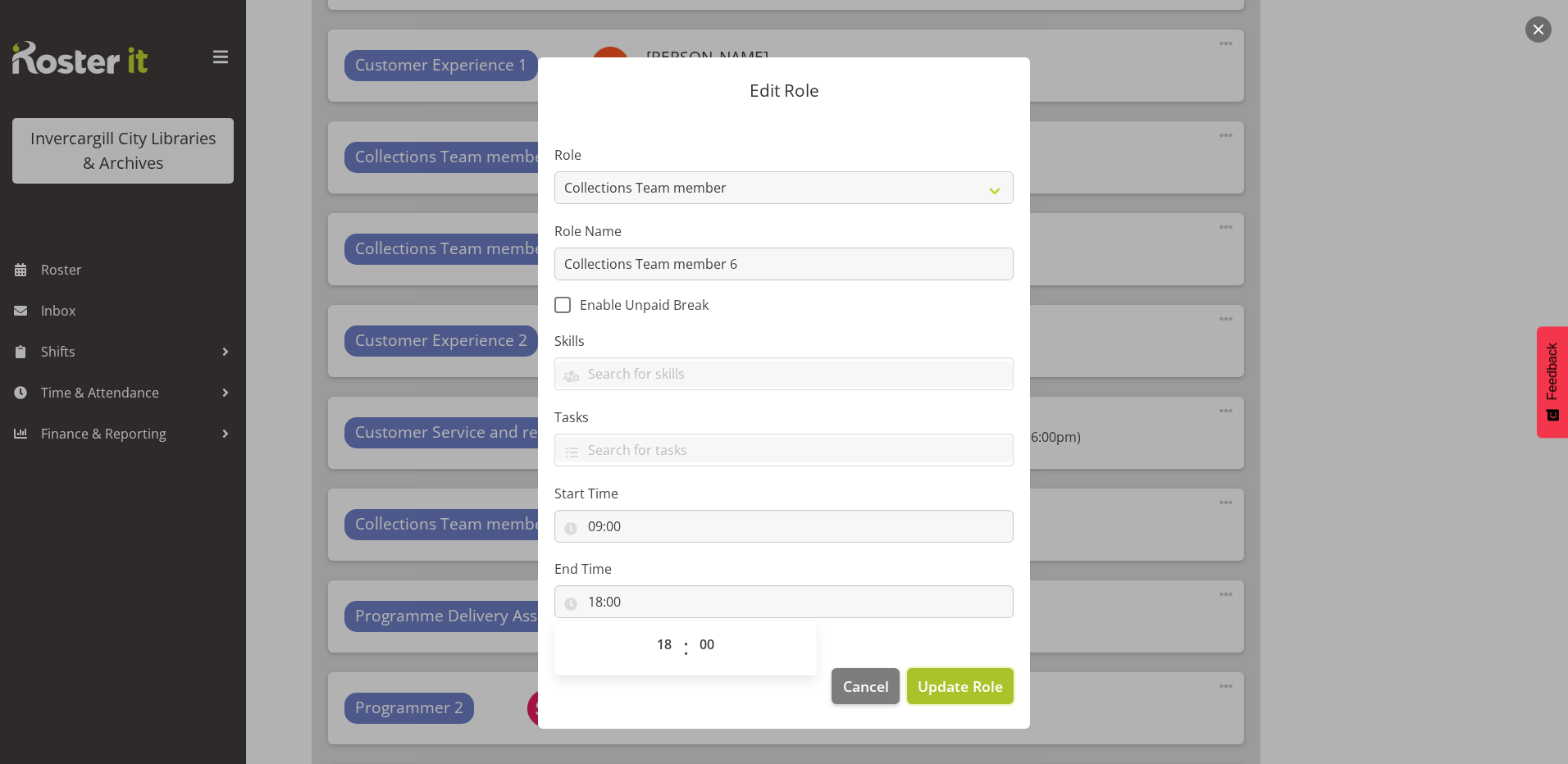
click at [968, 690] on span "Update Role" at bounding box center [961, 687] width 85 height 22
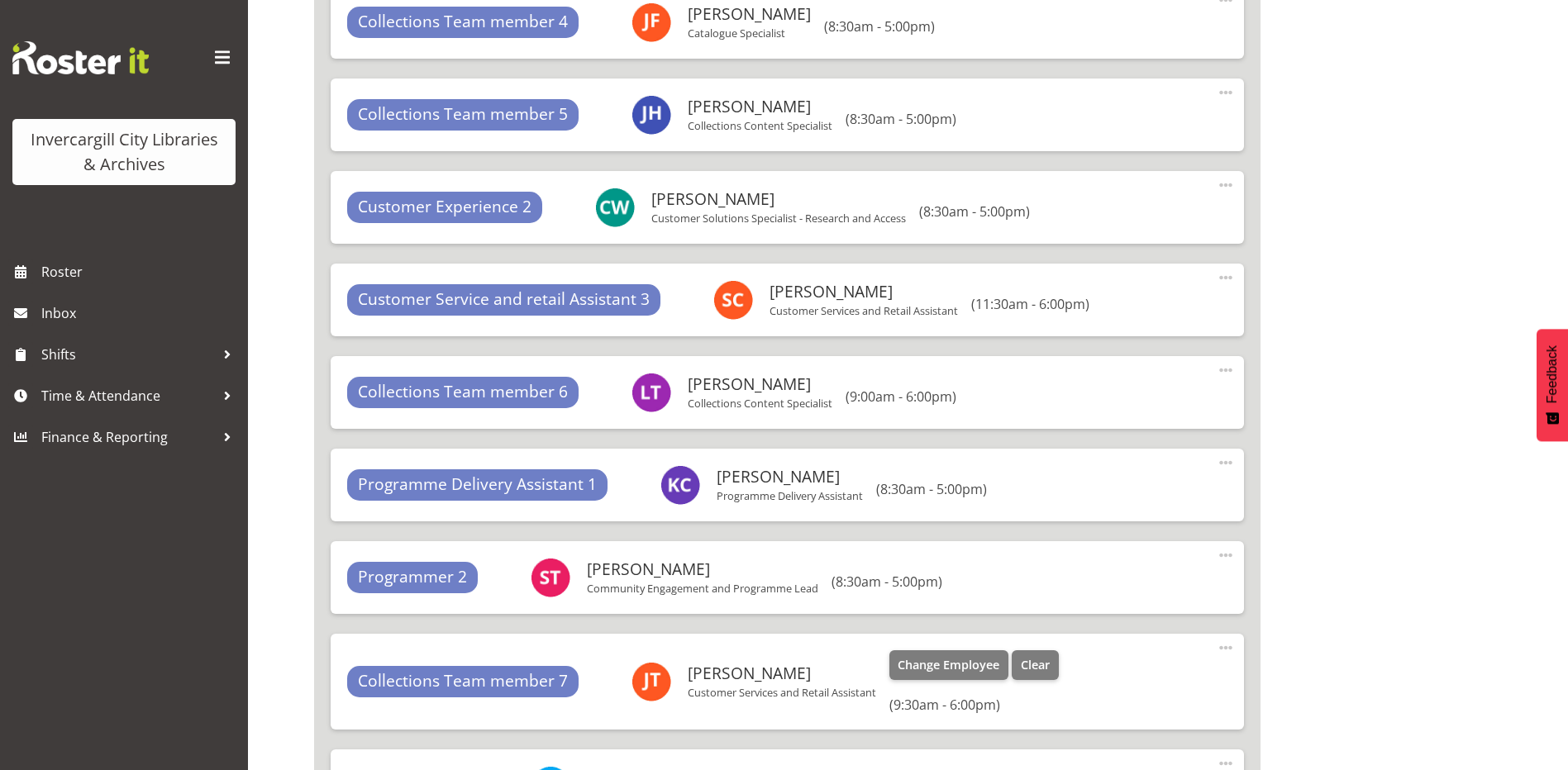
scroll to position [8820, 0]
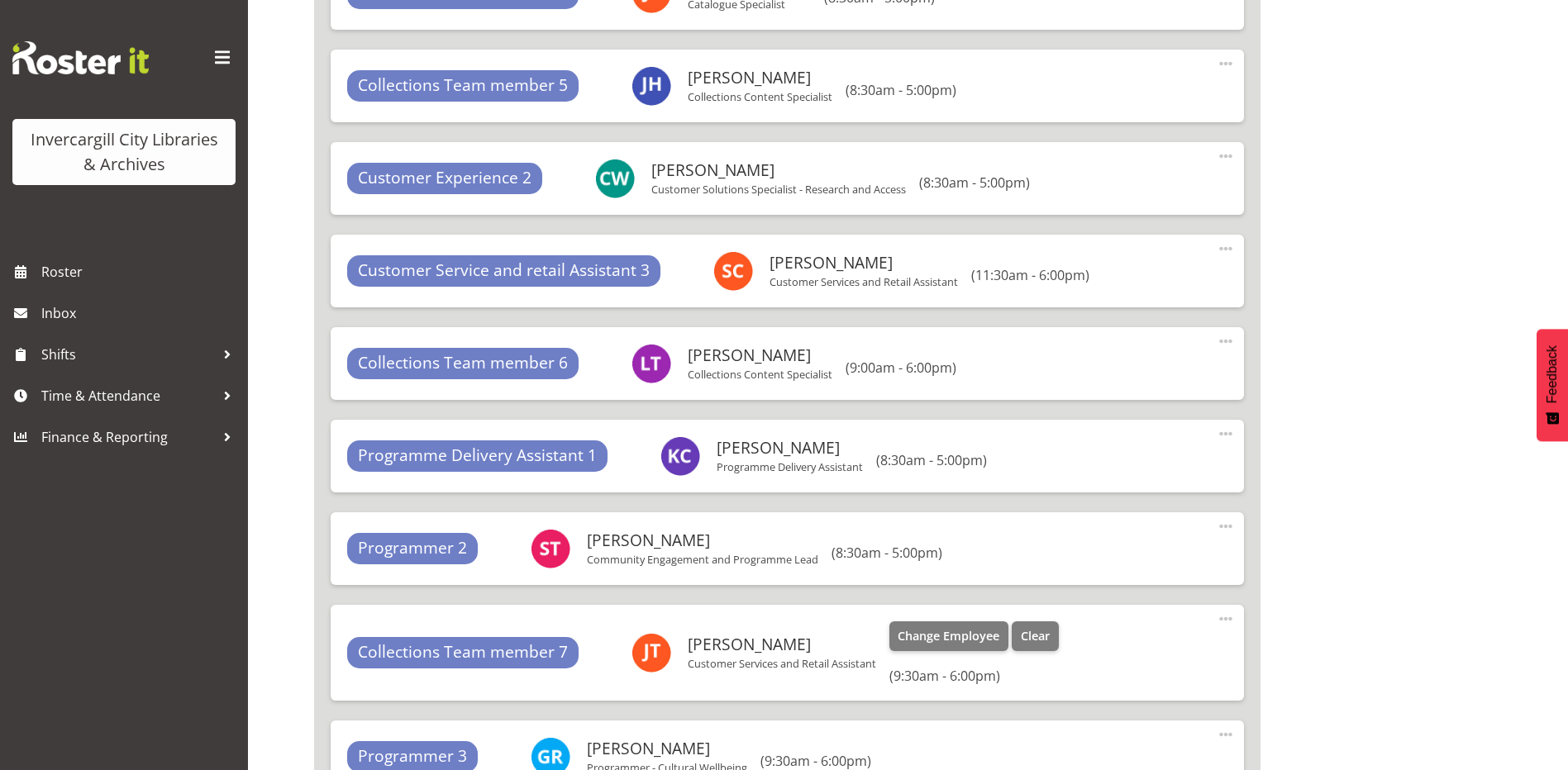
click at [1228, 622] on span at bounding box center [1226, 619] width 20 height 20
click at [1100, 662] on link "Edit" at bounding box center [1157, 656] width 159 height 30
select select "9"
select select "30"
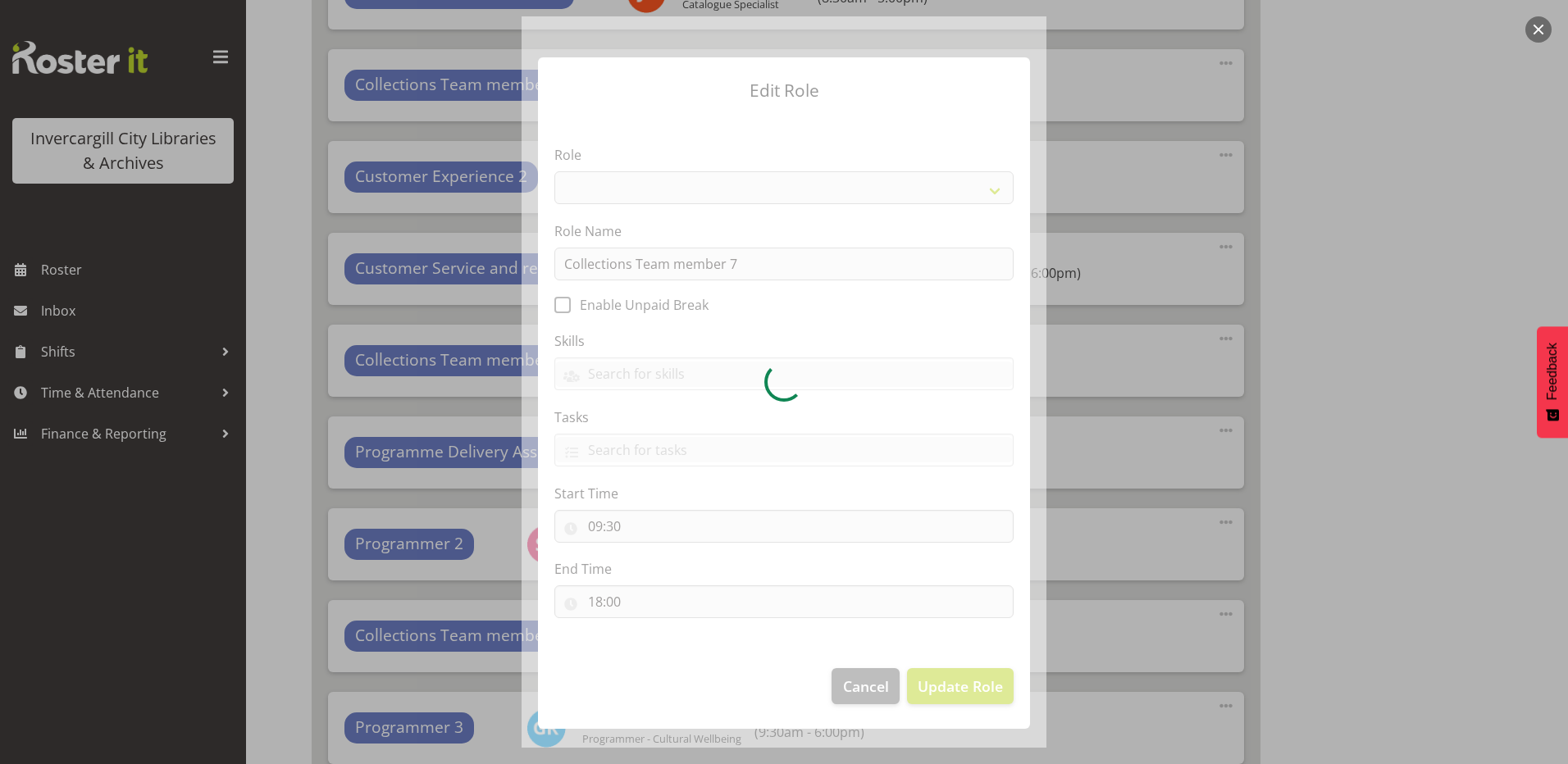
select select "1524"
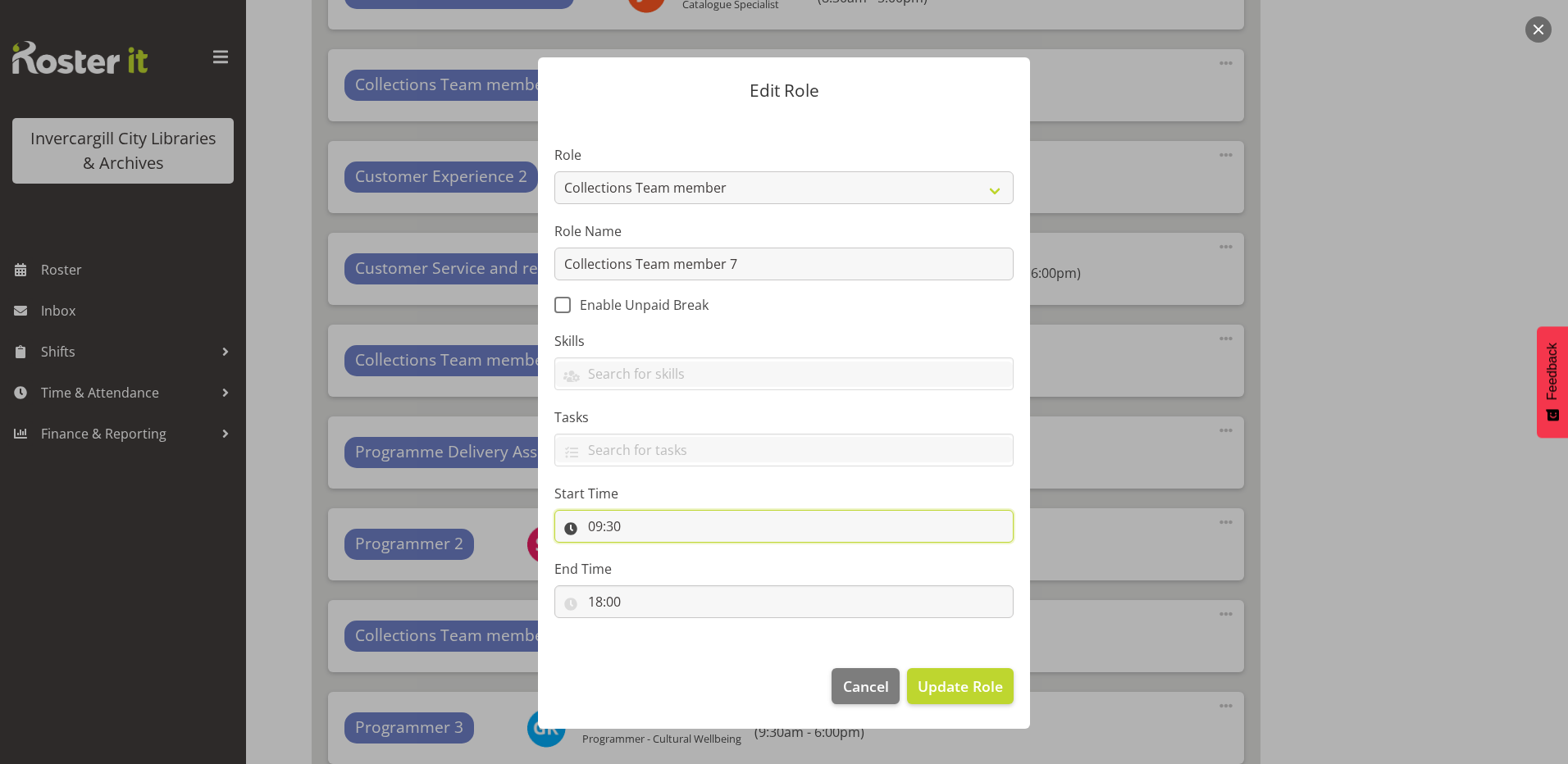
click at [603, 531] on input "09:30" at bounding box center [784, 526] width 459 height 33
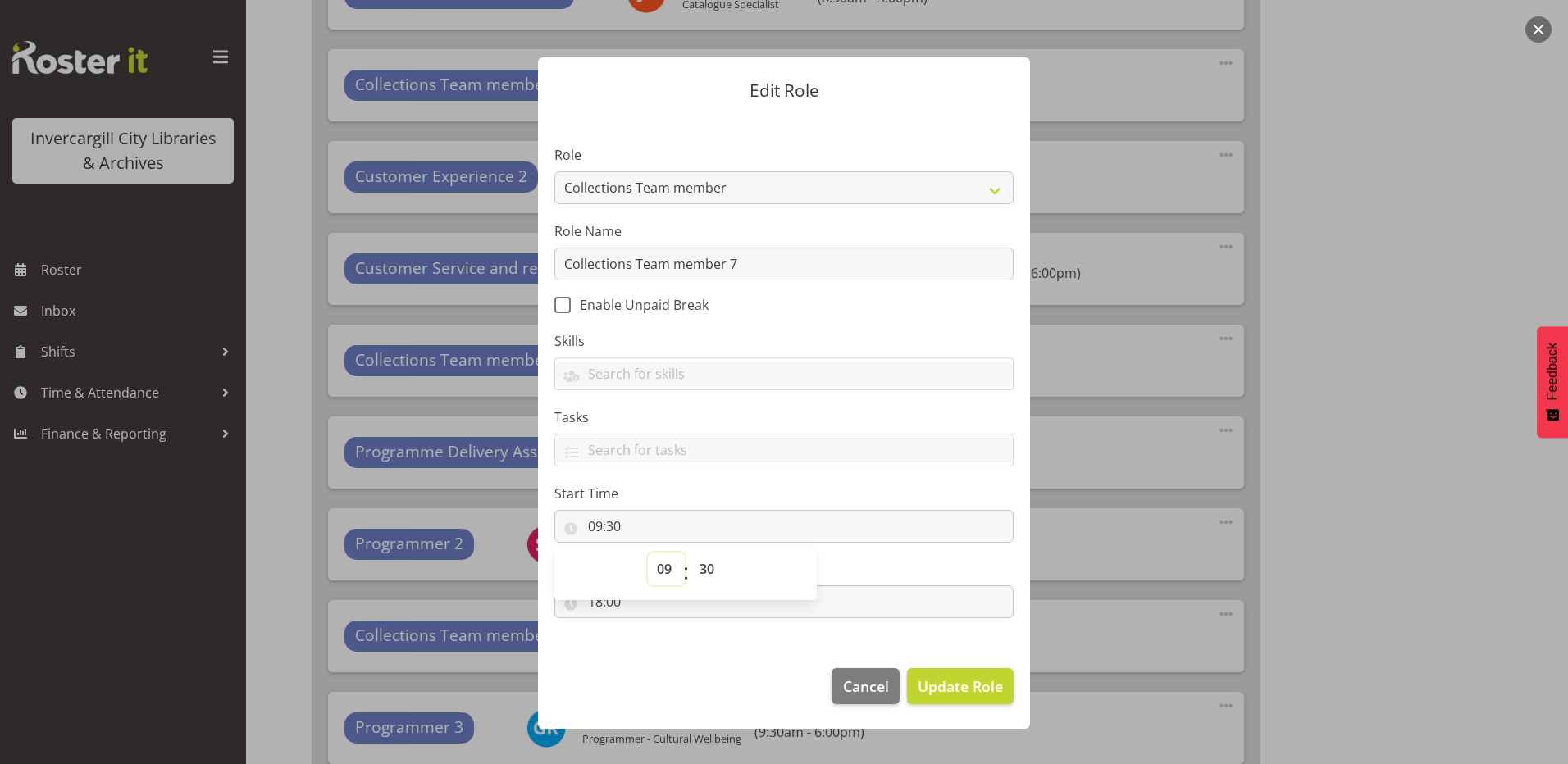
click at [664, 570] on select "00 01 02 03 04 05 06 07 08 09 10 11 12 13 14 15 16 17 18 19 20 21 22 23" at bounding box center [666, 569] width 37 height 33
select select "8"
click at [648, 553] on select "00 01 02 03 04 05 06 07 08 09 10 11 12 13 14 15 16 17 18 19 20 21 22 23" at bounding box center [666, 569] width 37 height 33
type input "08:30"
click at [704, 565] on select "00 01 02 03 04 05 06 07 08 09 10 11 12 13 14 15 16 17 18 19 20 21 22 23 24 25 2…" at bounding box center [709, 569] width 37 height 33
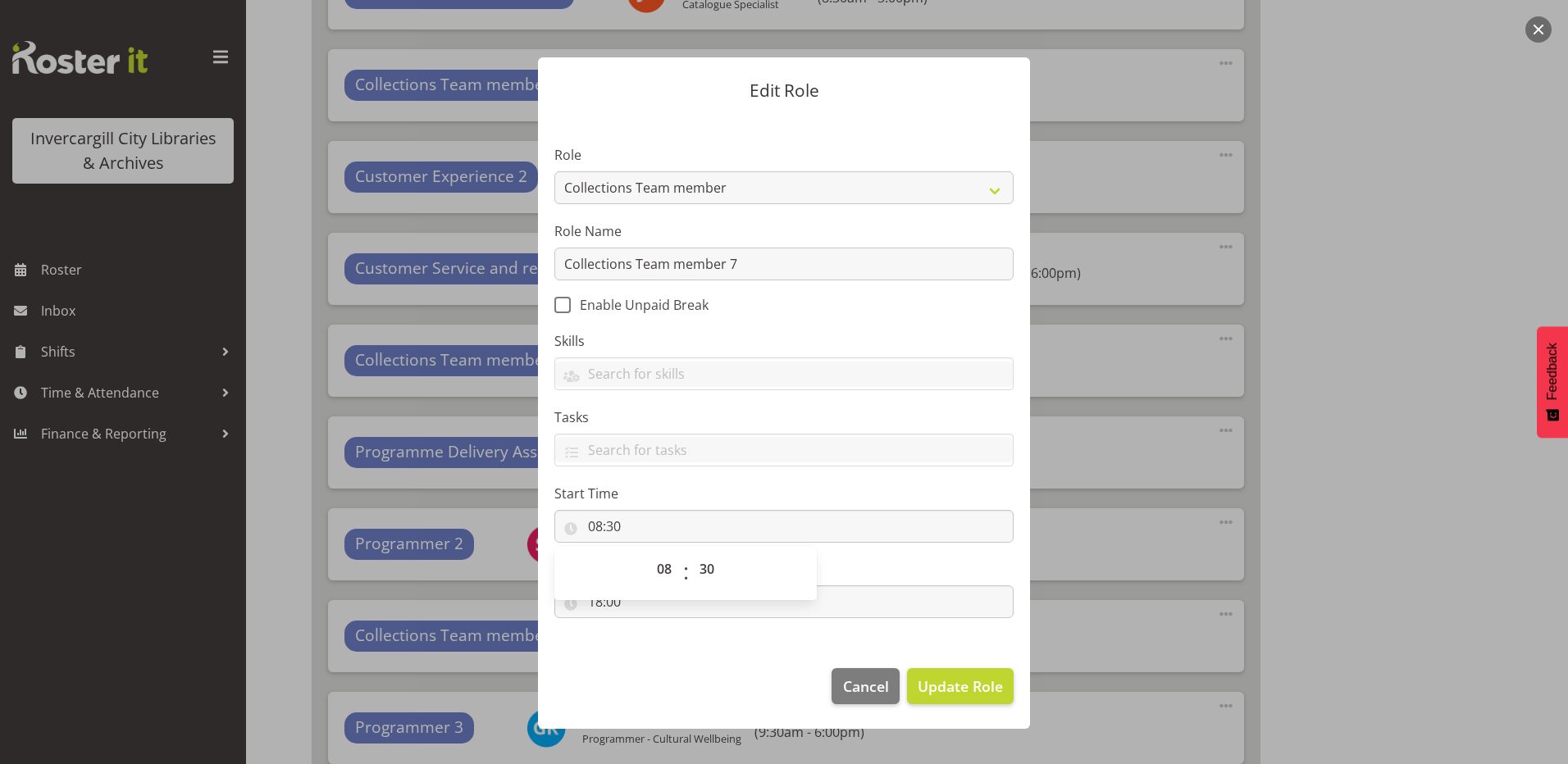
click at [673, 656] on footer "Cancel Update Role" at bounding box center [784, 690] width 492 height 77
click at [599, 600] on input "18:00" at bounding box center [784, 601] width 459 height 33
click at [664, 632] on select "00 01 02 03 04 05 06 07 08 09 10 11 12 13 14 15 16 17 18 19 20 21 22 23" at bounding box center [666, 644] width 37 height 33
select select "17"
click at [648, 628] on select "00 01 02 03 04 05 06 07 08 09 10 11 12 13 14 15 16 17 18 19 20 21 22 23" at bounding box center [666, 644] width 37 height 33
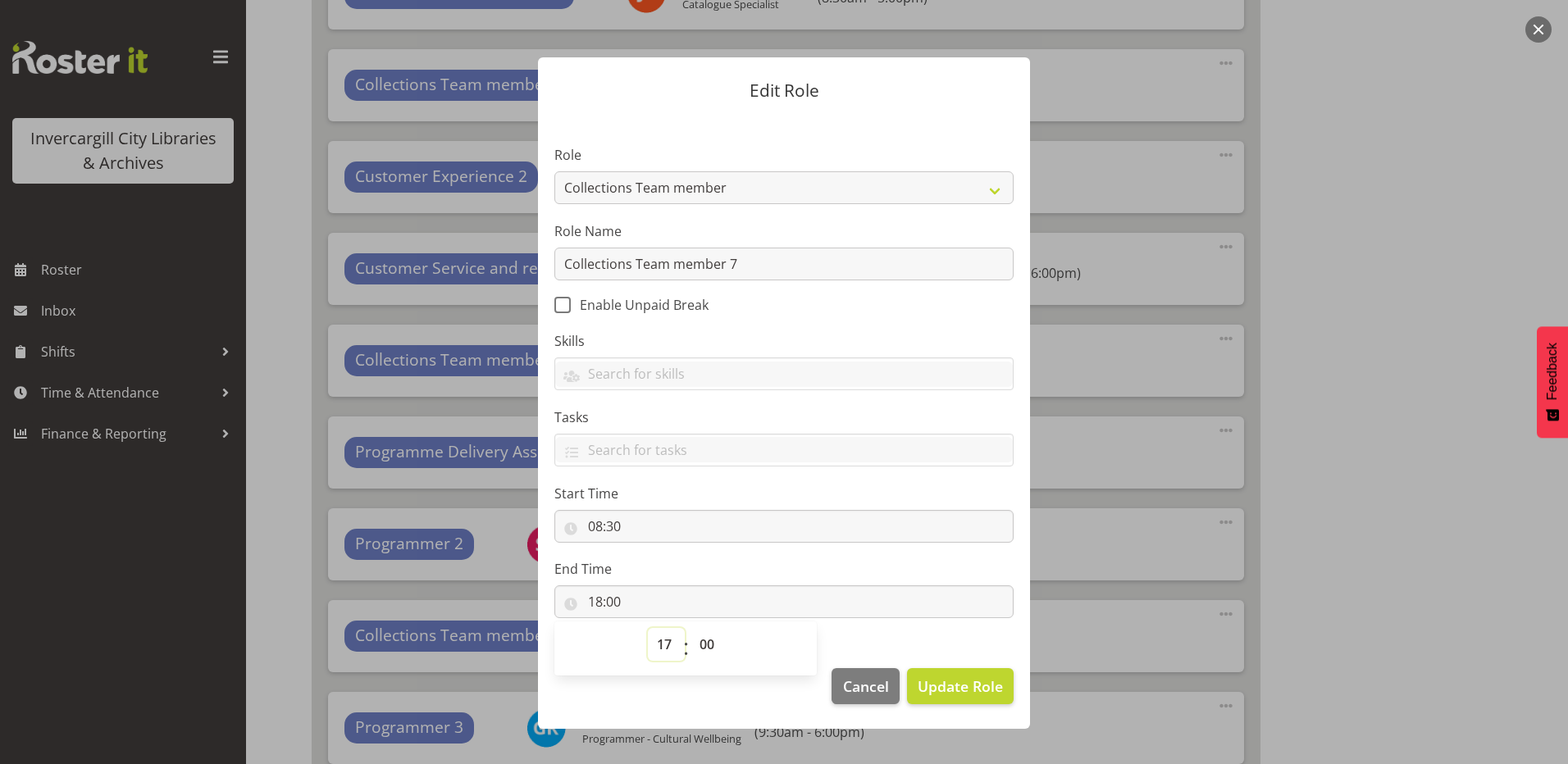
type input "17:00"
click at [963, 690] on span "Update Role" at bounding box center [961, 687] width 85 height 22
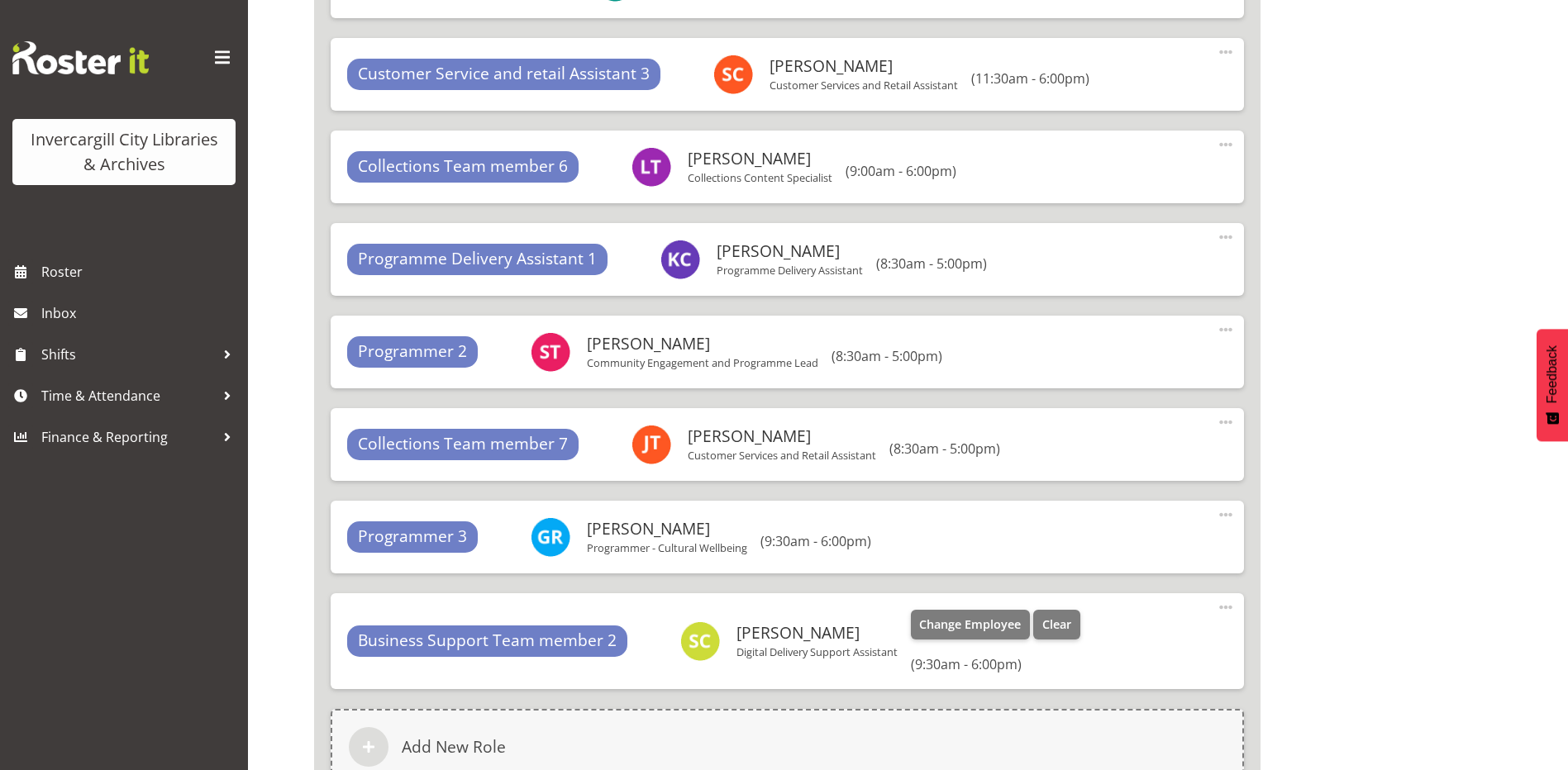
scroll to position [9069, 0]
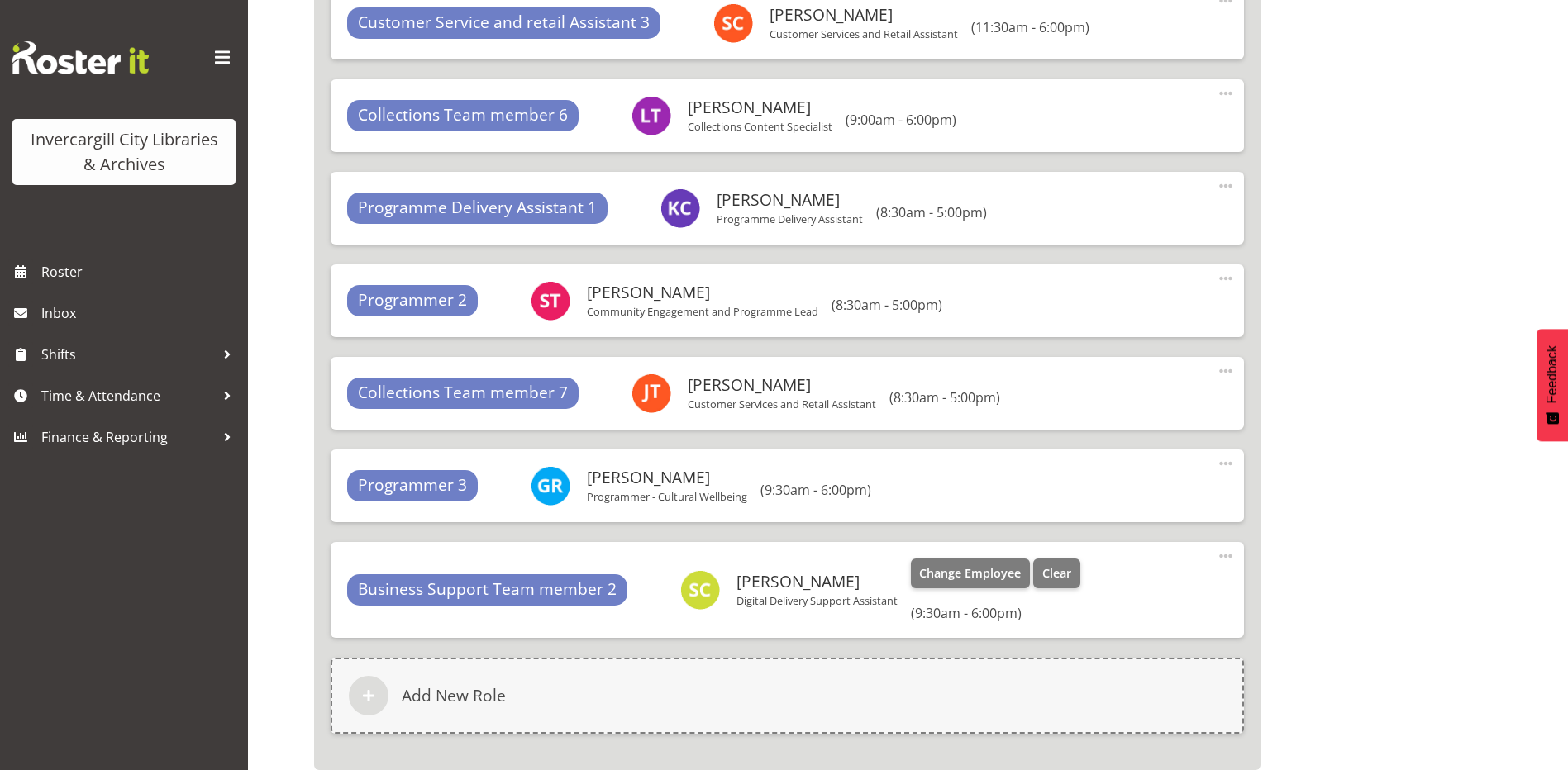
click at [1221, 549] on span at bounding box center [1226, 556] width 20 height 20
click at [1127, 588] on link "Edit" at bounding box center [1157, 593] width 159 height 30
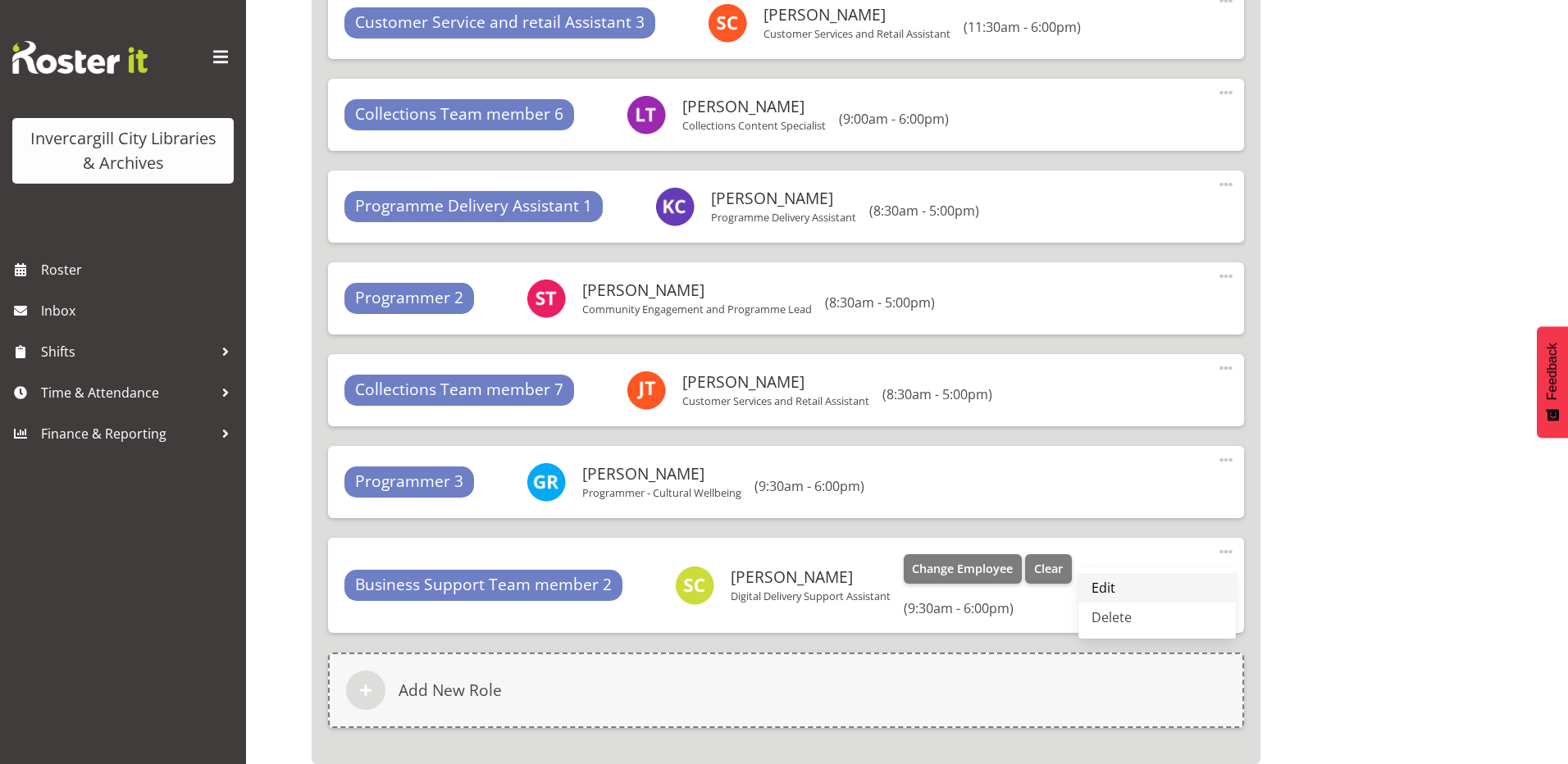
select select "9"
select select "30"
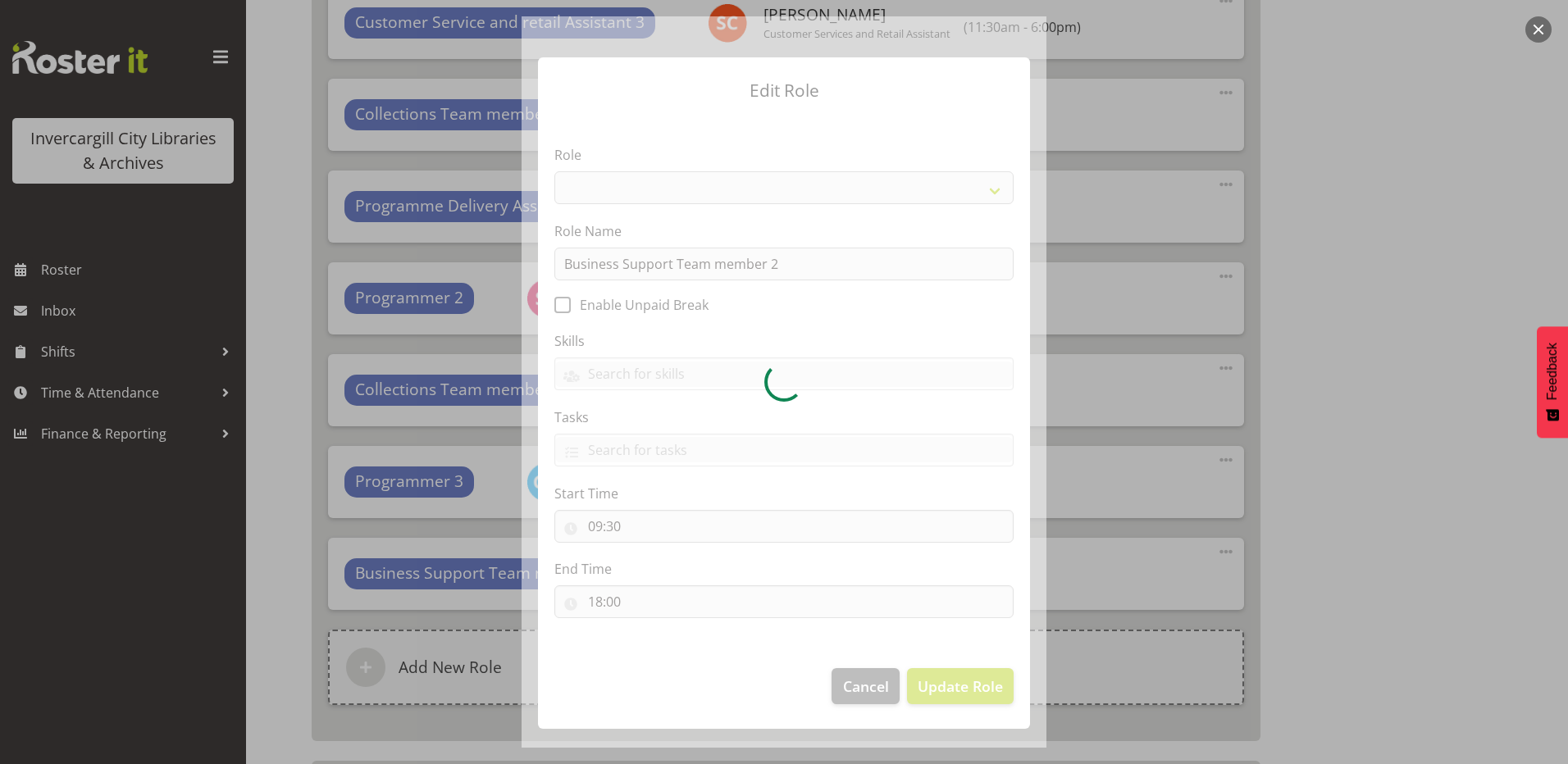
select select "1527"
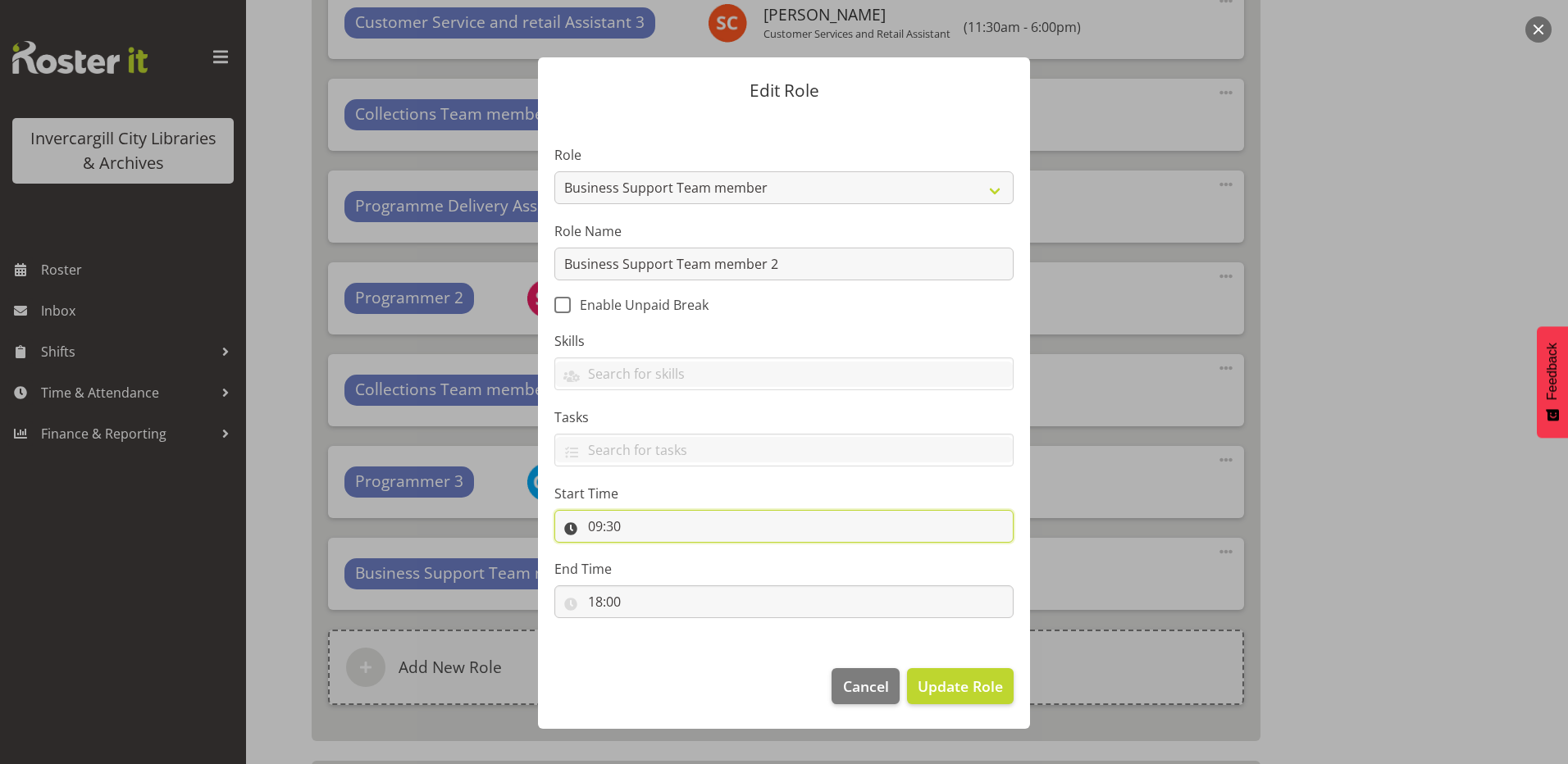
click at [608, 511] on input "09:30" at bounding box center [784, 526] width 459 height 33
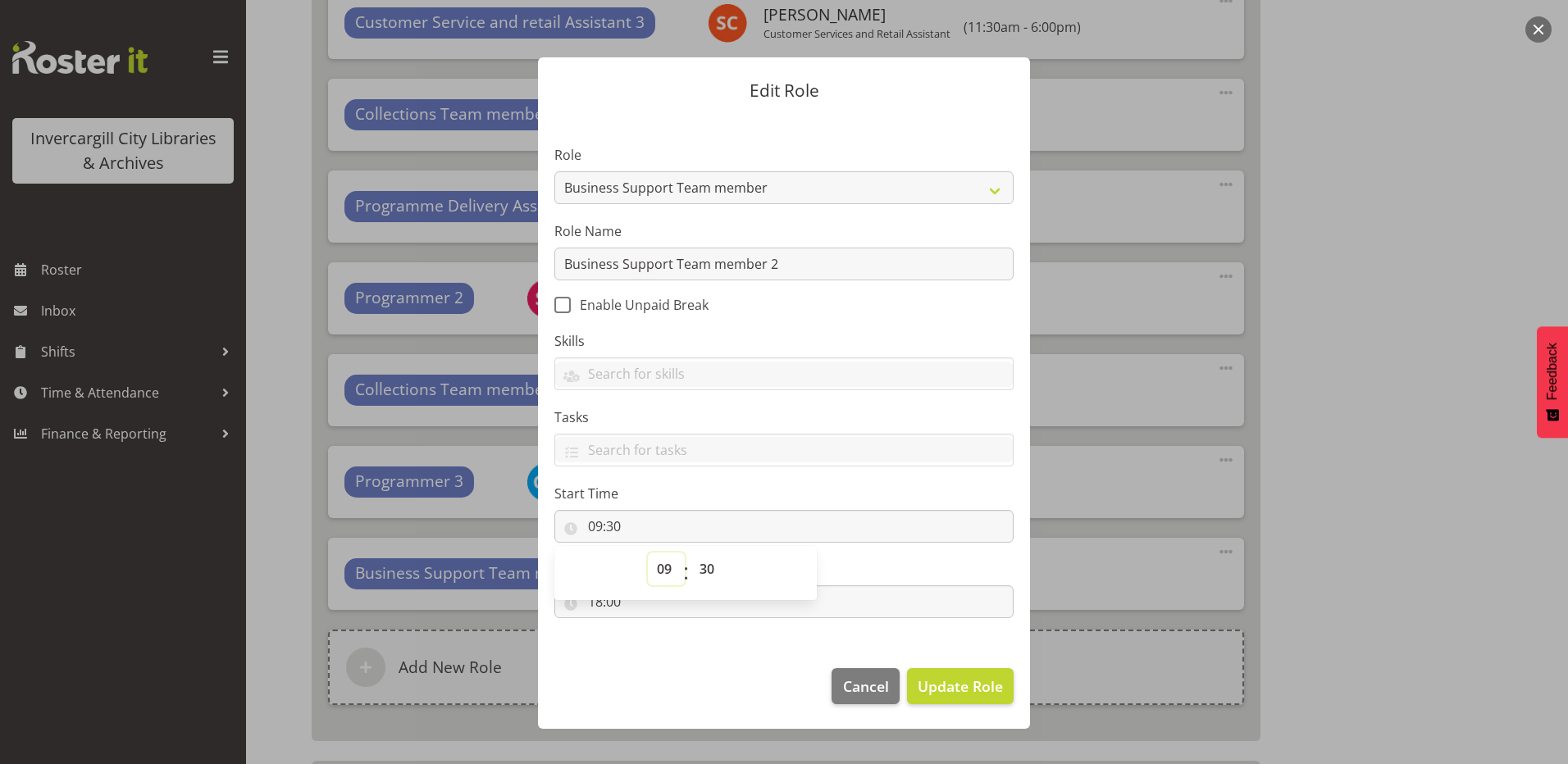
click at [667, 570] on select "00 01 02 03 04 05 06 07 08 09 10 11 12 13 14 15 16 17 18 19 20 21 22 23" at bounding box center [666, 569] width 37 height 33
select select "8"
click at [648, 553] on select "00 01 02 03 04 05 06 07 08 09 10 11 12 13 14 15 16 17 18 19 20 21 22 23" at bounding box center [666, 569] width 37 height 33
type input "08:30"
drag, startPoint x: 620, startPoint y: 689, endPoint x: 598, endPoint y: 625, distance: 67.7
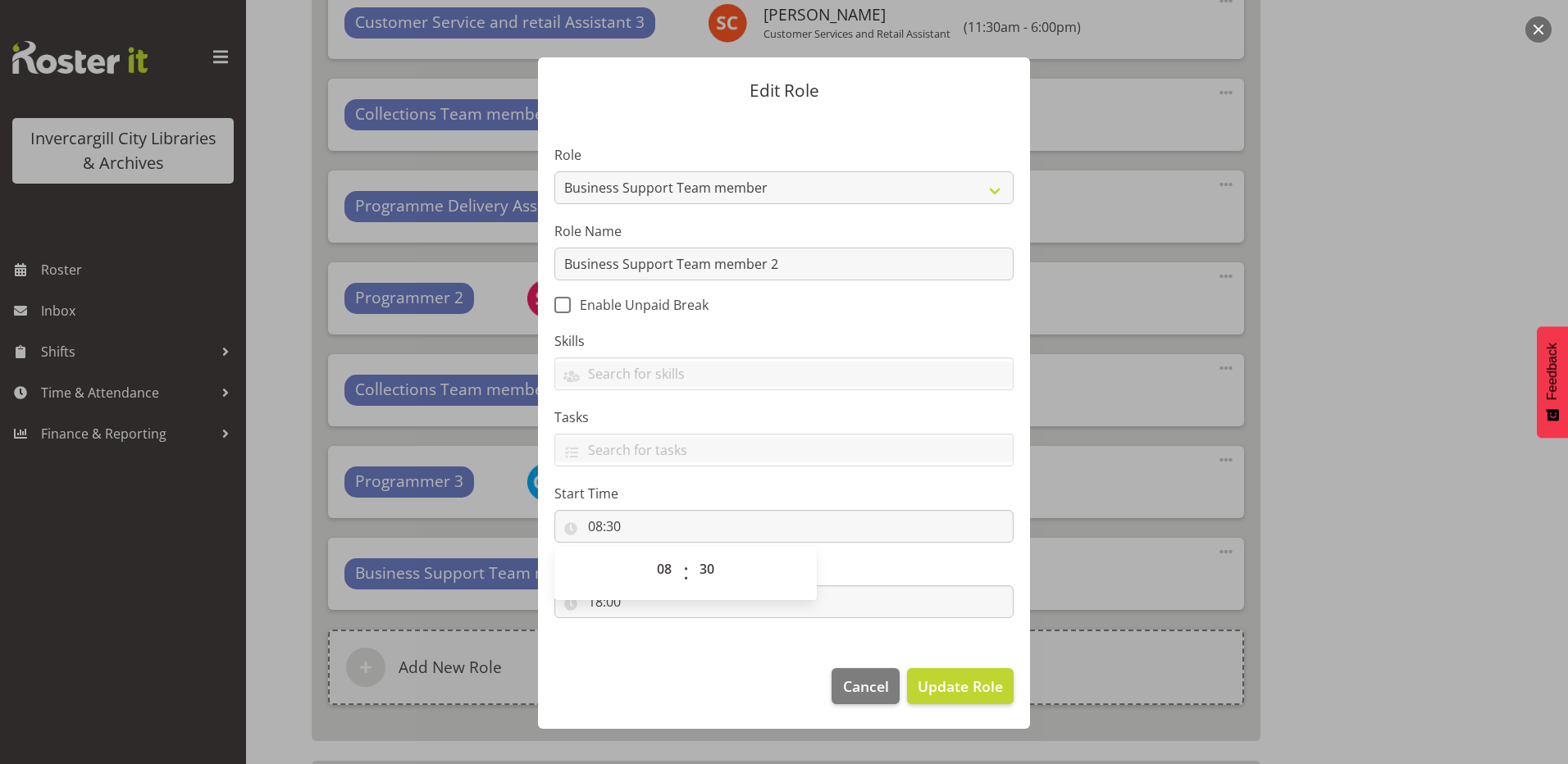
click at [617, 681] on footer "Cancel Update Role" at bounding box center [784, 690] width 492 height 77
click at [595, 602] on input "18:00" at bounding box center [784, 601] width 459 height 33
click at [666, 655] on select "00 01 02 03 04 05 06 07 08 09 10 11 12 13 14 15 16 17 18 19 20 21 22 23" at bounding box center [666, 644] width 37 height 33
select select "17"
click at [648, 628] on select "00 01 02 03 04 05 06 07 08 09 10 11 12 13 14 15 16 17 18 19 20 21 22 23" at bounding box center [666, 644] width 37 height 33
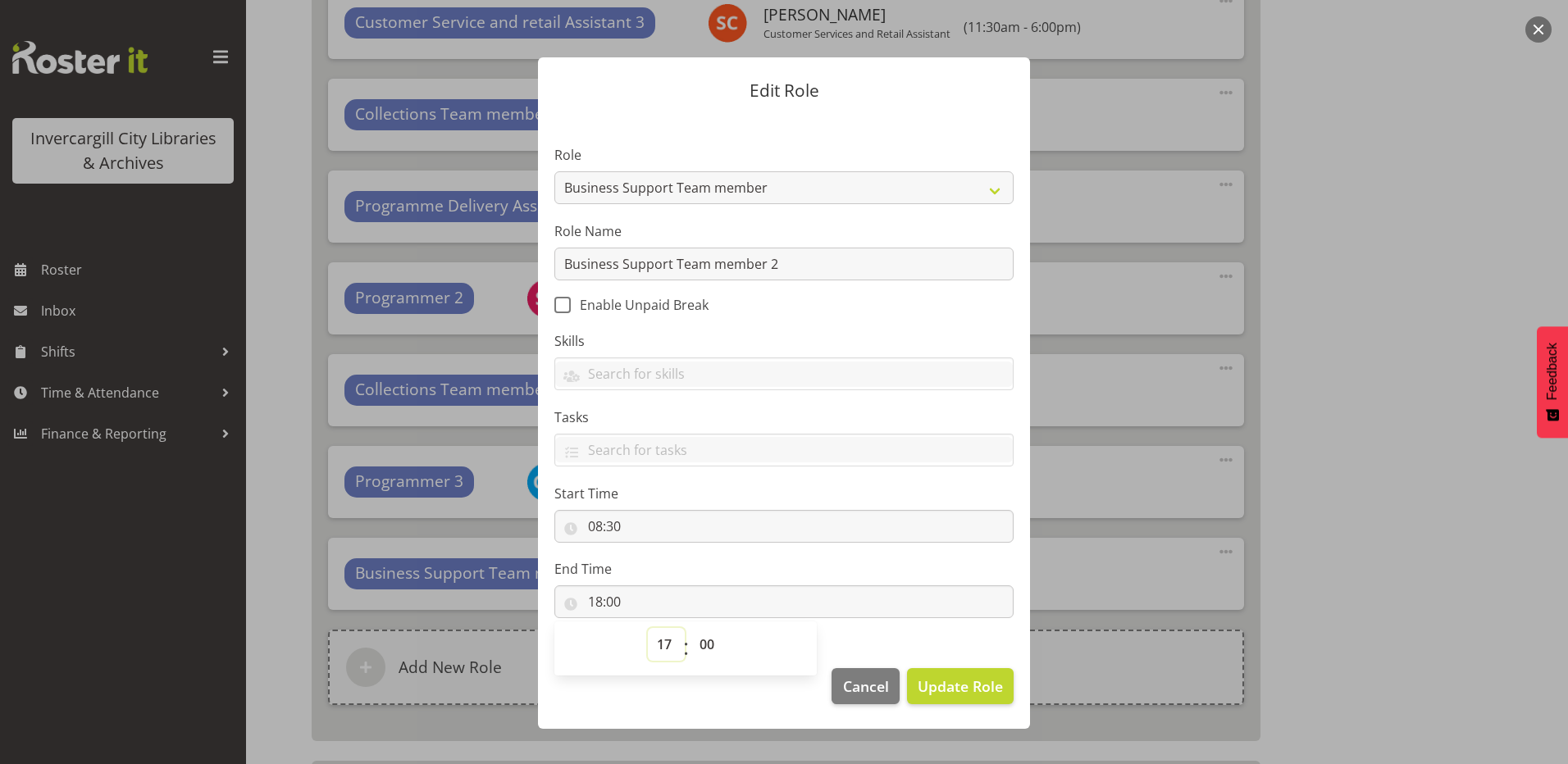
type input "17:00"
click at [941, 698] on button "Update Role" at bounding box center [961, 686] width 107 height 37
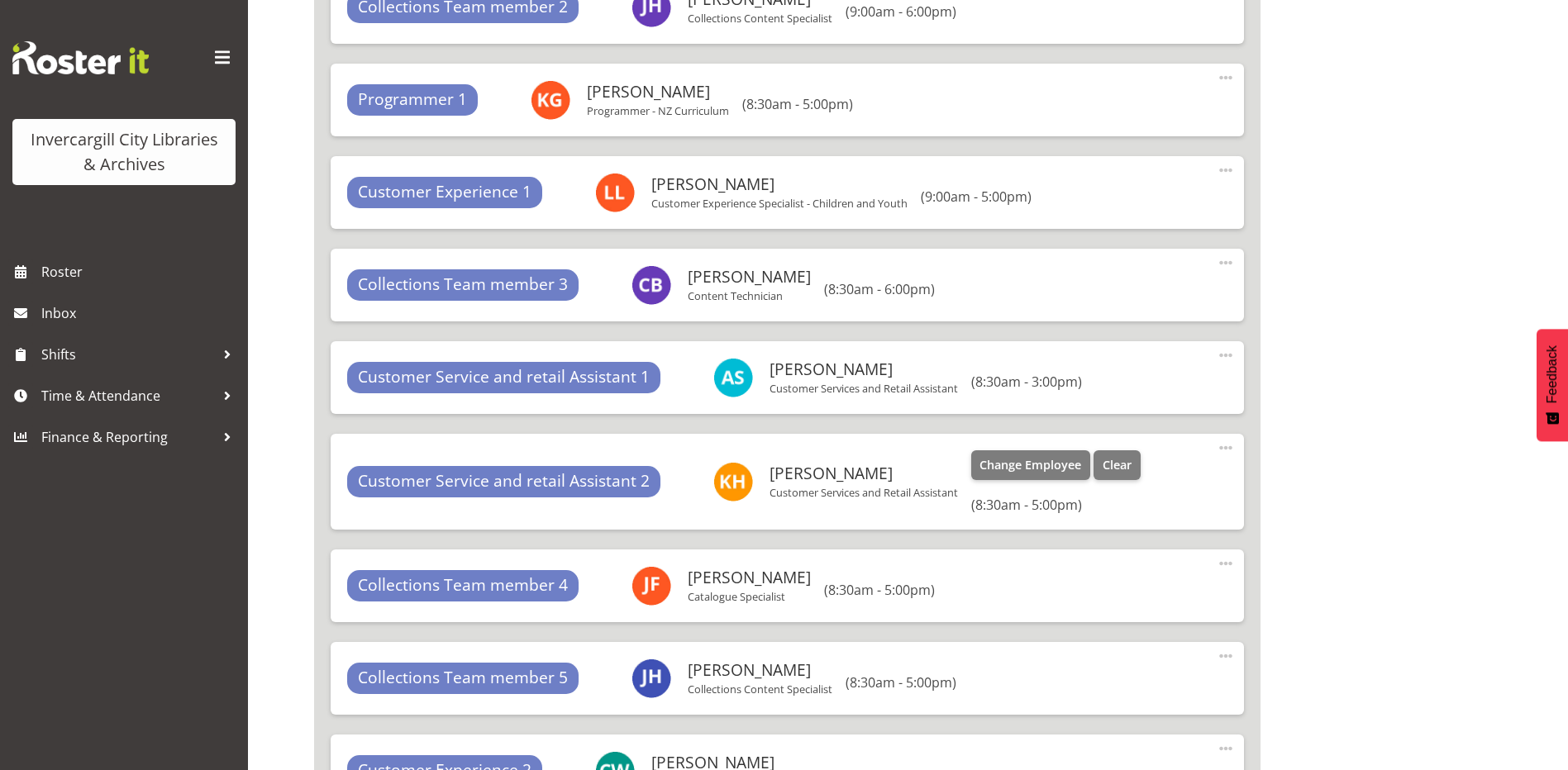
scroll to position [2621, 0]
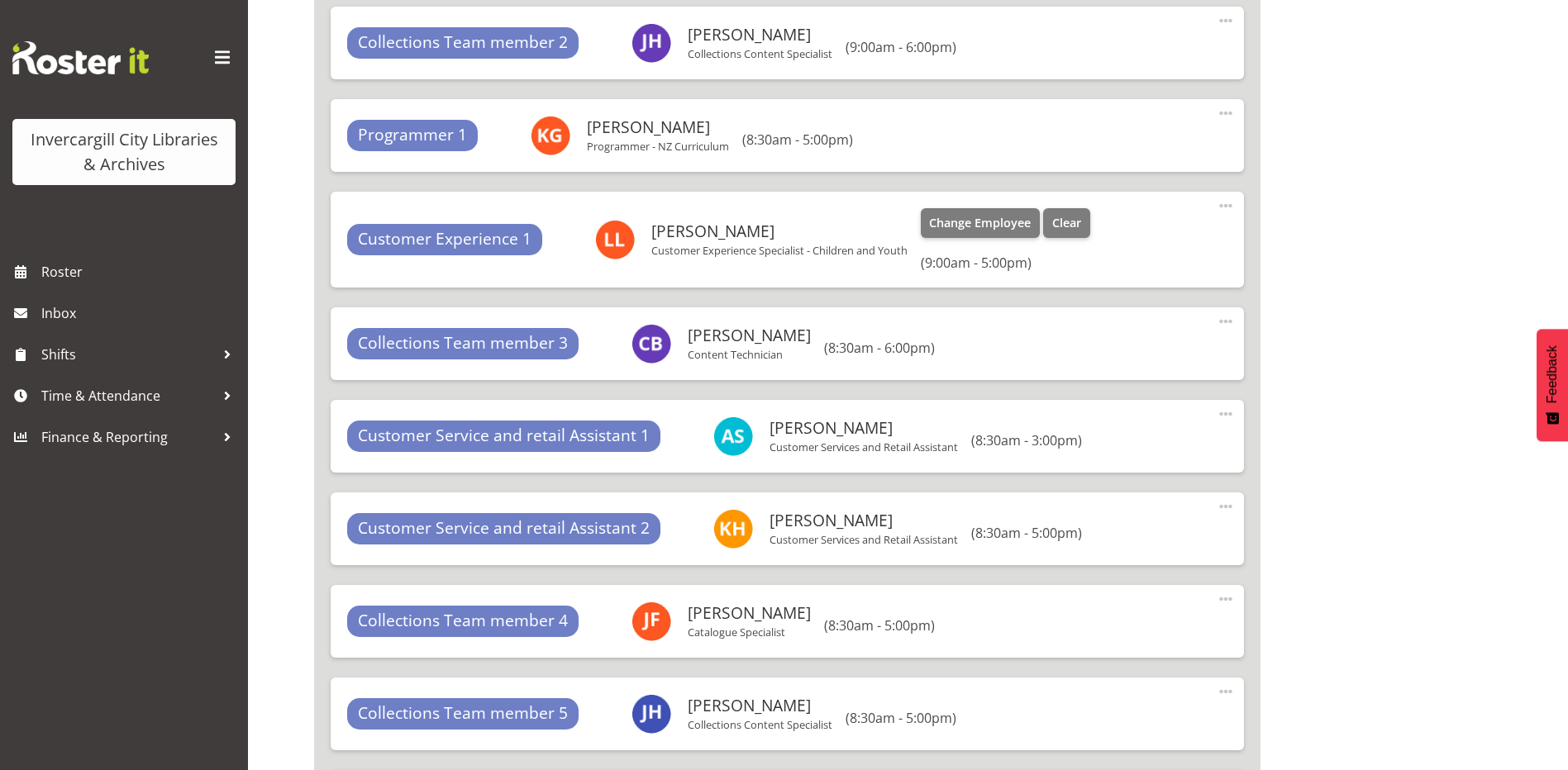
click at [1220, 200] on span at bounding box center [1226, 206] width 20 height 20
click at [1142, 241] on link "Edit" at bounding box center [1157, 242] width 159 height 30
select select "17"
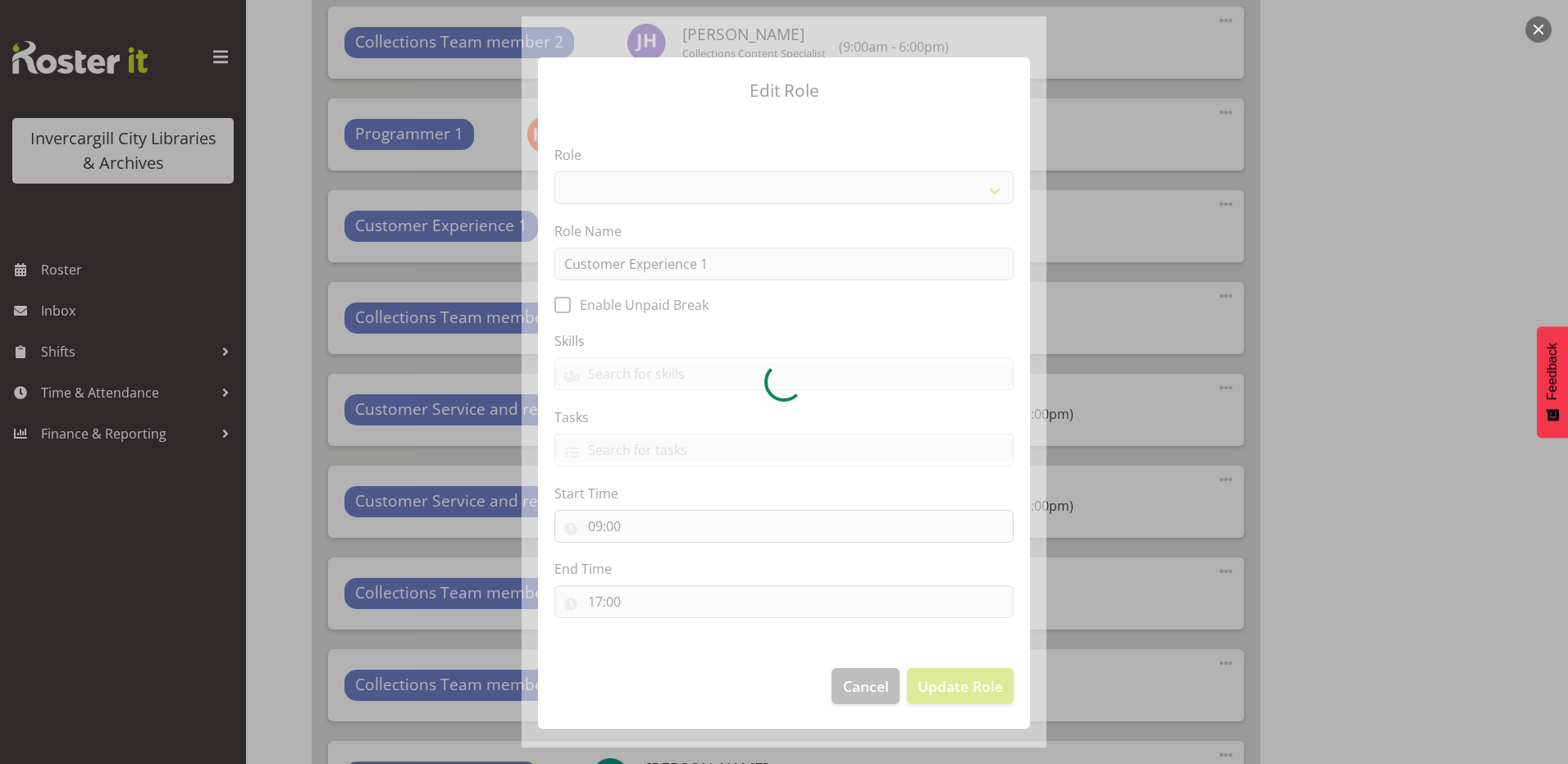
select select "1533"
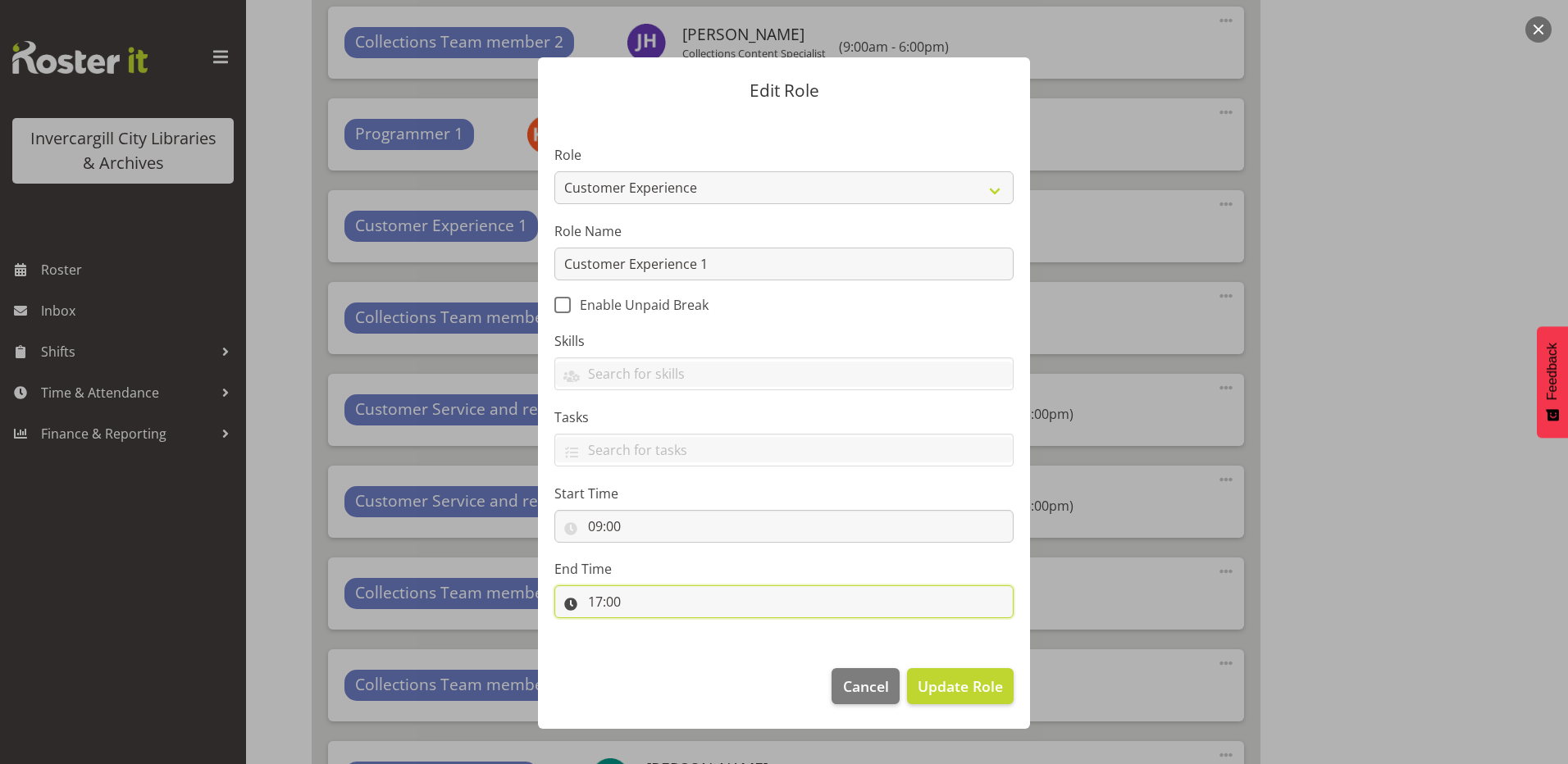
click at [609, 593] on input "17:00" at bounding box center [784, 601] width 459 height 33
click at [666, 643] on select "00 01 02 03 04 05 06 07 08 09 10 11 12 13 14 15 16 17 18 19 20 21 22 23" at bounding box center [666, 644] width 37 height 33
select select "18"
click at [648, 628] on select "00 01 02 03 04 05 06 07 08 09 10 11 12 13 14 15 16 17 18 19 20 21 22 23" at bounding box center [666, 644] width 37 height 33
type input "18:00"
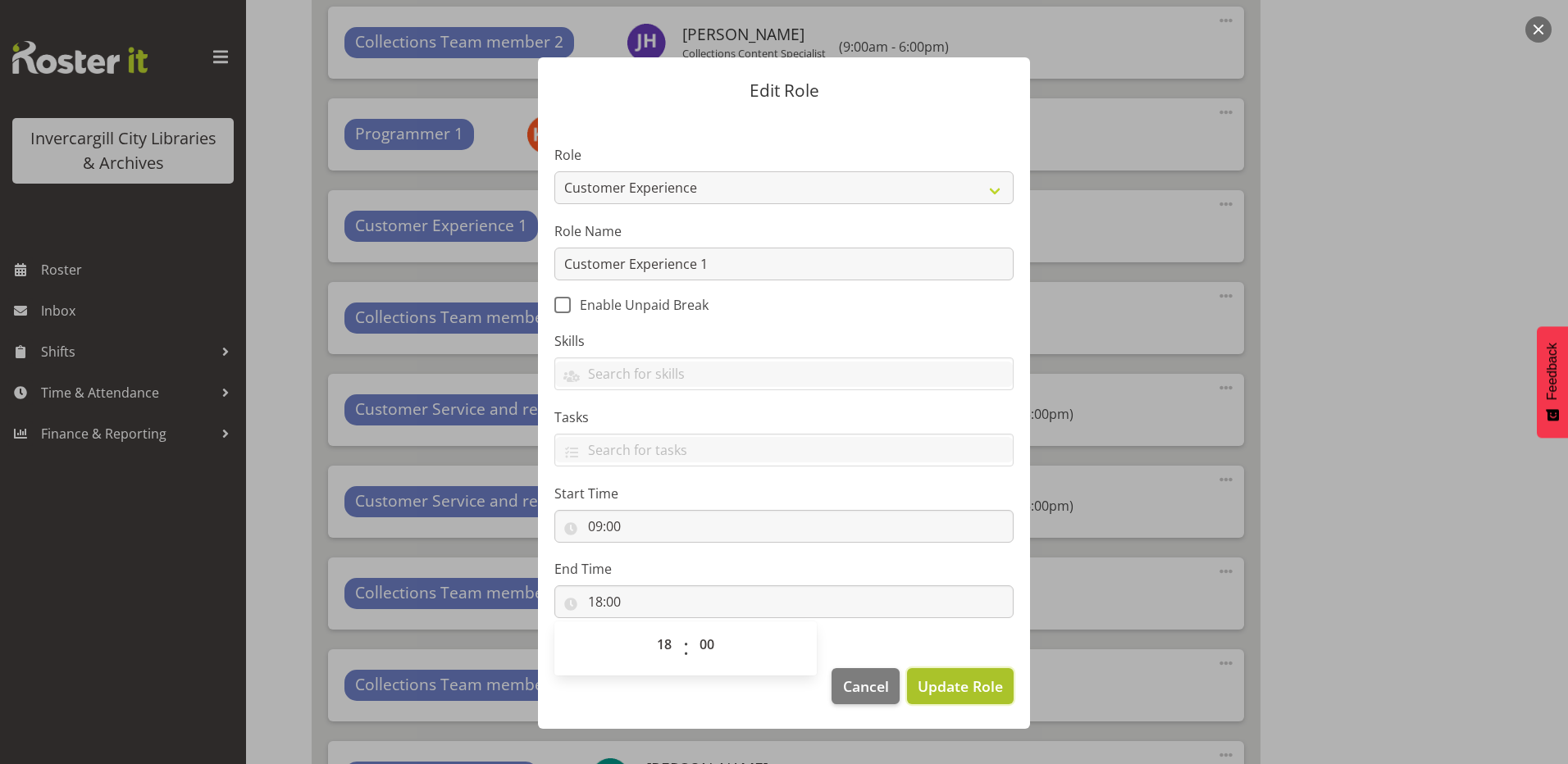
click at [959, 678] on span "Update Role" at bounding box center [961, 687] width 85 height 22
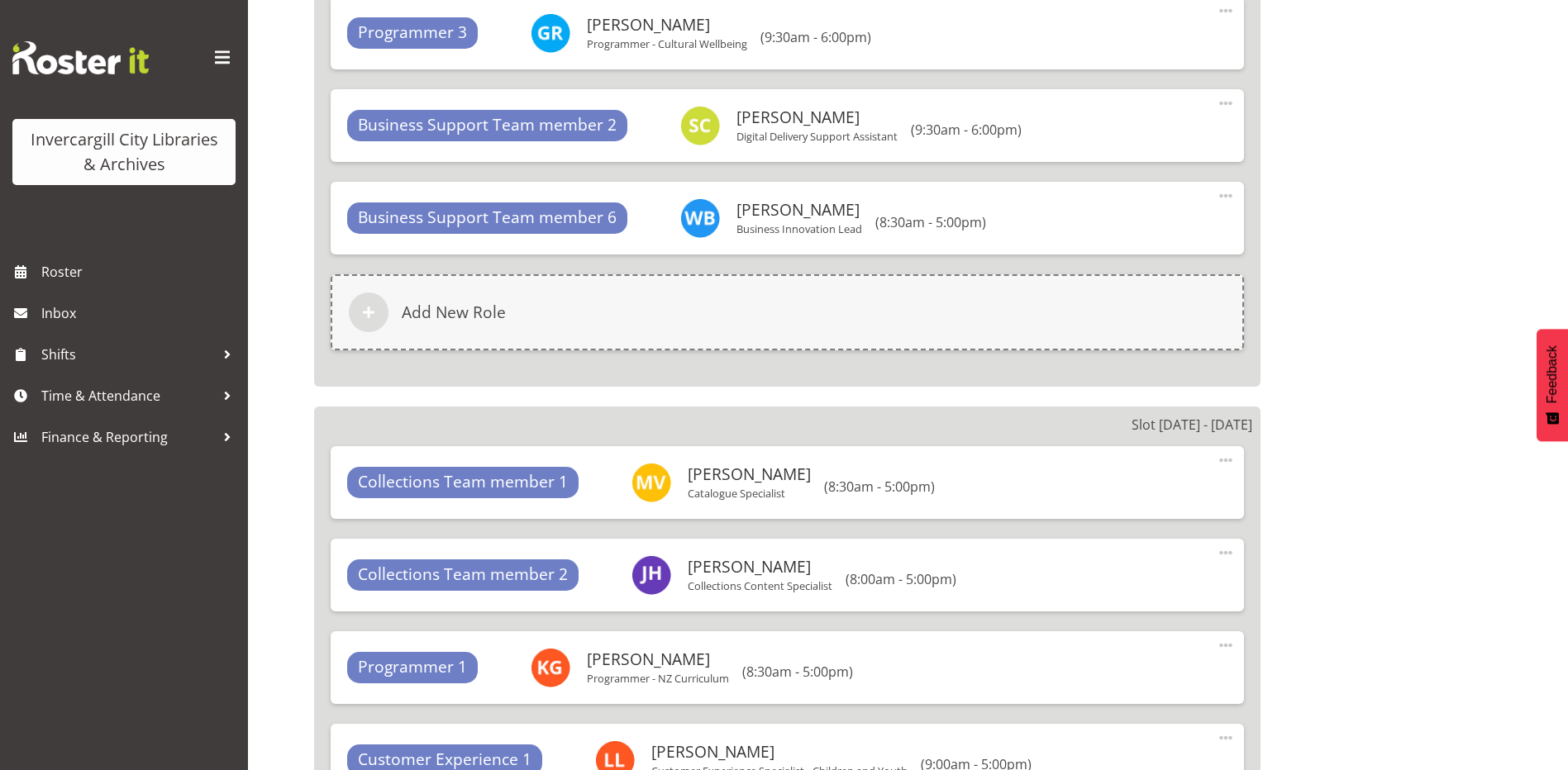
scroll to position [11125, 0]
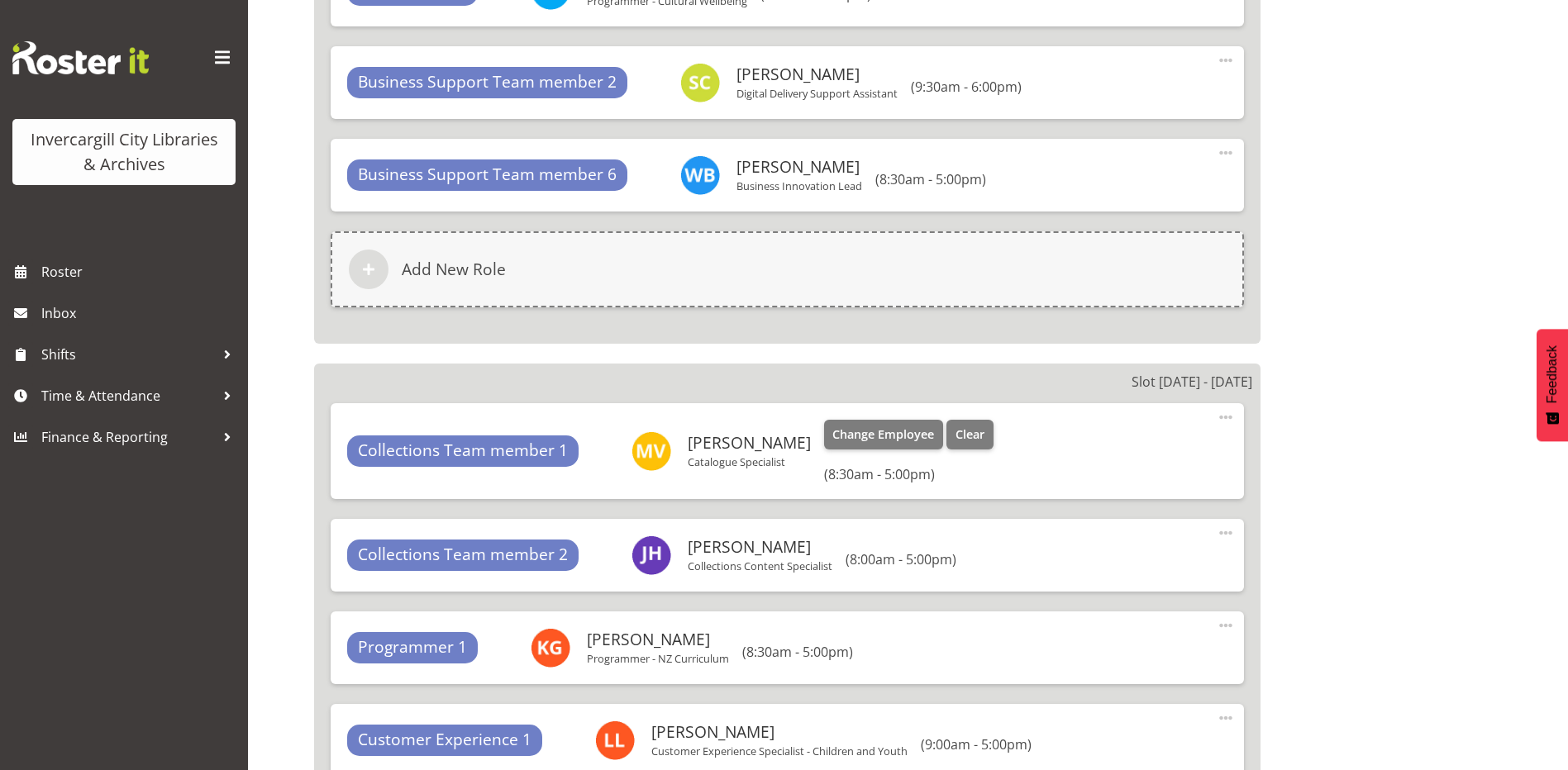
click at [1227, 421] on span at bounding box center [1226, 418] width 20 height 20
click at [1130, 461] on link "Edit" at bounding box center [1157, 454] width 159 height 30
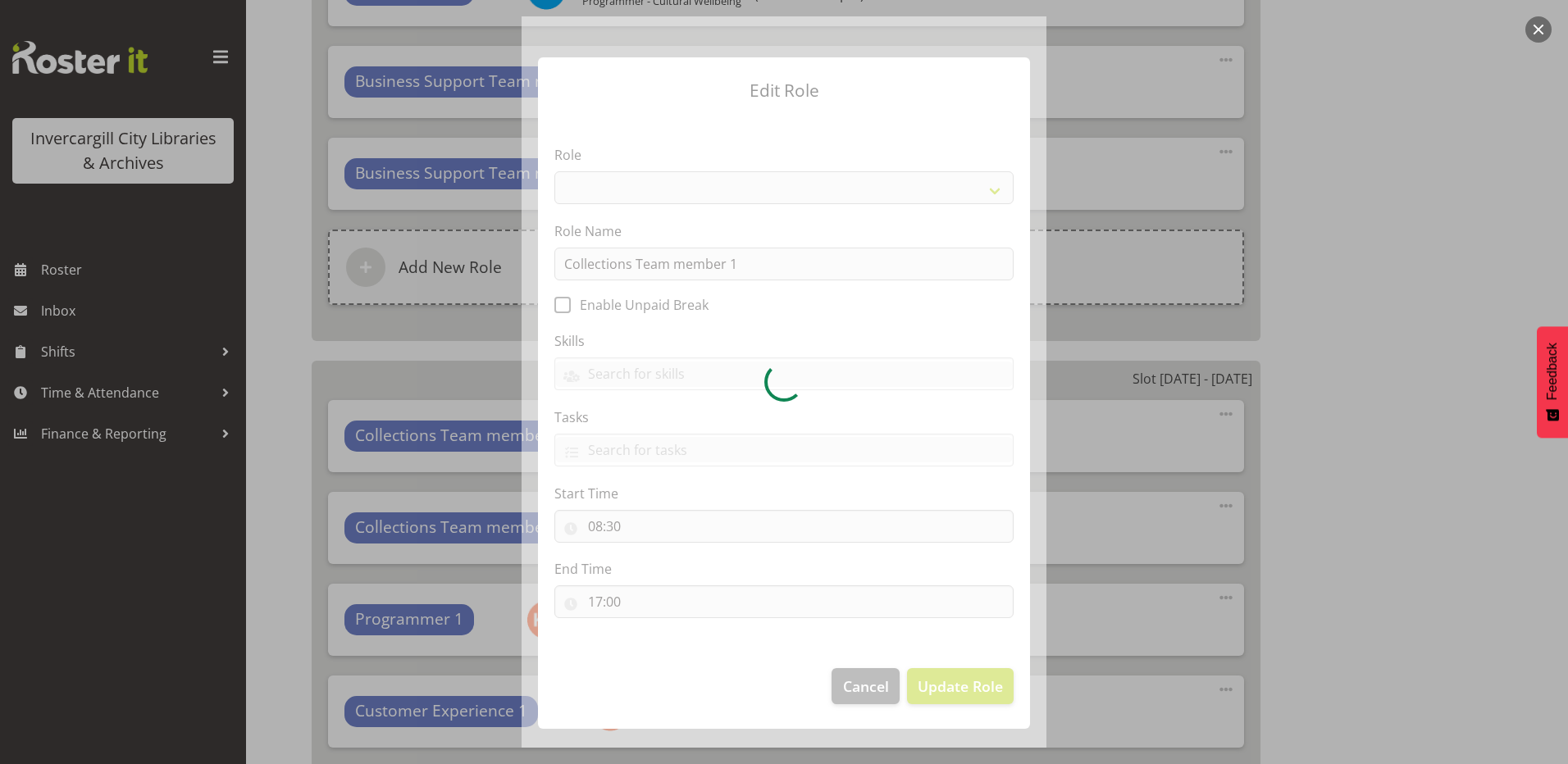
select select "1524"
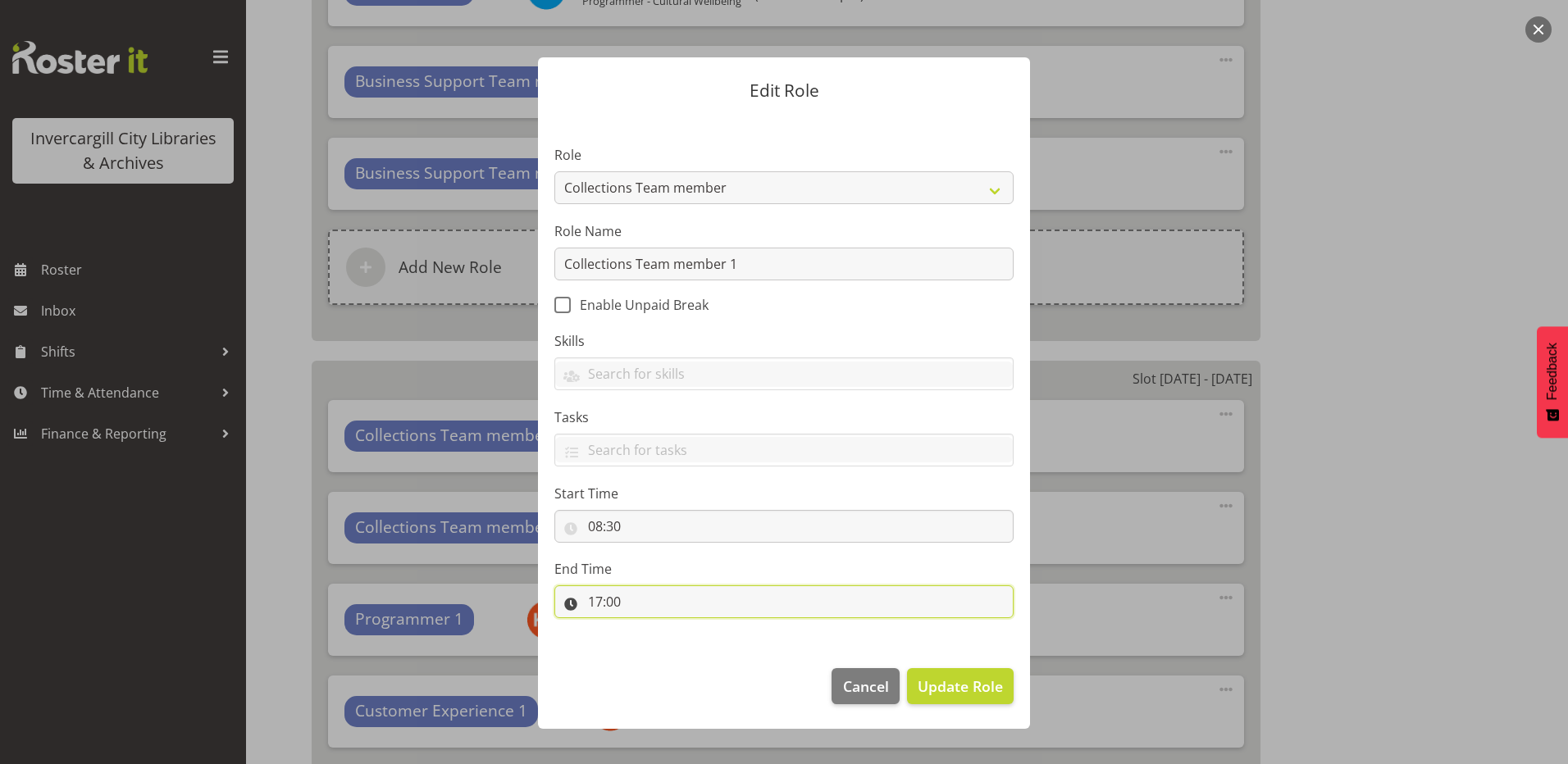
click at [603, 602] on input "17:00" at bounding box center [784, 601] width 459 height 33
click at [661, 643] on select "00 01 02 03 04 05 06 07 08 09 10 11 12 13 14 15 16 17 18 19 20 21 22 23" at bounding box center [666, 644] width 37 height 33
select select "18"
click at [648, 628] on select "00 01 02 03 04 05 06 07 08 09 10 11 12 13 14 15 16 17 18 19 20 21 22 23" at bounding box center [666, 644] width 37 height 33
type input "18:00"
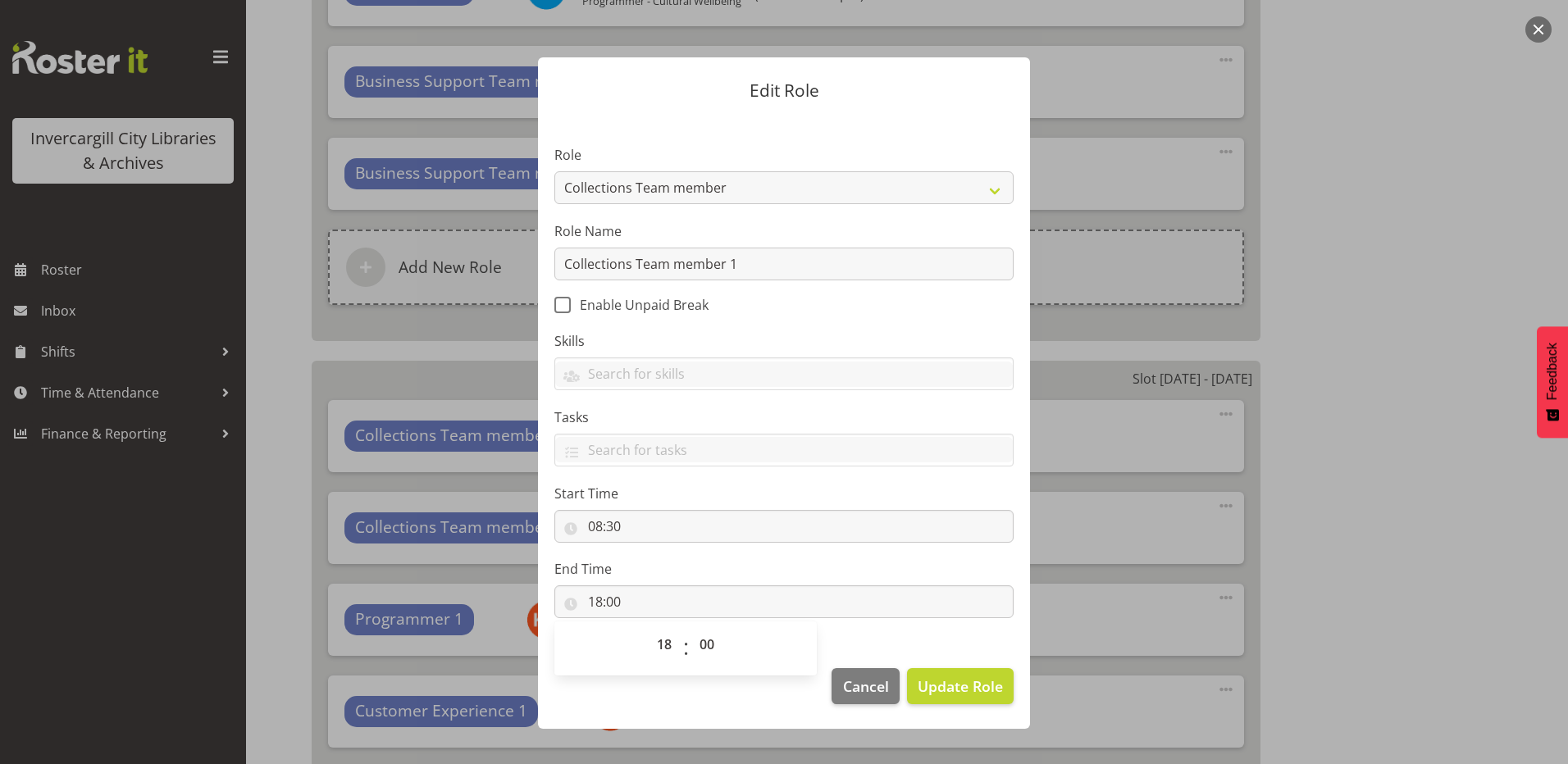
click at [691, 487] on label "Start Time" at bounding box center [784, 494] width 459 height 20
click at [597, 526] on input "08:30" at bounding box center [784, 526] width 459 height 33
click at [663, 565] on select "00 01 02 03 04 05 06 07 08 09 10 11 12 13 14 15 16 17 18 19 20 21 22 23" at bounding box center [666, 569] width 37 height 33
select select "9"
click at [648, 553] on select "00 01 02 03 04 05 06 07 08 09 10 11 12 13 14 15 16 17 18 19 20 21 22 23" at bounding box center [666, 569] width 37 height 33
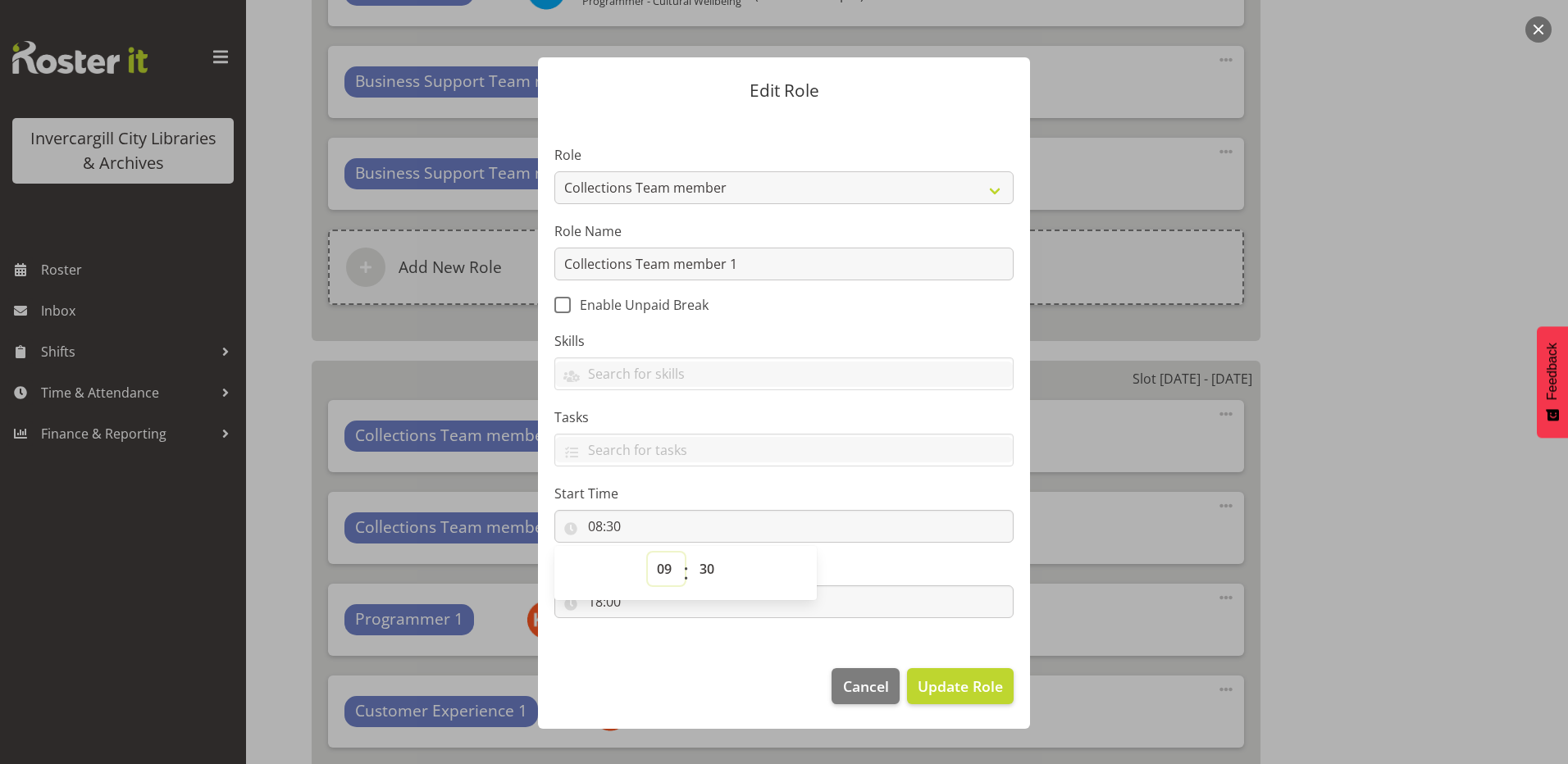
type input "09:30"
drag, startPoint x: 714, startPoint y: 654, endPoint x: 826, endPoint y: 652, distance: 112.0
click at [714, 655] on footer "Cancel Update Role" at bounding box center [784, 690] width 492 height 77
click at [962, 676] on span "Update Role" at bounding box center [961, 687] width 85 height 22
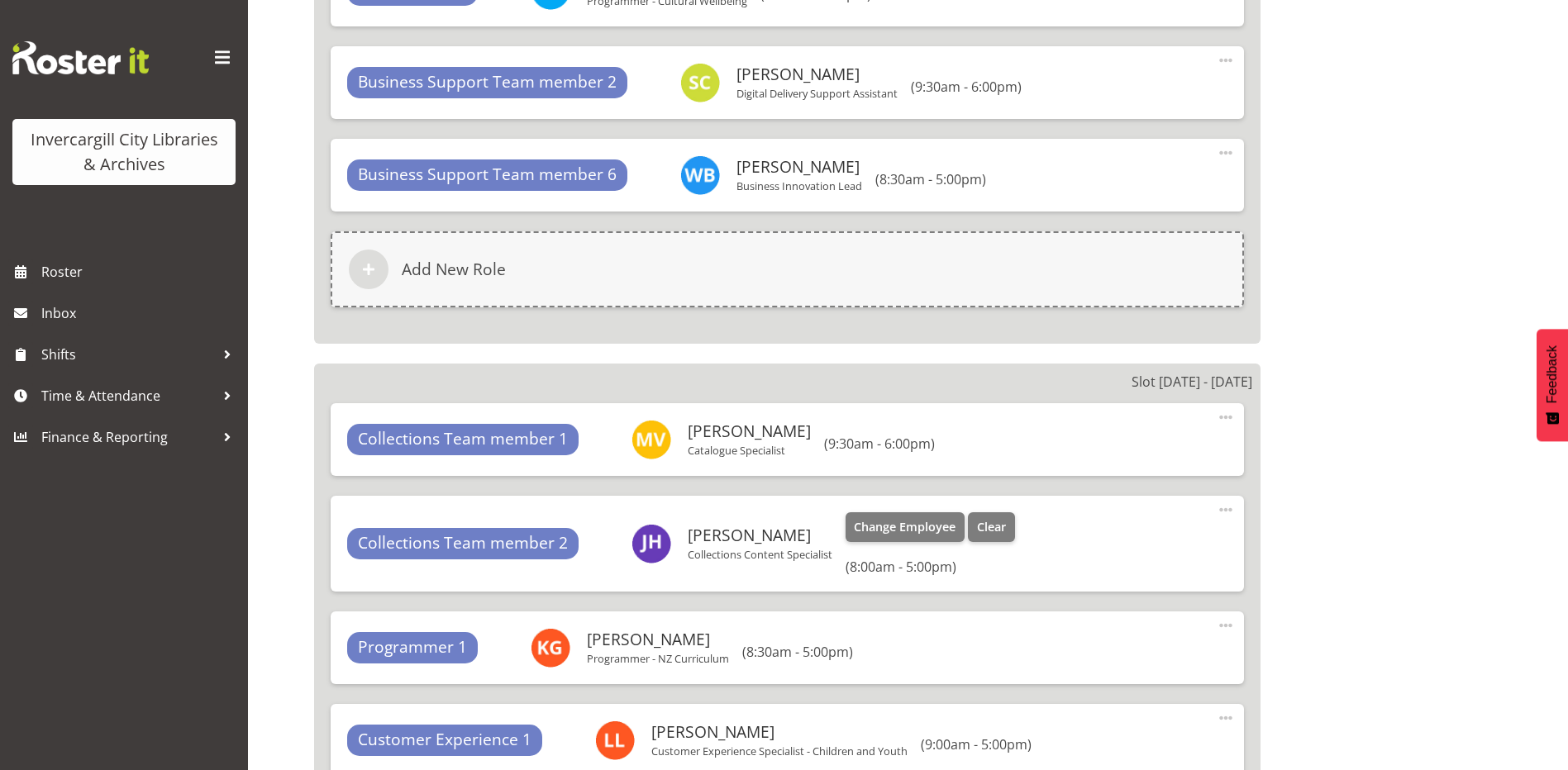
click at [1229, 509] on span at bounding box center [1226, 510] width 20 height 20
click at [1094, 559] on link "Edit" at bounding box center [1157, 546] width 159 height 30
select select "17"
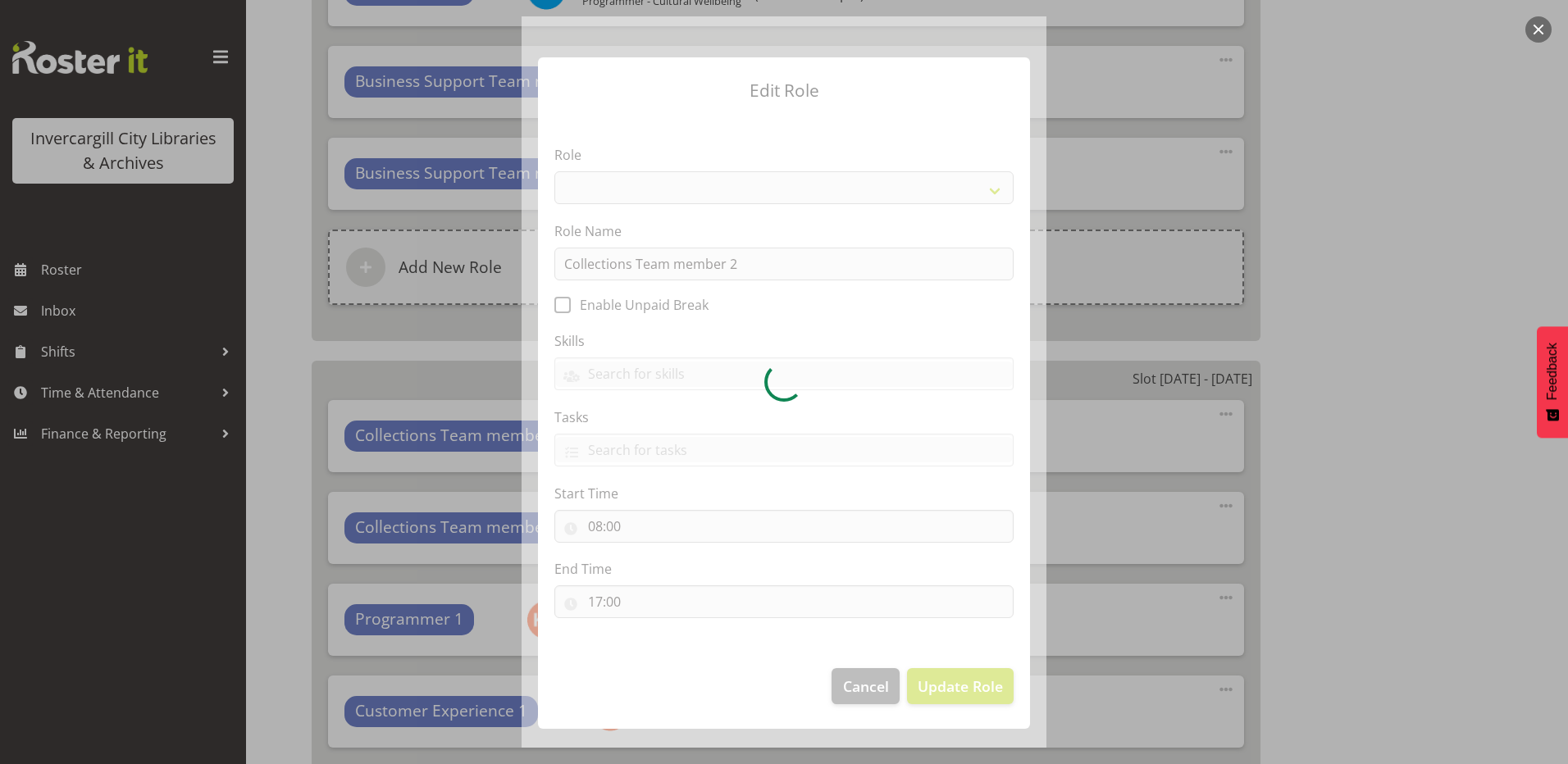
select select "1524"
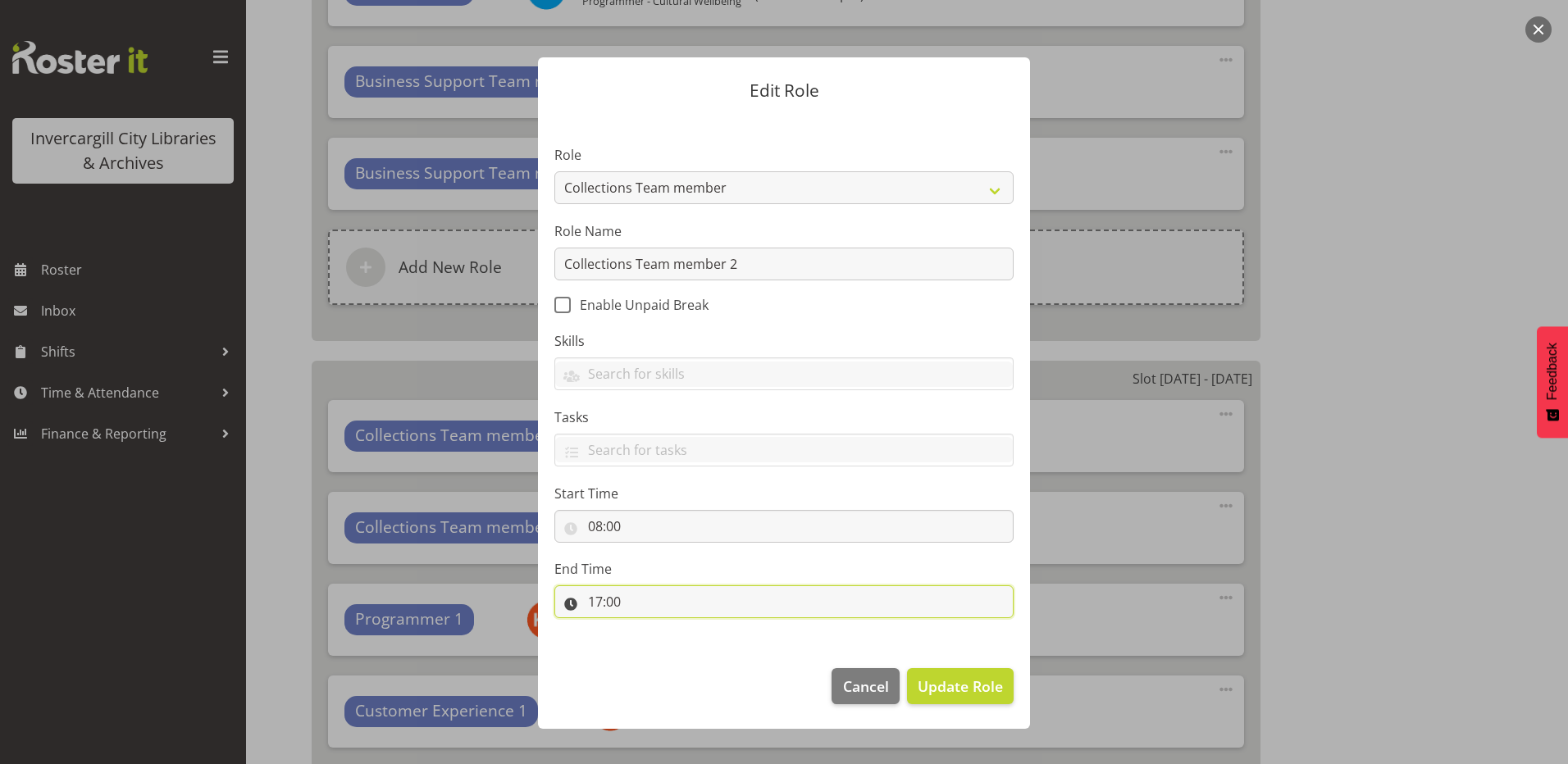
click at [595, 602] on input "17:00" at bounding box center [784, 601] width 459 height 33
click at [659, 638] on select "00 01 02 03 04 05 06 07 08 09 10 11 12 13 14 15 16 17 18 19 20 21 22 23" at bounding box center [666, 644] width 37 height 33
select select "18"
click at [648, 628] on select "00 01 02 03 04 05 06 07 08 09 10 11 12 13 14 15 16 17 18 19 20 21 22 23" at bounding box center [666, 644] width 37 height 33
type input "18:00"
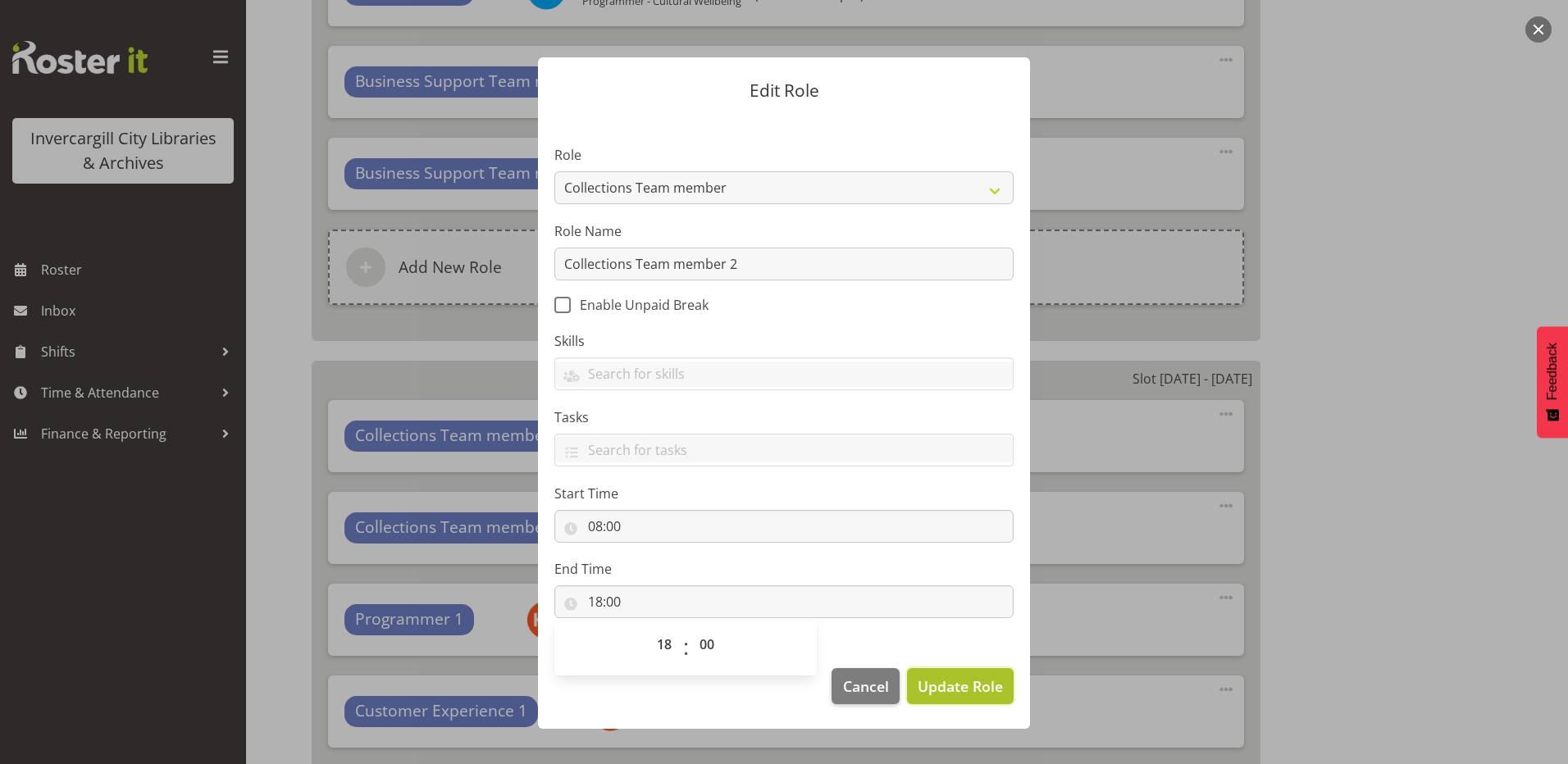
click at [982, 676] on span "Update Role" at bounding box center [961, 687] width 85 height 22
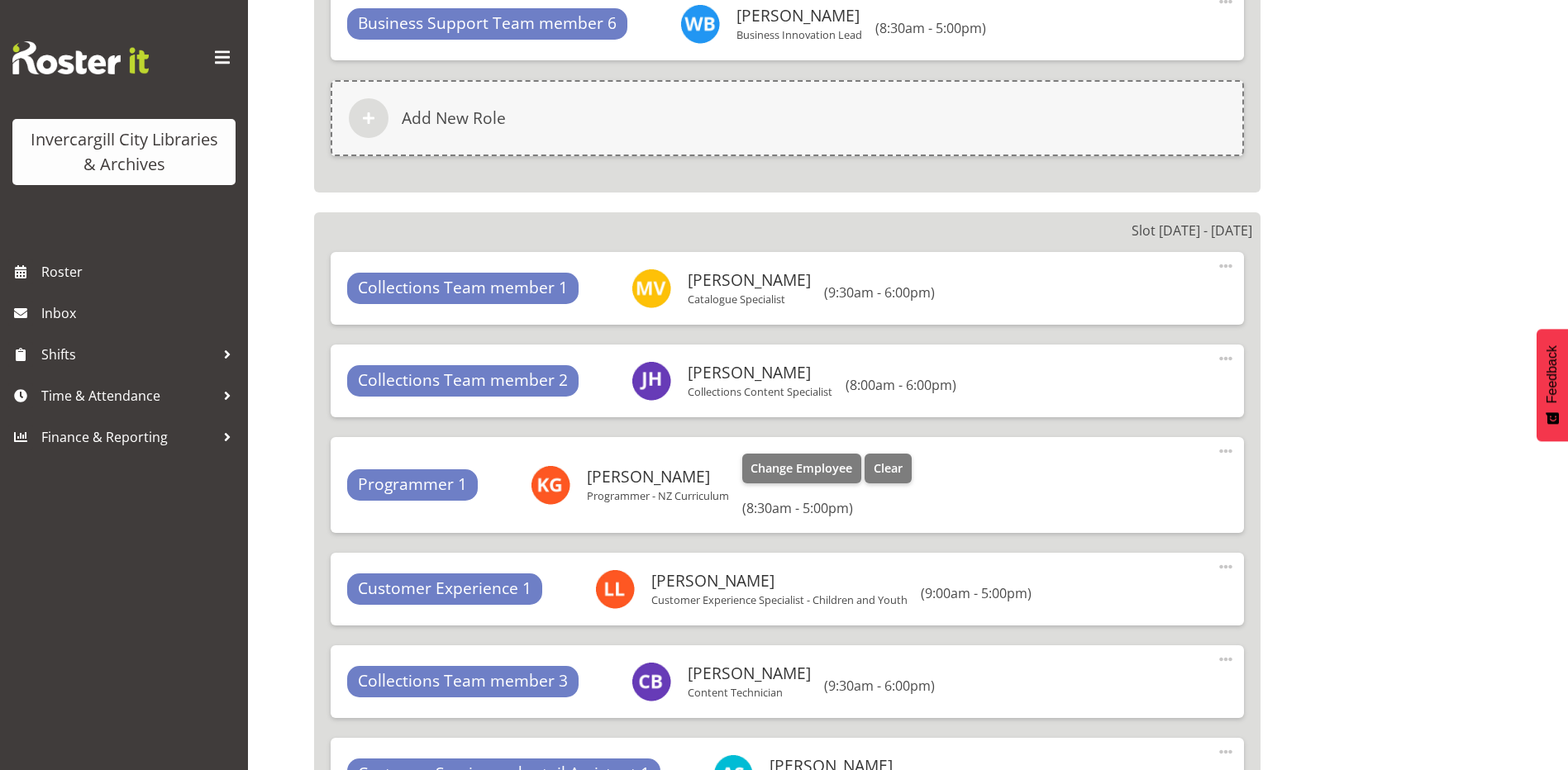
scroll to position [11290, 0]
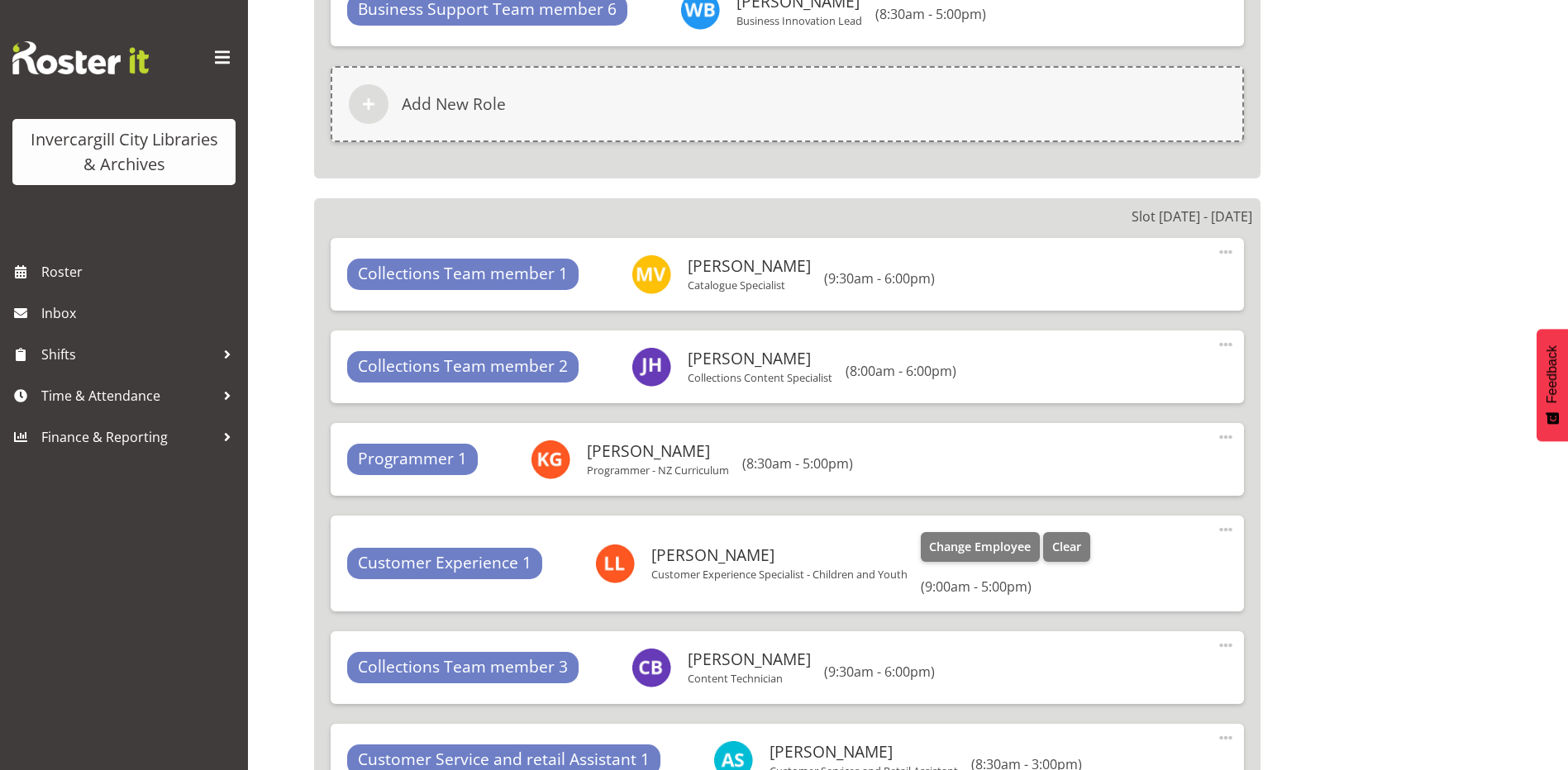
click at [1220, 532] on span at bounding box center [1226, 530] width 20 height 20
click at [1100, 570] on link "Edit" at bounding box center [1157, 566] width 159 height 30
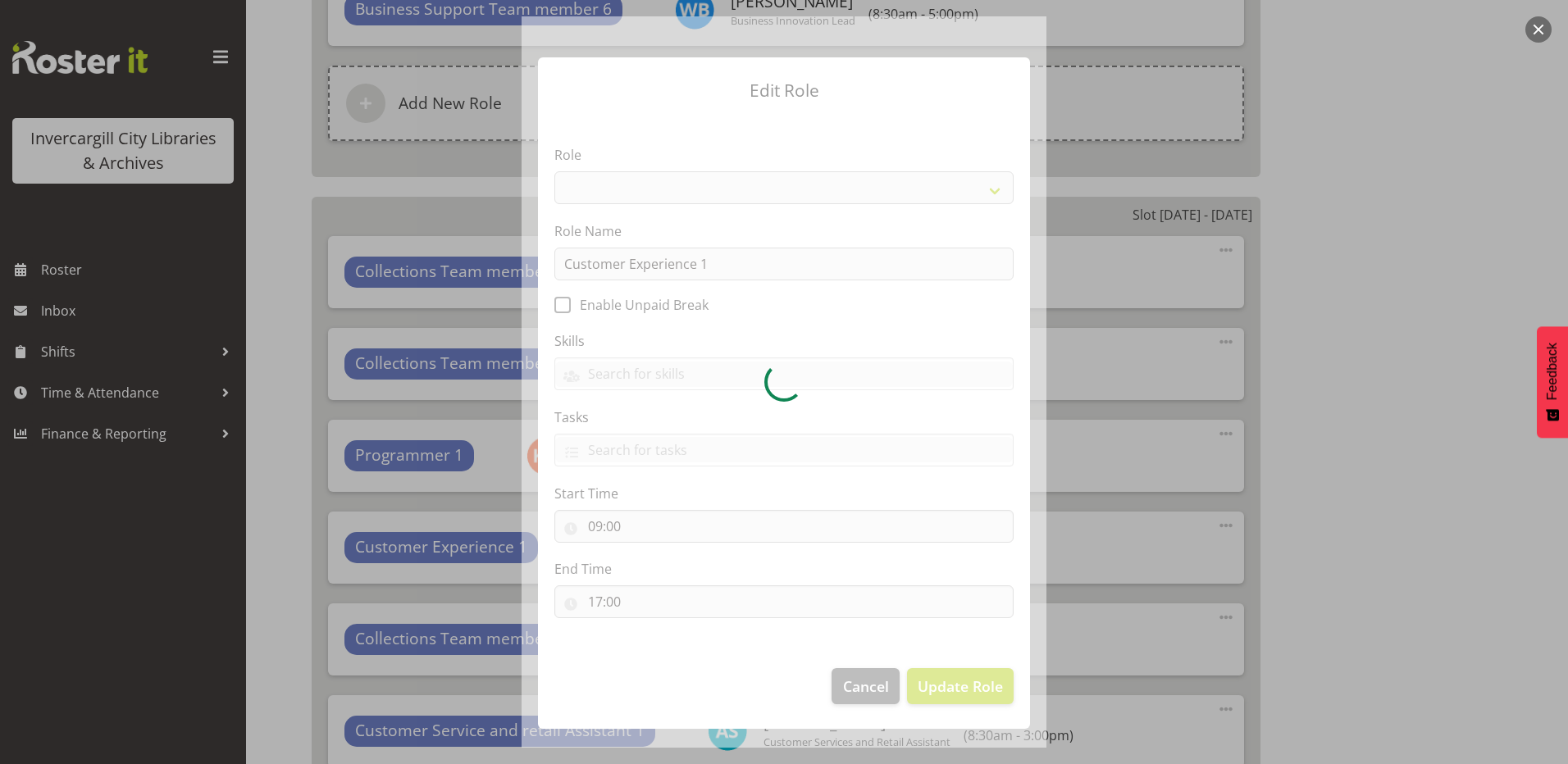
select select "1533"
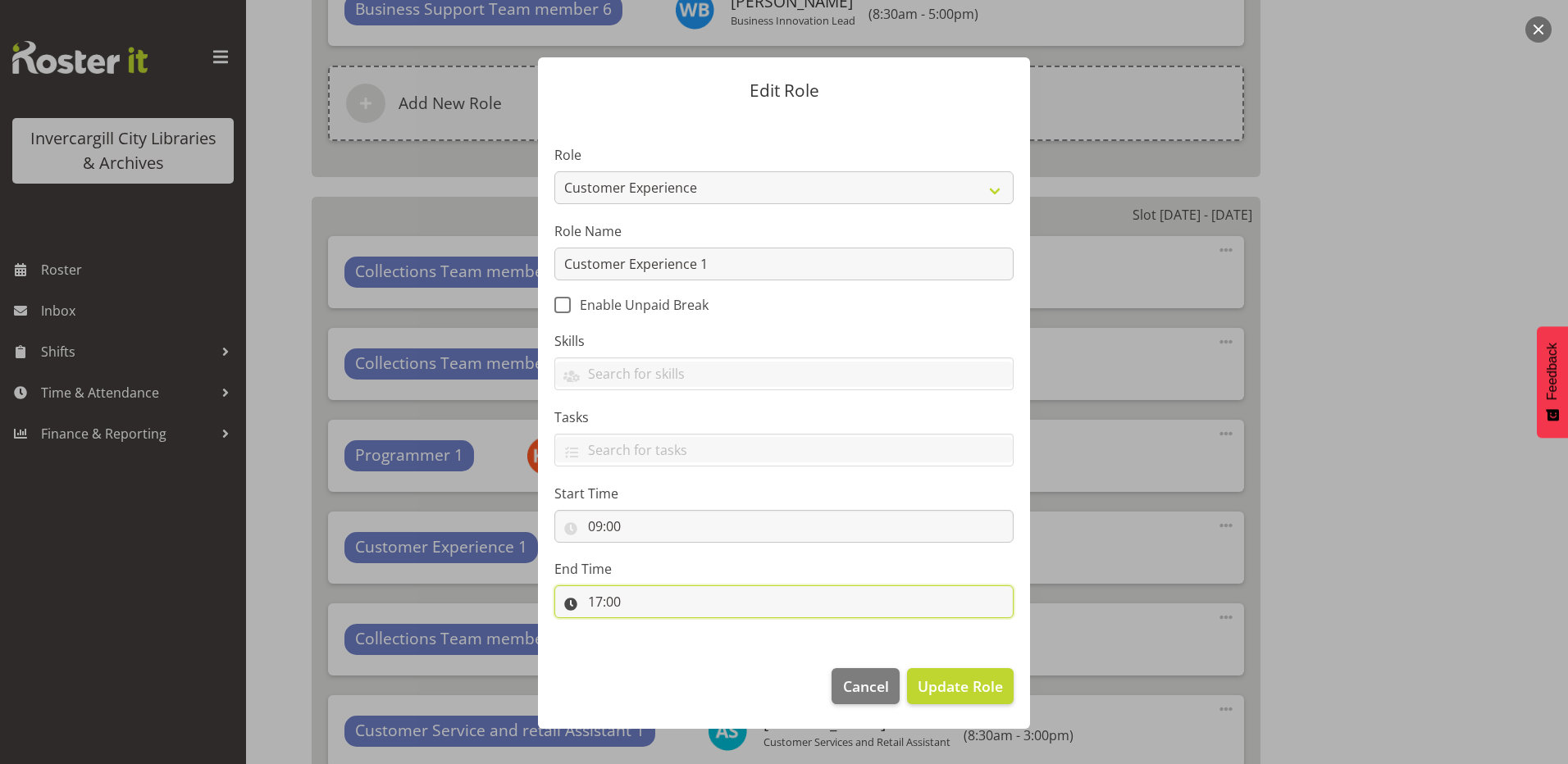
click at [610, 598] on input "17:00" at bounding box center [784, 601] width 459 height 33
click at [668, 651] on select "00 01 02 03 04 05 06 07 08 09 10 11 12 13 14 15 16 17 18 19 20 21 22 23" at bounding box center [666, 644] width 37 height 33
select select "18"
click at [648, 628] on select "00 01 02 03 04 05 06 07 08 09 10 11 12 13 14 15 16 17 18 19 20 21 22 23" at bounding box center [666, 644] width 37 height 33
type input "18:00"
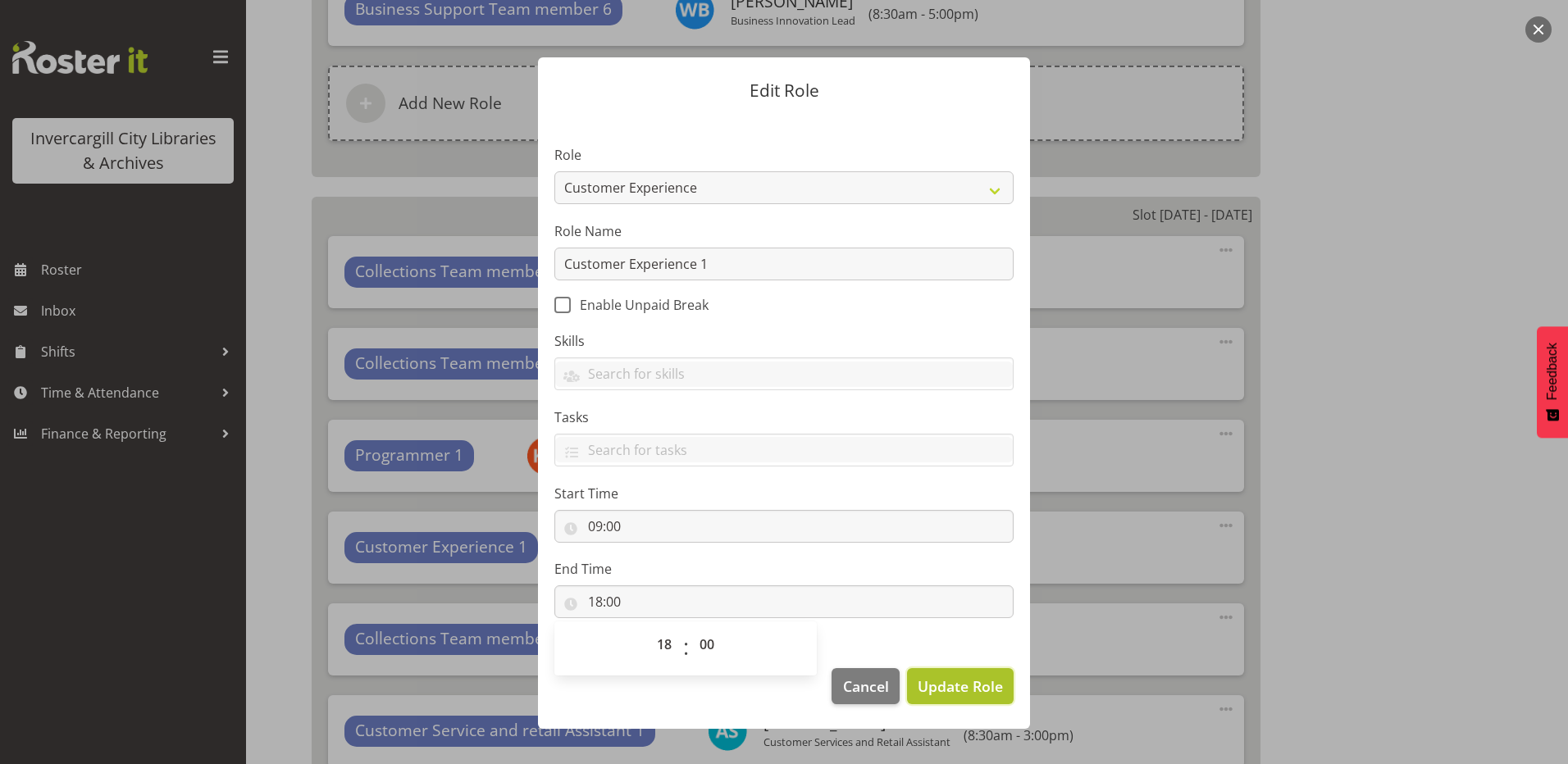
click at [928, 677] on span "Update Role" at bounding box center [961, 687] width 85 height 22
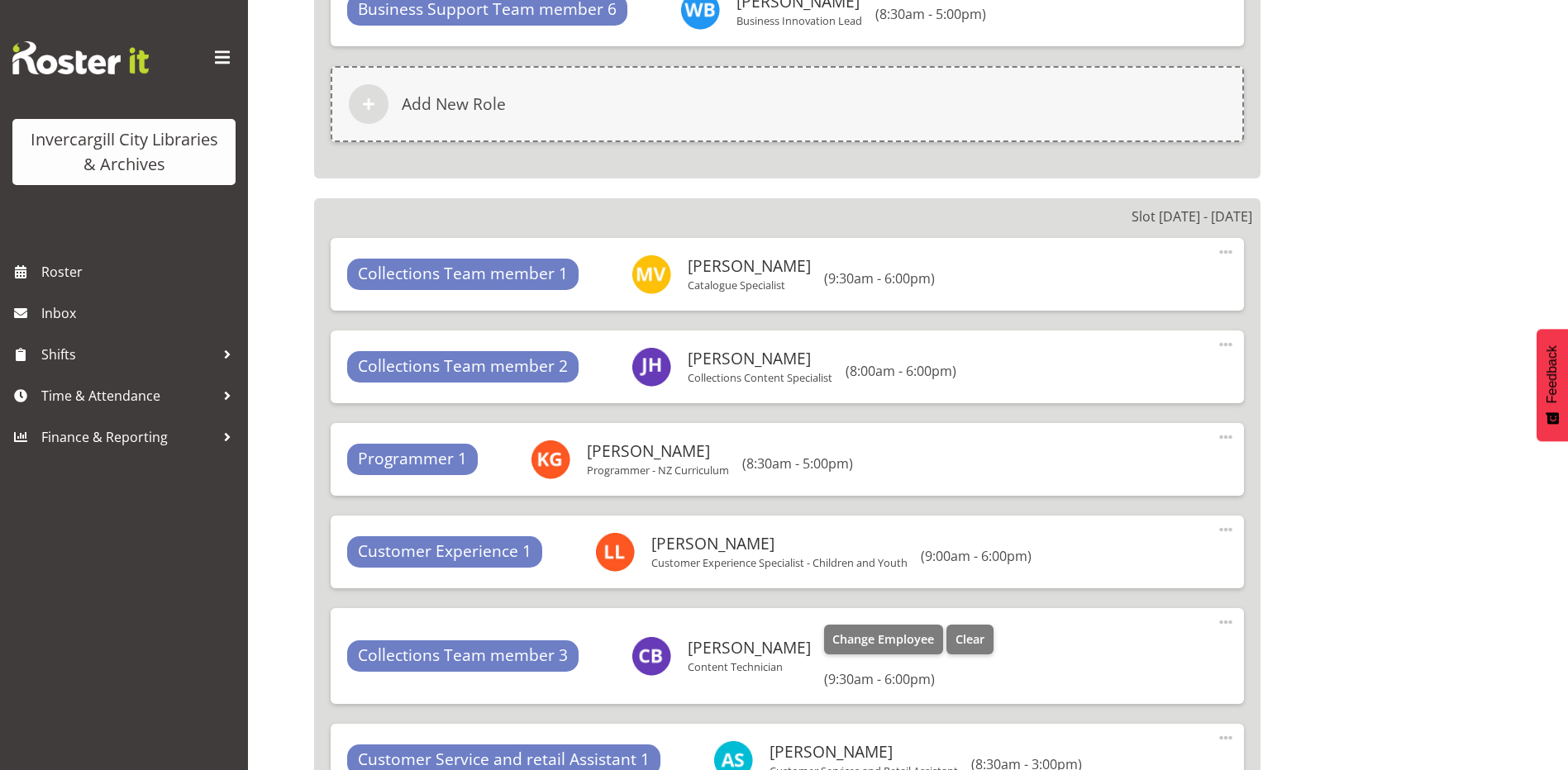
scroll to position [11373, 0]
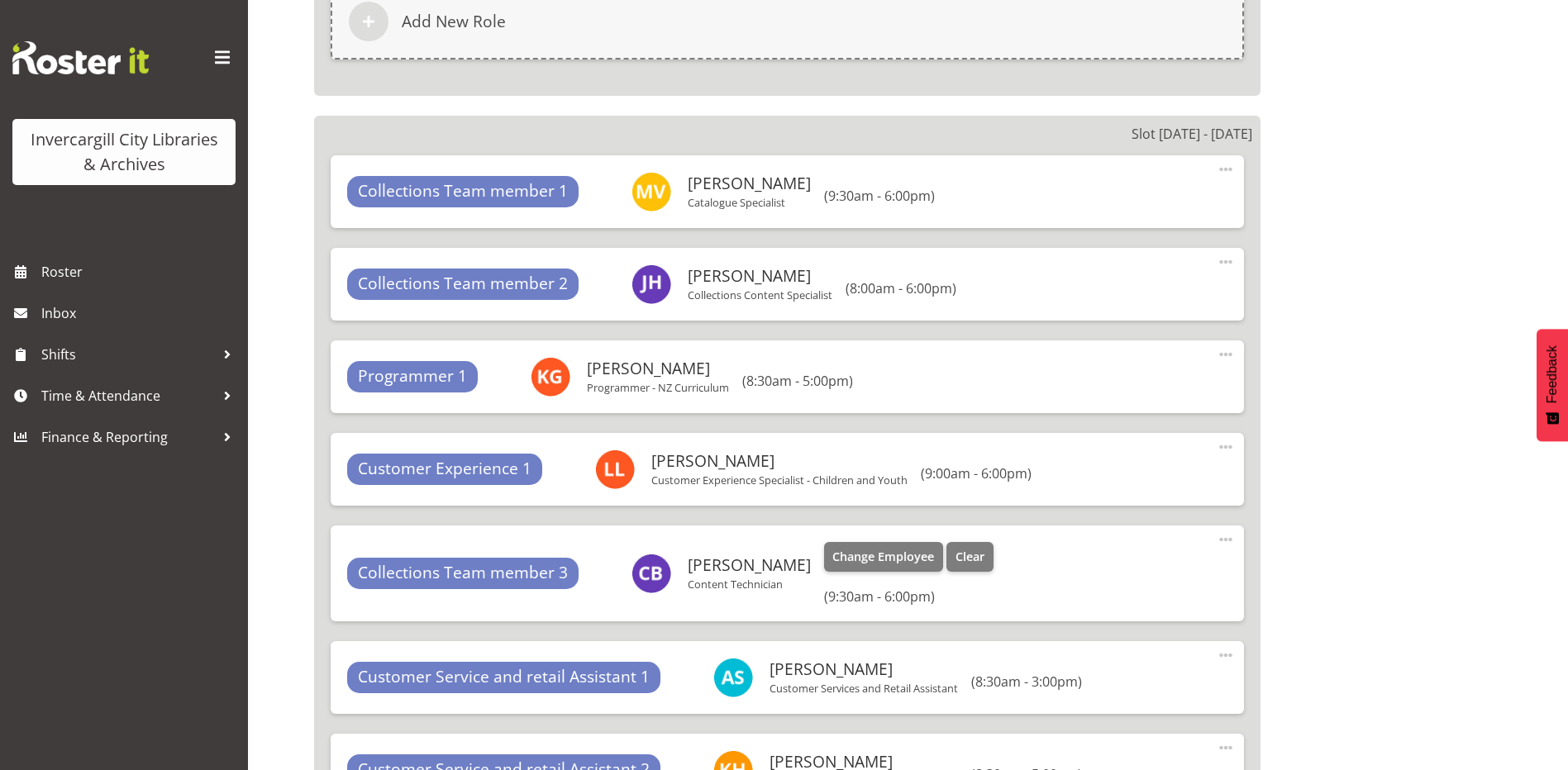
click at [1231, 537] on span at bounding box center [1226, 540] width 20 height 20
click at [1117, 575] on link "Edit" at bounding box center [1157, 576] width 159 height 30
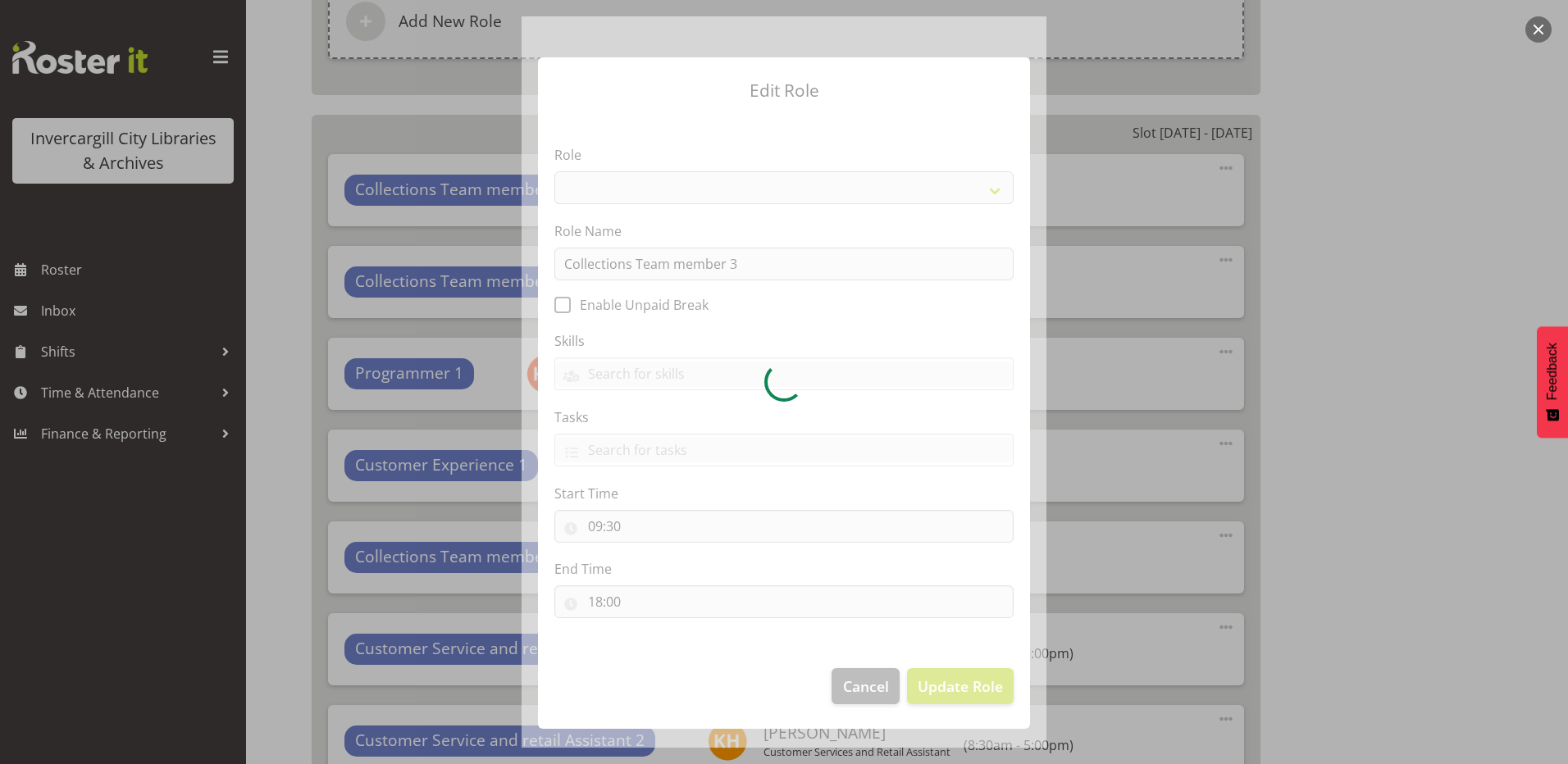
select select "1524"
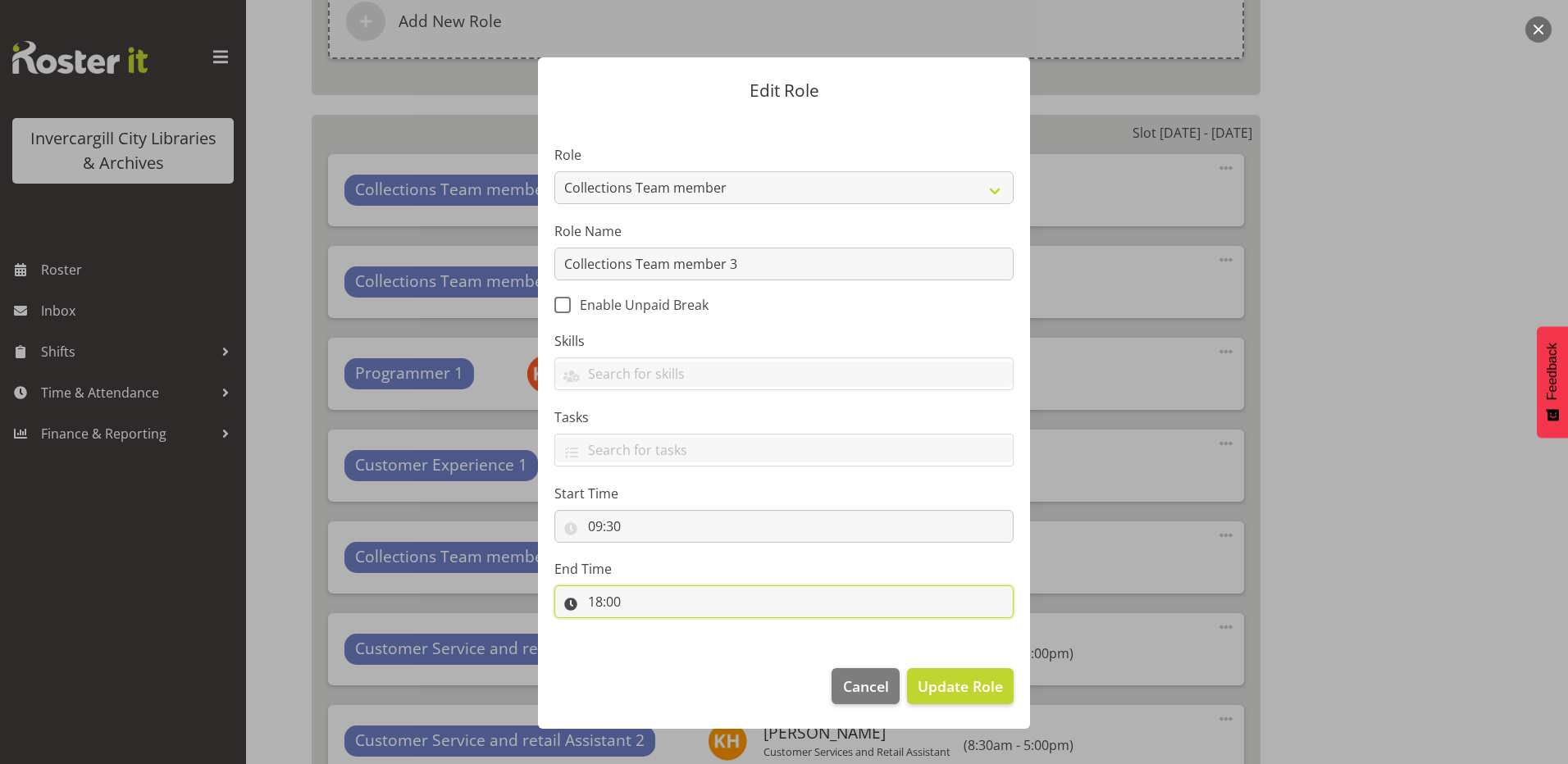
click at [647, 603] on input "18:00" at bounding box center [784, 601] width 459 height 33
click at [666, 637] on select "00 01 02 03 04 05 06 07 08 09 10 11 12 13 14 15 16 17 18 19 20 21 22 23" at bounding box center [666, 644] width 37 height 33
select select "17"
click at [648, 628] on select "00 01 02 03 04 05 06 07 08 09 10 11 12 13 14 15 16 17 18 19 20 21 22 23" at bounding box center [666, 644] width 37 height 33
type input "17:00"
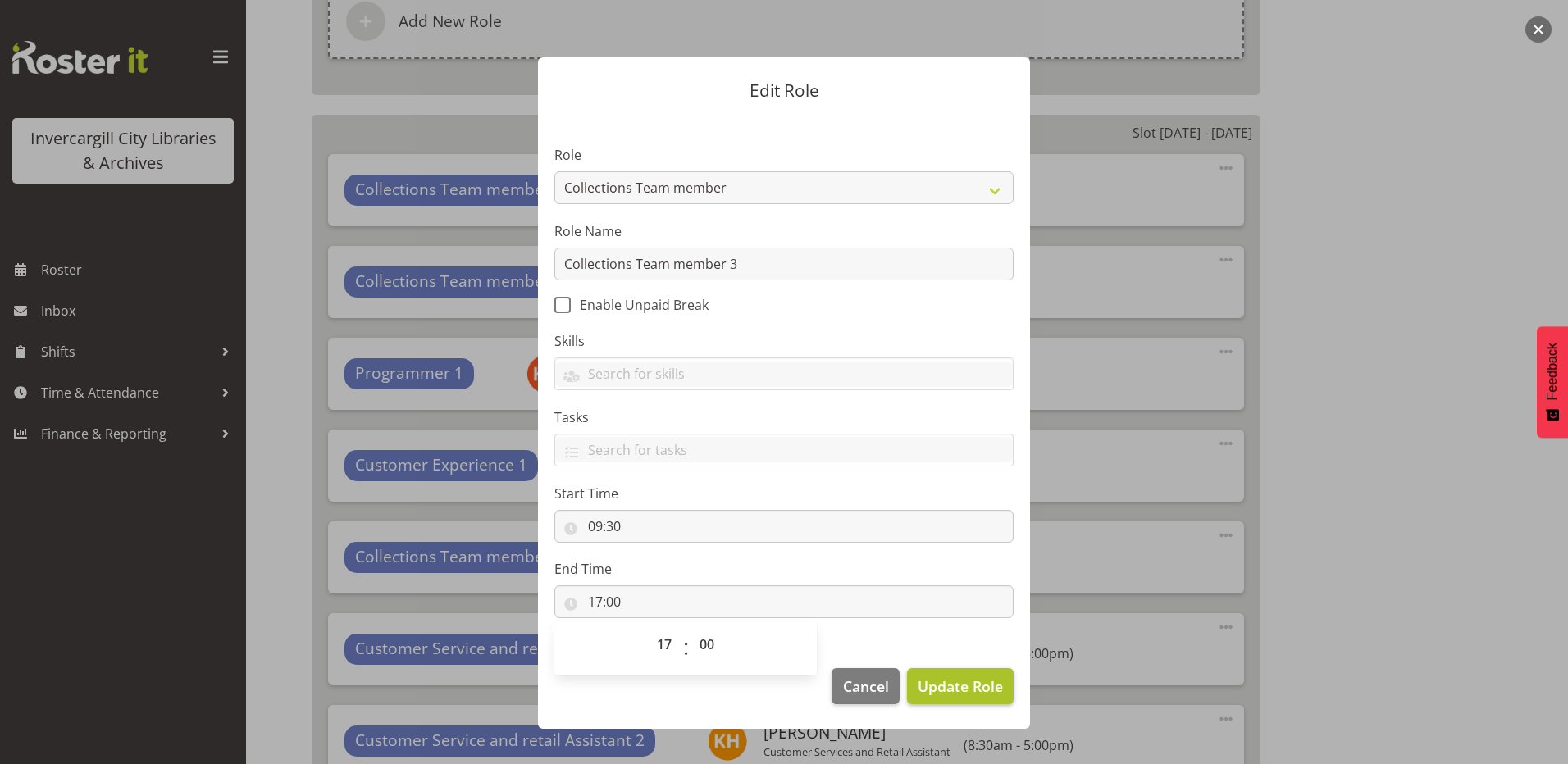
drag, startPoint x: 966, startPoint y: 668, endPoint x: 963, endPoint y: 676, distance: 8.5
click at [963, 676] on footer "Cancel Update Role" at bounding box center [784, 690] width 492 height 77
click at [963, 676] on span "Update Role" at bounding box center [961, 687] width 85 height 22
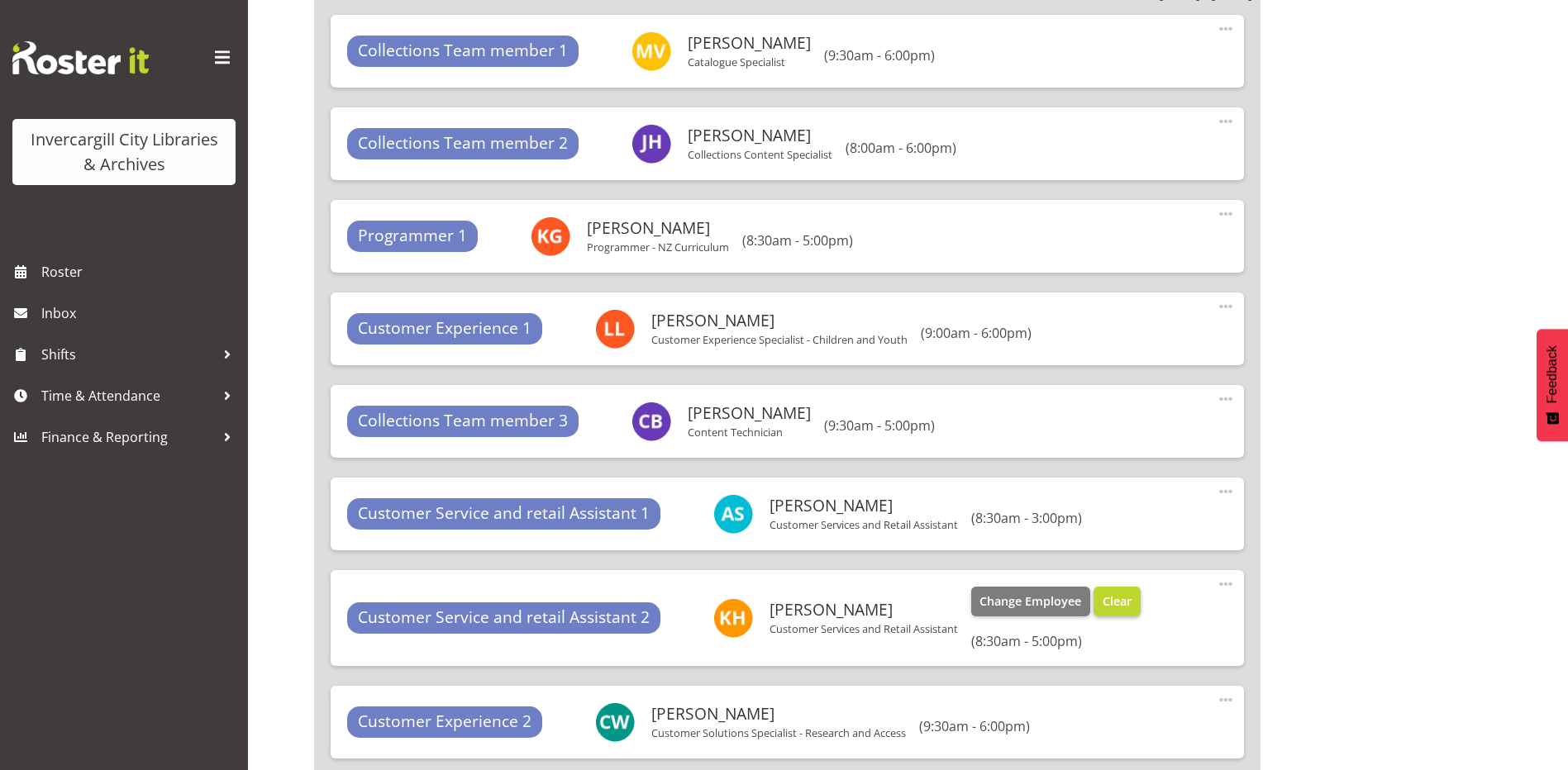
scroll to position [11538, 0]
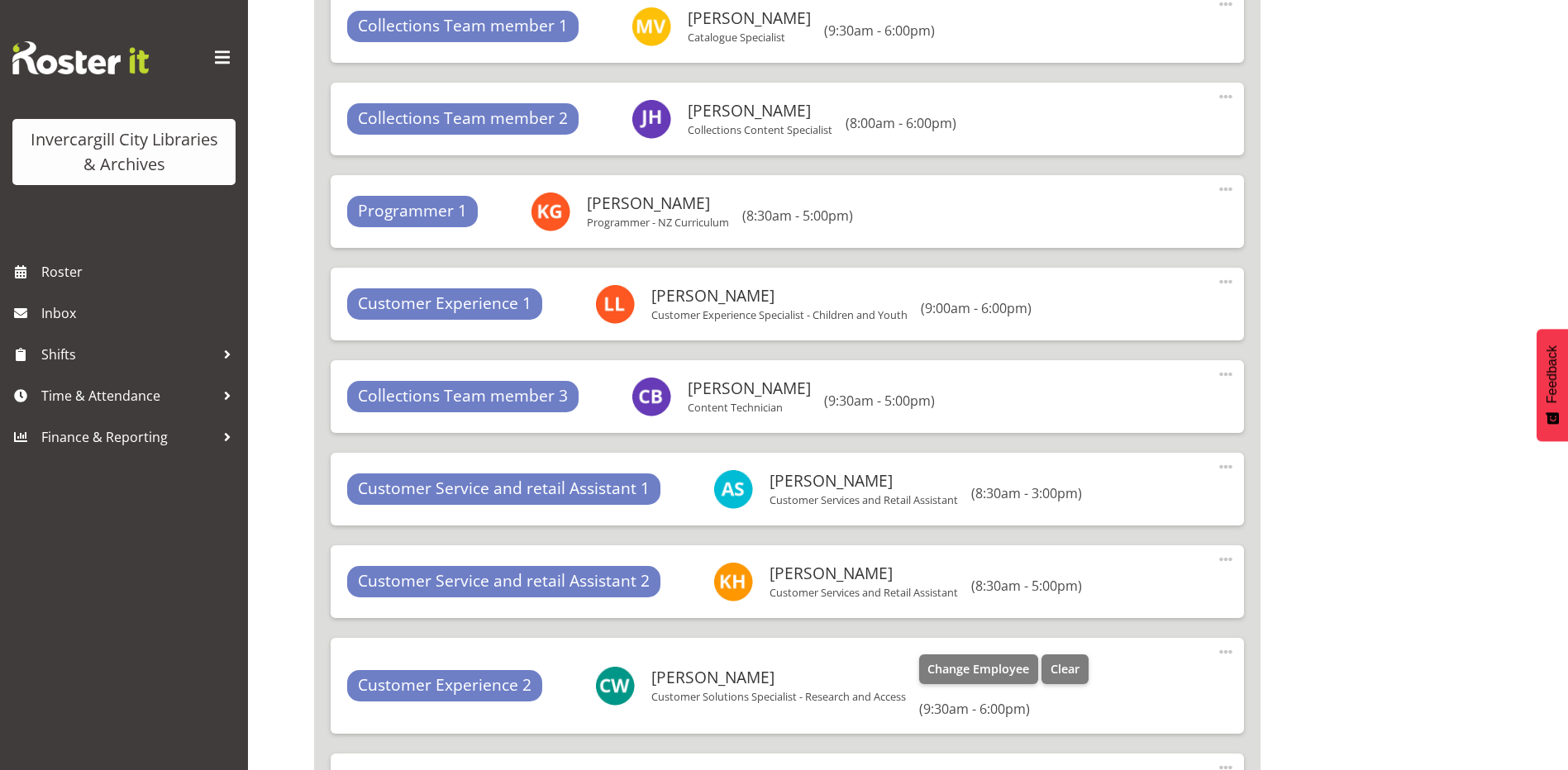
click at [1225, 650] on span at bounding box center [1226, 653] width 20 height 20
click at [1108, 691] on link "Edit" at bounding box center [1157, 688] width 159 height 30
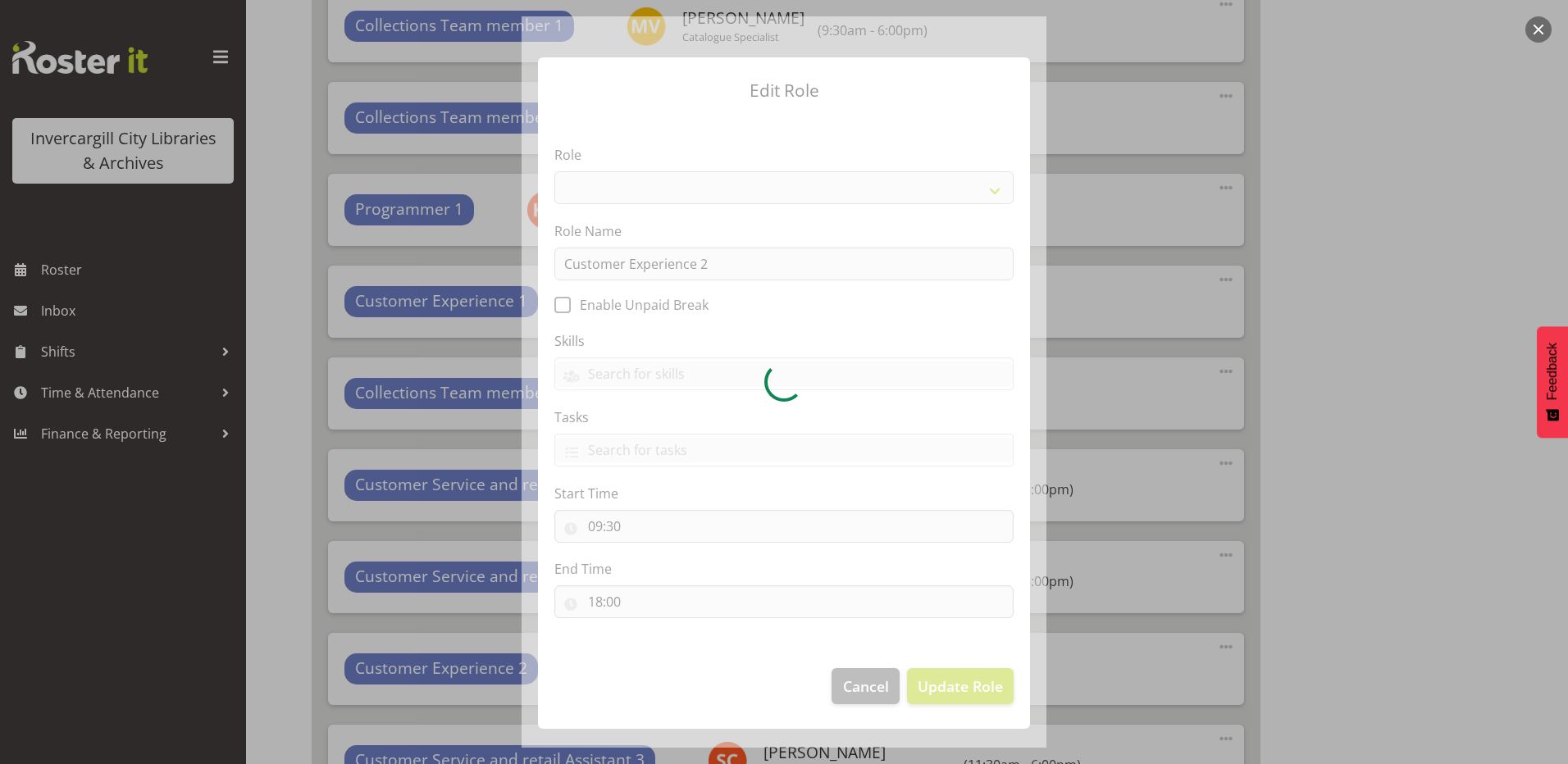
select select "1533"
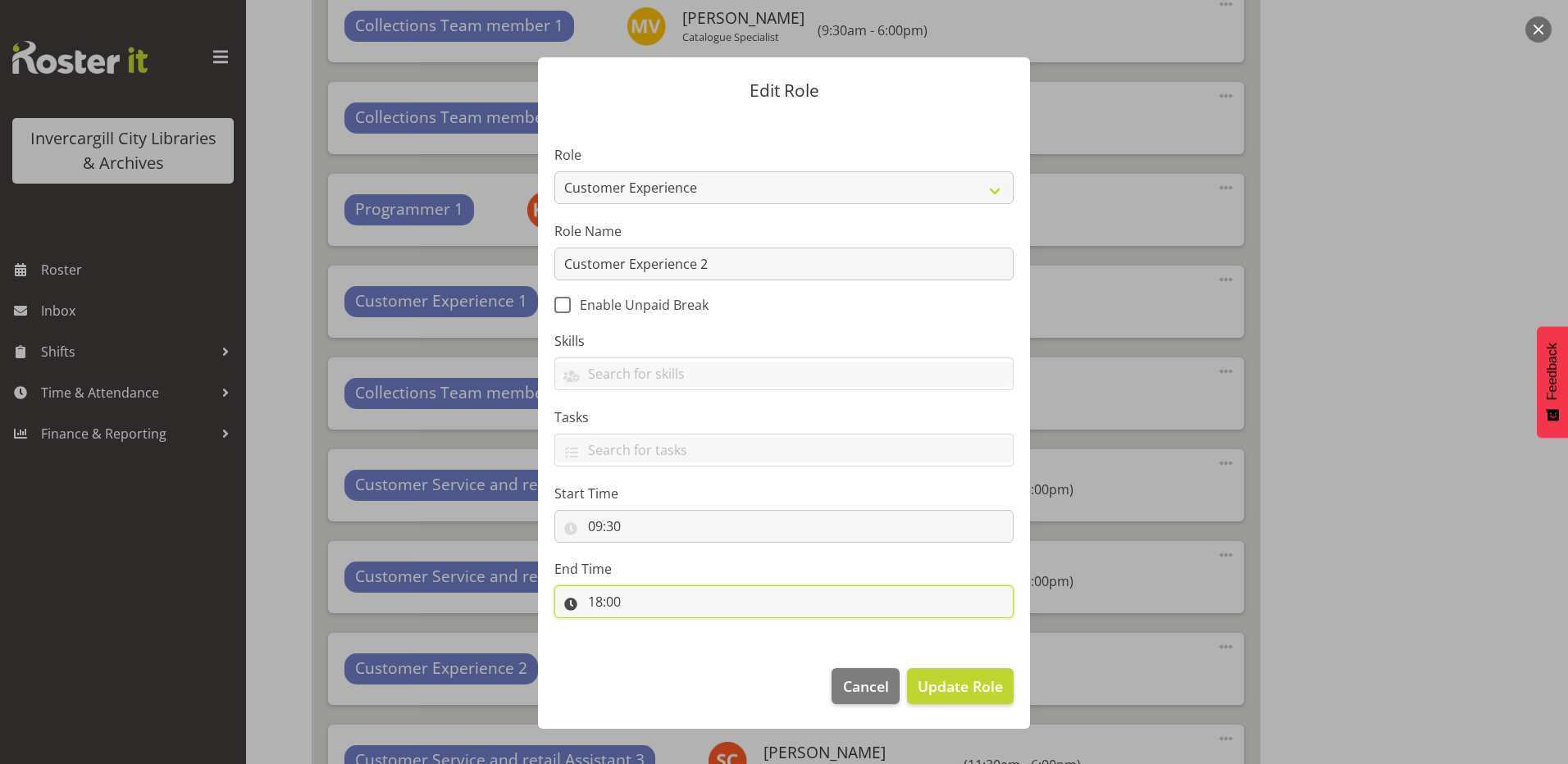
click at [613, 599] on input "18:00" at bounding box center [784, 601] width 459 height 33
click at [671, 644] on select "00 01 02 03 04 05 06 07 08 09 10 11 12 13 14 15 16 17 18 19 20 21 22 23" at bounding box center [666, 644] width 37 height 33
select select "17"
click at [648, 628] on select "00 01 02 03 04 05 06 07 08 09 10 11 12 13 14 15 16 17 18 19 20 21 22 23" at bounding box center [666, 644] width 37 height 33
type input "17:00"
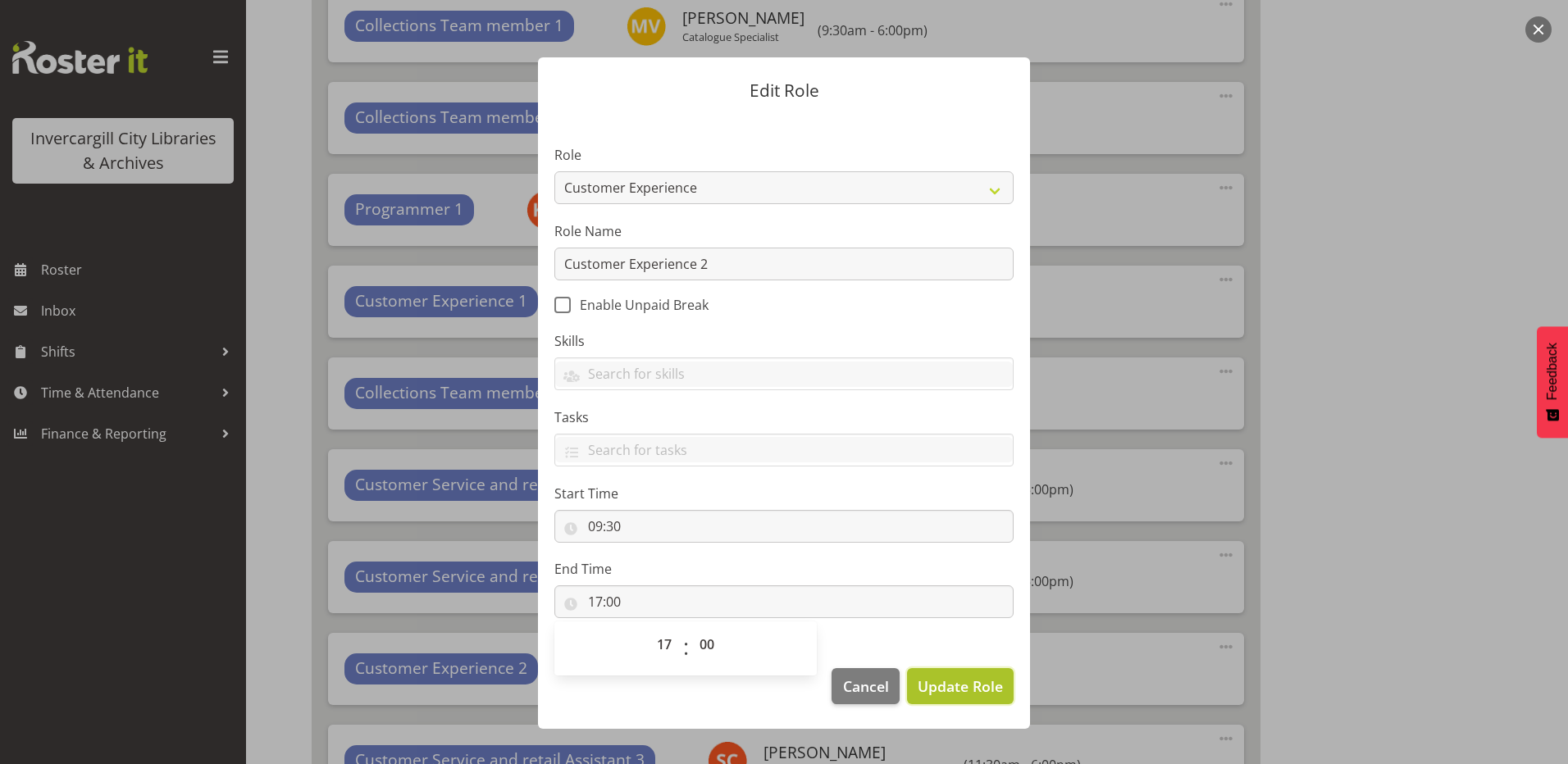
drag, startPoint x: 987, startPoint y: 688, endPoint x: 979, endPoint y: 682, distance: 10.0
click at [986, 686] on span "Update Role" at bounding box center [961, 687] width 85 height 22
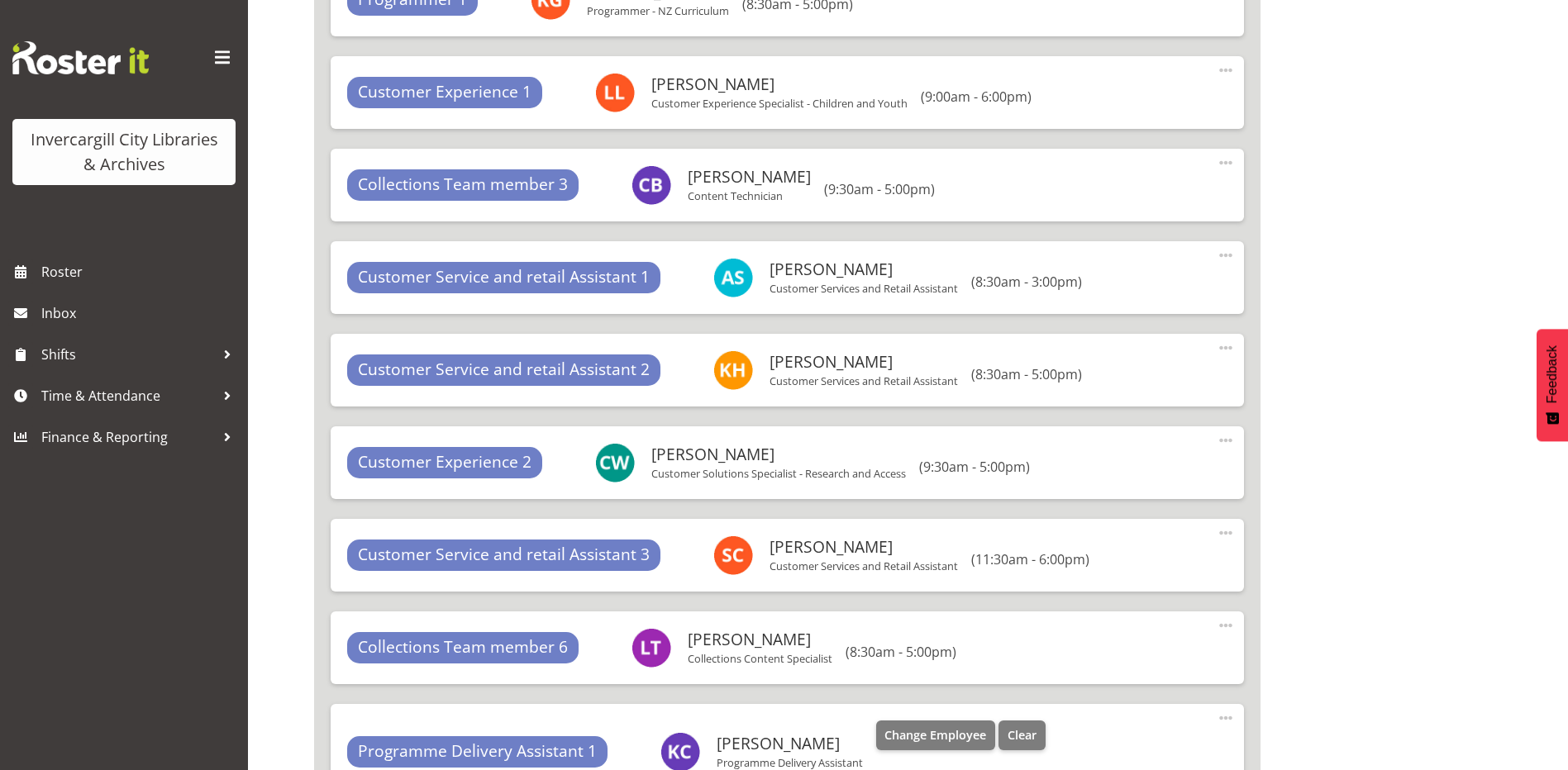
scroll to position [11786, 0]
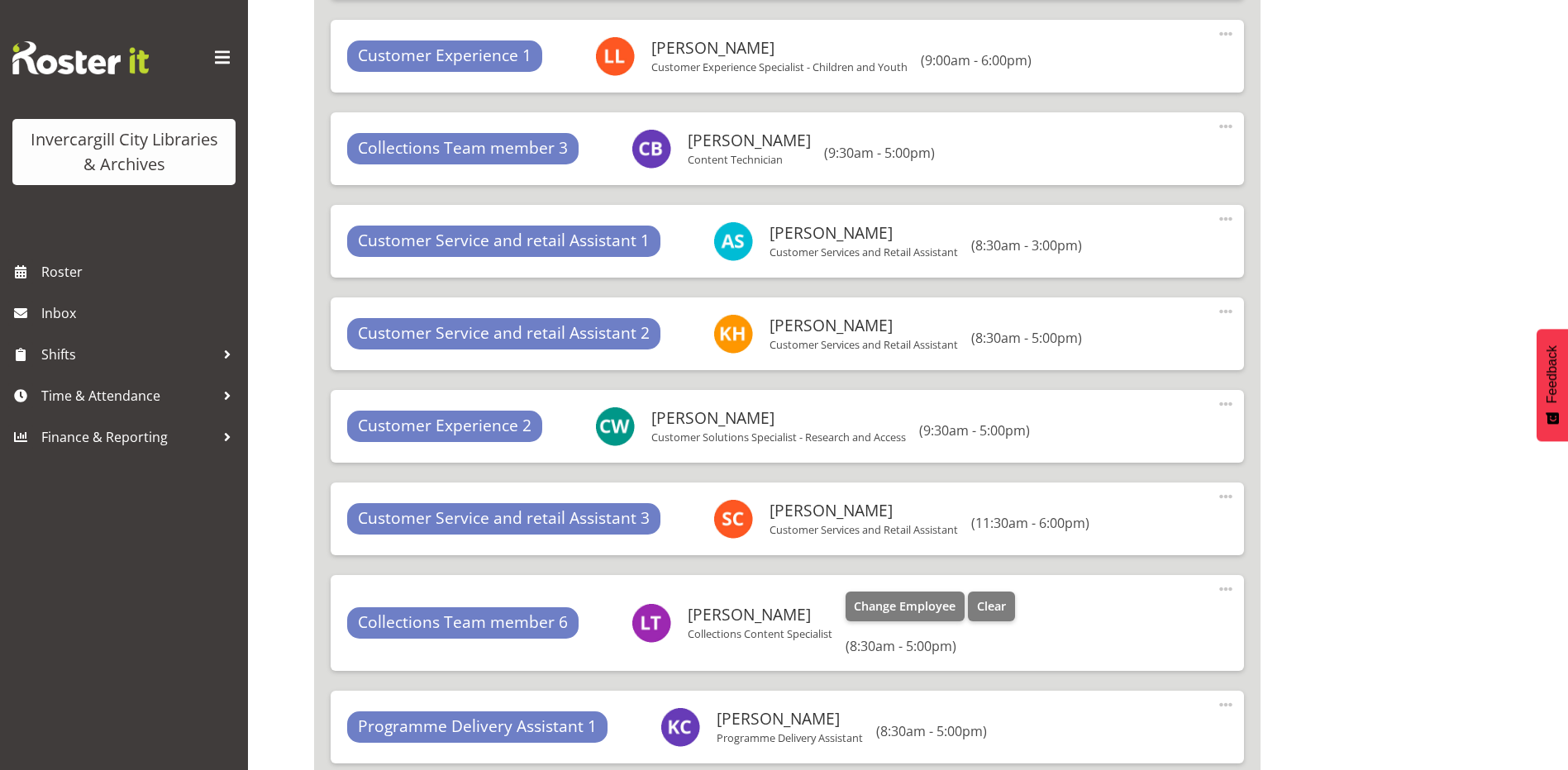
drag, startPoint x: 1224, startPoint y: 590, endPoint x: 1204, endPoint y: 579, distance: 22.8
click at [1223, 590] on span at bounding box center [1226, 589] width 20 height 20
click at [1116, 622] on link "Edit" at bounding box center [1157, 626] width 159 height 30
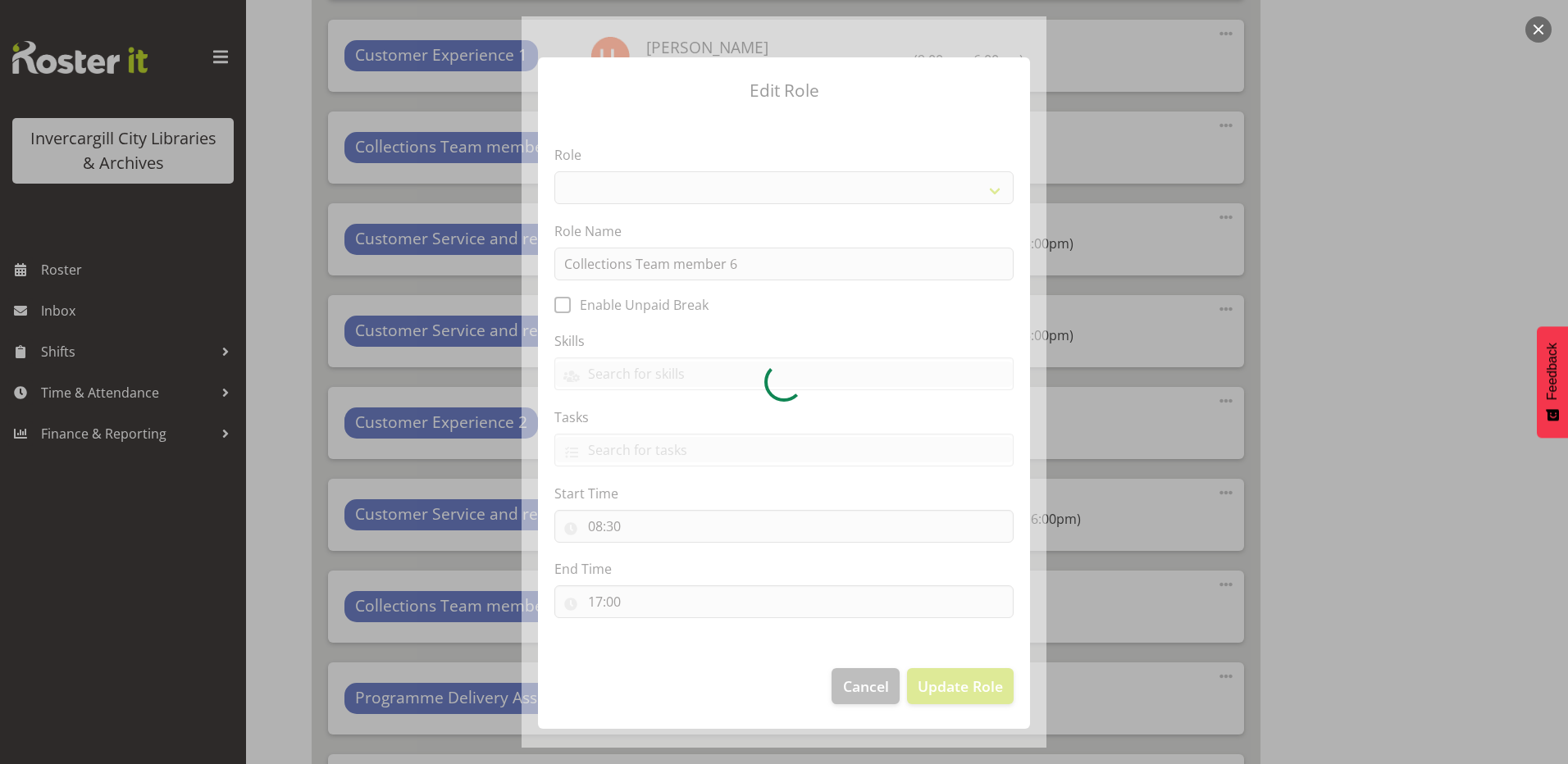
select select "1524"
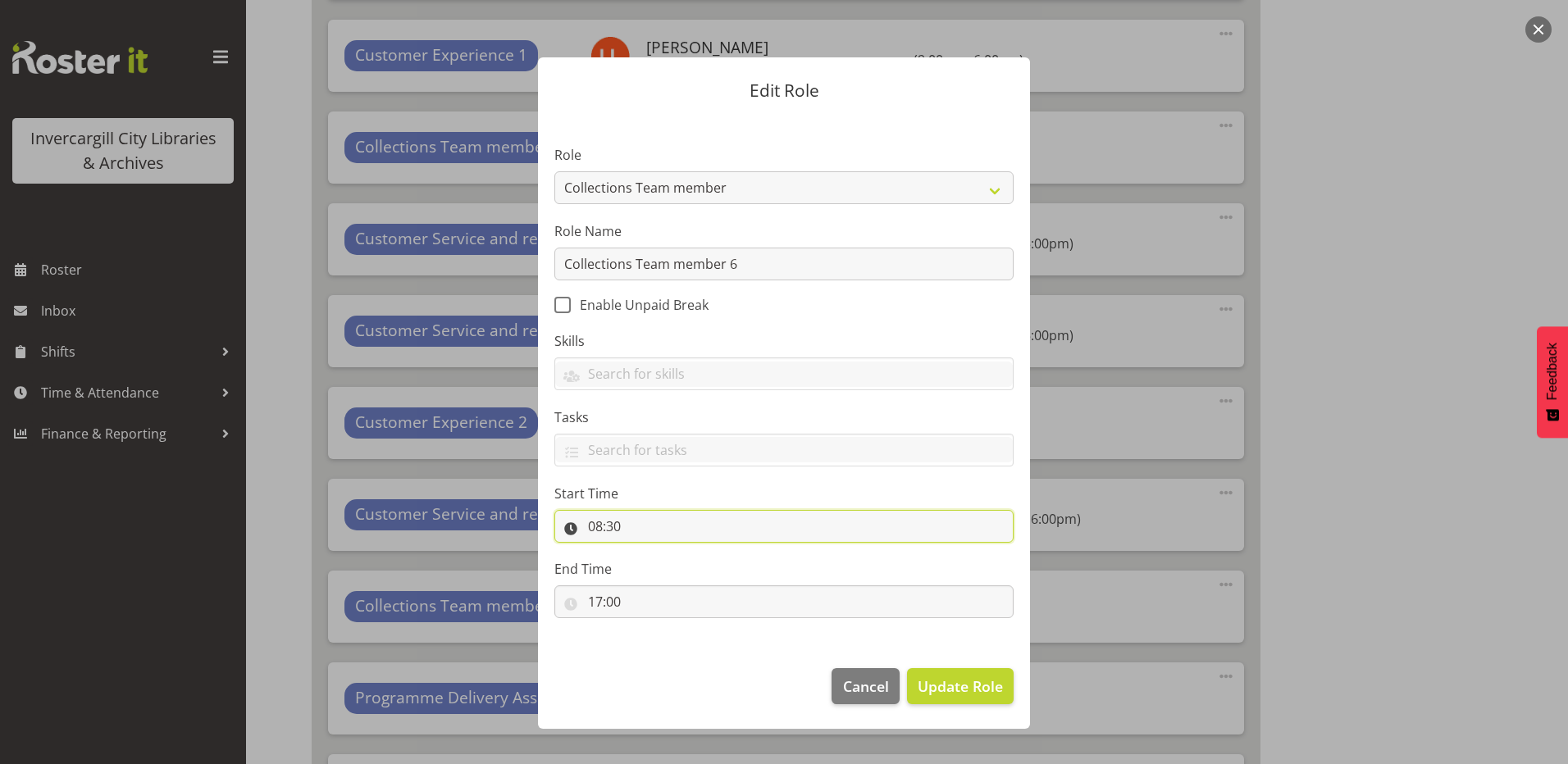
click at [614, 529] on input "08:30" at bounding box center [784, 526] width 459 height 33
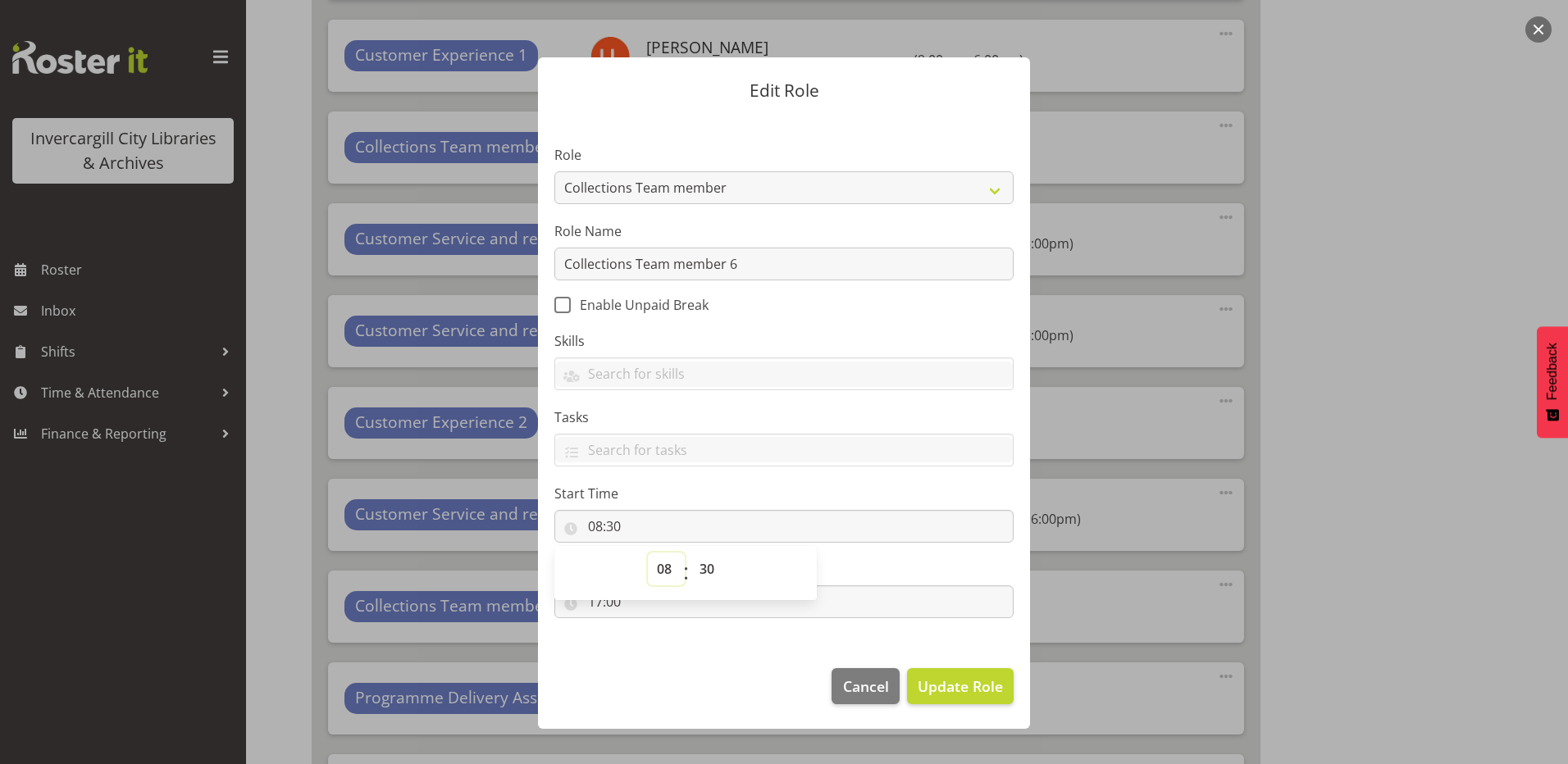
click at [669, 565] on select "00 01 02 03 04 05 06 07 08 09 10 11 12 13 14 15 16 17 18 19 20 21 22 23" at bounding box center [666, 569] width 37 height 33
select select "9"
click at [648, 553] on select "00 01 02 03 04 05 06 07 08 09 10 11 12 13 14 15 16 17 18 19 20 21 22 23" at bounding box center [666, 569] width 37 height 33
type input "09:30"
click at [705, 568] on select "00 01 02 03 04 05 06 07 08 09 10 11 12 13 14 15 16 17 18 19 20 21 22 23 24 25 2…" at bounding box center [709, 569] width 37 height 33
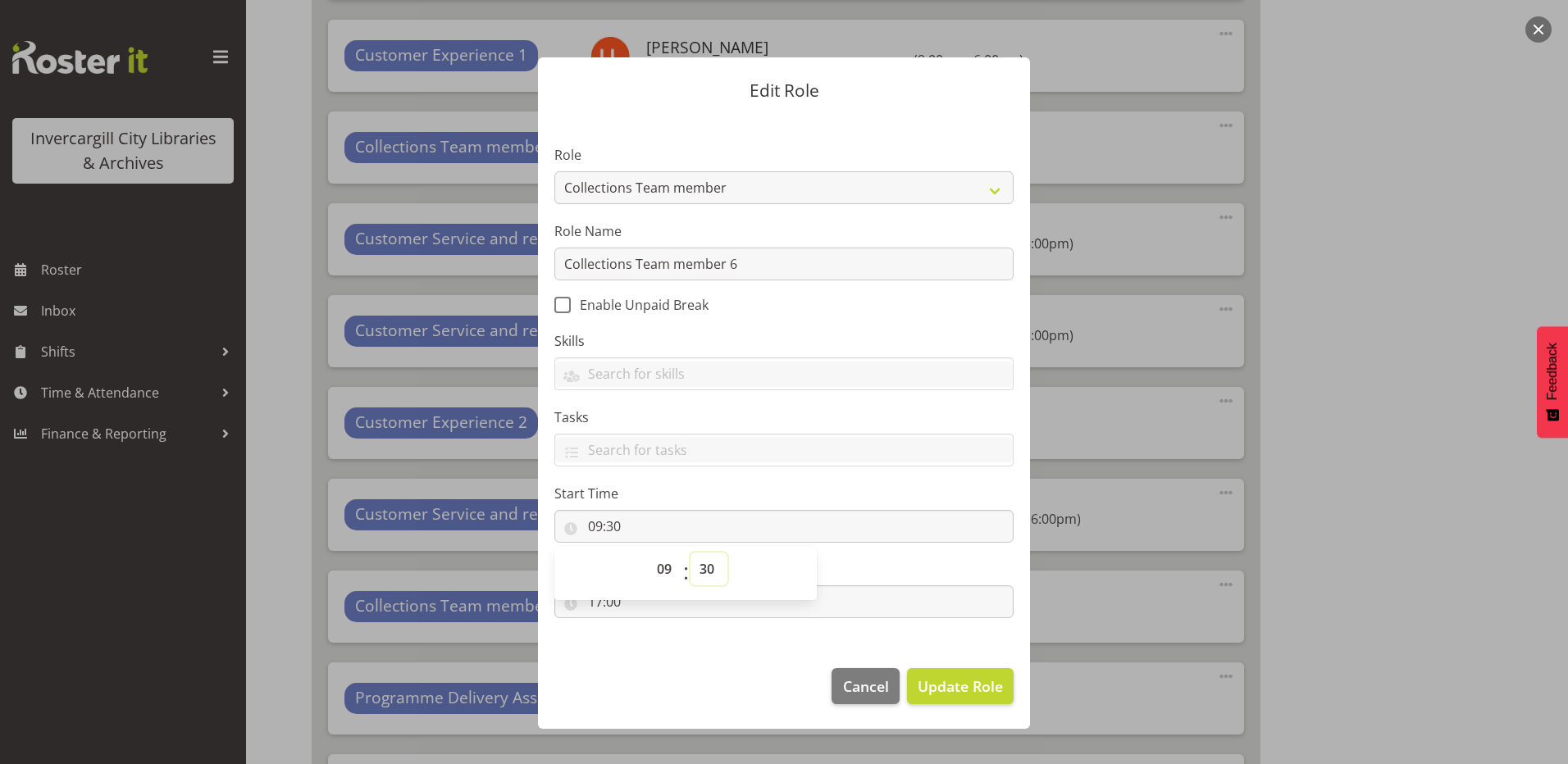
select select "0"
click at [691, 553] on select "00 01 02 03 04 05 06 07 08 09 10 11 12 13 14 15 16 17 18 19 20 21 22 23 24 25 2…" at bounding box center [709, 569] width 37 height 33
type input "09:00"
click at [671, 643] on section "Role 1st floor desk AQ operator Business Support Team member Casual Customer Ex…" at bounding box center [784, 383] width 492 height 536
click at [592, 608] on input "17:00" at bounding box center [784, 601] width 459 height 33
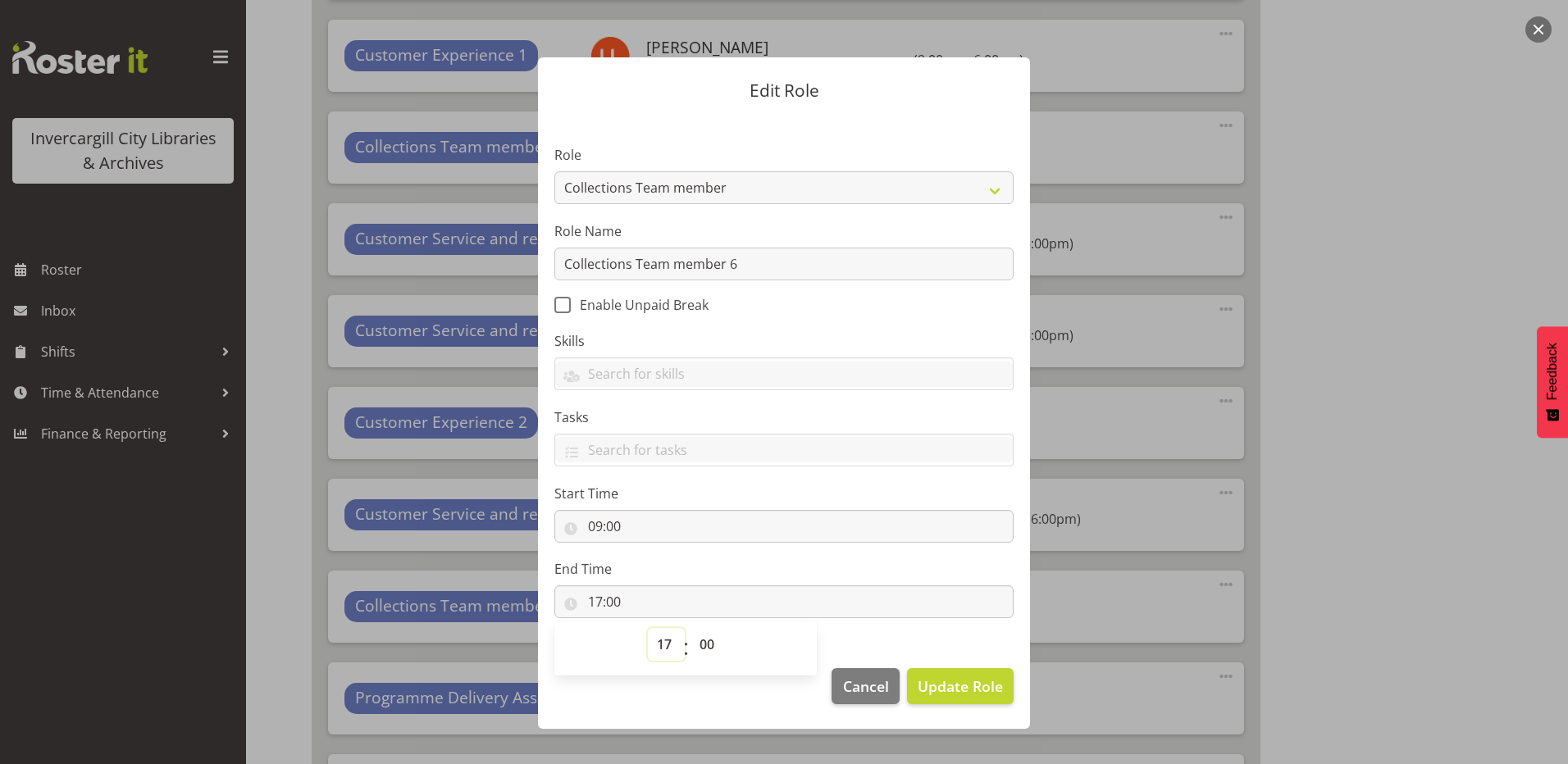
click at [659, 649] on select "00 01 02 03 04 05 06 07 08 09 10 11 12 13 14 15 16 17 18 19 20 21 22 23" at bounding box center [666, 644] width 37 height 33
select select "18"
click at [648, 628] on select "00 01 02 03 04 05 06 07 08 09 10 11 12 13 14 15 16 17 18 19 20 21 22 23" at bounding box center [666, 644] width 37 height 33
type input "18:00"
click at [968, 685] on span "Update Role" at bounding box center [961, 687] width 85 height 22
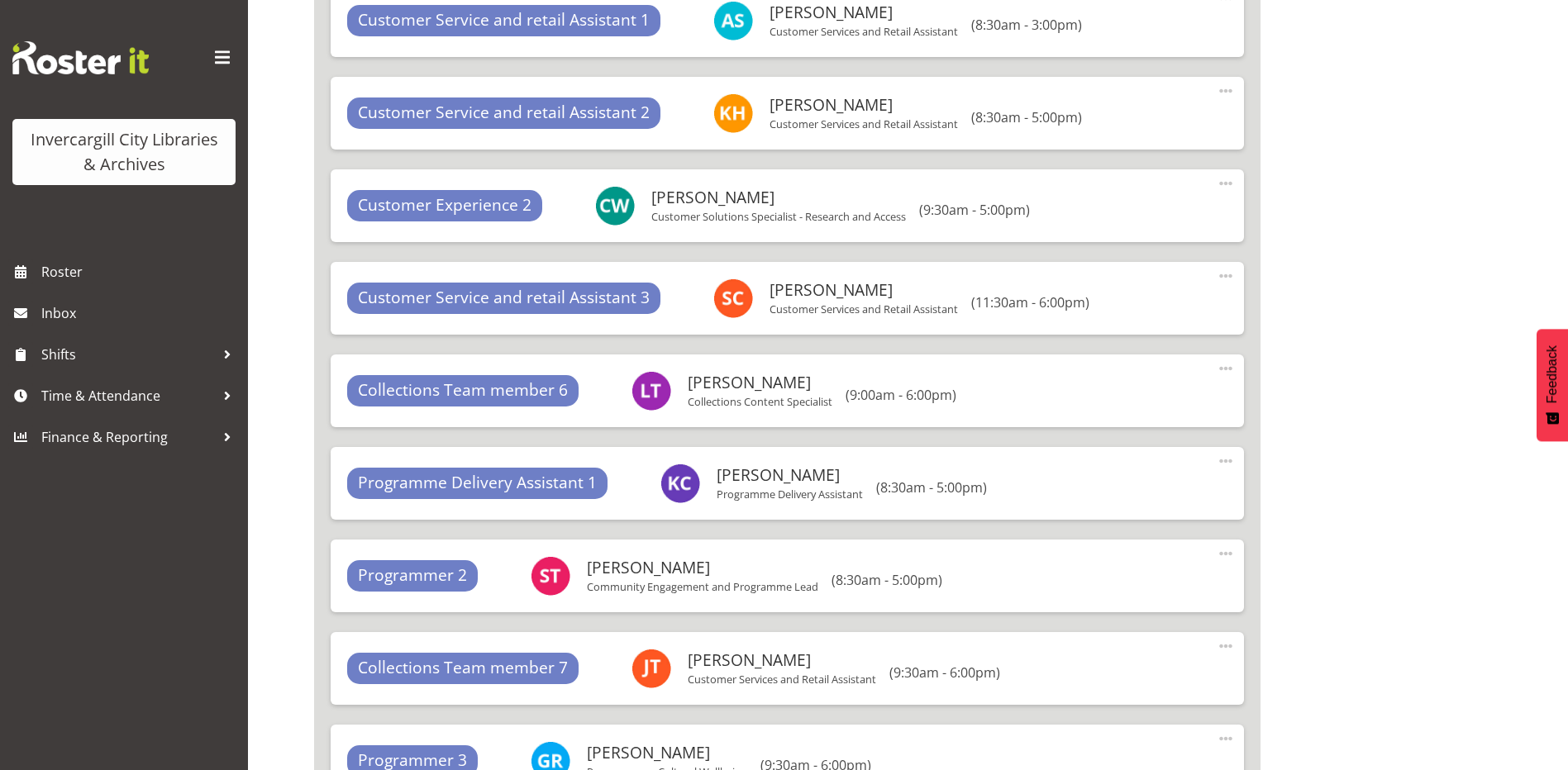
scroll to position [12033, 0]
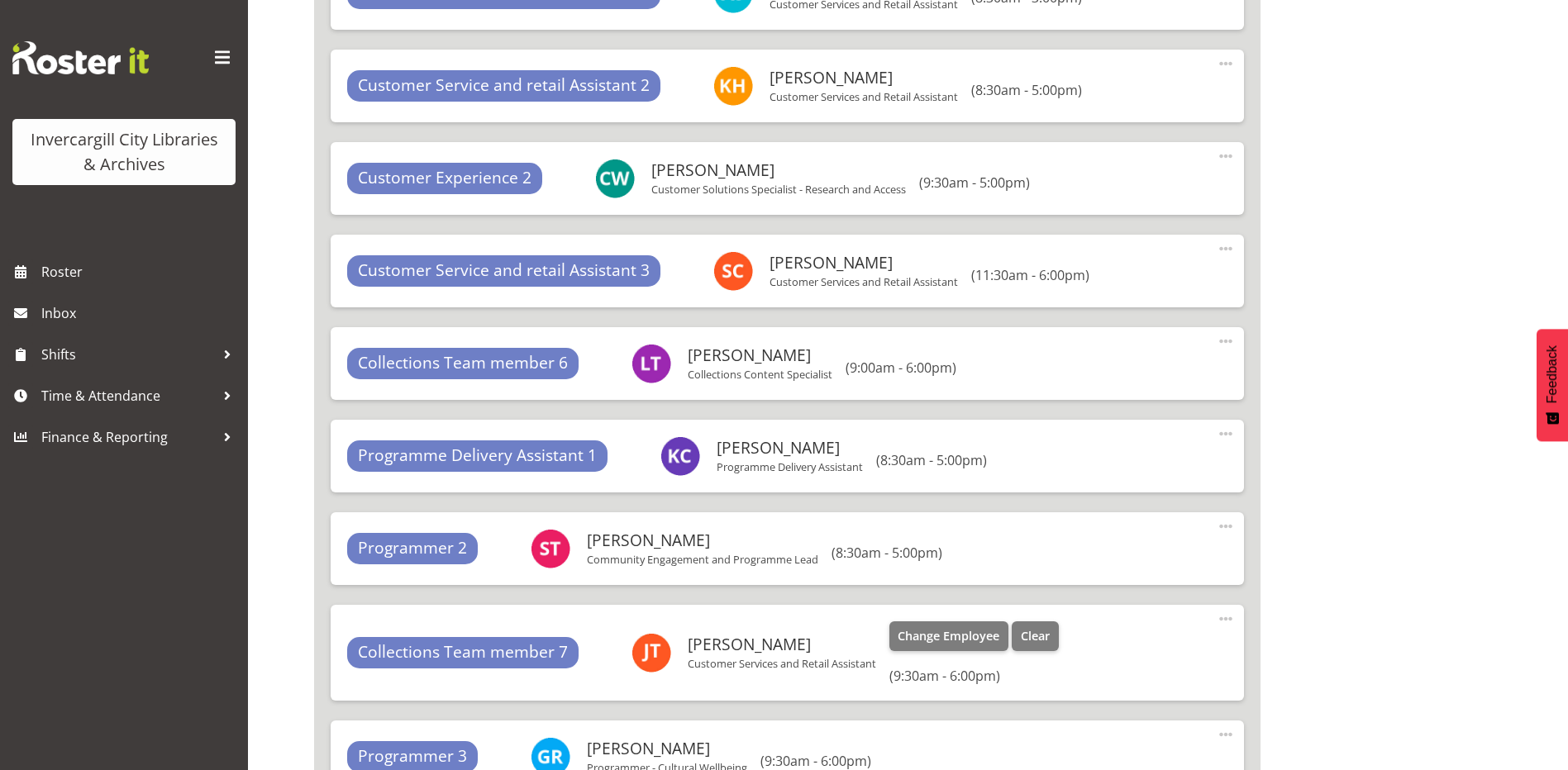
drag, startPoint x: 1228, startPoint y: 625, endPoint x: 1219, endPoint y: 627, distance: 9.2
click at [1227, 625] on span at bounding box center [1226, 619] width 20 height 20
click at [1125, 661] on link "Edit" at bounding box center [1157, 656] width 159 height 30
select select "9"
select select "30"
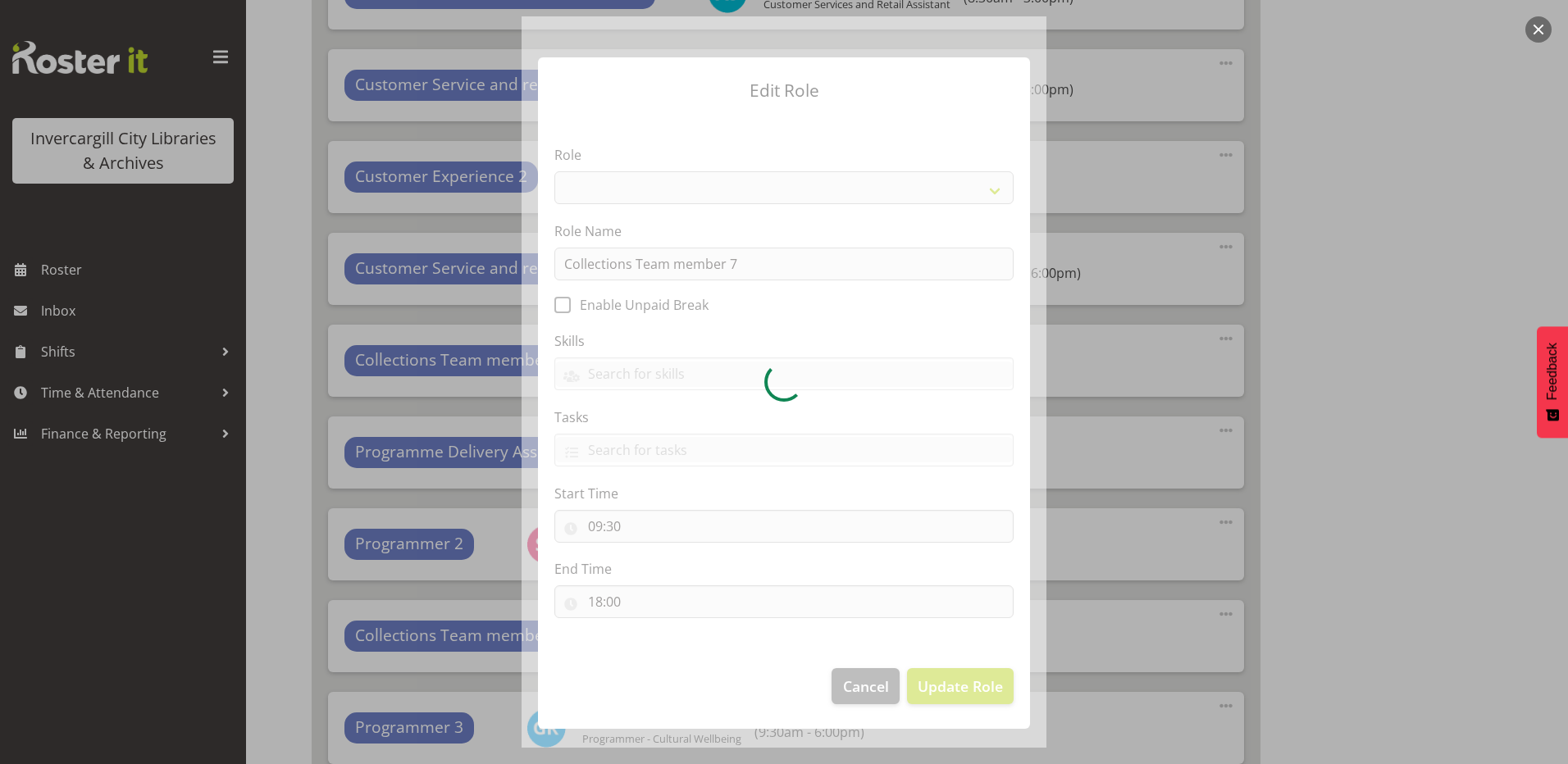
select select "1524"
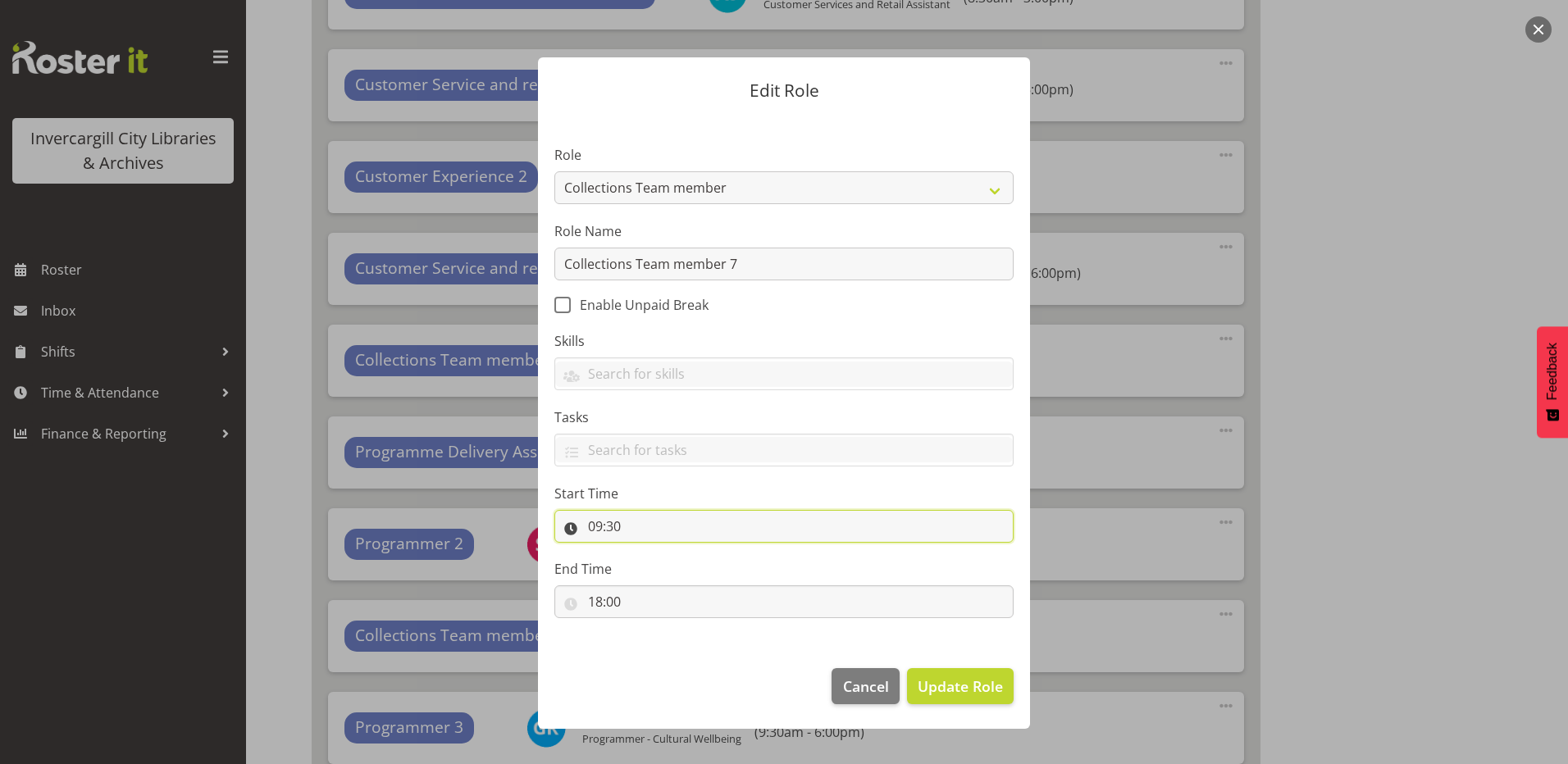
click at [593, 531] on input "09:30" at bounding box center [784, 526] width 459 height 33
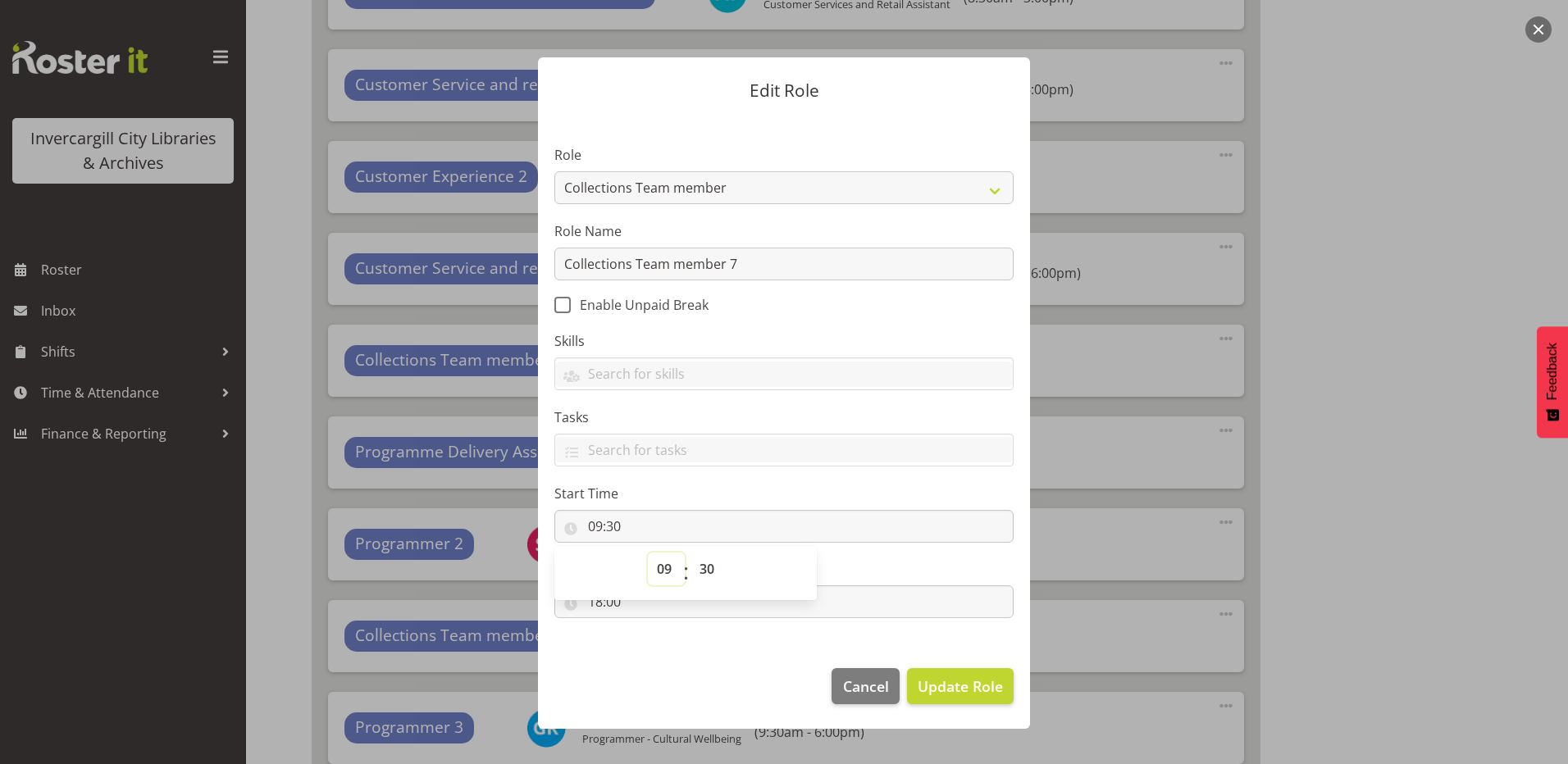
click at [661, 563] on select "00 01 02 03 04 05 06 07 08 09 10 11 12 13 14 15 16 17 18 19 20 21 22 23" at bounding box center [666, 569] width 37 height 33
select select "8"
click at [648, 553] on select "00 01 02 03 04 05 06 07 08 09 10 11 12 13 14 15 16 17 18 19 20 21 22 23" at bounding box center [666, 569] width 37 height 33
type input "08:30"
click at [633, 677] on footer "Cancel Update Role" at bounding box center [784, 690] width 492 height 77
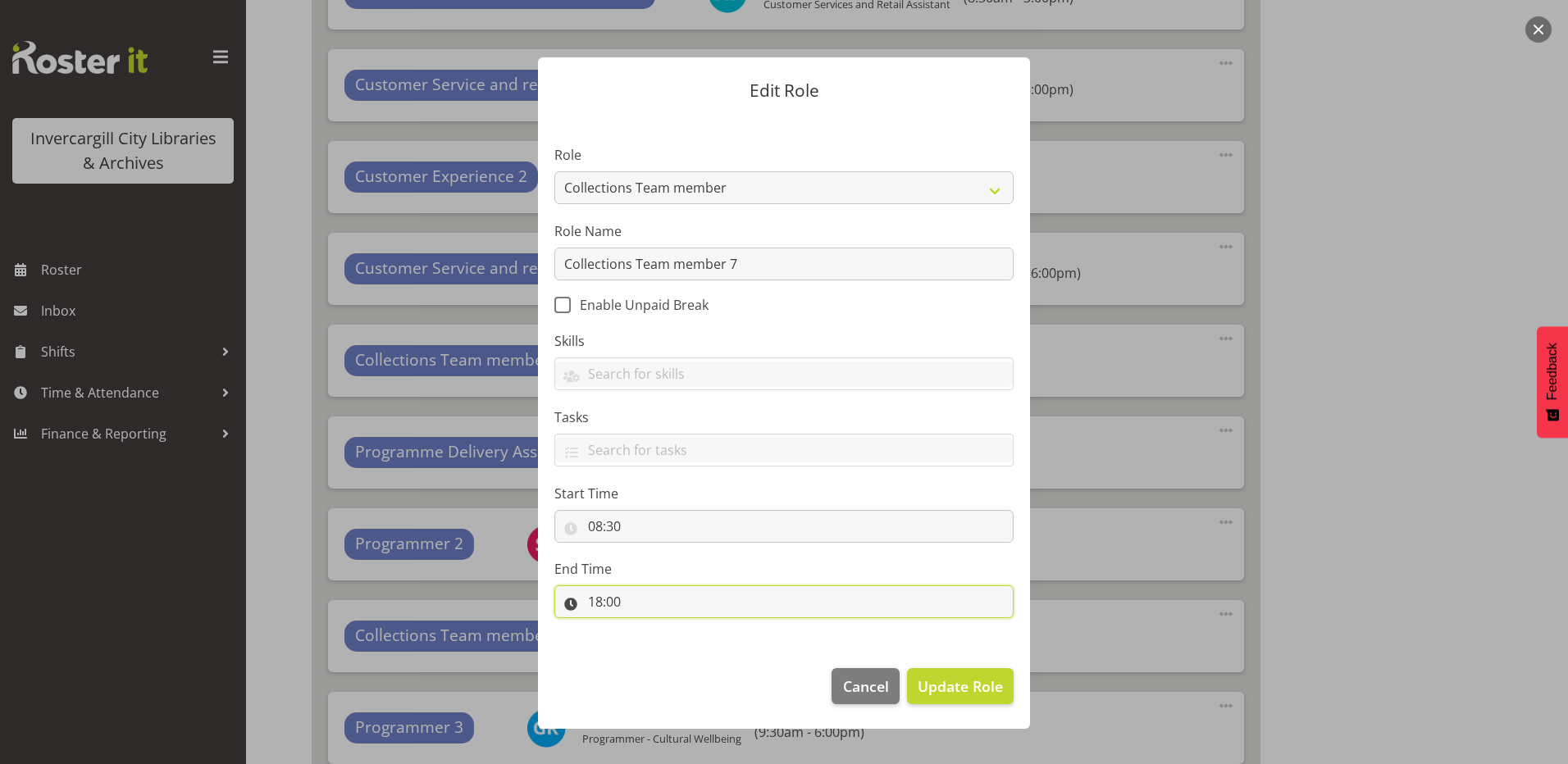
click at [605, 611] on input "18:00" at bounding box center [784, 601] width 459 height 33
drag, startPoint x: 605, startPoint y: 611, endPoint x: 661, endPoint y: 637, distance: 61.7
click at [661, 637] on select "00 01 02 03 04 05 06 07 08 09 10 11 12 13 14 15 16 17 18 19 20 21 22 23" at bounding box center [666, 644] width 37 height 33
select select "17"
click at [648, 628] on select "00 01 02 03 04 05 06 07 08 09 10 11 12 13 14 15 16 17 18 19 20 21 22 23" at bounding box center [666, 644] width 37 height 33
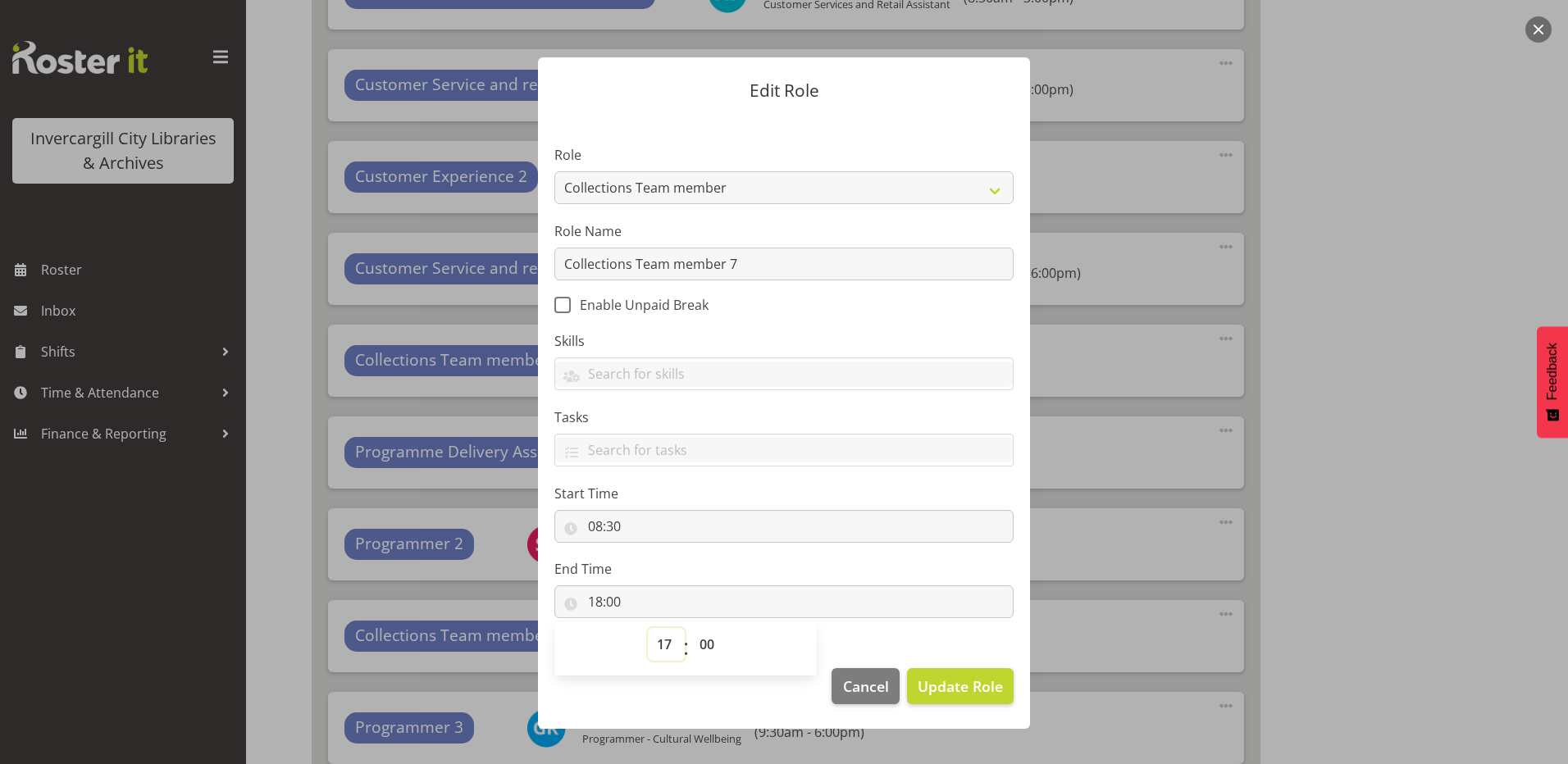
type input "17:00"
drag, startPoint x: 973, startPoint y: 684, endPoint x: 966, endPoint y: 680, distance: 8.1
click at [969, 682] on span "Update Role" at bounding box center [961, 687] width 85 height 22
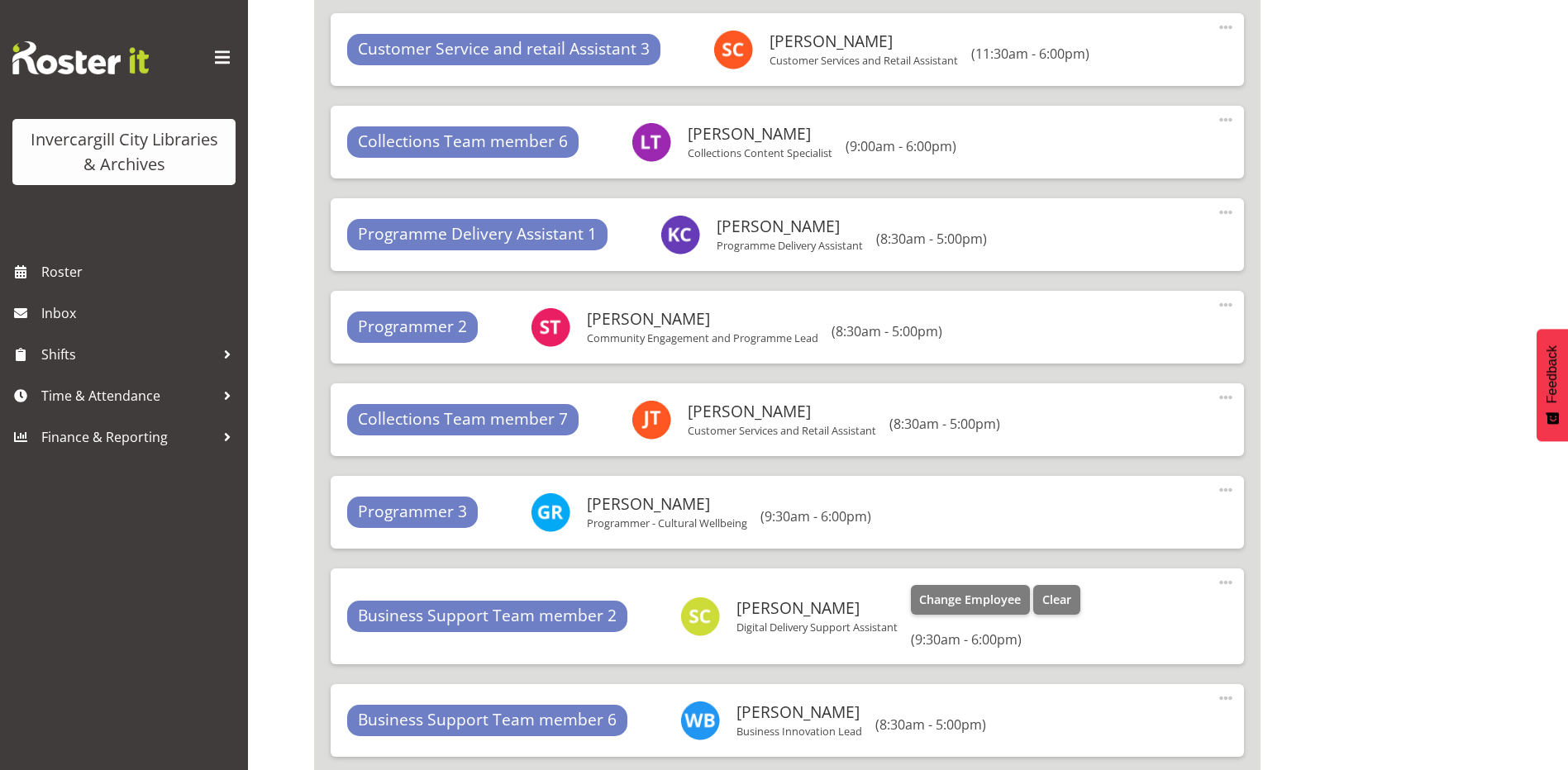
scroll to position [12282, 0]
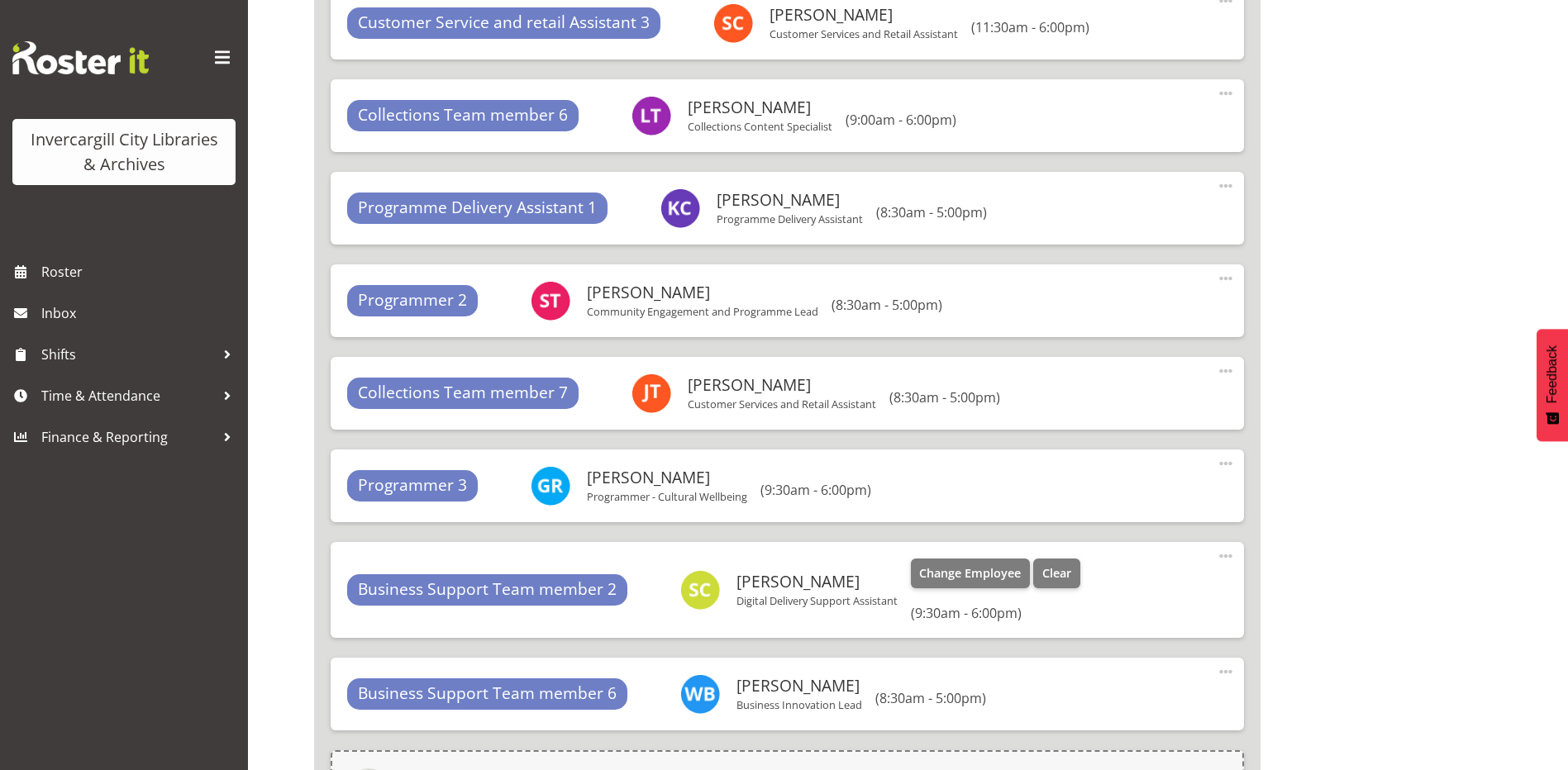
click at [1231, 554] on span at bounding box center [1226, 556] width 20 height 20
click at [1147, 603] on link "Edit" at bounding box center [1157, 593] width 159 height 30
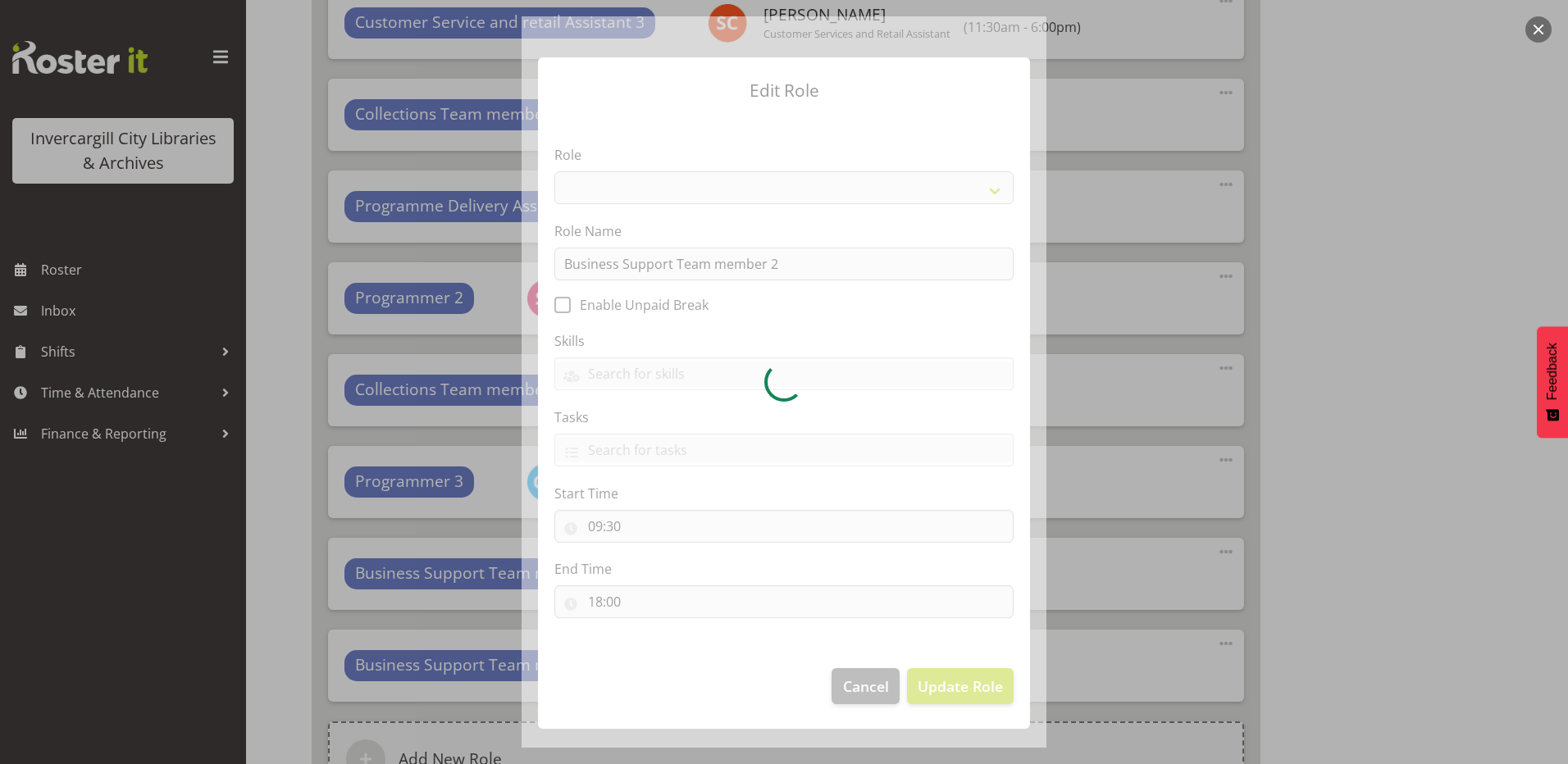
select select "1527"
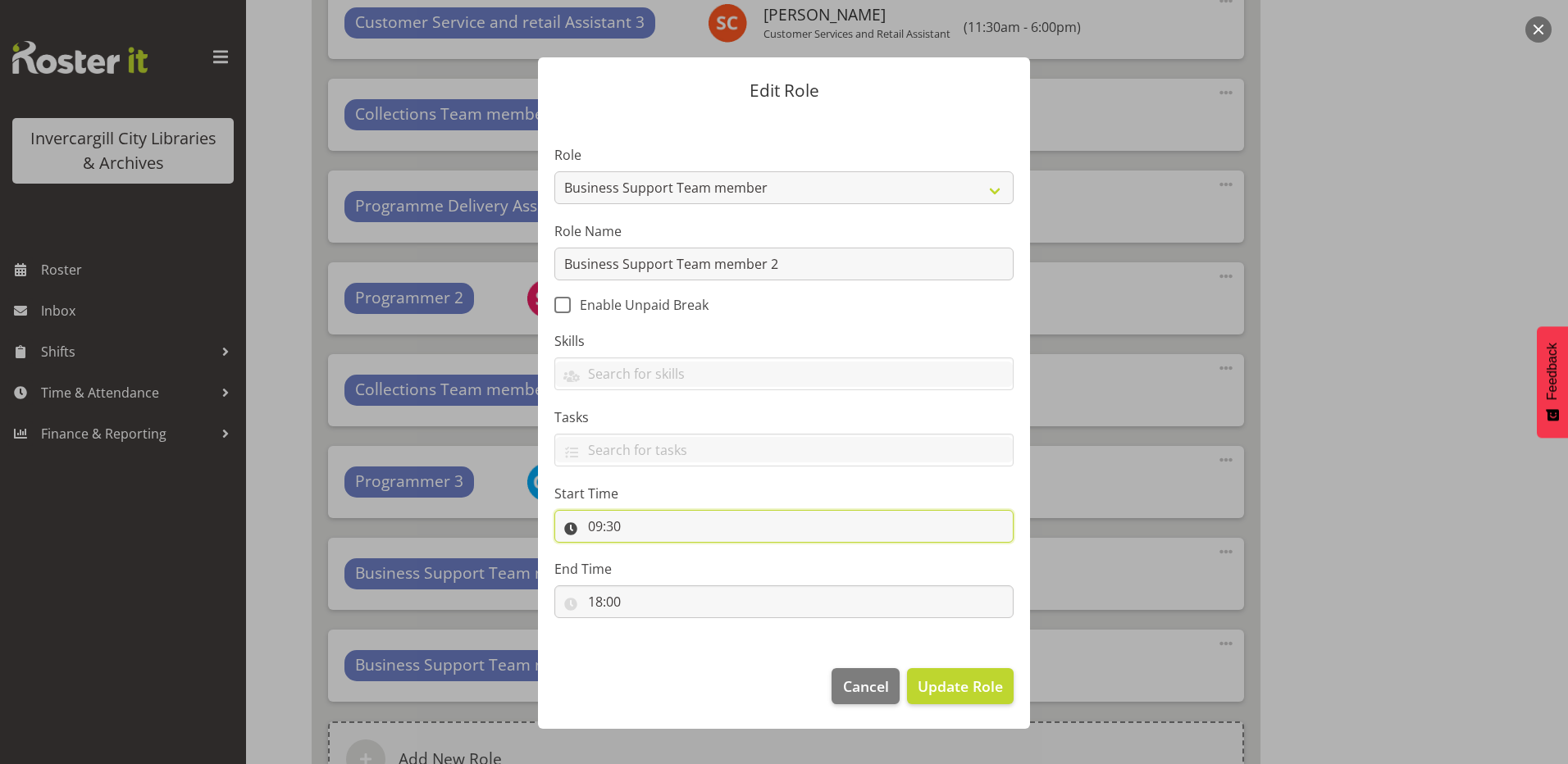
click at [608, 526] on input "09:30" at bounding box center [784, 526] width 459 height 33
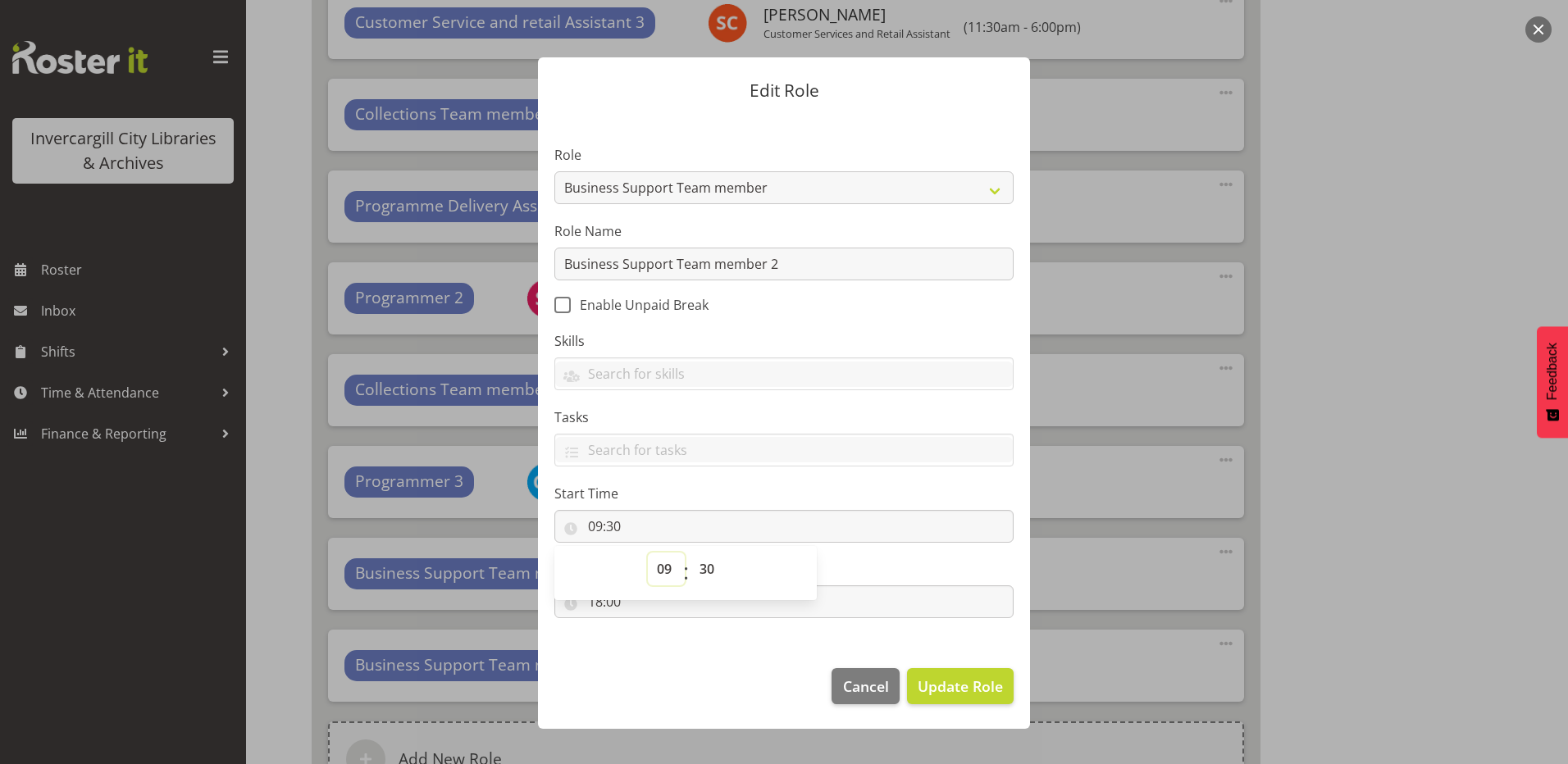
click at [666, 570] on select "00 01 02 03 04 05 06 07 08 09 10 11 12 13 14 15 16 17 18 19 20 21 22 23" at bounding box center [666, 569] width 37 height 33
select select "8"
click at [648, 553] on select "00 01 02 03 04 05 06 07 08 09 10 11 12 13 14 15 16 17 18 19 20 21 22 23" at bounding box center [666, 569] width 37 height 33
type input "08:30"
click at [627, 665] on footer "Cancel Update Role" at bounding box center [784, 690] width 492 height 77
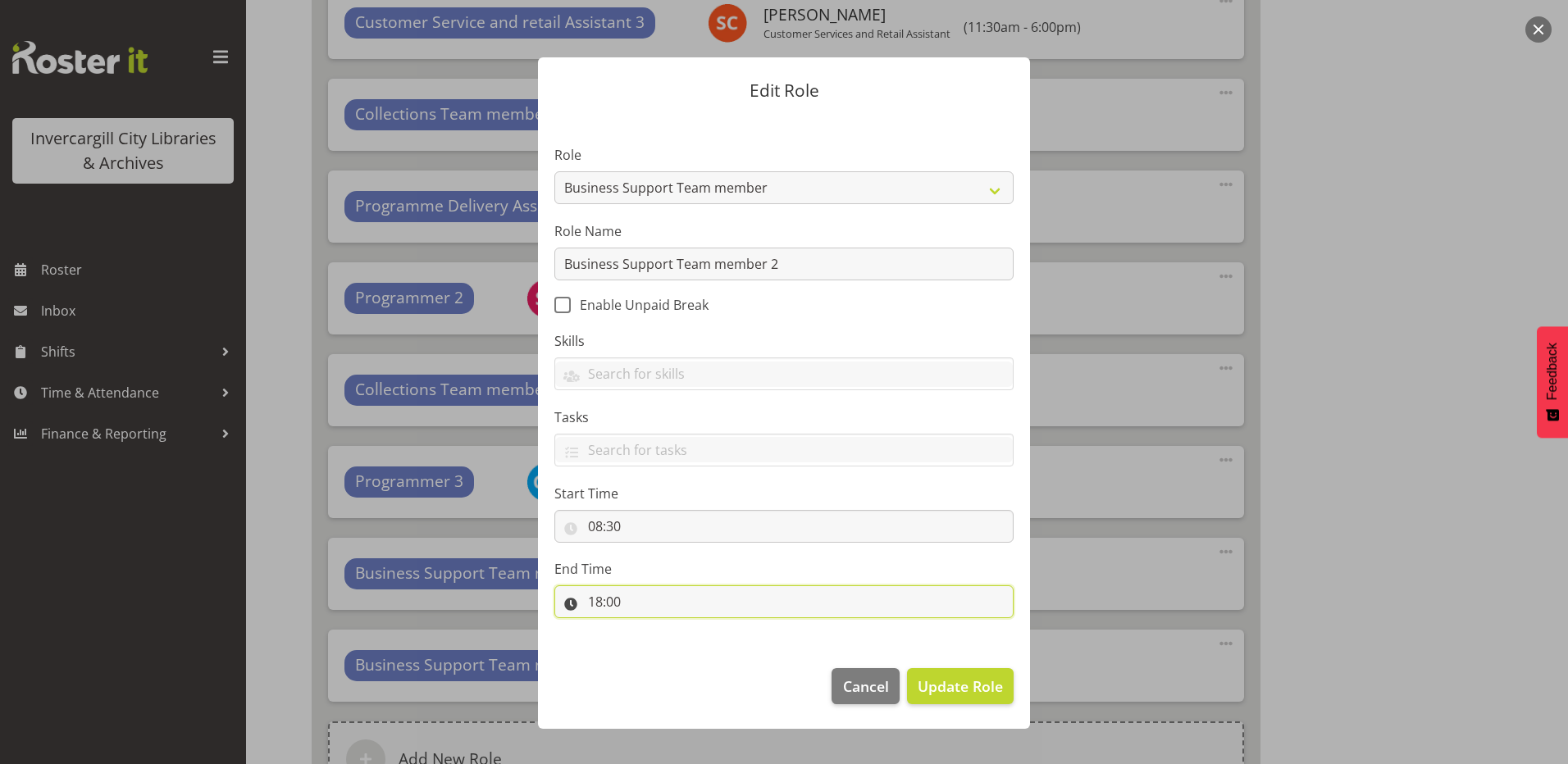
click at [597, 600] on input "18:00" at bounding box center [784, 601] width 459 height 33
click at [661, 644] on select "00 01 02 03 04 05 06 07 08 09 10 11 12 13 14 15 16 17 18 19 20 21 22 23" at bounding box center [666, 644] width 37 height 33
select select "17"
click at [648, 628] on select "00 01 02 03 04 05 06 07 08 09 10 11 12 13 14 15 16 17 18 19 20 21 22 23" at bounding box center [666, 644] width 37 height 33
type input "17:00"
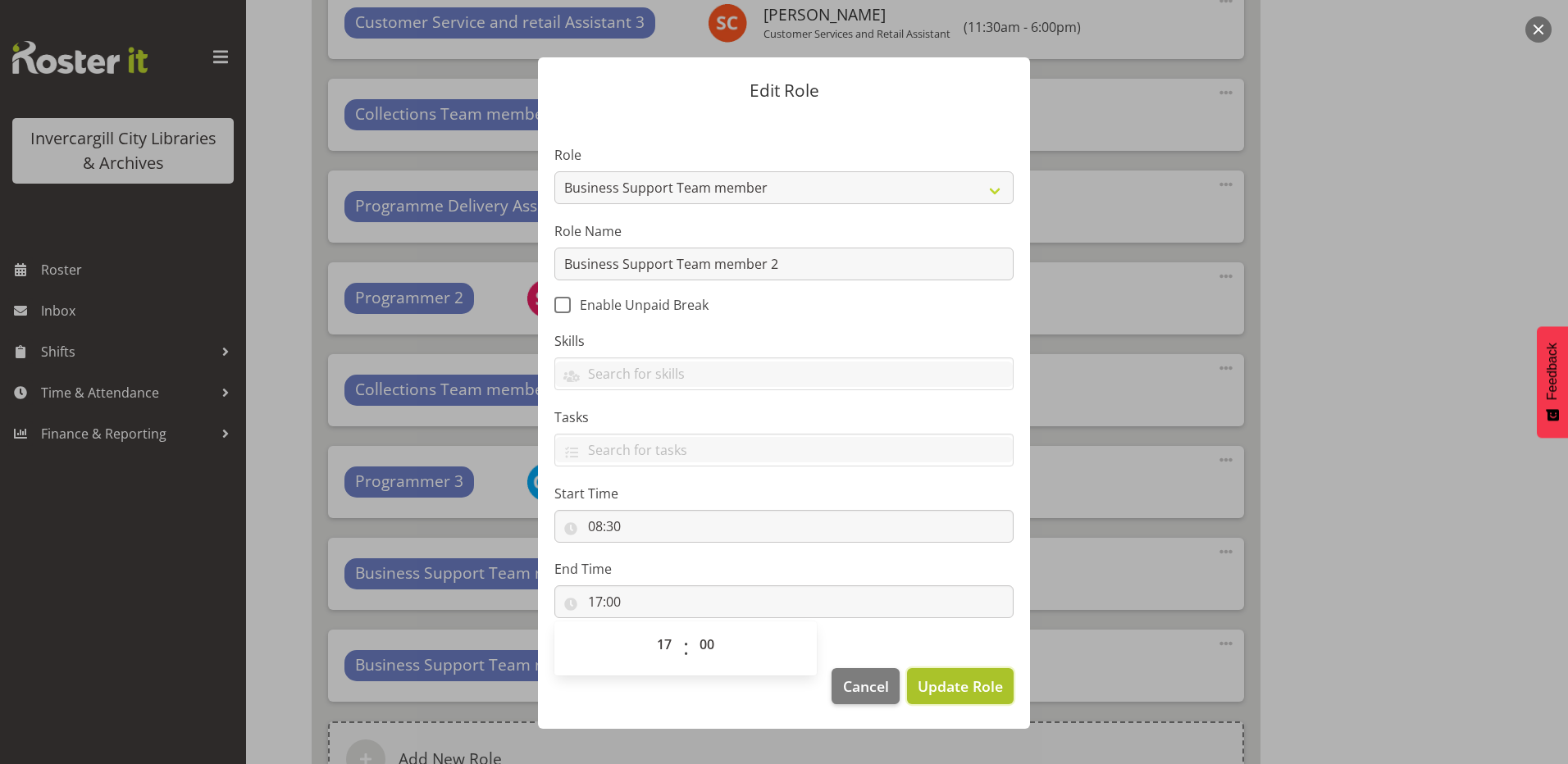
click at [969, 680] on span "Update Role" at bounding box center [961, 687] width 85 height 22
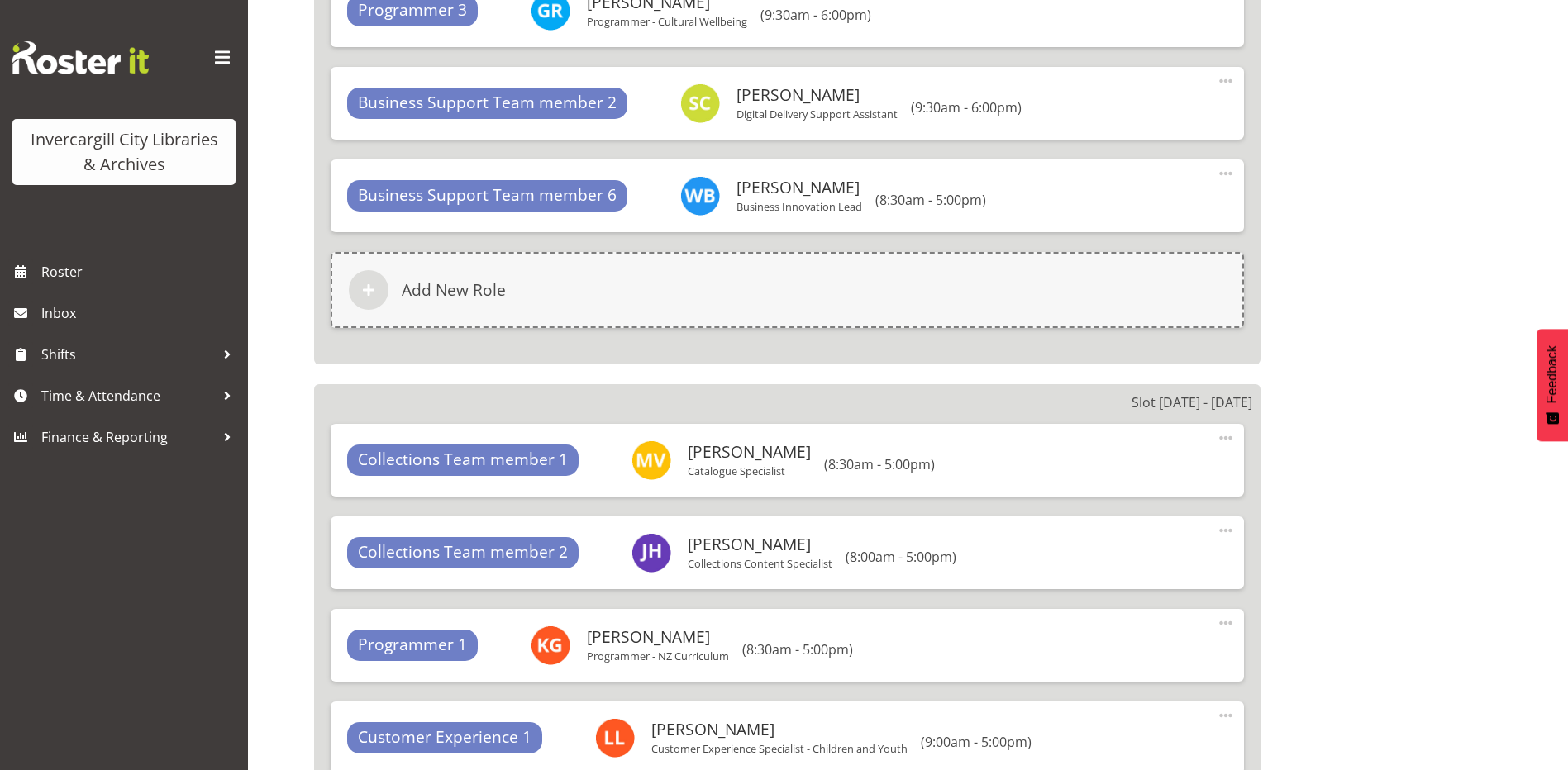
scroll to position [14266, 0]
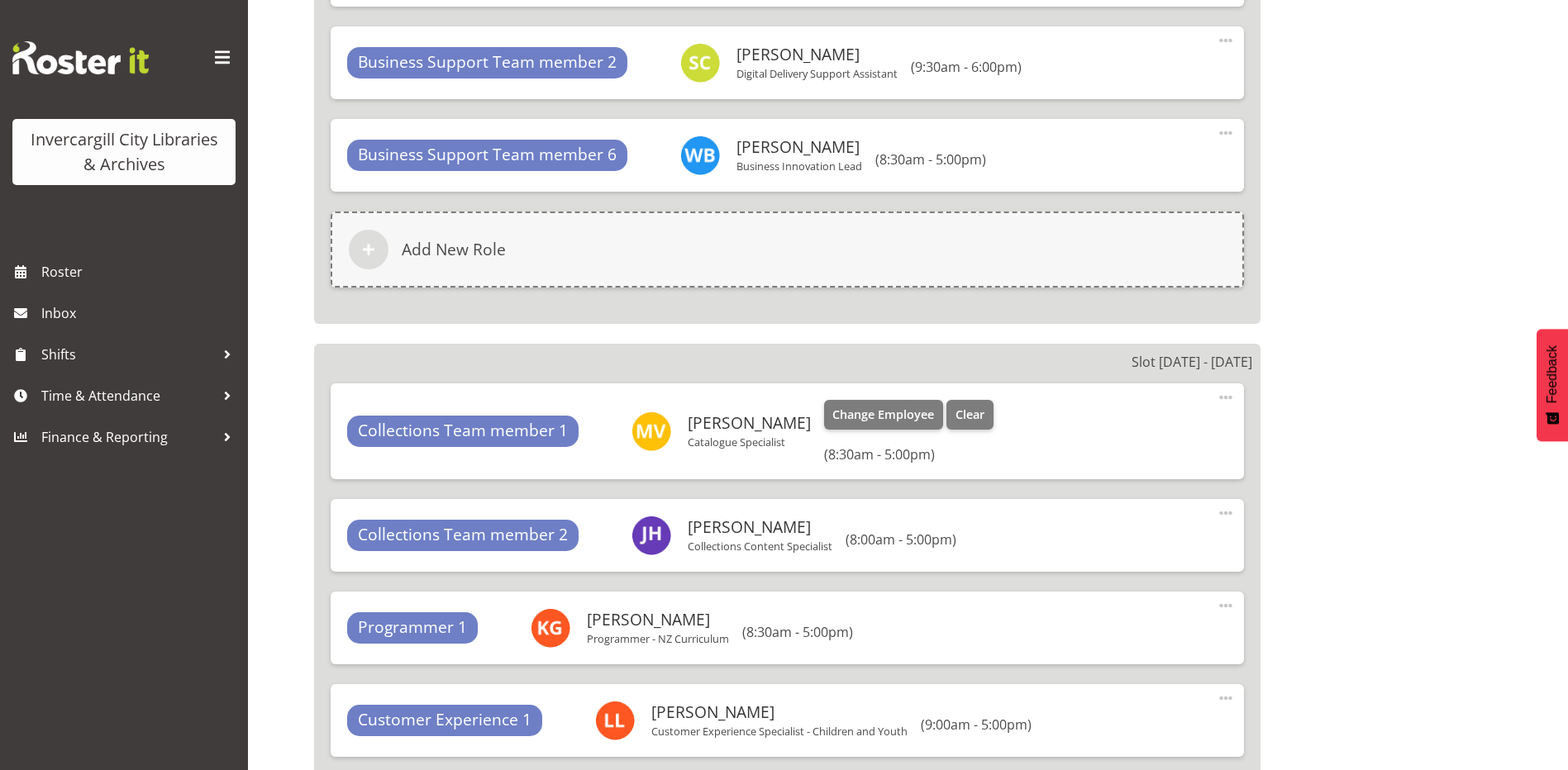
click at [1233, 403] on span at bounding box center [1226, 398] width 20 height 20
click at [1094, 431] on link "Edit" at bounding box center [1157, 434] width 159 height 30
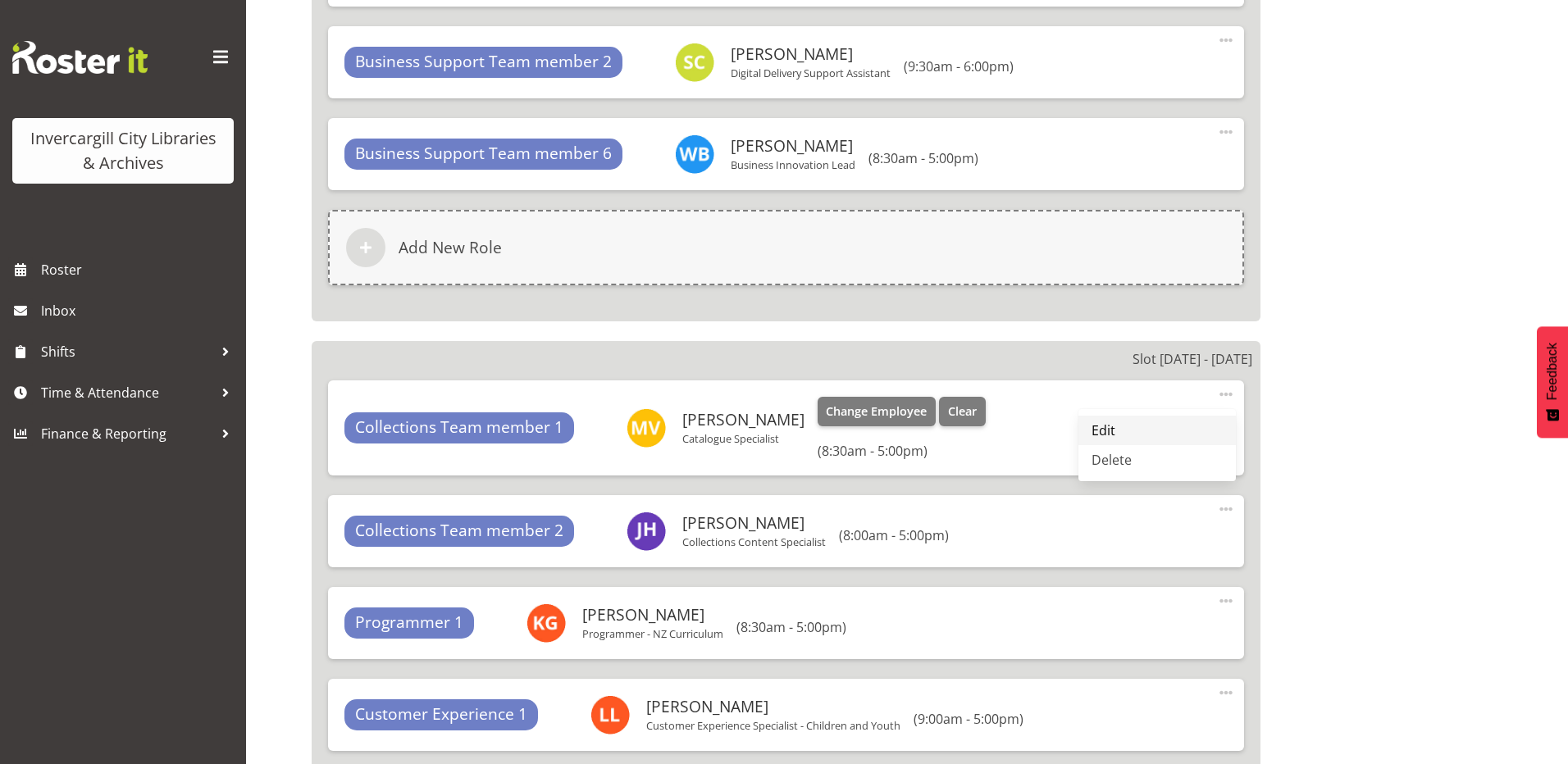
select select "17"
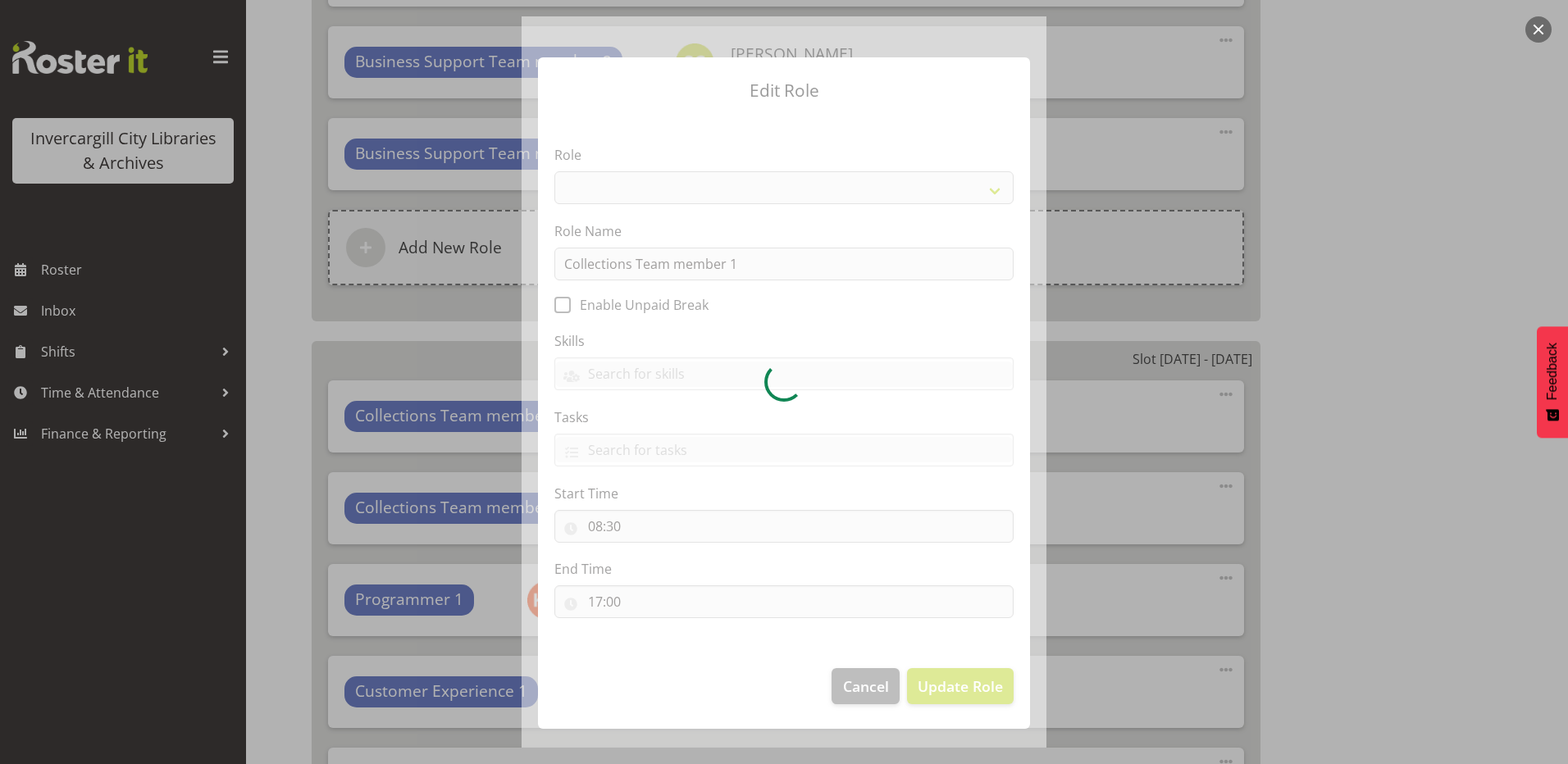
select select "1524"
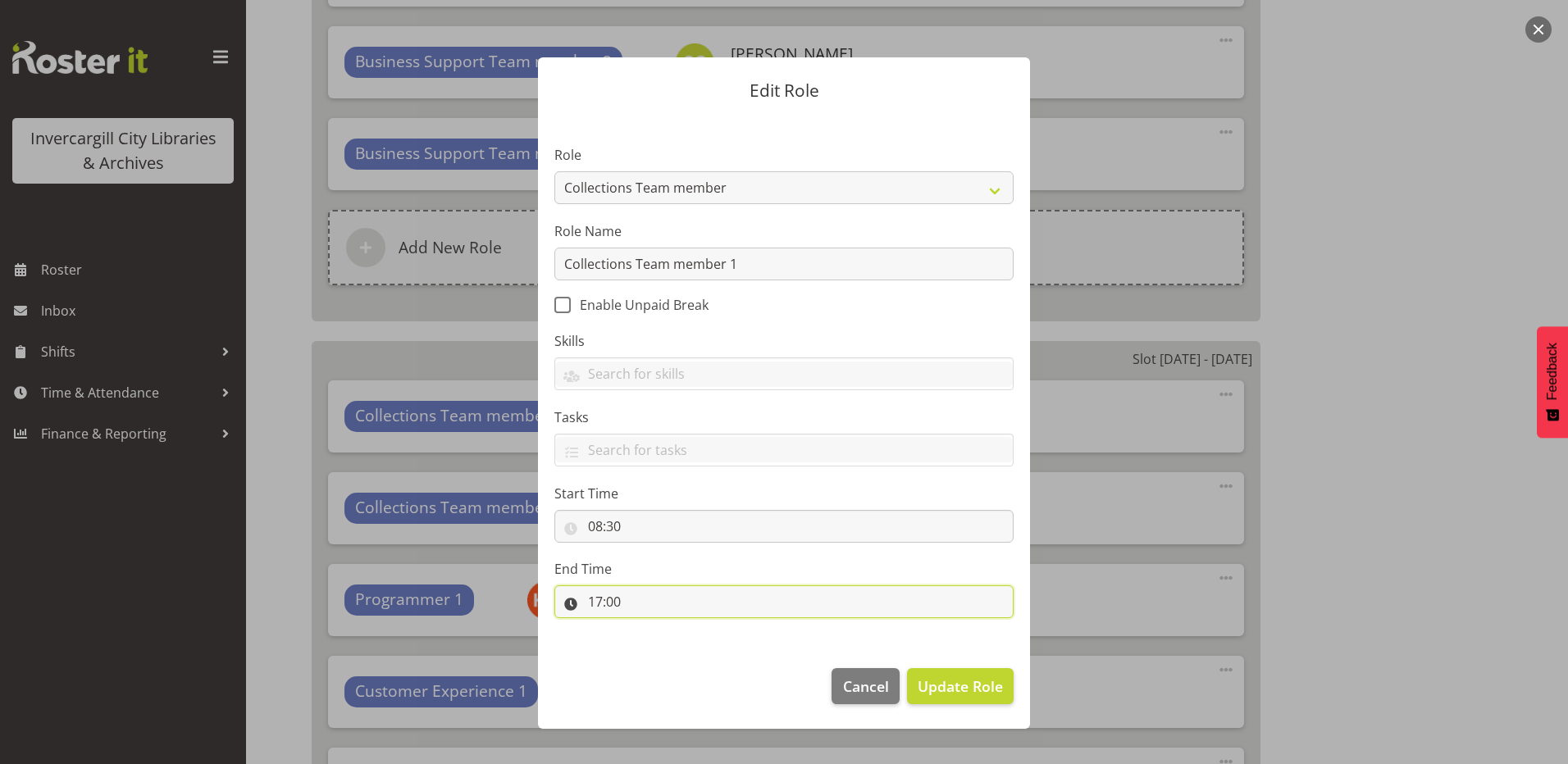
click at [613, 602] on input "17:00" at bounding box center [784, 601] width 459 height 33
click at [662, 641] on select "00 01 02 03 04 05 06 07 08 09 10 11 12 13 14 15 16 17 18 19 20 21 22 23" at bounding box center [666, 644] width 37 height 33
select select "18"
click at [648, 628] on select "00 01 02 03 04 05 06 07 08 09 10 11 12 13 14 15 16 17 18 19 20 21 22 23" at bounding box center [666, 644] width 37 height 33
type input "18:00"
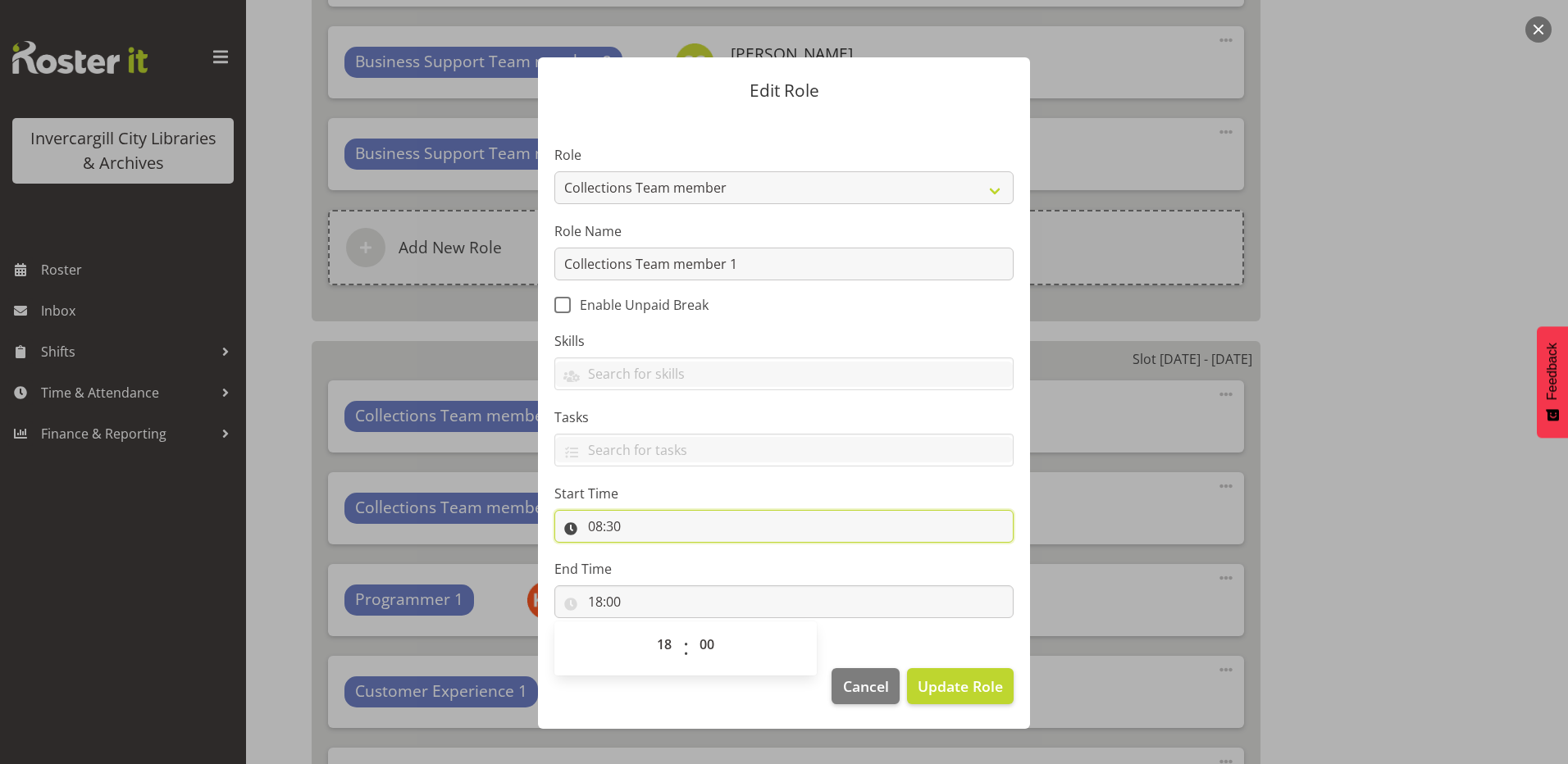
click at [599, 530] on input "08:30" at bounding box center [784, 526] width 459 height 33
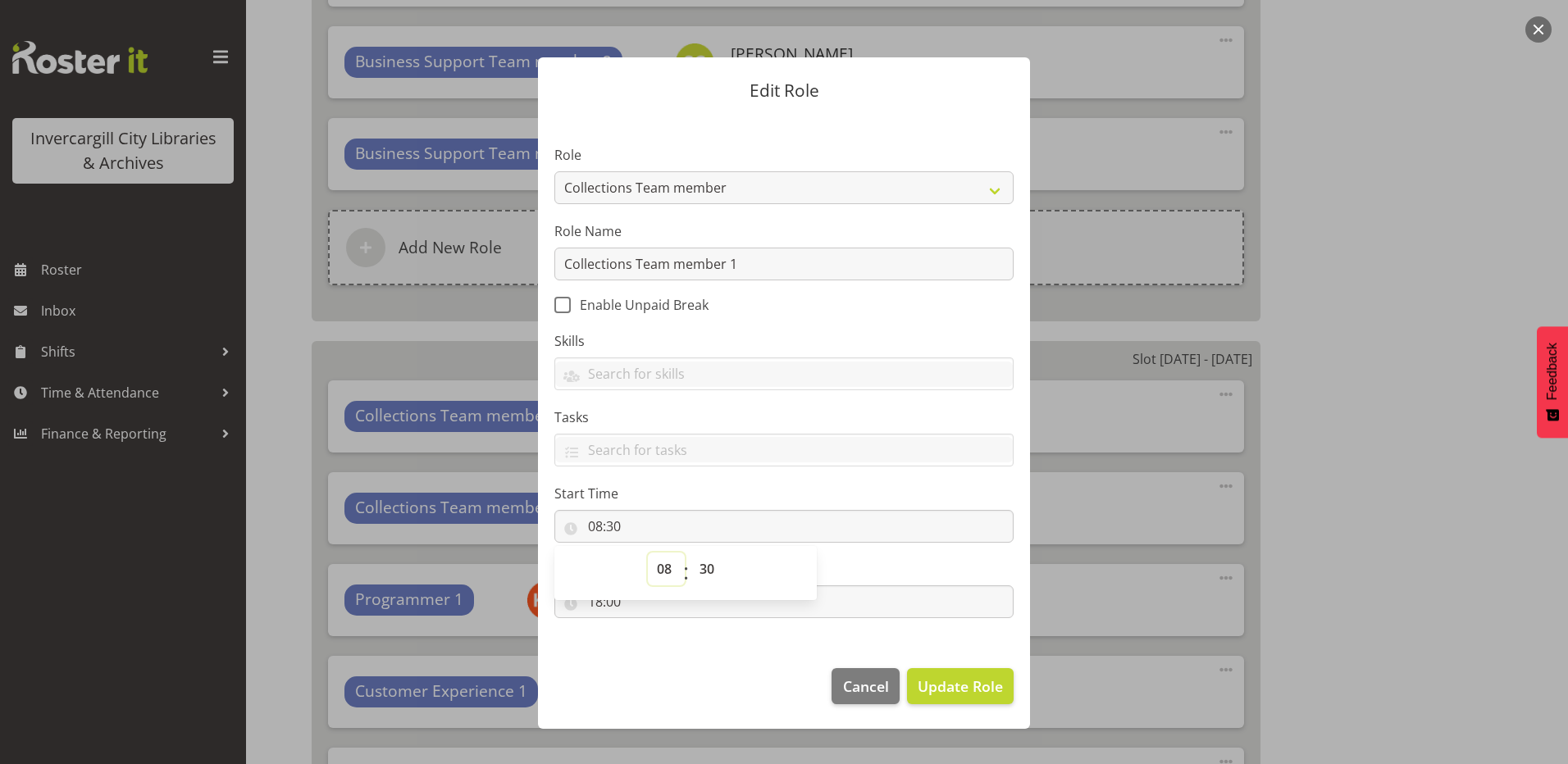
drag, startPoint x: 599, startPoint y: 530, endPoint x: 662, endPoint y: 551, distance: 66.4
click at [664, 565] on select "00 01 02 03 04 05 06 07 08 09 10 11 12 13 14 15 16 17 18 19 20 21 22 23" at bounding box center [666, 569] width 37 height 33
select select "9"
click at [648, 553] on select "00 01 02 03 04 05 06 07 08 09 10 11 12 13 14 15 16 17 18 19 20 21 22 23" at bounding box center [666, 569] width 37 height 33
type input "09:30"
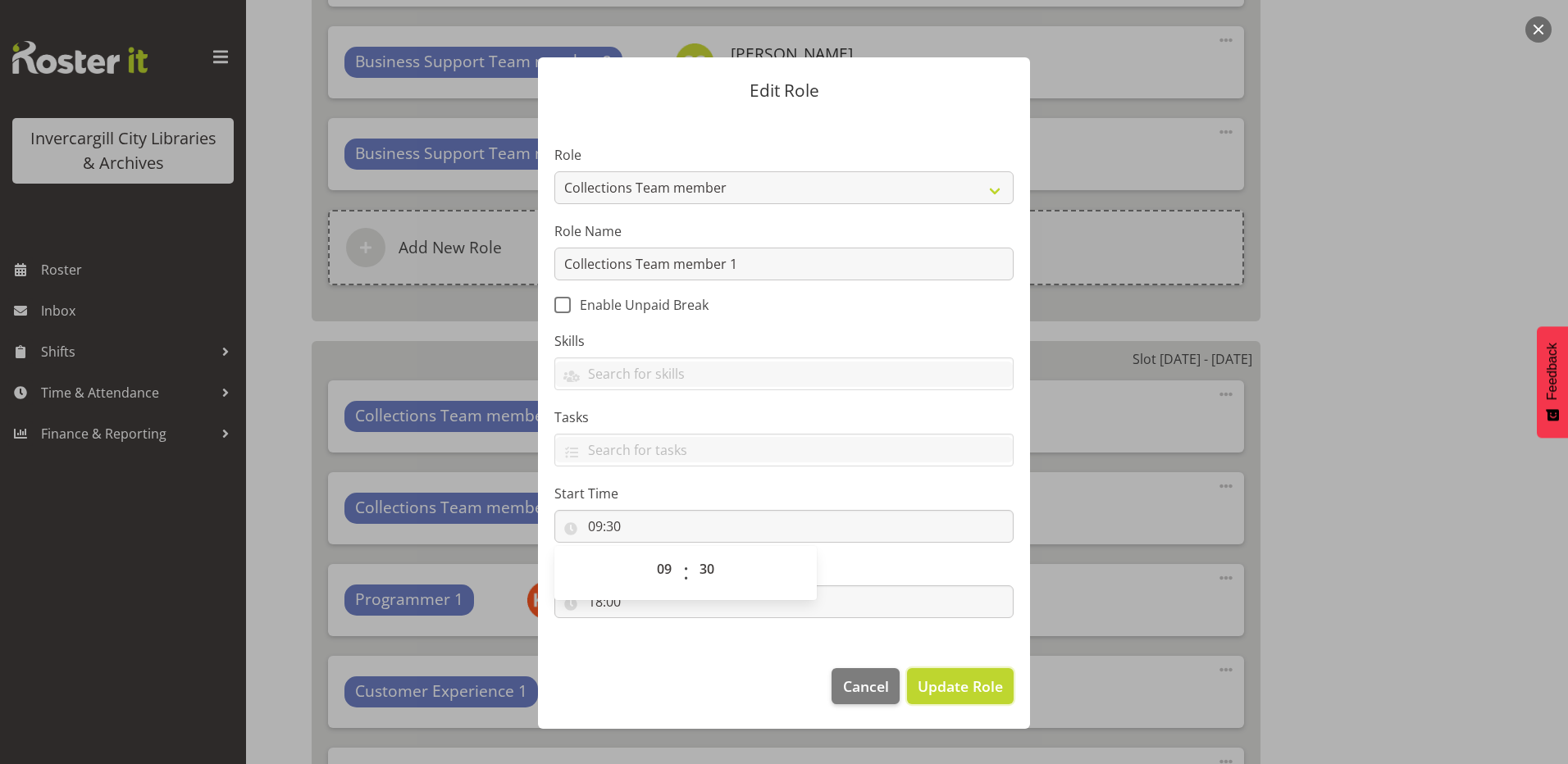
drag, startPoint x: 998, startPoint y: 685, endPoint x: 1036, endPoint y: 701, distance: 41.2
click at [998, 683] on span "Update Role" at bounding box center [961, 687] width 85 height 22
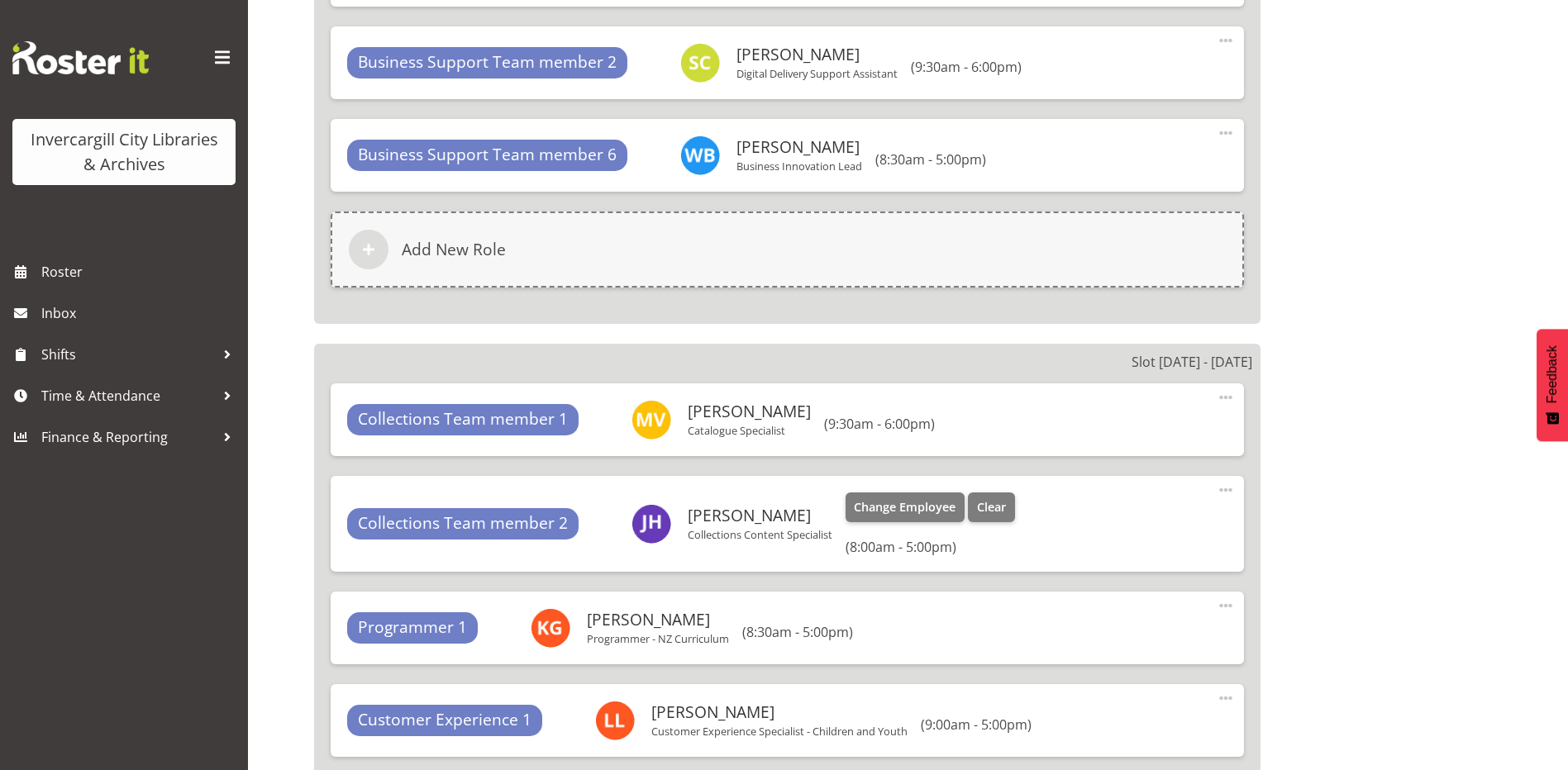
click at [1229, 492] on span at bounding box center [1226, 490] width 20 height 20
click at [1093, 517] on link "Edit" at bounding box center [1157, 526] width 159 height 30
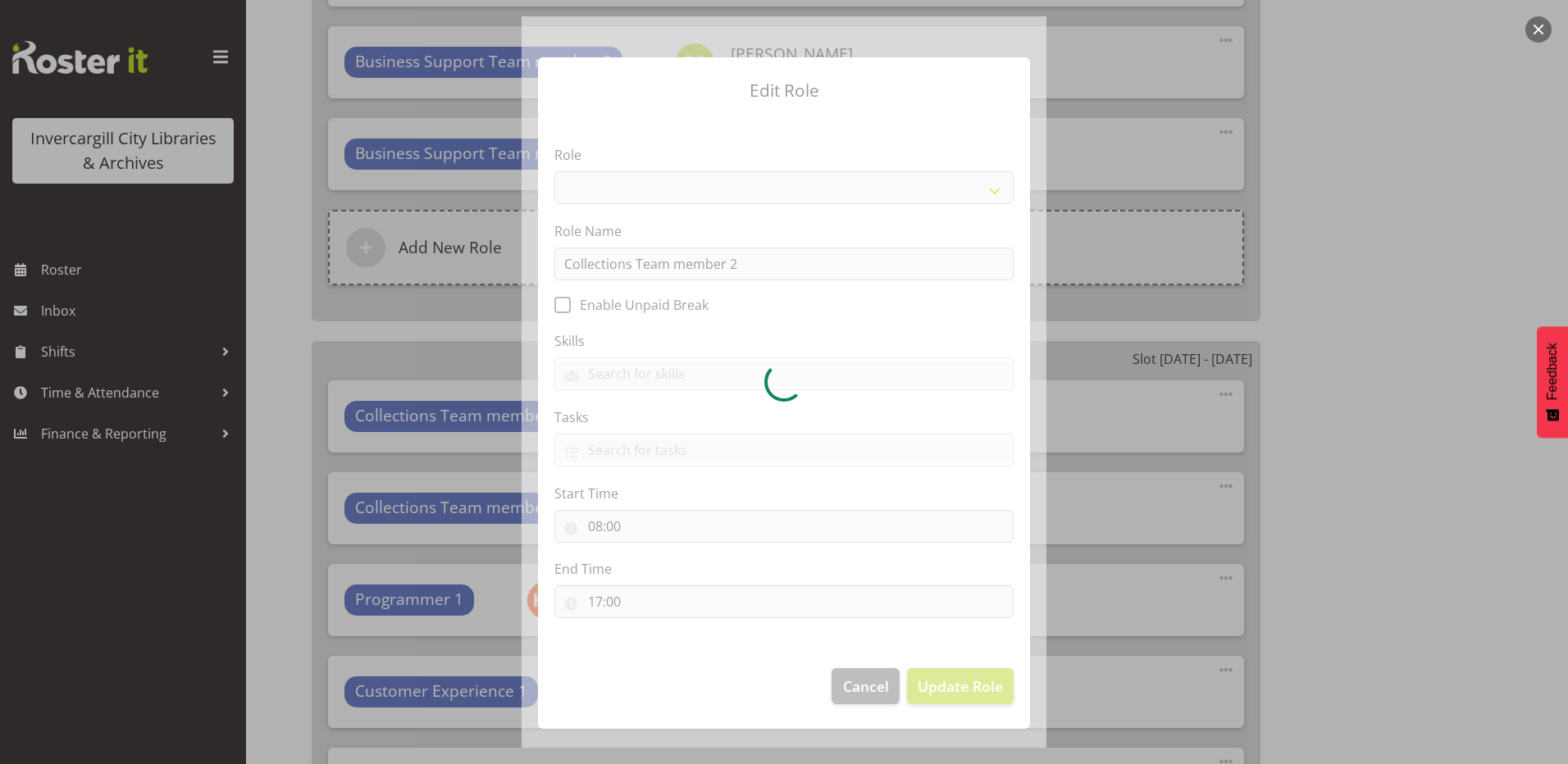
click at [600, 603] on div at bounding box center [784, 382] width 525 height 731
select select "1524"
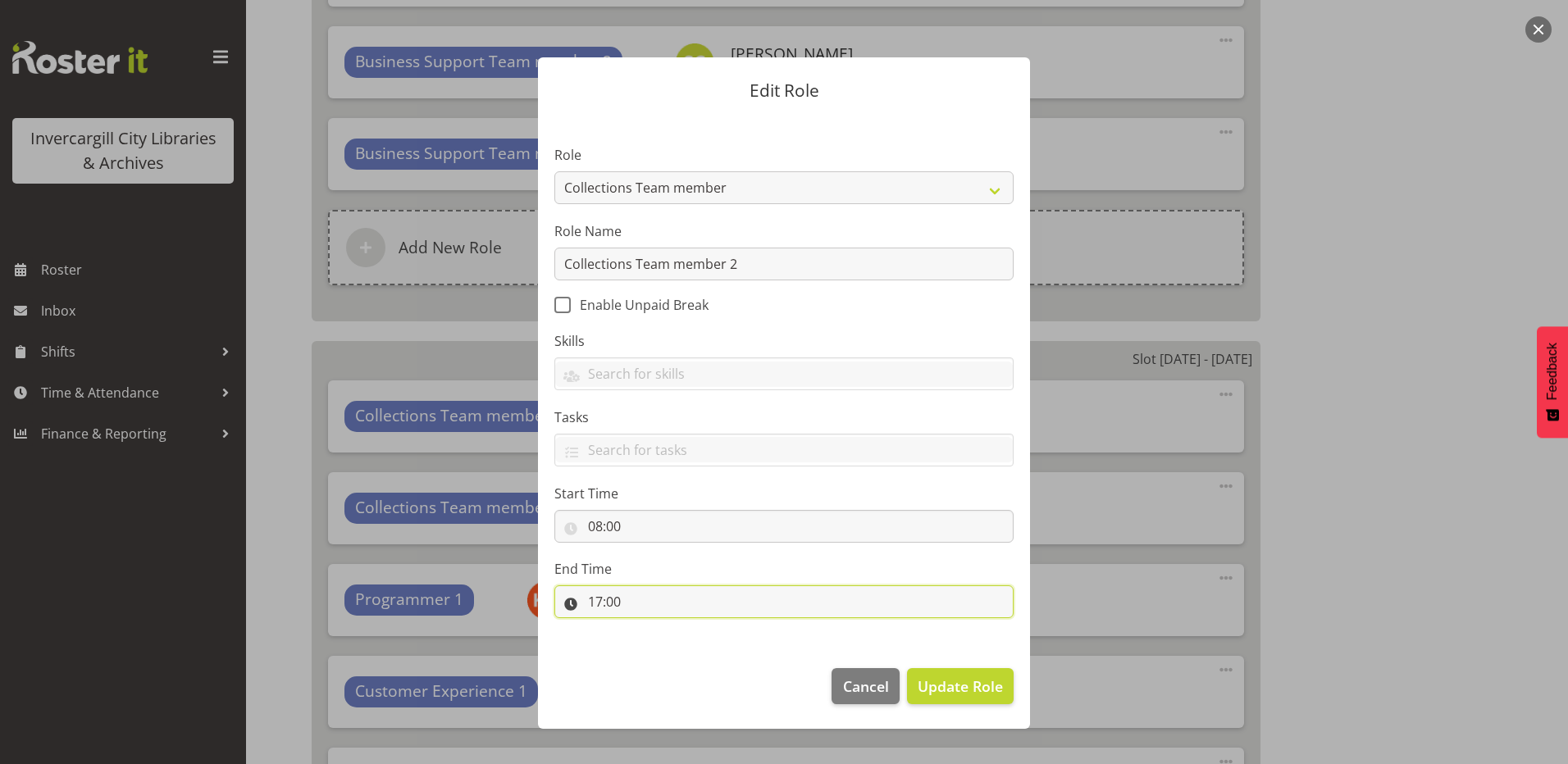
click at [603, 602] on input "17:00" at bounding box center [784, 601] width 459 height 33
click at [658, 639] on select "00 01 02 03 04 05 06 07 08 09 10 11 12 13 14 15 16 17 18 19 20 21 22 23" at bounding box center [666, 644] width 37 height 33
select select "18"
click at [648, 628] on select "00 01 02 03 04 05 06 07 08 09 10 11 12 13 14 15 16 17 18 19 20 21 22 23" at bounding box center [666, 644] width 37 height 33
type input "18:00"
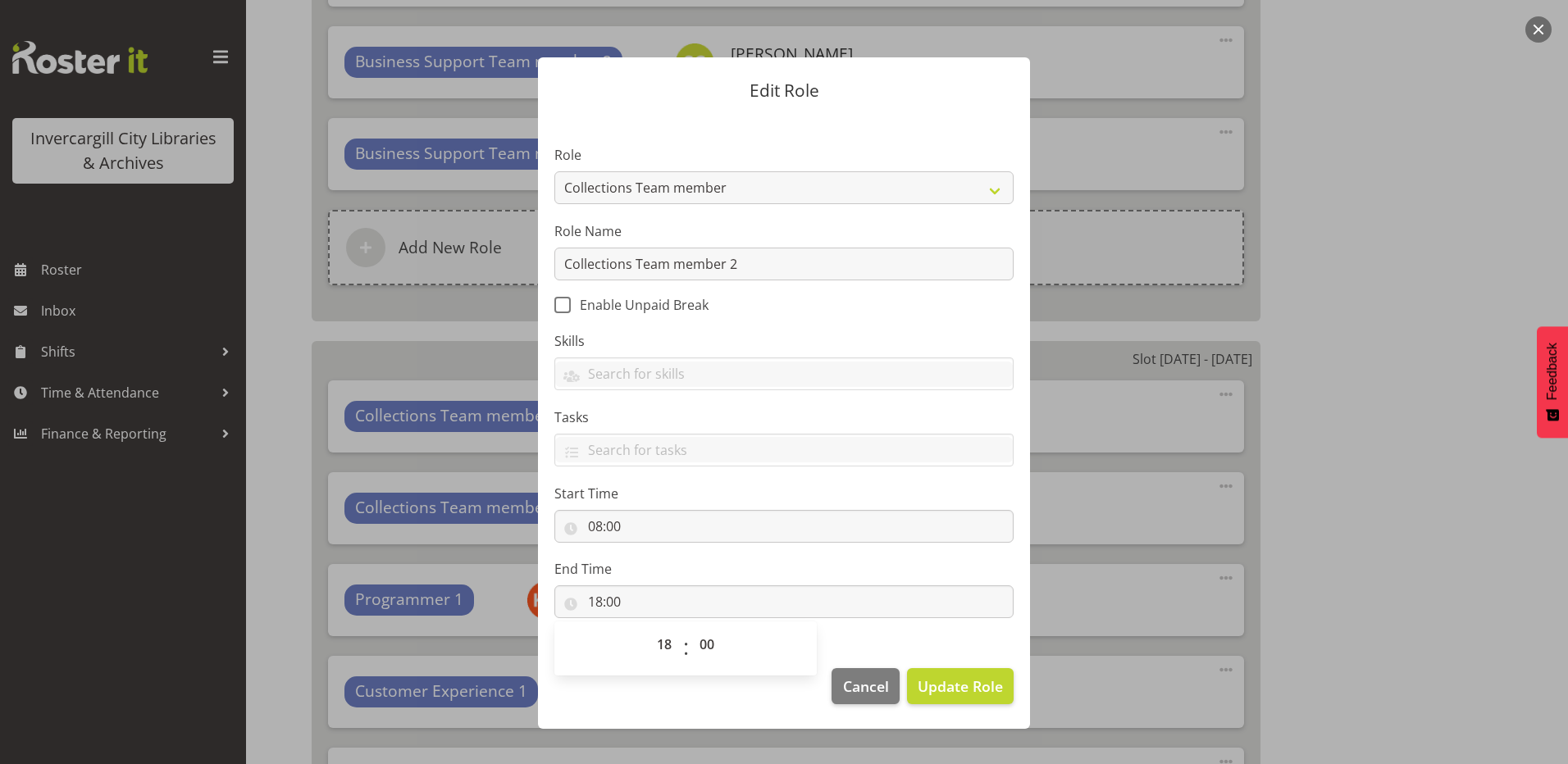
drag, startPoint x: 703, startPoint y: 689, endPoint x: 659, endPoint y: 666, distance: 49.6
click at [702, 689] on footer "Cancel Update Role" at bounding box center [784, 690] width 492 height 77
click at [602, 526] on input "08:00" at bounding box center [784, 526] width 459 height 33
click at [663, 570] on select "00 01 02 03 04 05 06 07 08 09 10 11 12 13 14 15 16 17 18 19 20 21 22 23" at bounding box center [666, 569] width 37 height 33
select select "9"
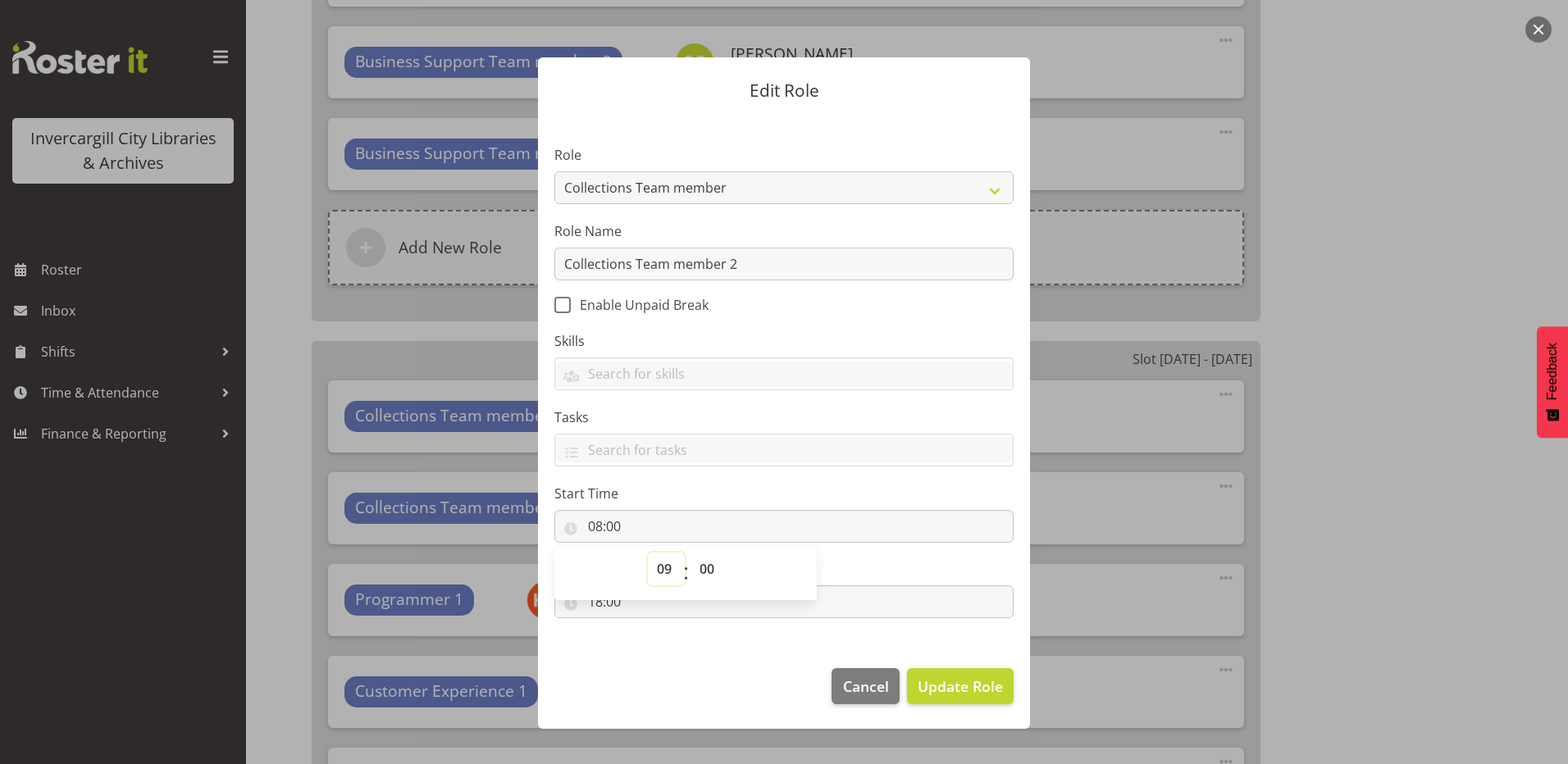
click at [648, 553] on select "00 01 02 03 04 05 06 07 08 09 10 11 12 13 14 15 16 17 18 19 20 21 22 23" at bounding box center [666, 569] width 37 height 33
type input "09:00"
click at [924, 676] on span "Update Role" at bounding box center [961, 687] width 85 height 22
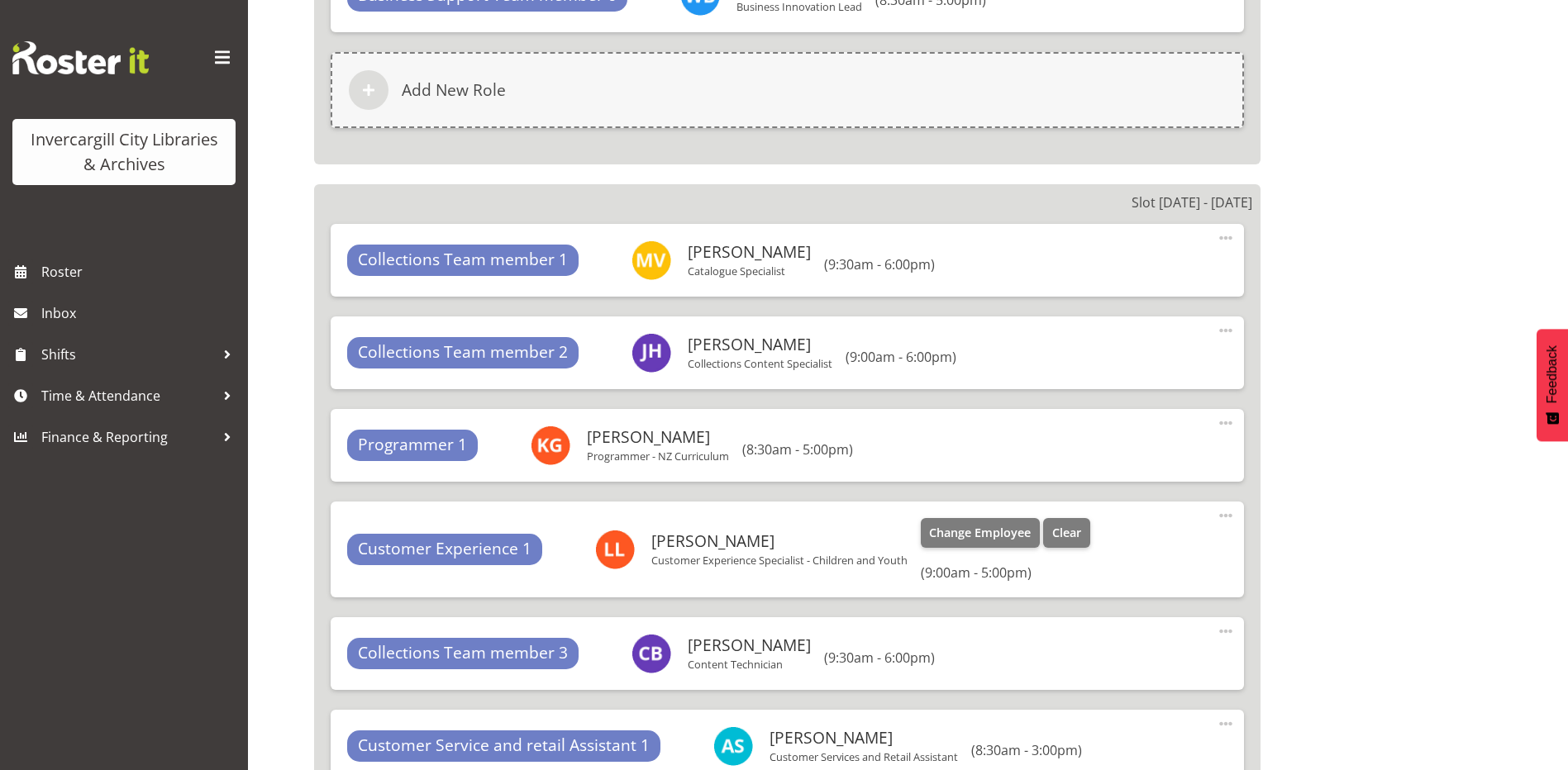
scroll to position [14431, 0]
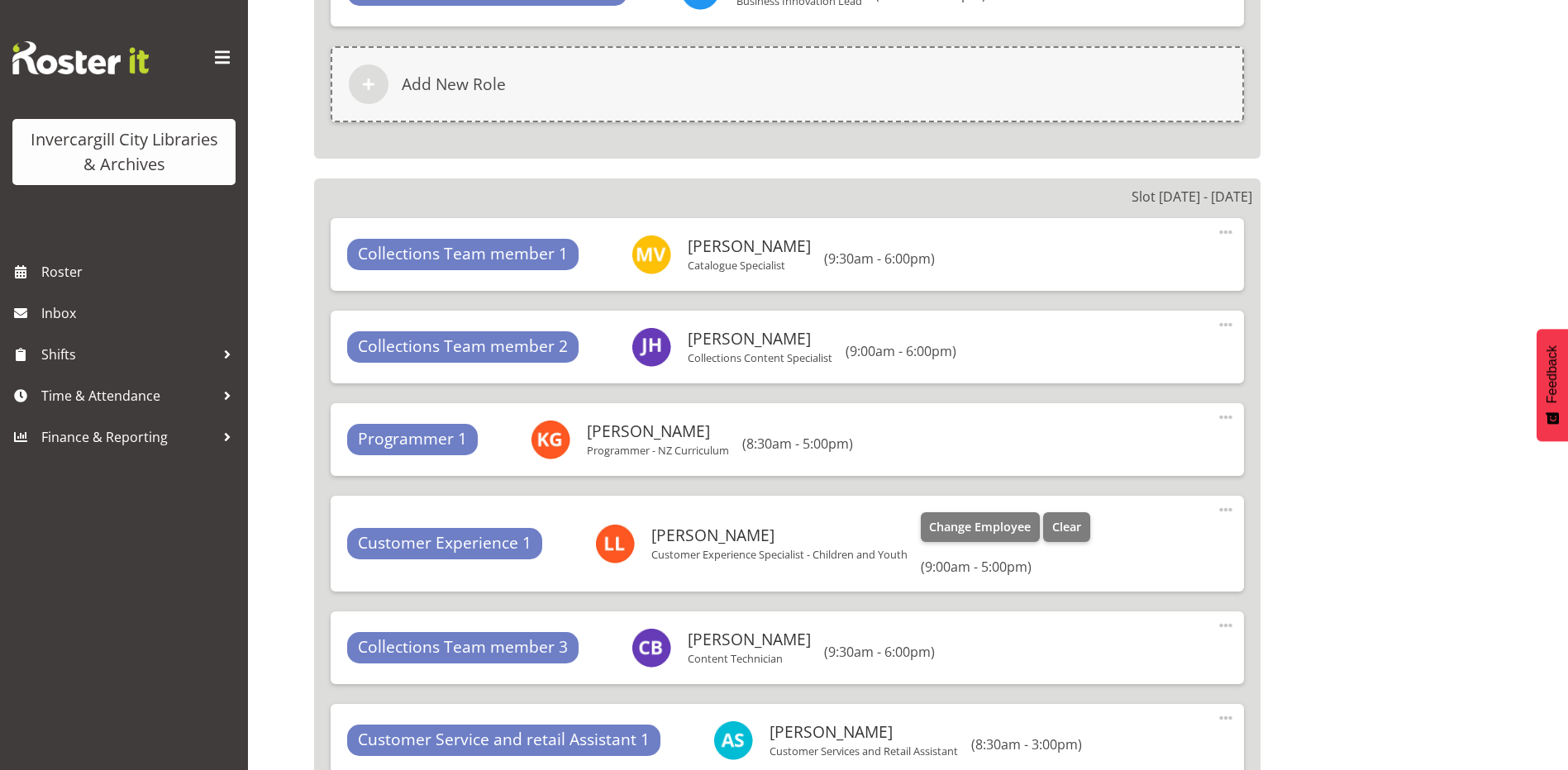
click at [1226, 509] on span at bounding box center [1226, 510] width 20 height 20
click at [1091, 549] on link "Edit" at bounding box center [1157, 546] width 159 height 30
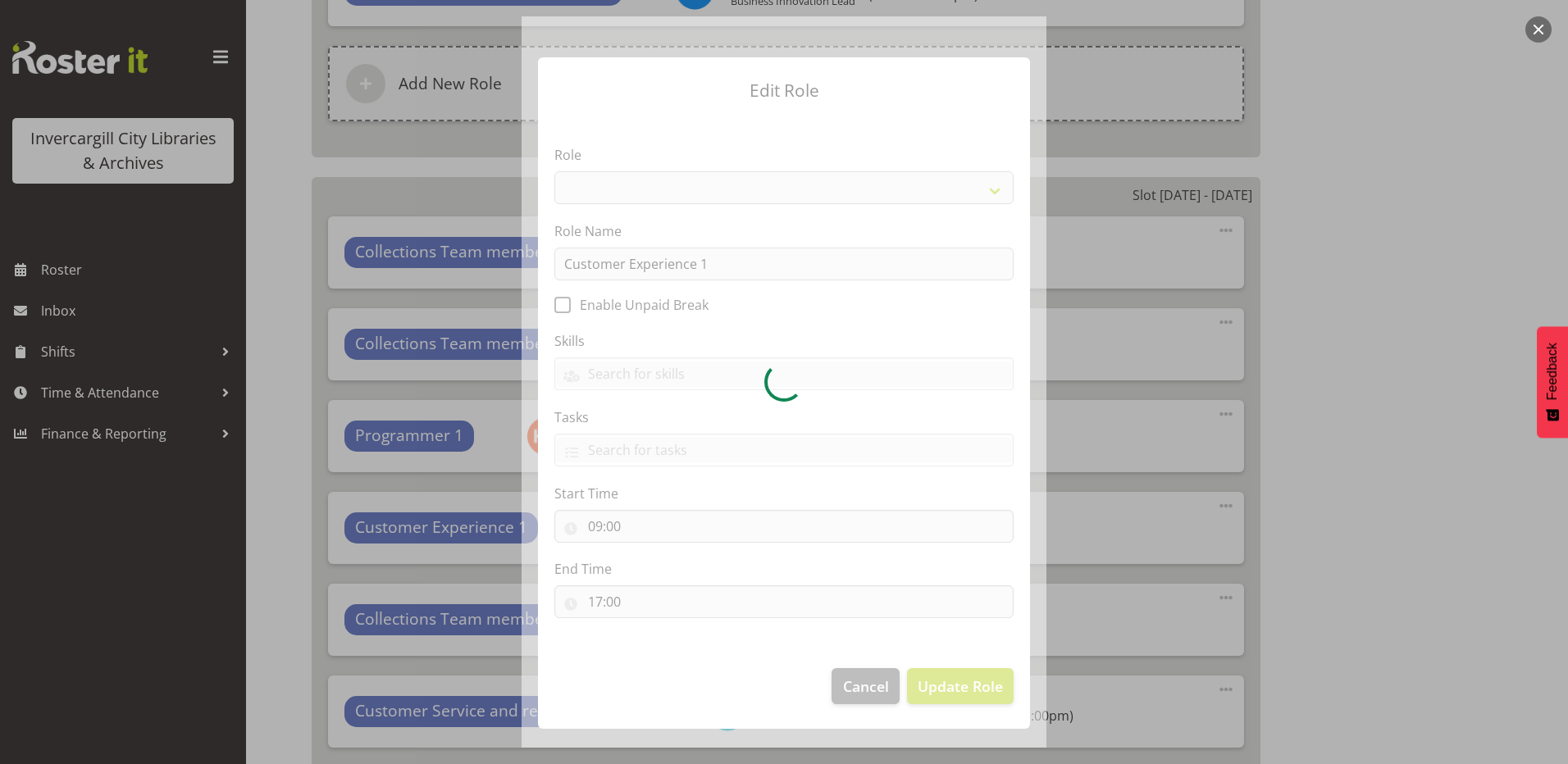
select select "1533"
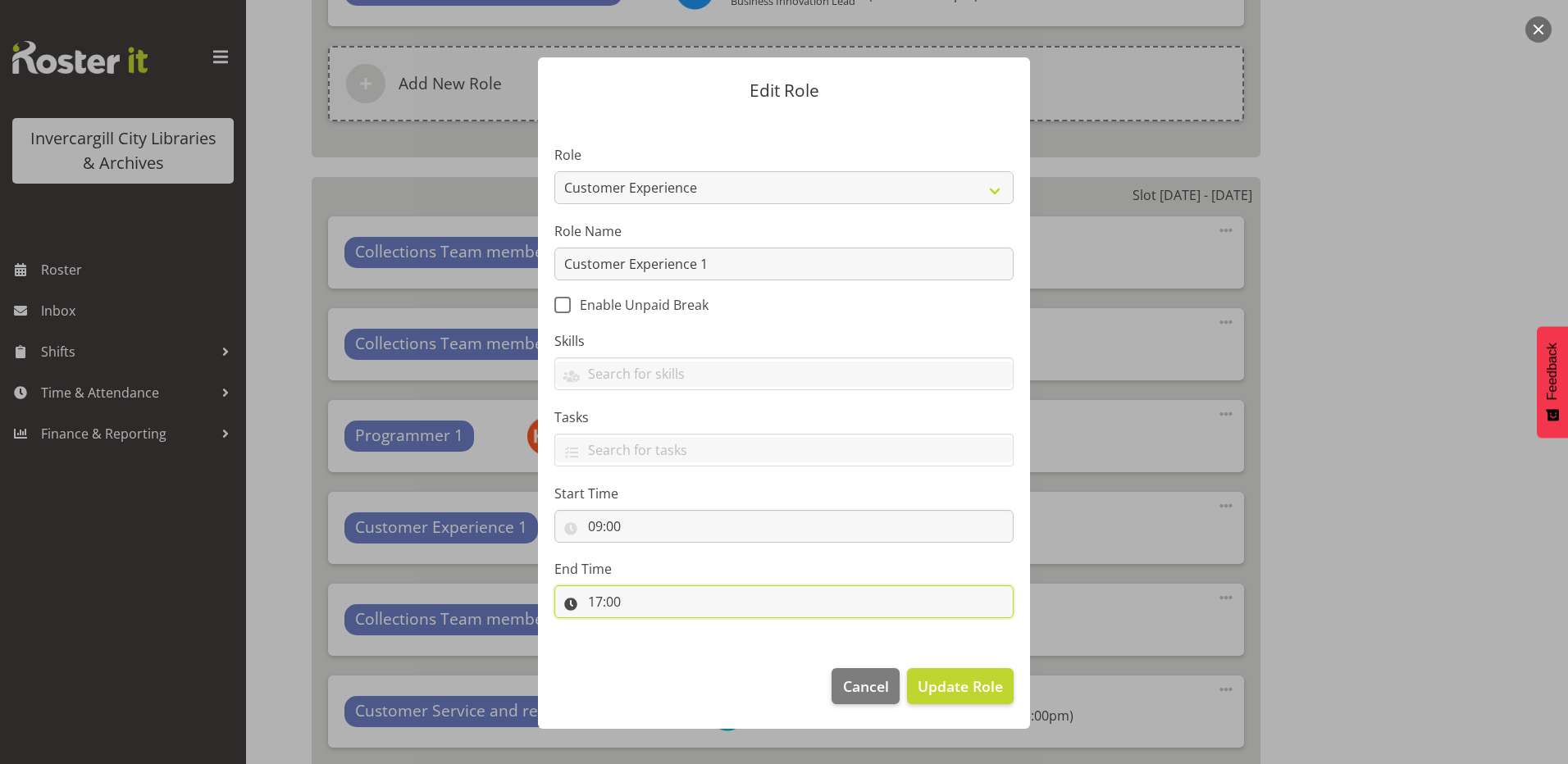
click at [633, 603] on input "17:00" at bounding box center [784, 601] width 459 height 33
click at [668, 636] on select "00 01 02 03 04 05 06 07 08 09 10 11 12 13 14 15 16 17 18 19 20 21 22 23" at bounding box center [666, 644] width 37 height 33
select select "18"
click at [648, 628] on select "00 01 02 03 04 05 06 07 08 09 10 11 12 13 14 15 16 17 18 19 20 21 22 23" at bounding box center [666, 644] width 37 height 33
type input "18:00"
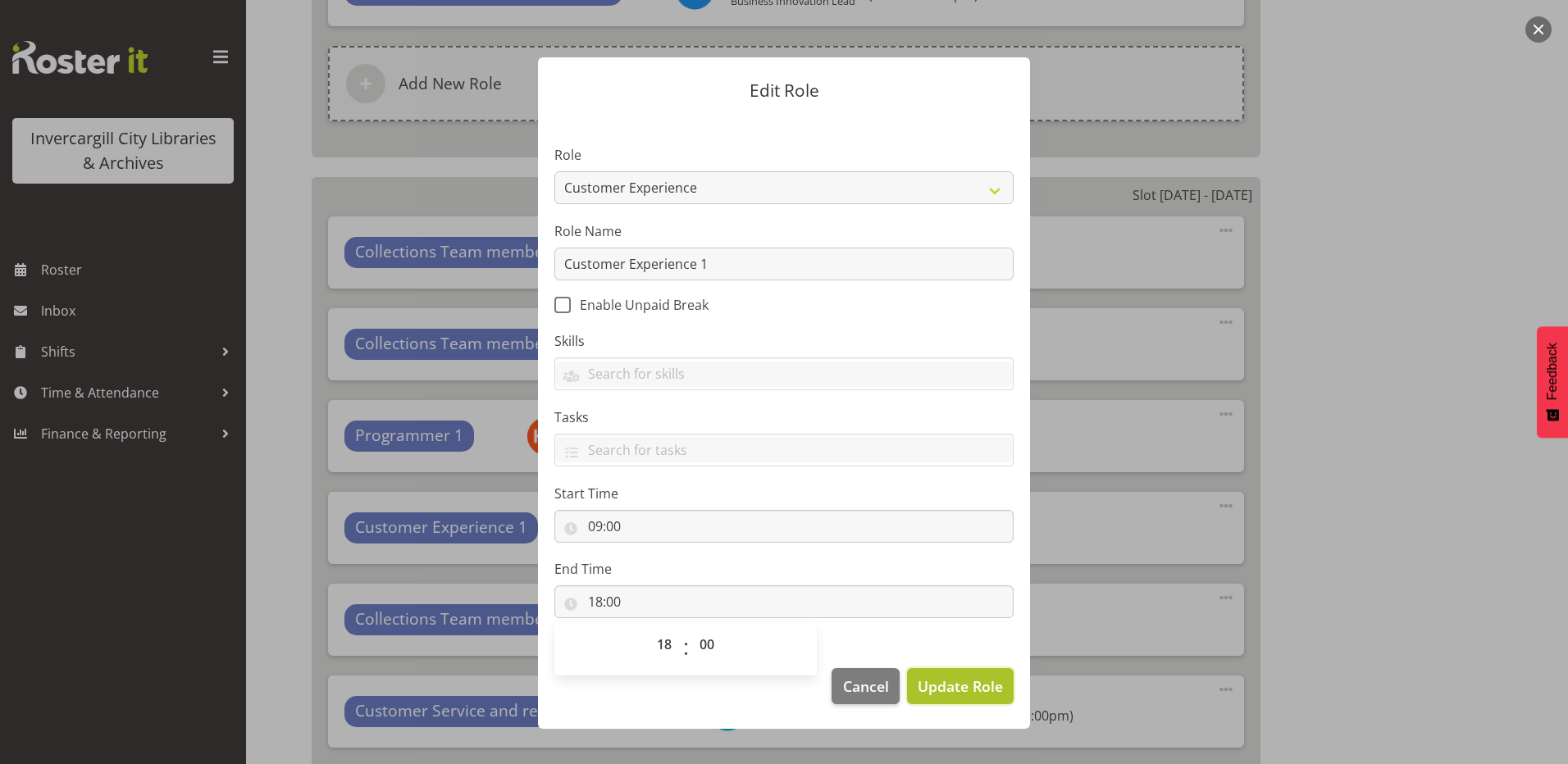
click at [976, 697] on span "Update Role" at bounding box center [961, 687] width 85 height 22
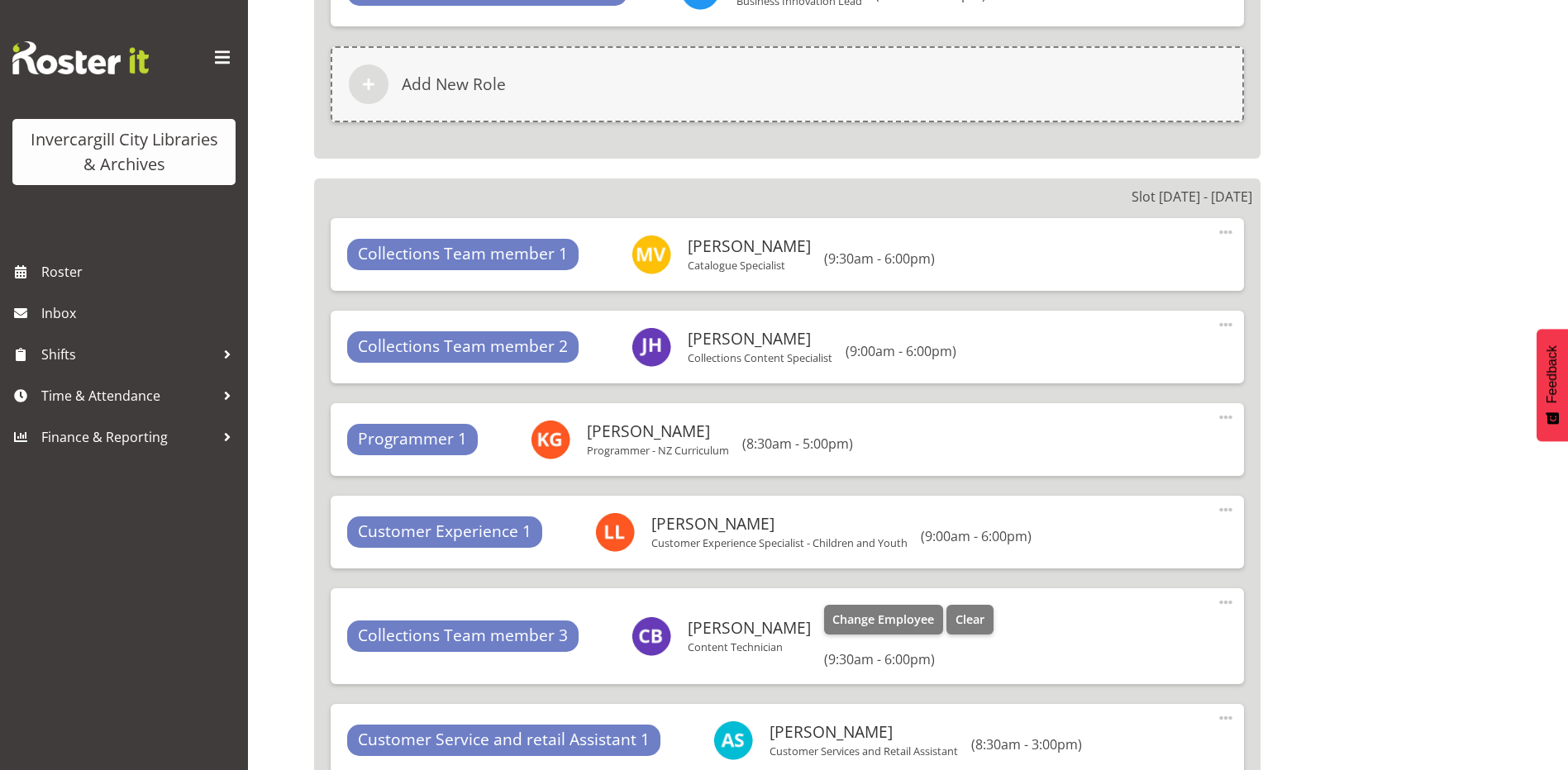
click at [1223, 601] on span at bounding box center [1226, 603] width 20 height 20
click at [1131, 647] on link "Edit" at bounding box center [1157, 639] width 159 height 30
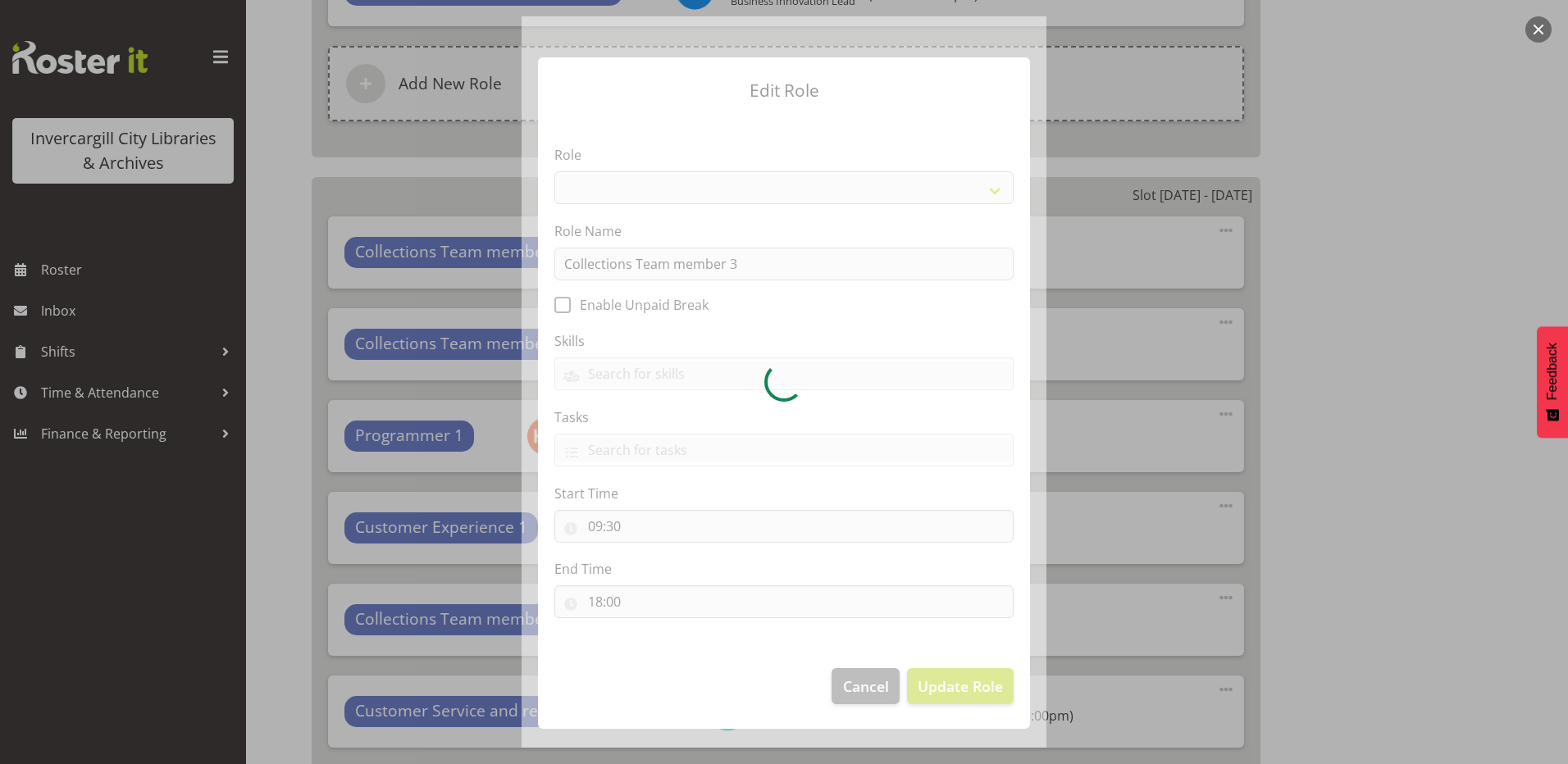
select select "1524"
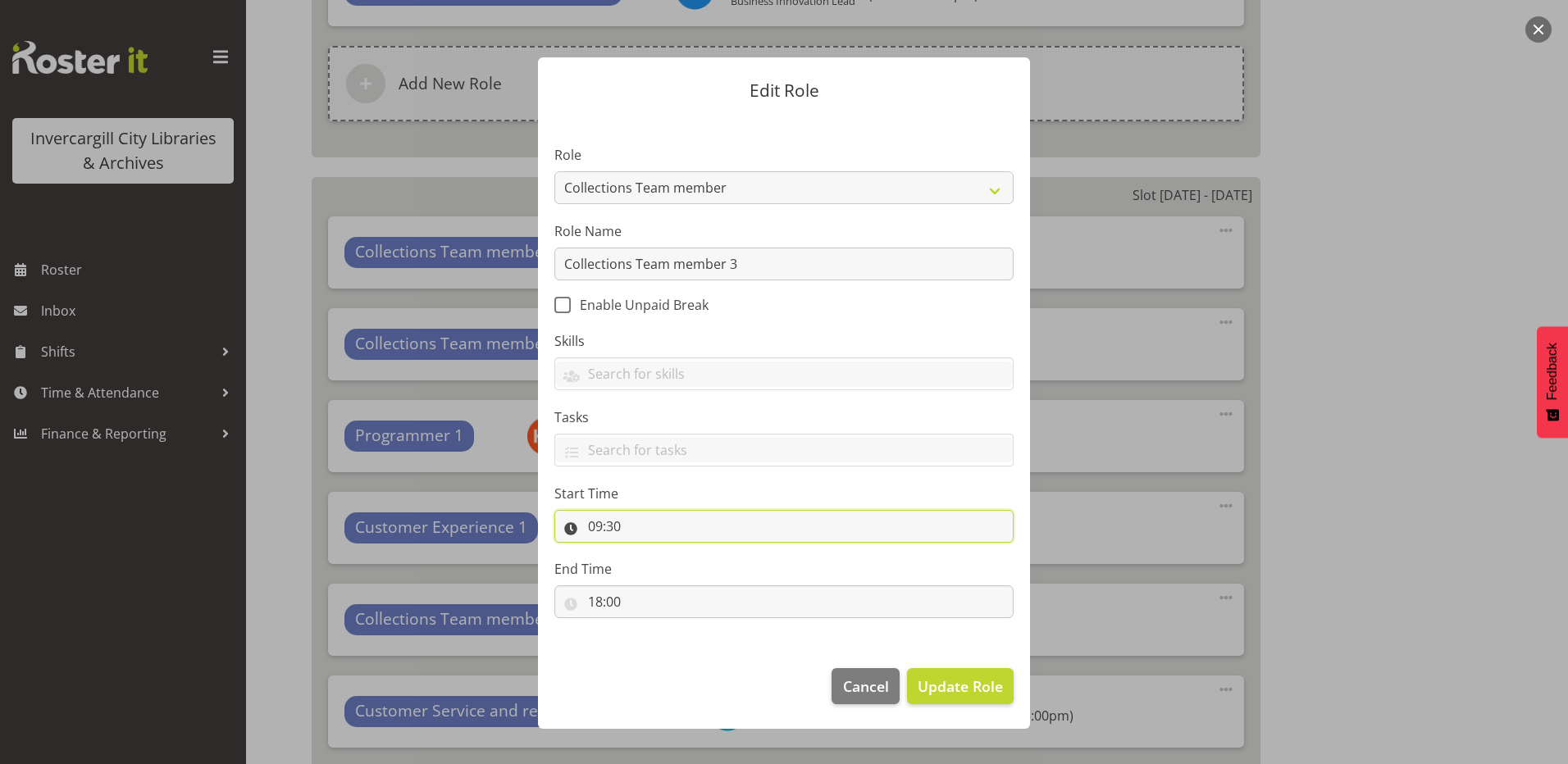
click at [595, 525] on input "09:30" at bounding box center [784, 526] width 459 height 33
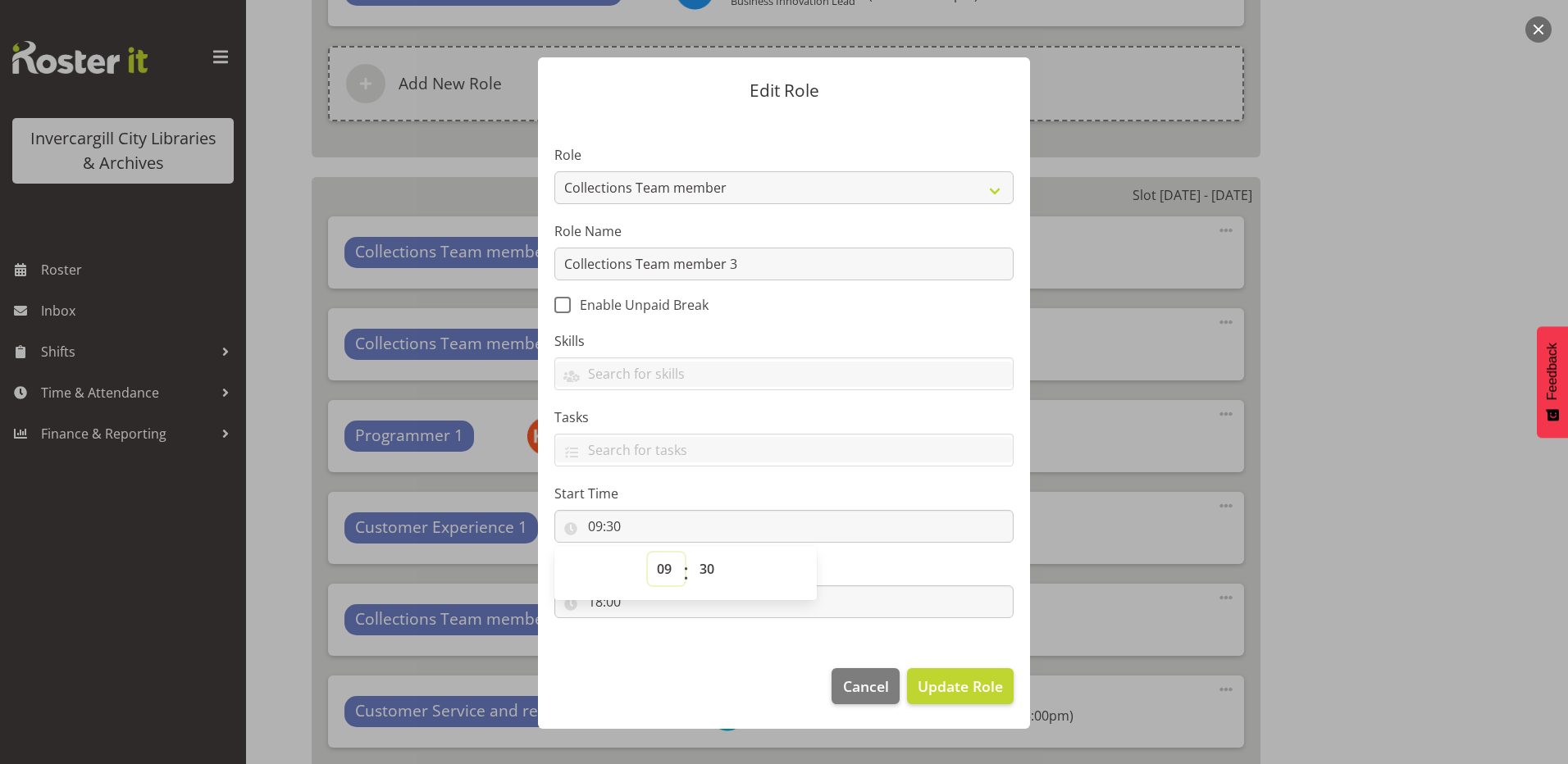
click at [665, 565] on select "00 01 02 03 04 05 06 07 08 09 10 11 12 13 14 15 16 17 18 19 20 21 22 23" at bounding box center [666, 569] width 37 height 33
select select "8"
click at [648, 553] on select "00 01 02 03 04 05 06 07 08 09 10 11 12 13 14 15 16 17 18 19 20 21 22 23" at bounding box center [666, 569] width 37 height 33
type input "08:30"
click at [622, 668] on footer "Cancel Update Role" at bounding box center [784, 690] width 492 height 77
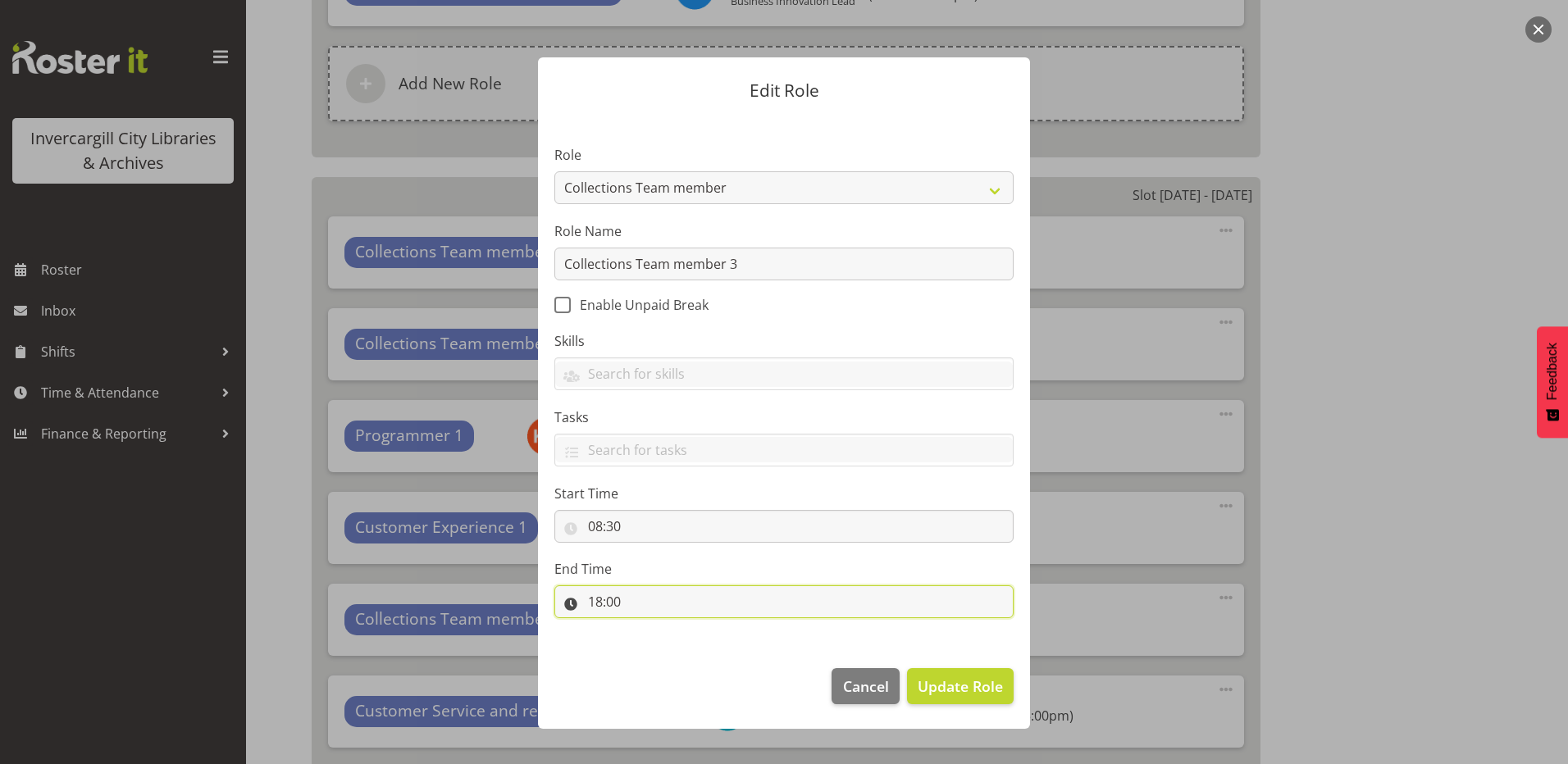
click at [616, 590] on input "18:00" at bounding box center [784, 601] width 459 height 33
click at [666, 649] on select "00 01 02 03 04 05 06 07 08 09 10 11 12 13 14 15 16 17 18 19 20 21 22 23" at bounding box center [666, 644] width 37 height 33
select select "17"
click at [648, 628] on select "00 01 02 03 04 05 06 07 08 09 10 11 12 13 14 15 16 17 18 19 20 21 22 23" at bounding box center [666, 644] width 37 height 33
type input "17:00"
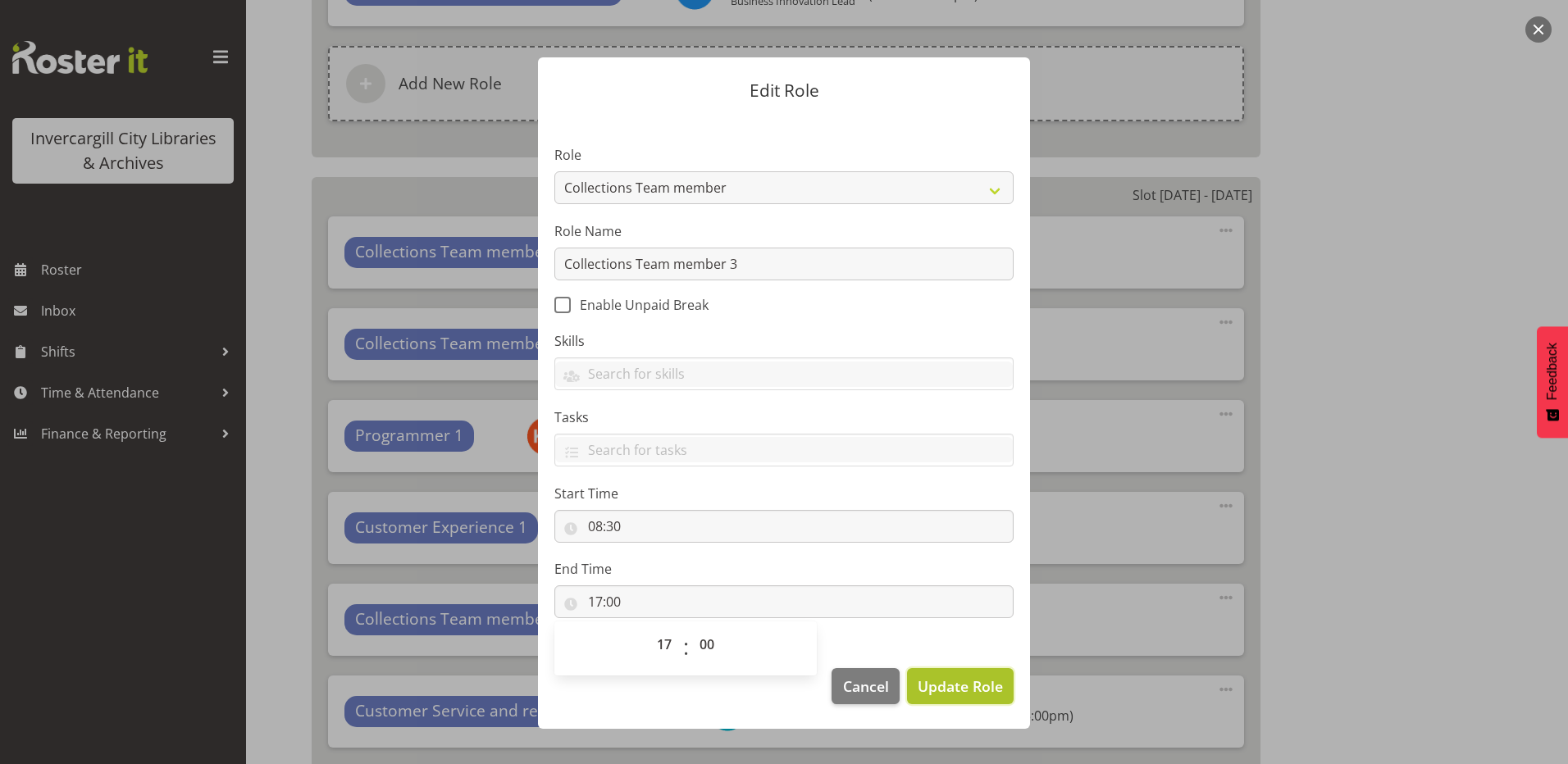
click at [975, 681] on span "Update Role" at bounding box center [961, 687] width 85 height 22
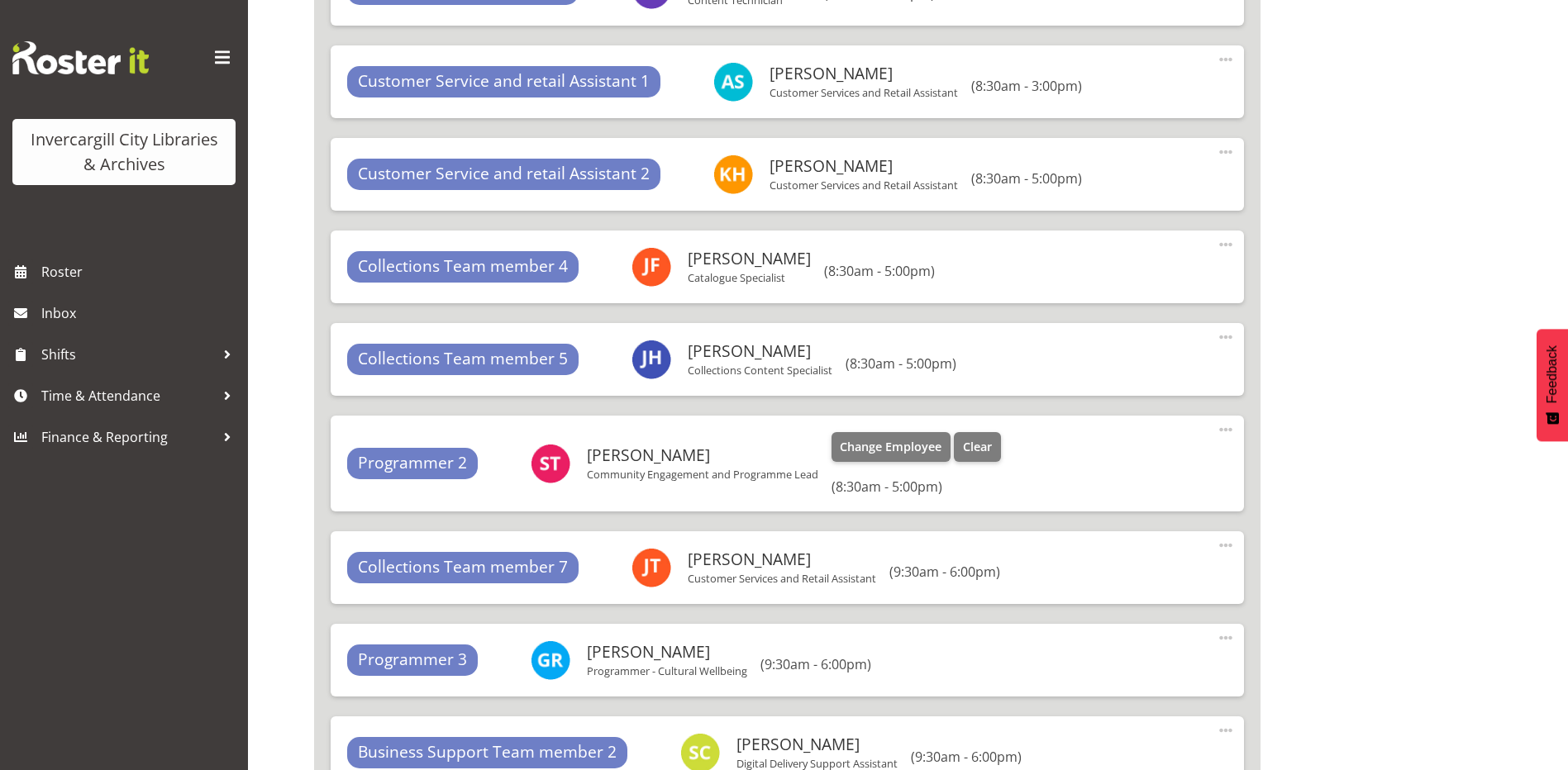
scroll to position [15092, 0]
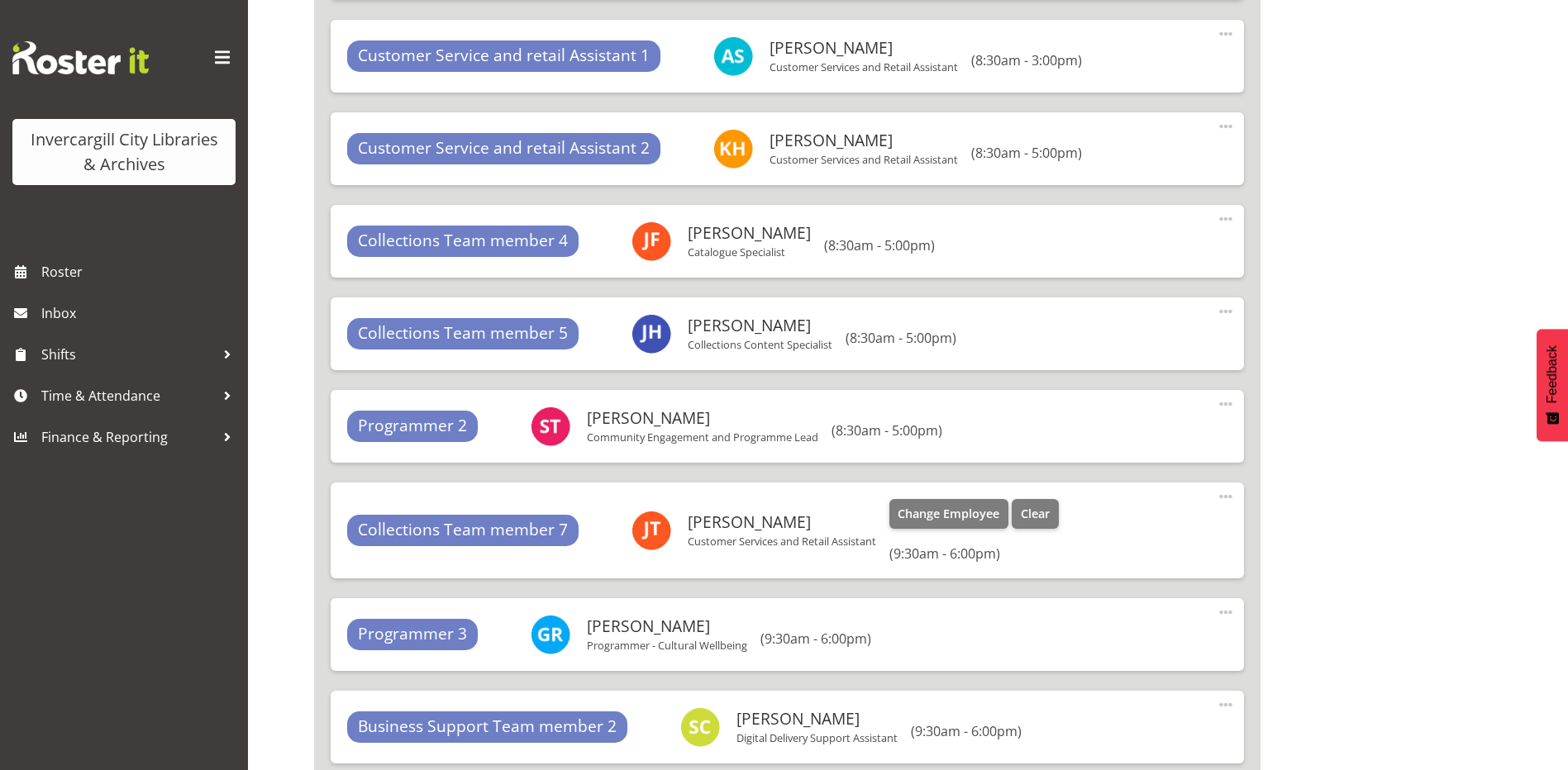
click at [1220, 495] on span at bounding box center [1226, 496] width 20 height 20
click at [1136, 529] on link "Edit" at bounding box center [1157, 533] width 159 height 30
select select "9"
select select "30"
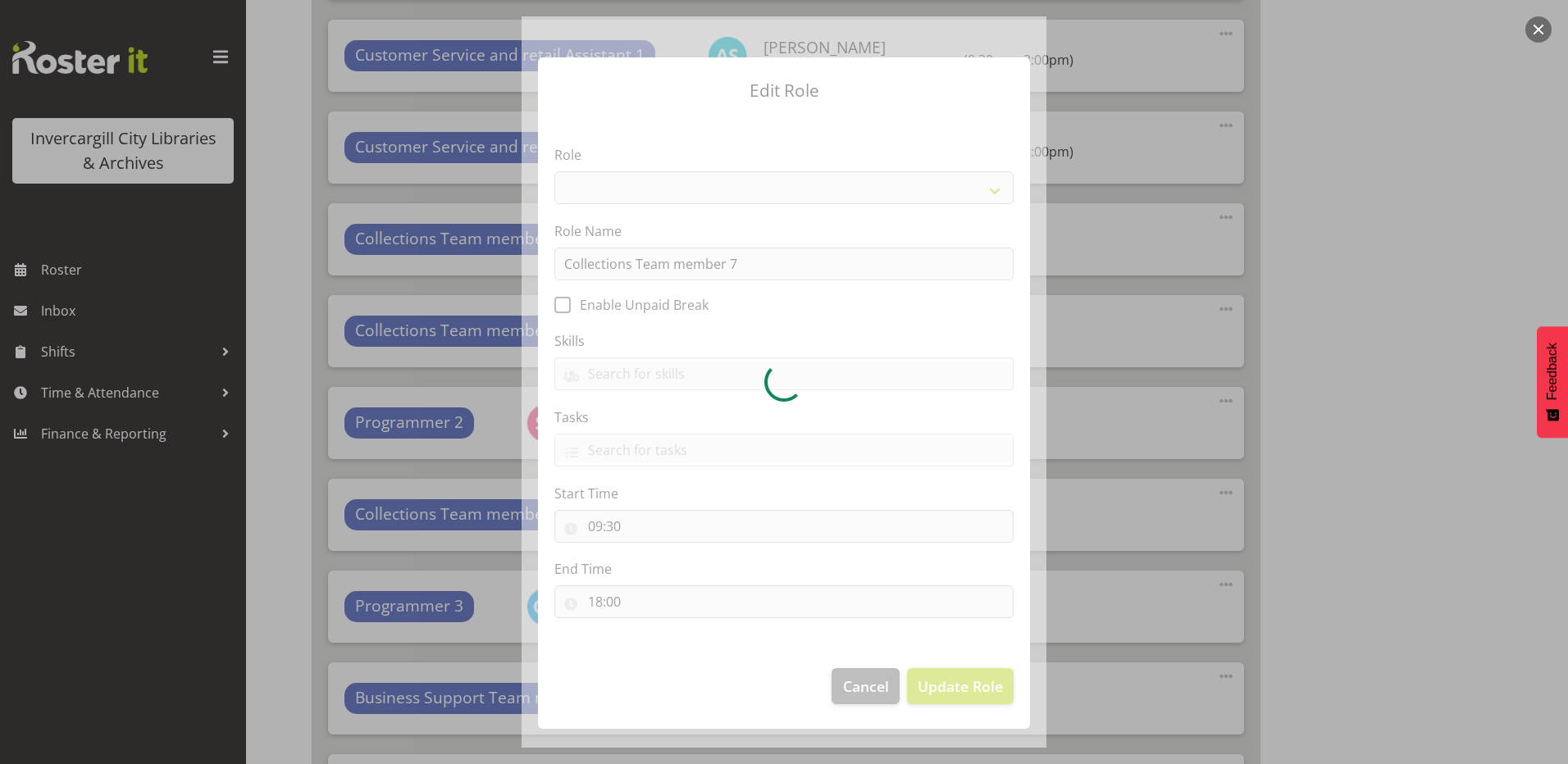
select select "1524"
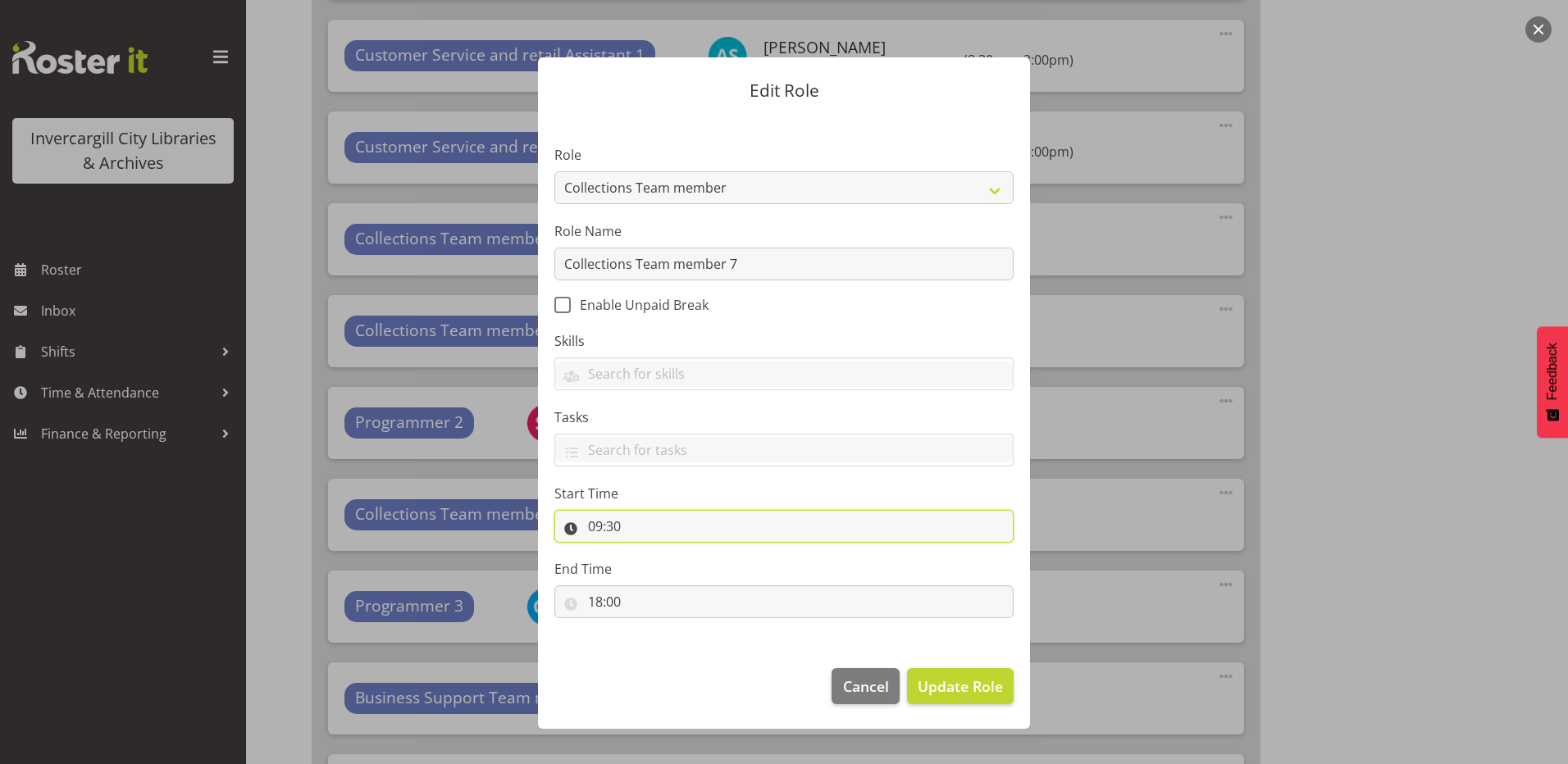
click at [680, 526] on input "09:30" at bounding box center [784, 526] width 459 height 33
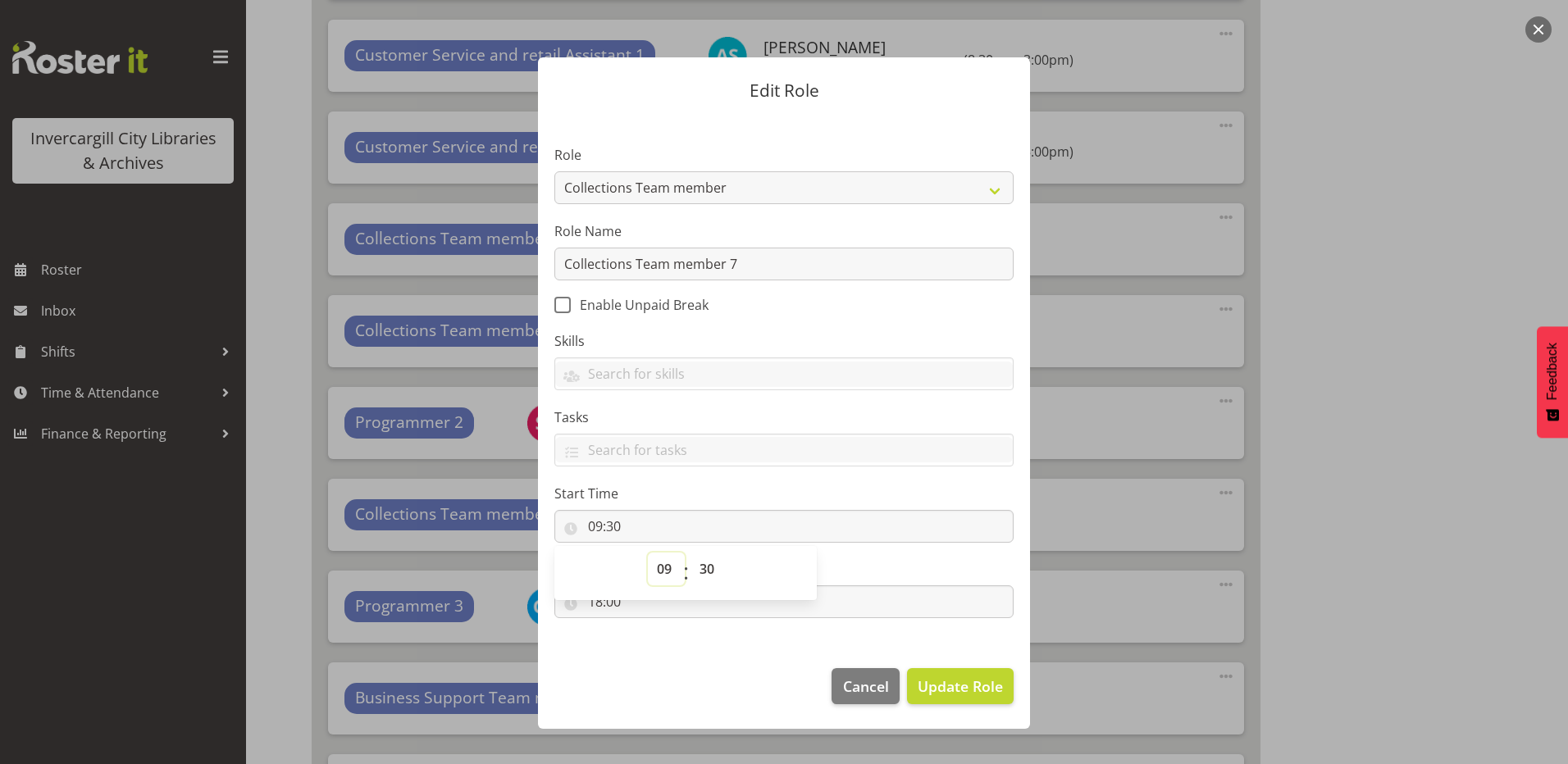
click at [667, 578] on select "00 01 02 03 04 05 06 07 08 09 10 11 12 13 14 15 16 17 18 19 20 21 22 23" at bounding box center [666, 569] width 37 height 33
select select "8"
click at [648, 553] on select "00 01 02 03 04 05 06 07 08 09 10 11 12 13 14 15 16 17 18 19 20 21 22 23" at bounding box center [666, 569] width 37 height 33
type input "08:30"
click at [635, 692] on footer "Cancel Update Role" at bounding box center [784, 690] width 492 height 77
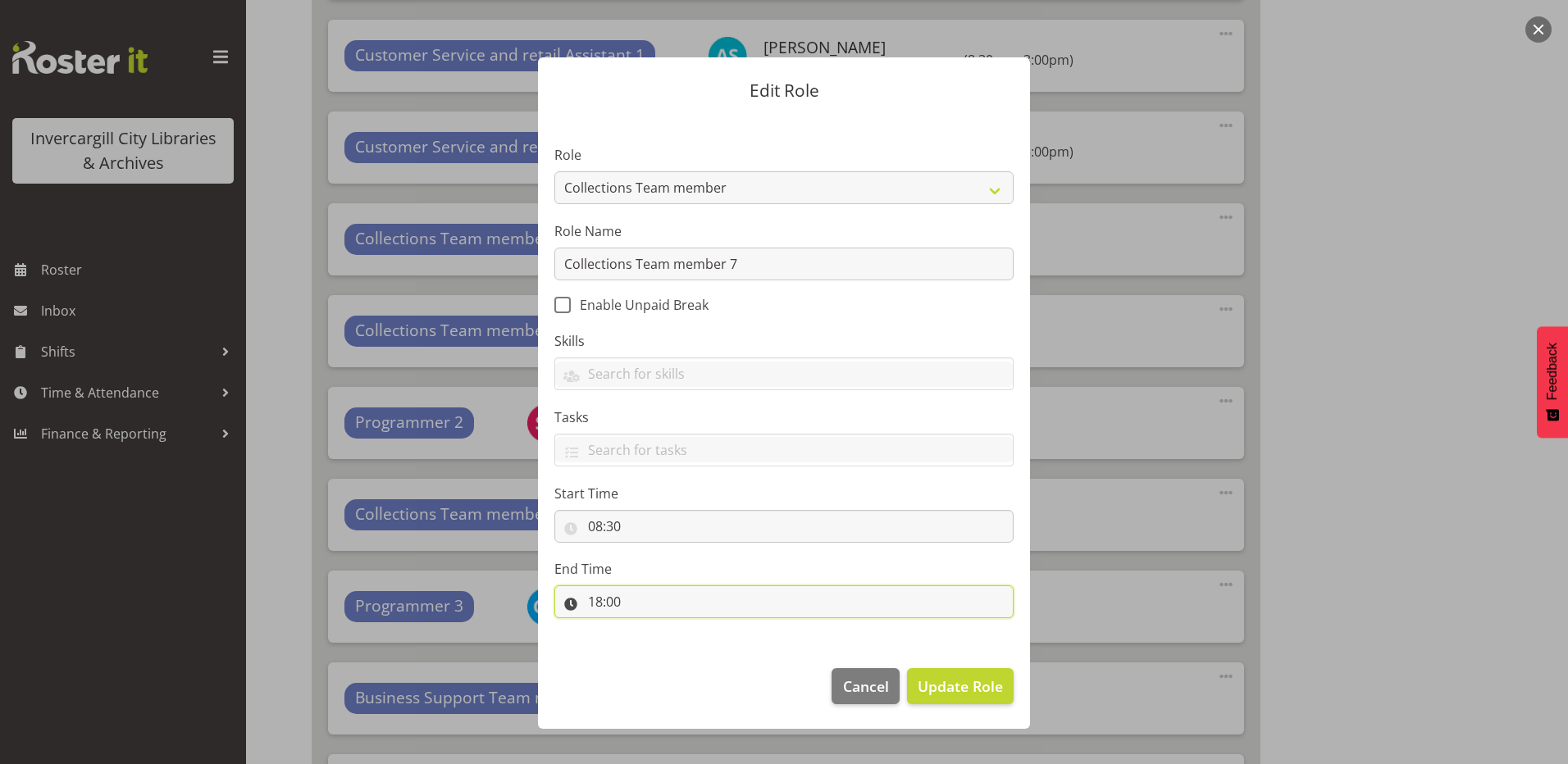
drag, startPoint x: 634, startPoint y: 594, endPoint x: 666, endPoint y: 623, distance: 43.2
click at [634, 595] on input "18:00" at bounding box center [784, 601] width 459 height 33
click at [673, 640] on select "00 01 02 03 04 05 06 07 08 09 10 11 12 13 14 15 16 17 18 19 20 21 22 23" at bounding box center [666, 644] width 37 height 33
select select "17"
click at [648, 628] on select "00 01 02 03 04 05 06 07 08 09 10 11 12 13 14 15 16 17 18 19 20 21 22 23" at bounding box center [666, 644] width 37 height 33
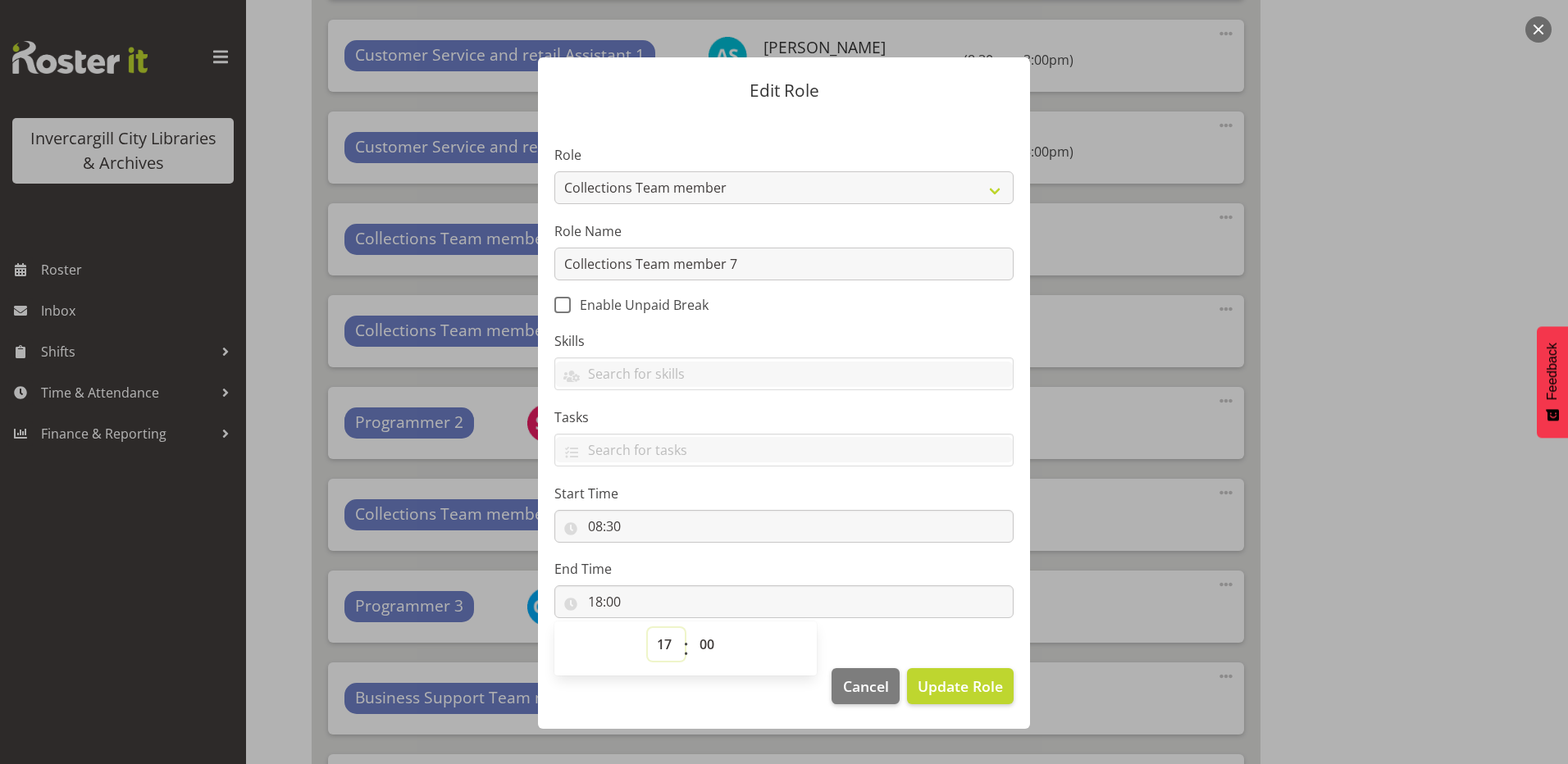
type input "17:00"
click at [967, 685] on span "Update Role" at bounding box center [961, 687] width 85 height 22
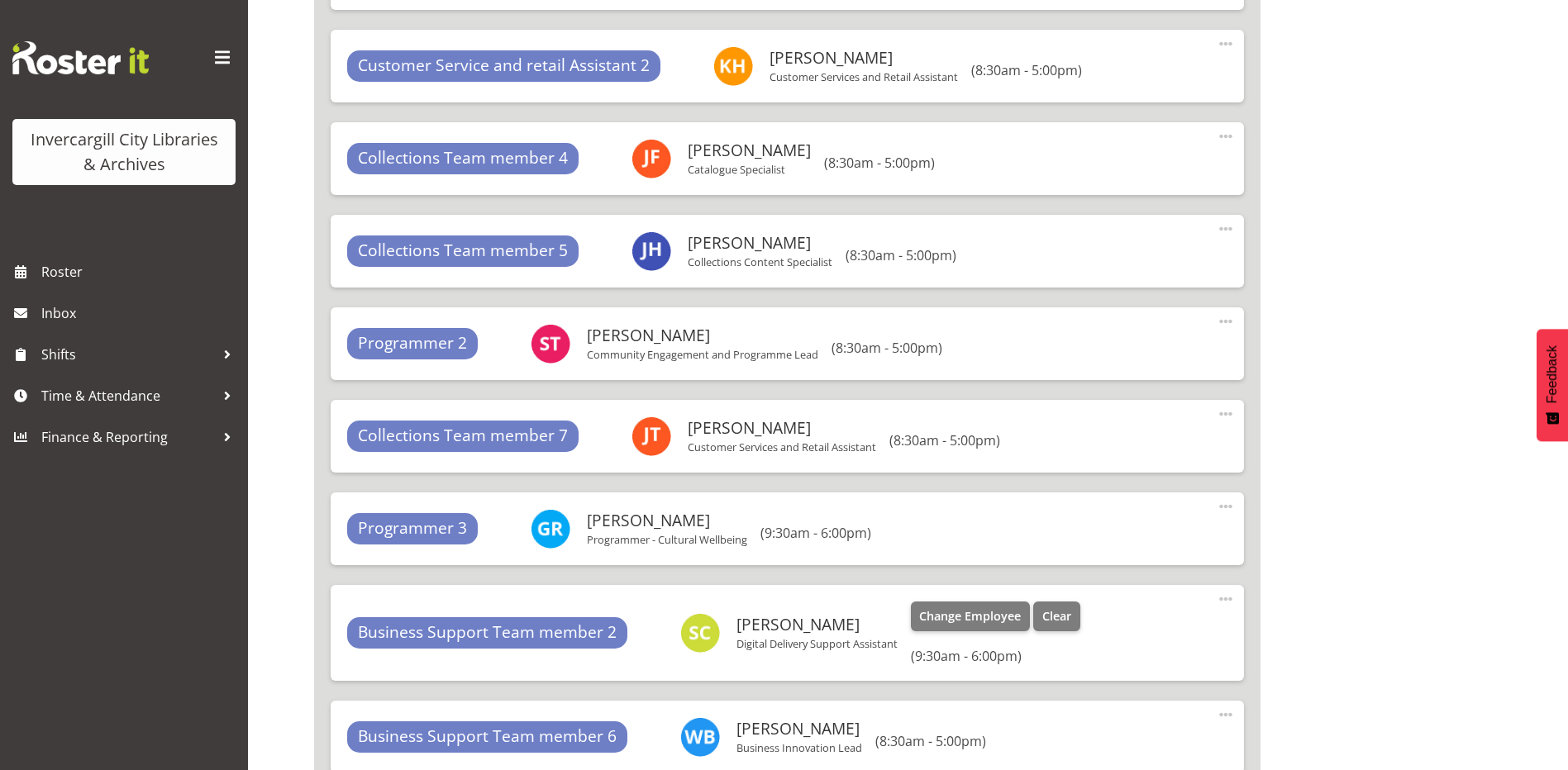
scroll to position [15258, 0]
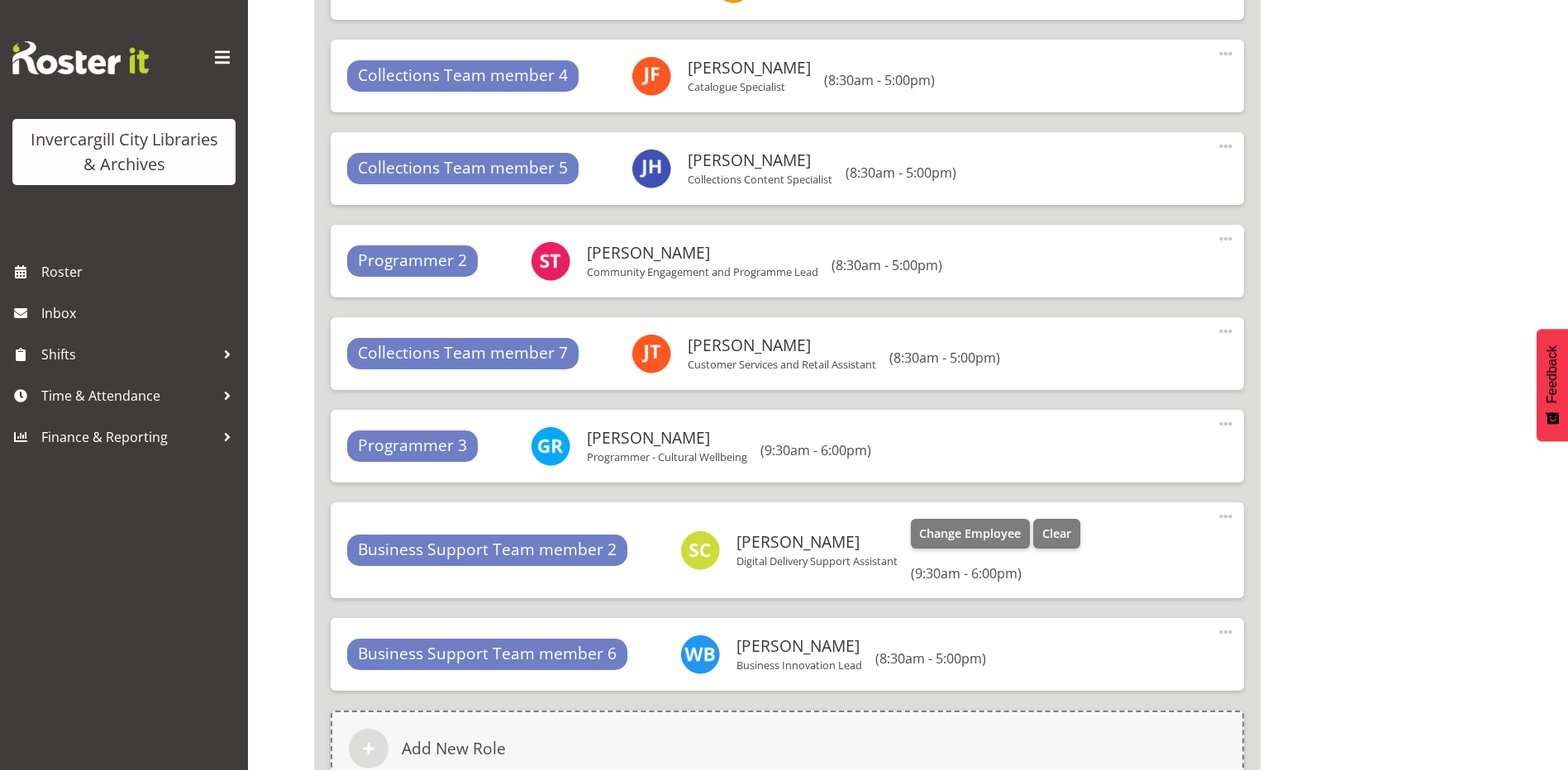
click at [1230, 514] on span at bounding box center [1226, 516] width 20 height 20
click at [1096, 549] on link "Edit" at bounding box center [1157, 553] width 159 height 30
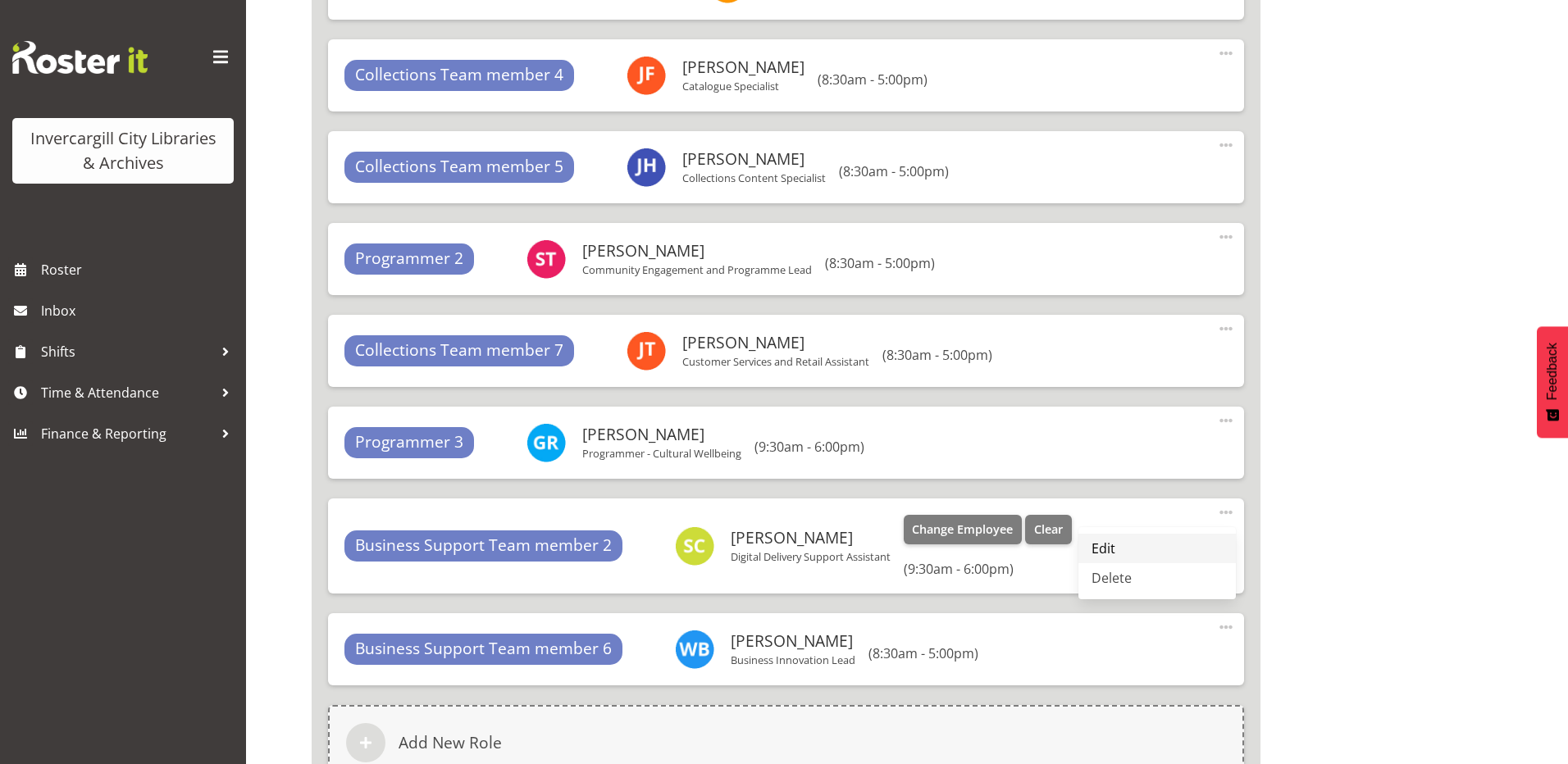
select select "18"
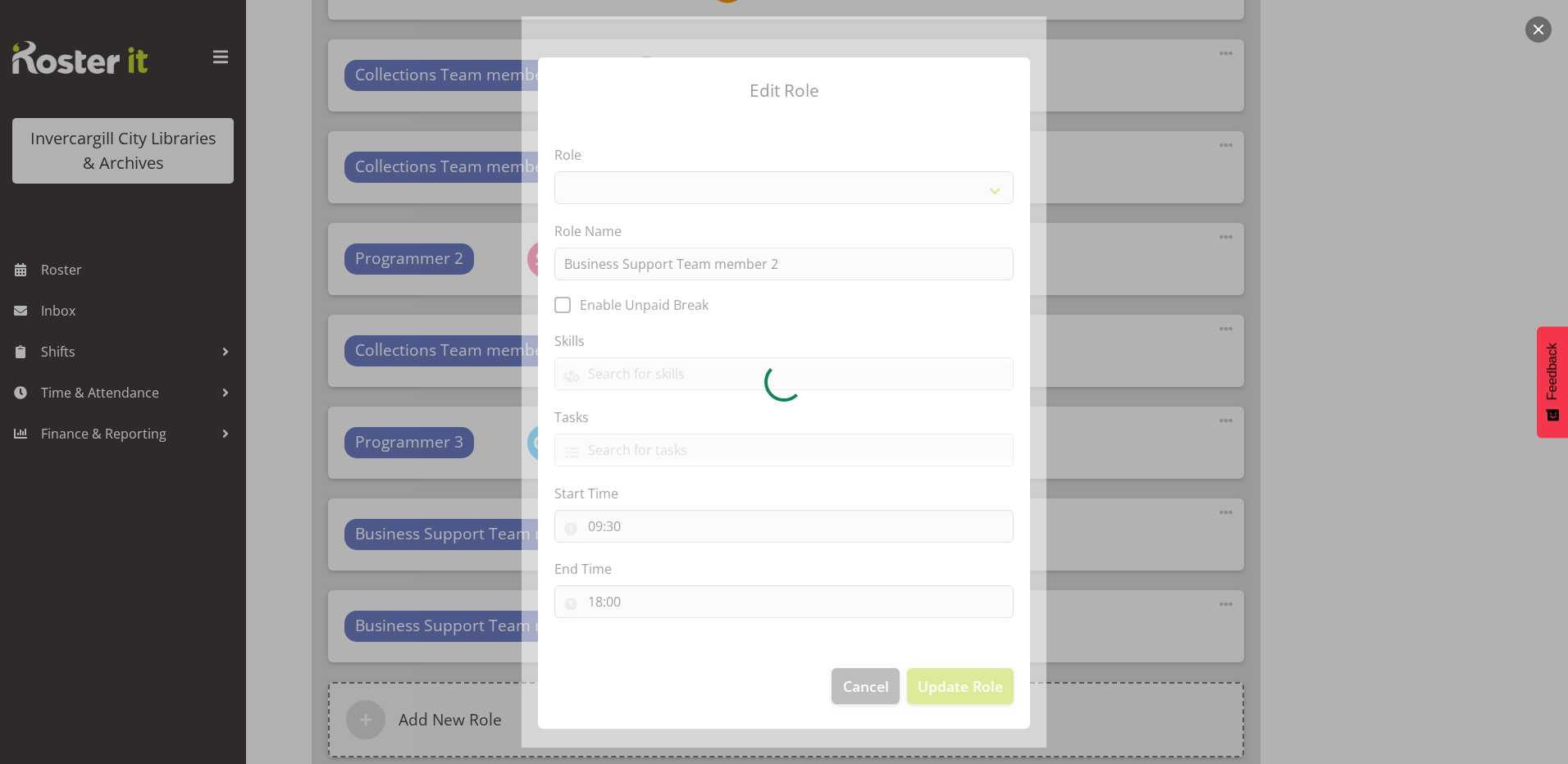
select select "1527"
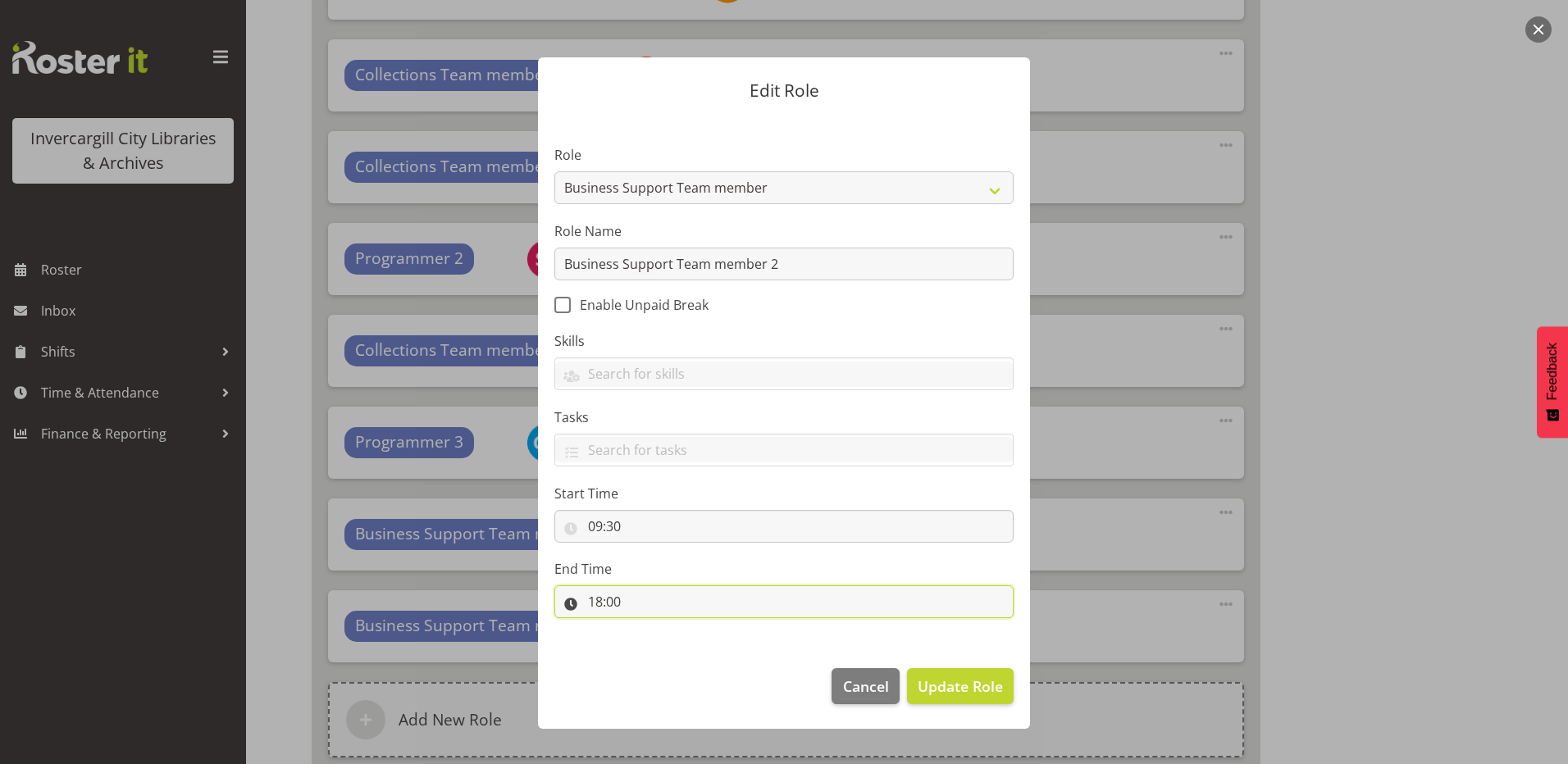
click at [611, 600] on input "18:00" at bounding box center [784, 601] width 459 height 33
click at [666, 638] on select "00 01 02 03 04 05 06 07 08 09 10 11 12 13 14 15 16 17 18 19 20 21 22 23" at bounding box center [666, 644] width 37 height 33
select select "17"
click at [648, 628] on select "00 01 02 03 04 05 06 07 08 09 10 11 12 13 14 15 16 17 18 19 20 21 22 23" at bounding box center [666, 644] width 37 height 33
type input "17:00"
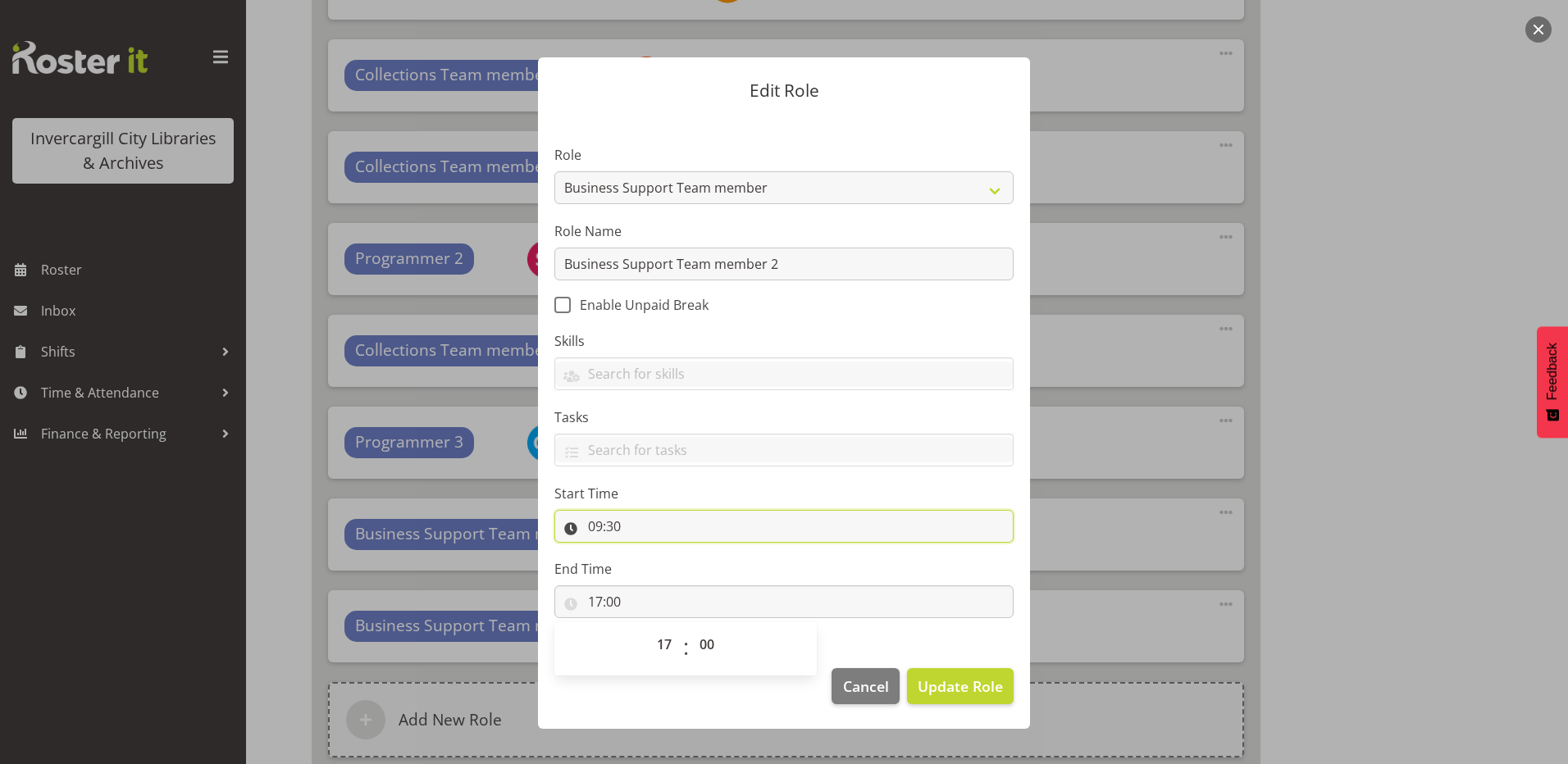
click at [608, 526] on input "09:30" at bounding box center [784, 526] width 459 height 33
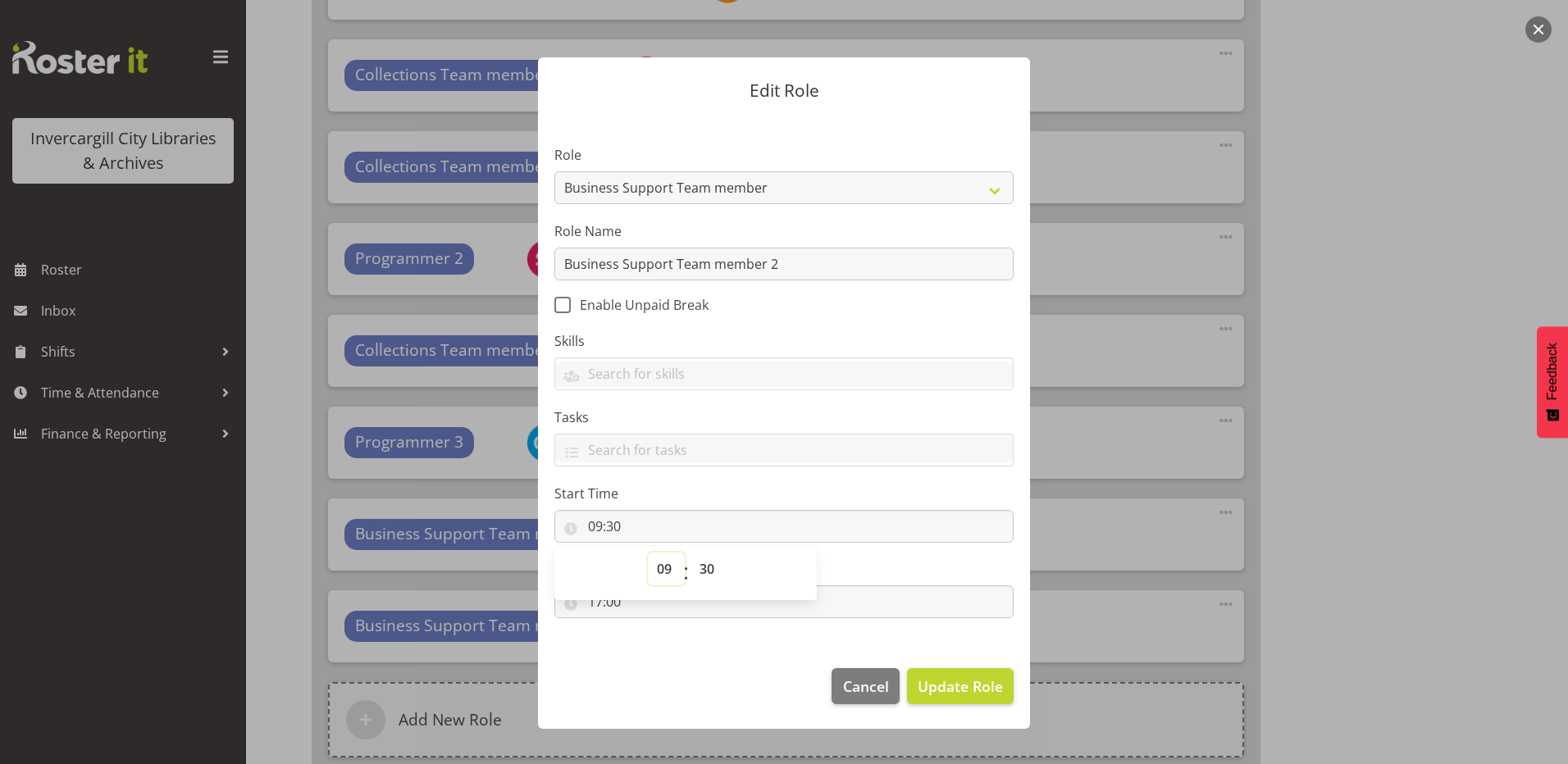
click at [662, 574] on select "00 01 02 03 04 05 06 07 08 09 10 11 12 13 14 15 16 17 18 19 20 21 22 23" at bounding box center [666, 569] width 37 height 33
select select "8"
click at [648, 553] on select "00 01 02 03 04 05 06 07 08 09 10 11 12 13 14 15 16 17 18 19 20 21 22 23" at bounding box center [666, 569] width 37 height 33
type input "08:30"
click at [967, 671] on button "Update Role" at bounding box center [961, 686] width 107 height 37
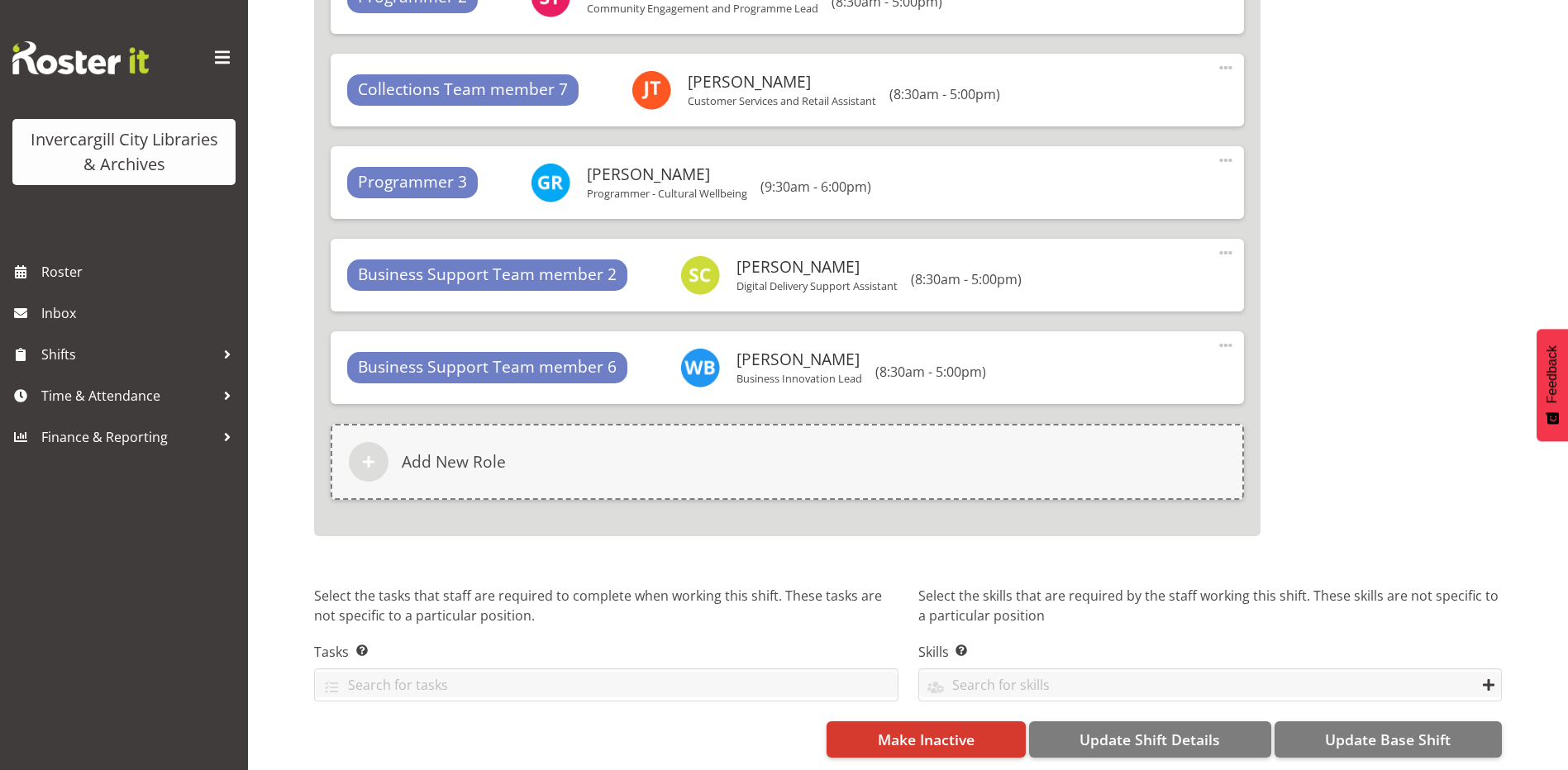
scroll to position [15533, 0]
click at [1366, 721] on button "Update Base Shift" at bounding box center [1388, 739] width 227 height 37
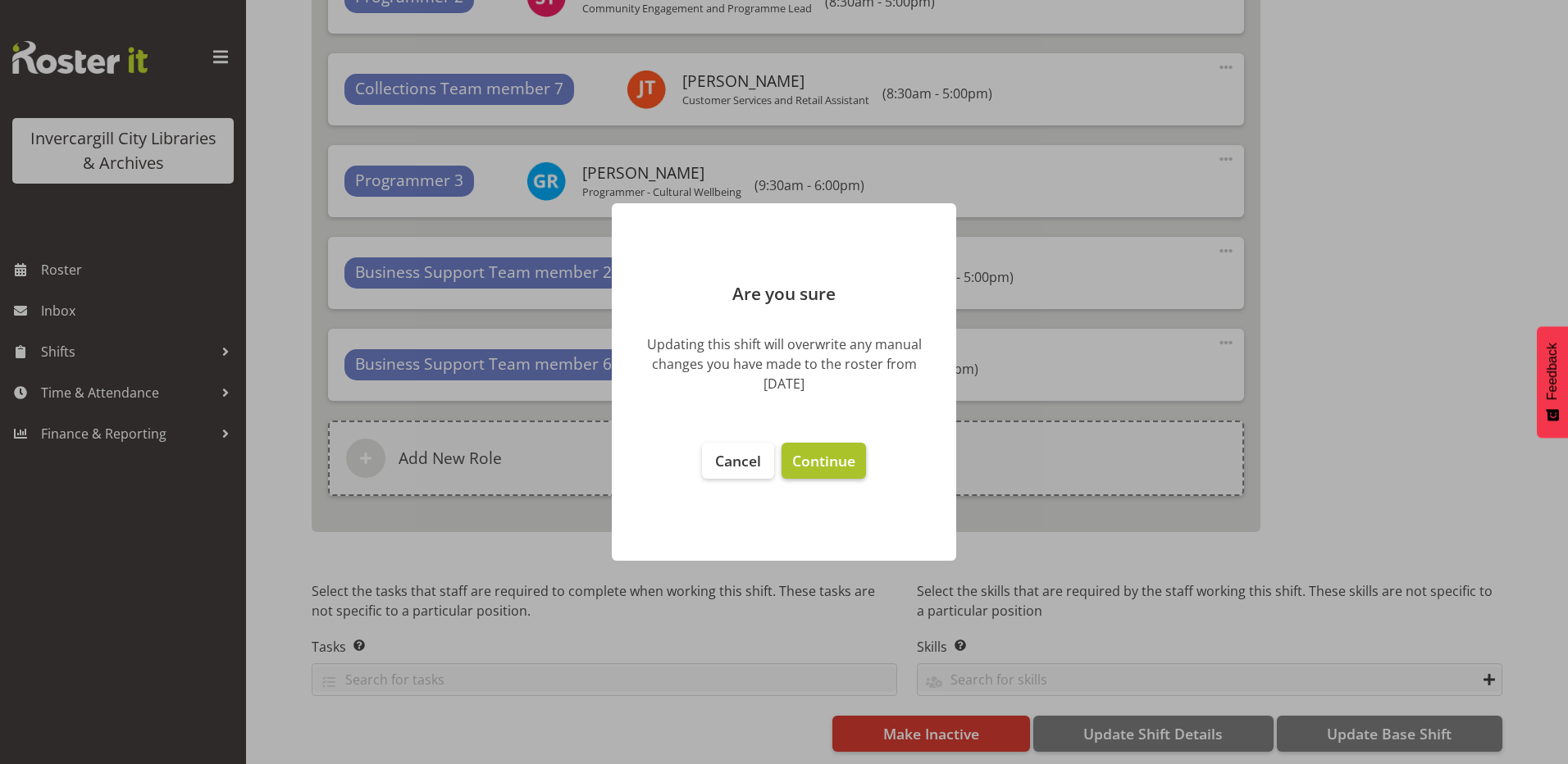
click at [843, 467] on span "Continue" at bounding box center [824, 461] width 63 height 20
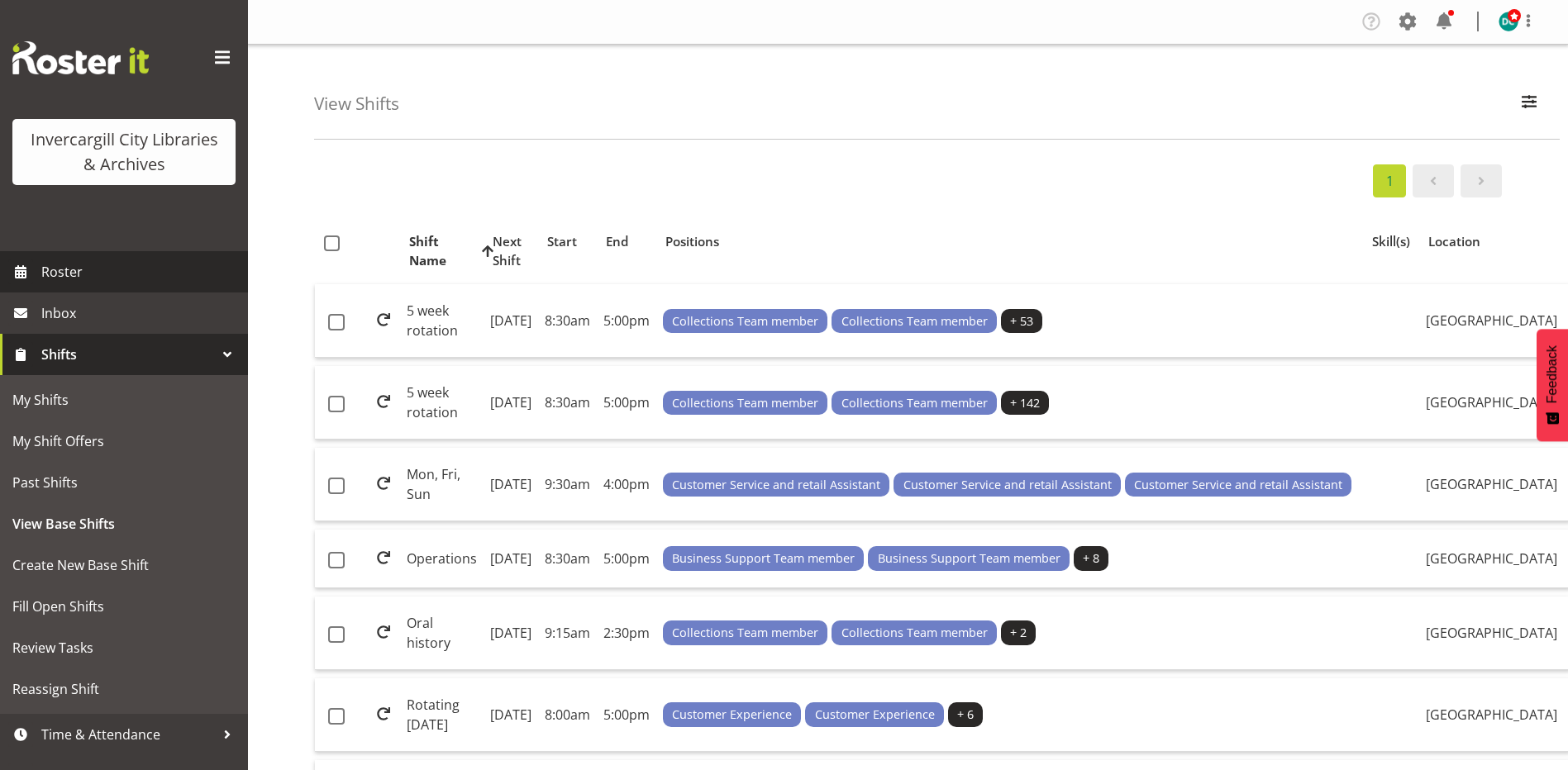
click at [71, 272] on span "Roster" at bounding box center [140, 272] width 198 height 25
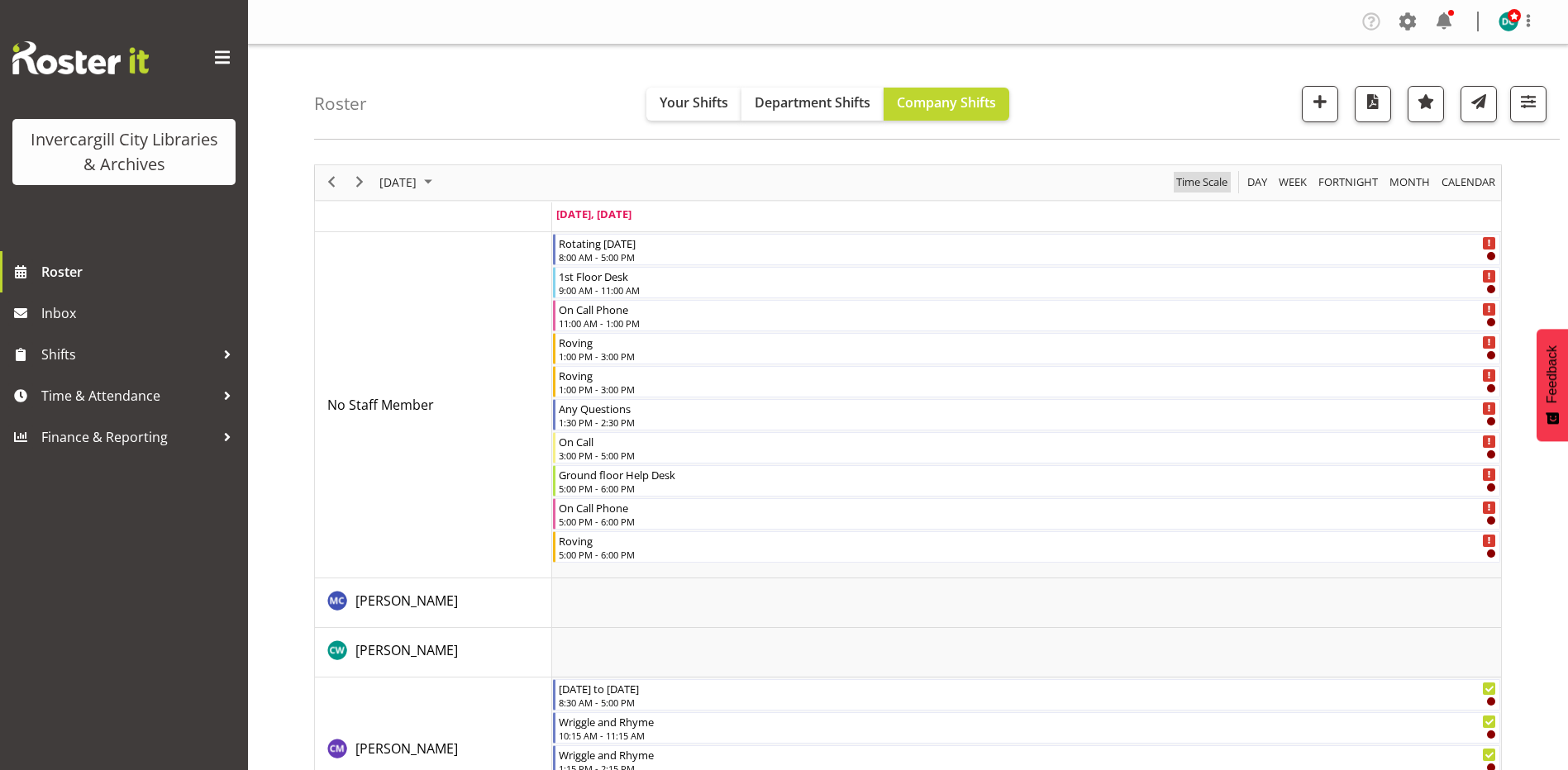
click at [1191, 185] on span "Time Scale" at bounding box center [1202, 182] width 55 height 21
